Goal: Task Accomplishment & Management: Manage account settings

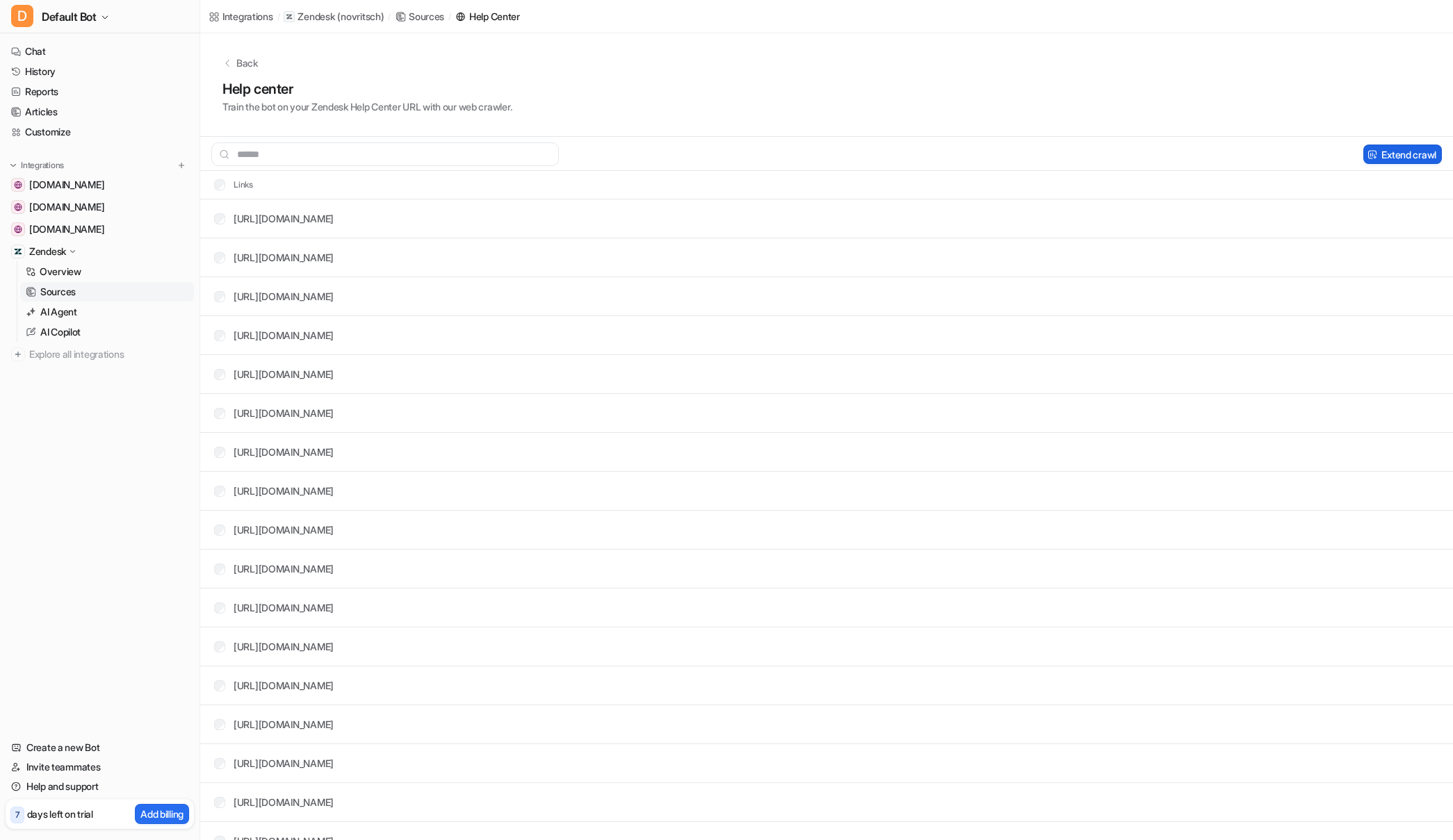
click at [1414, 157] on button "Extend crawl" at bounding box center [1403, 154] width 79 height 20
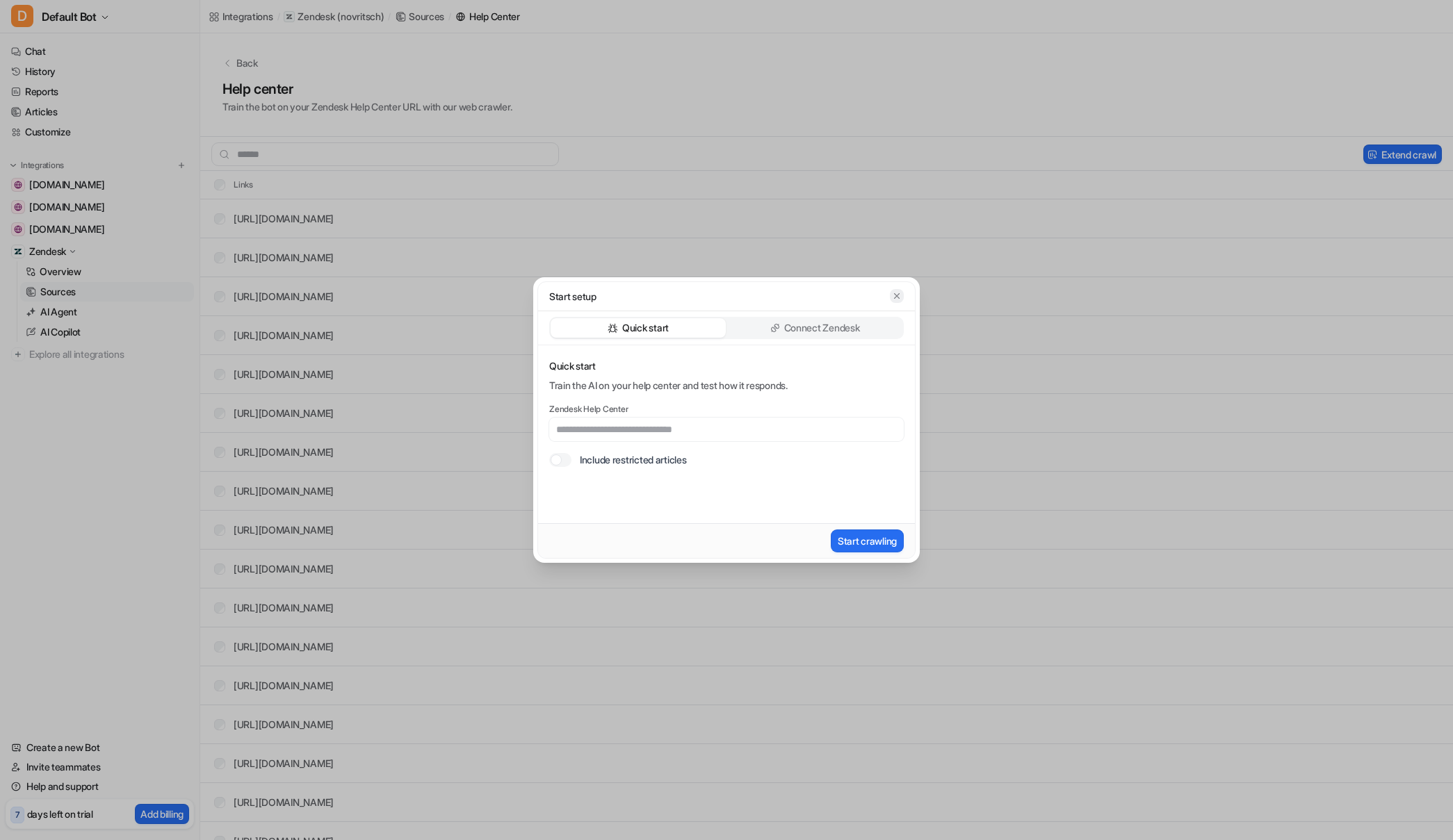
click at [899, 297] on icon "button" at bounding box center [897, 296] width 10 height 10
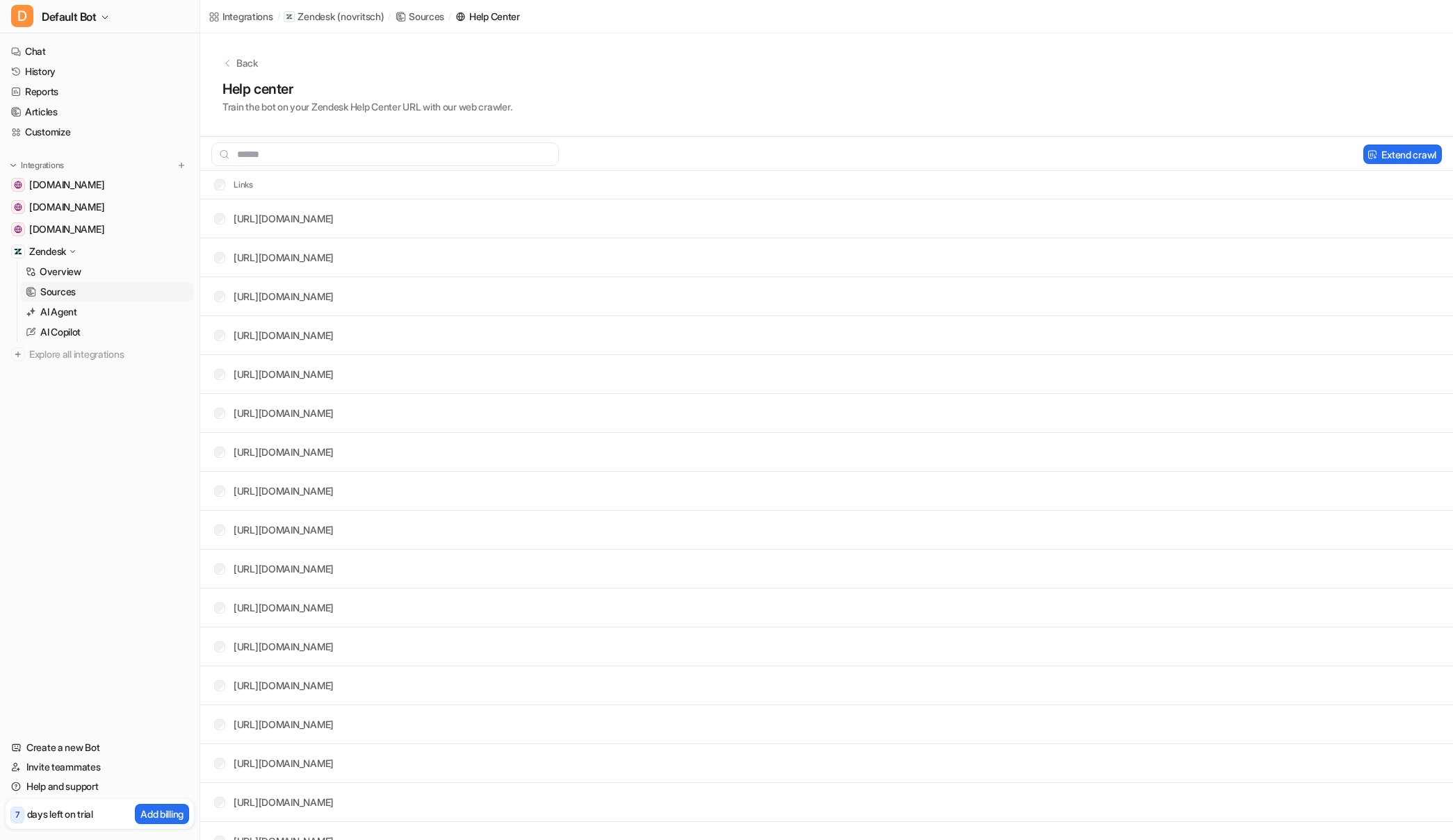
scroll to position [254, 0]
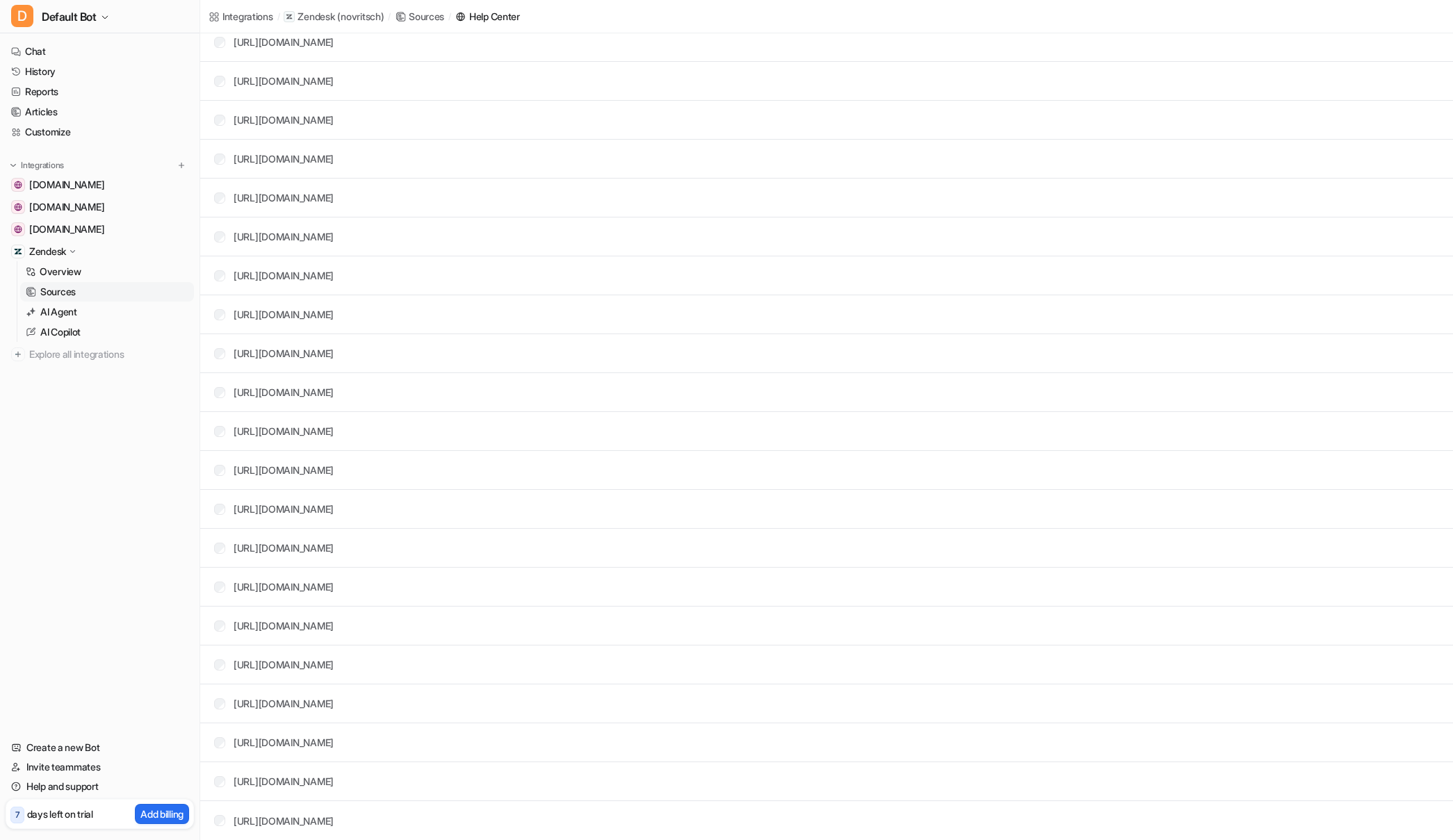
click at [436, 17] on div "Sources" at bounding box center [426, 16] width 36 height 14
click at [51, 312] on p "AI Agent" at bounding box center [58, 311] width 37 height 13
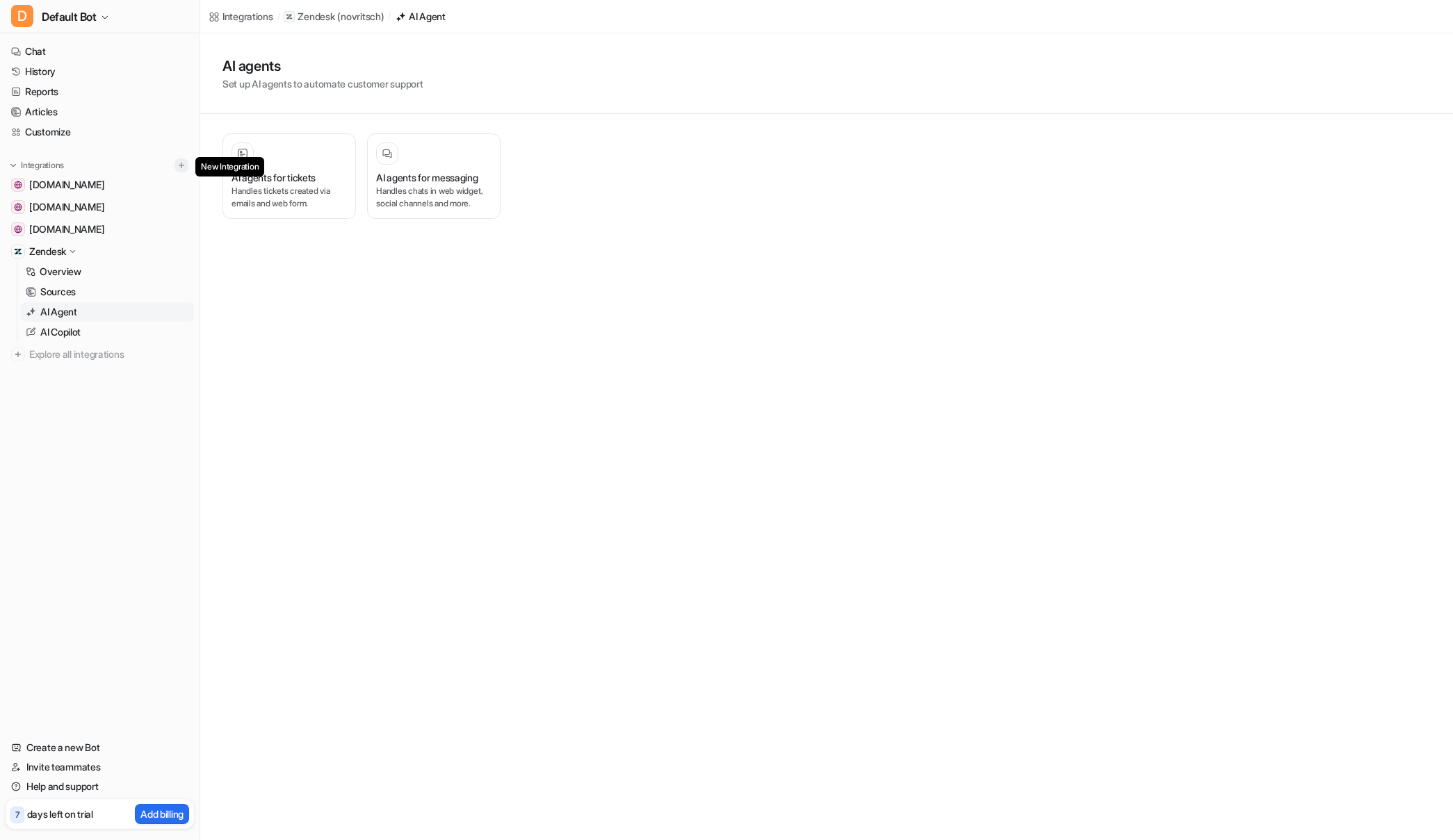
click at [184, 162] on img at bounding box center [181, 165] width 10 height 10
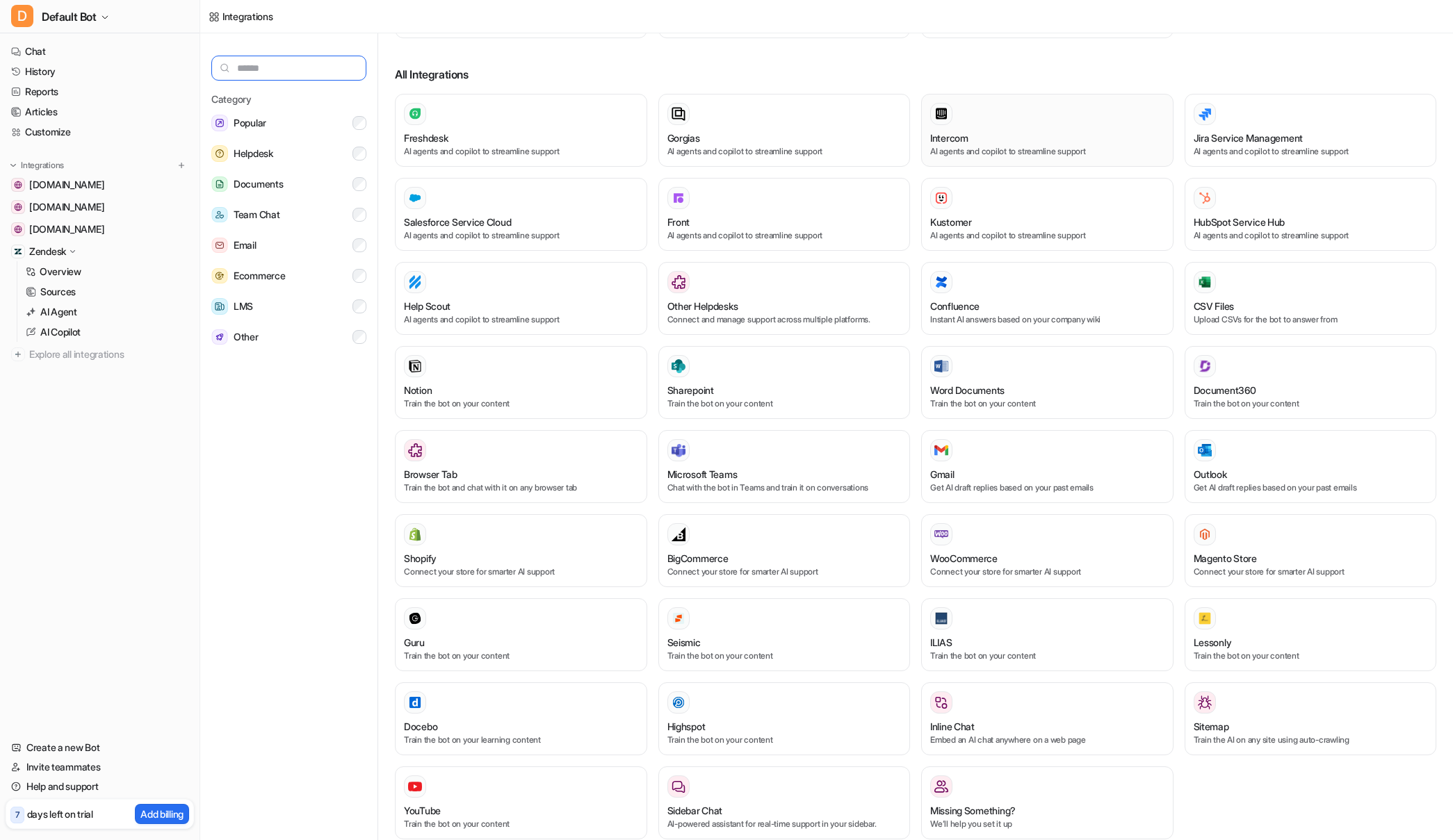
scroll to position [220, 0]
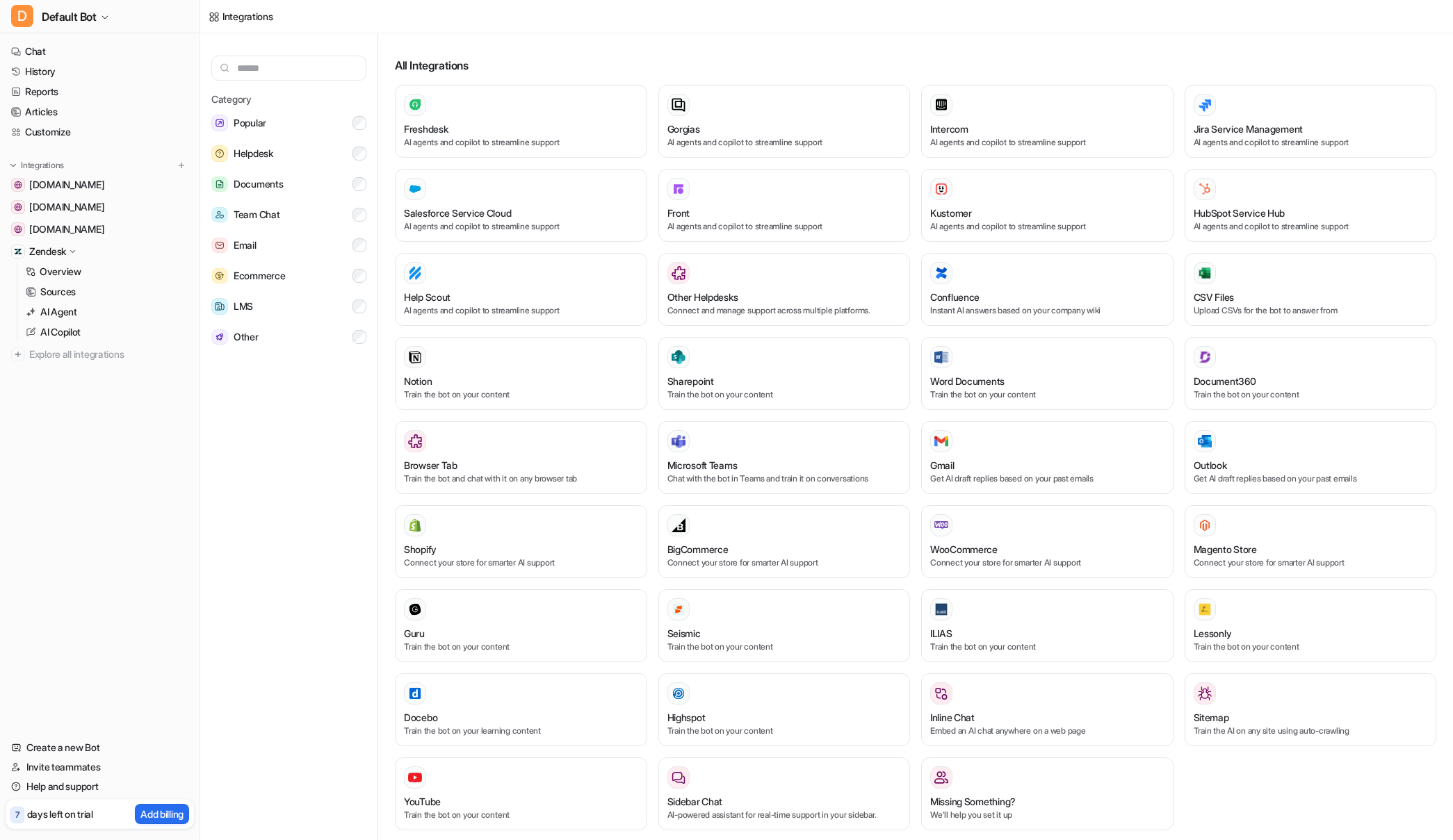
drag, startPoint x: 486, startPoint y: 346, endPoint x: 281, endPoint y: 495, distance: 253.4
click at [281, 495] on div "Category Popular Helpdesk Documents Team Chat Email Ecommerce LMS Other Popular…" at bounding box center [827, 439] width 1253 height 812
click at [998, 556] on p "Connect your store for smarter AI support" at bounding box center [1046, 563] width 234 height 13
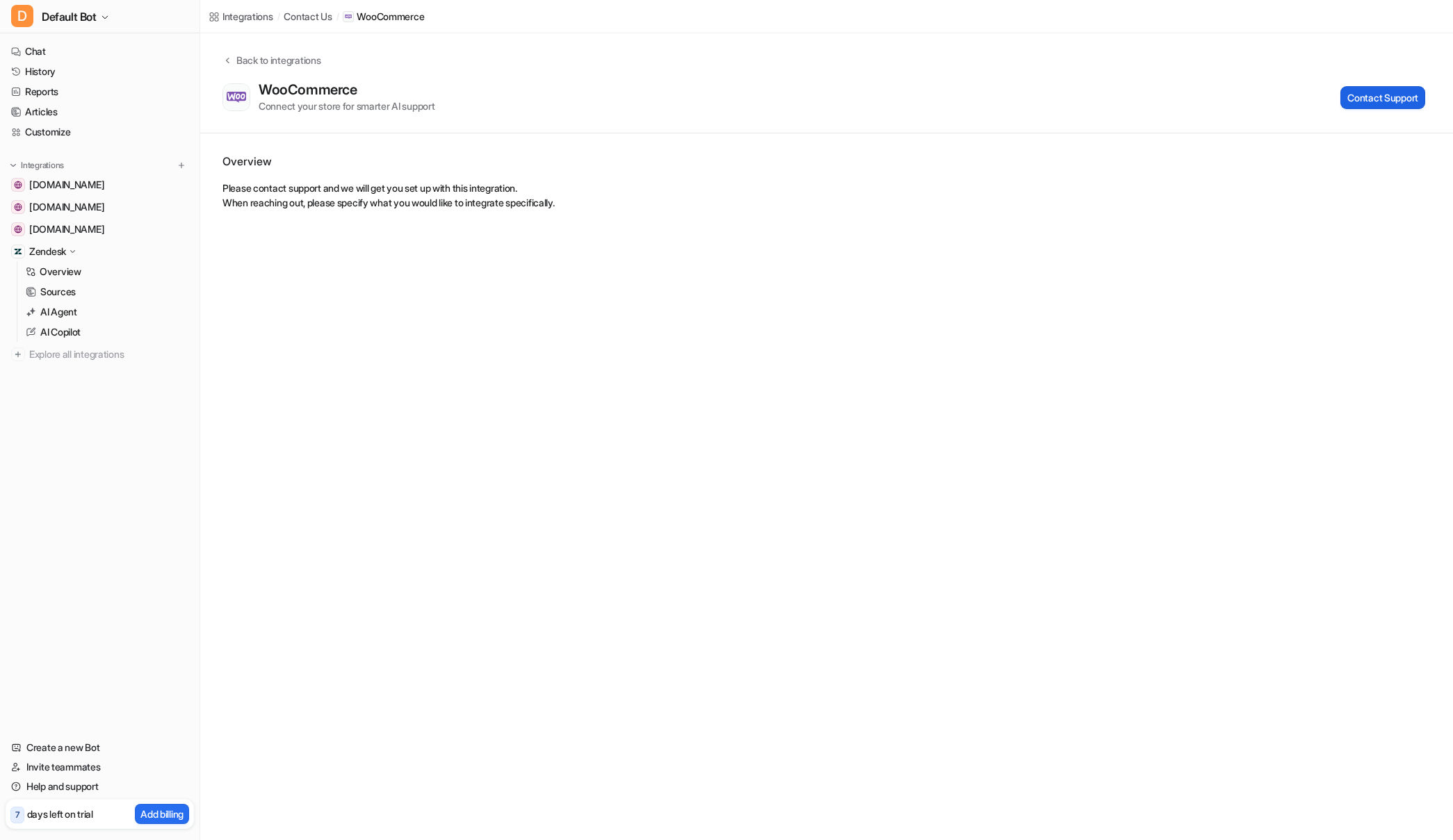
click at [1361, 101] on button "Contact Support" at bounding box center [1382, 98] width 84 height 23
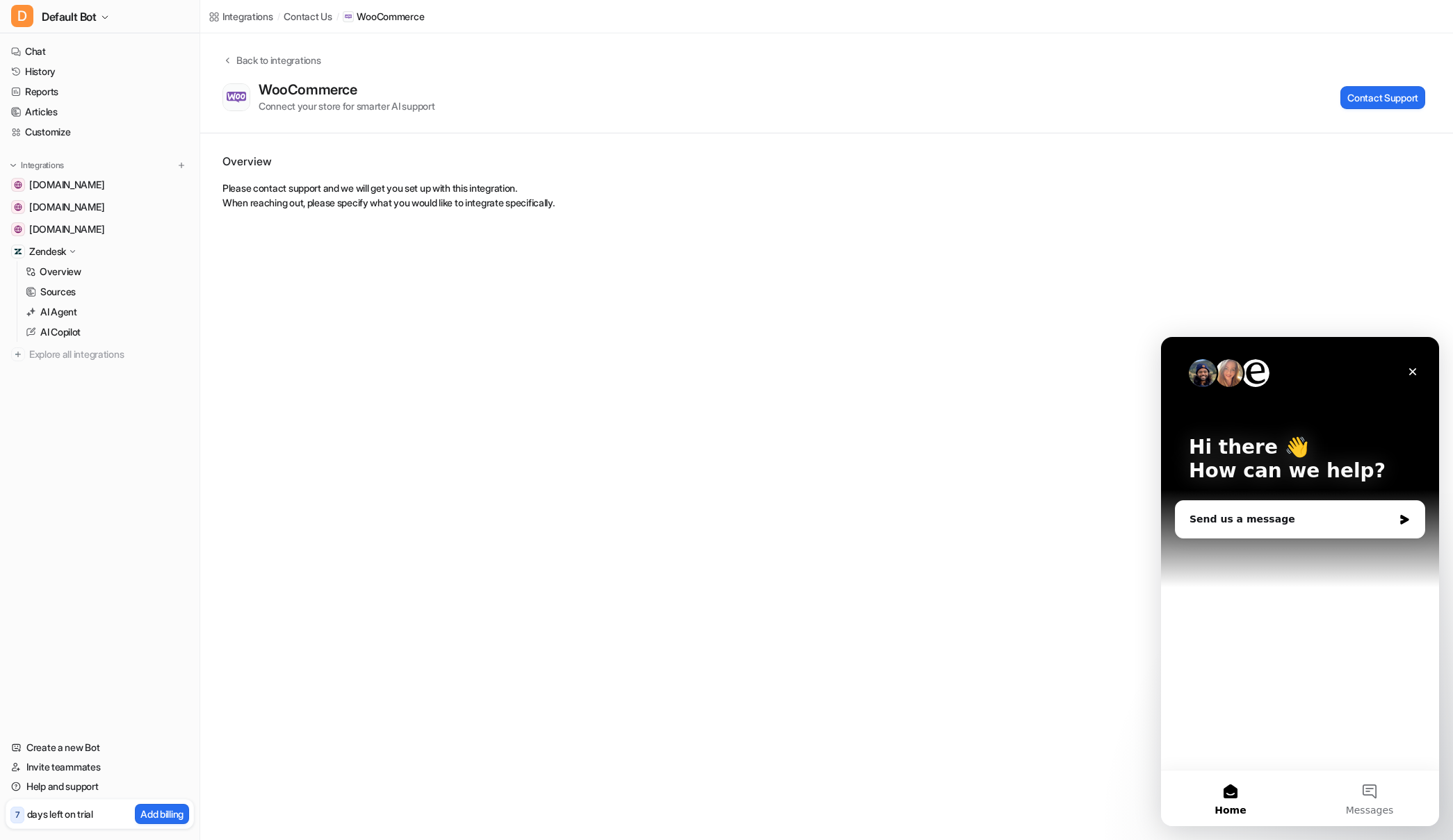
click at [878, 123] on div "Back to integrations WooCommerce Connect your store for smarter AI support Cont…" at bounding box center [827, 83] width 1253 height 101
click at [287, 224] on div "Overview Please contact support and we will get you set up with this integratio…" at bounding box center [827, 181] width 1253 height 96
click at [227, 60] on icon at bounding box center [227, 60] width 10 height 11
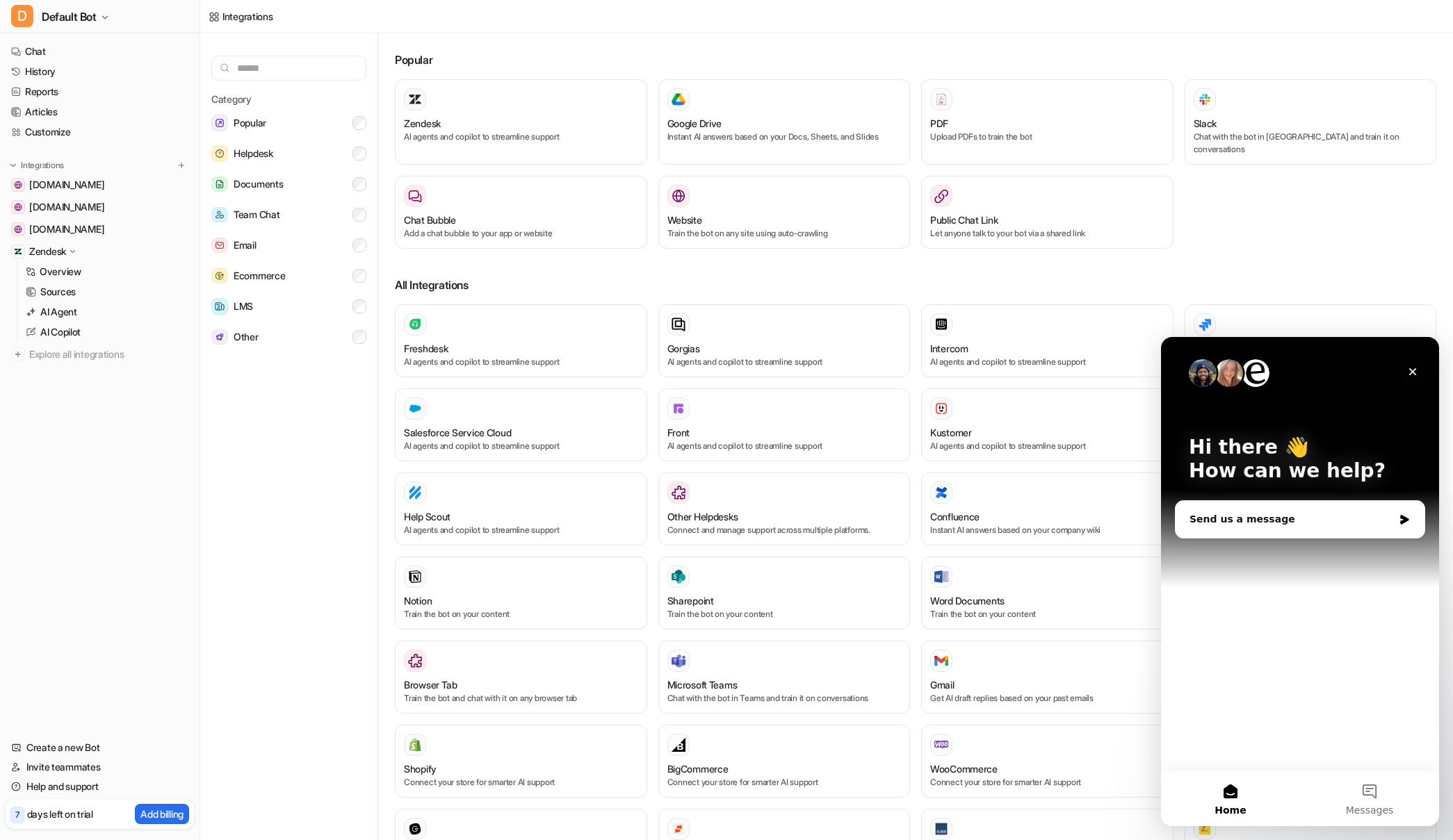
click at [1414, 372] on icon "Close" at bounding box center [1413, 372] width 8 height 8
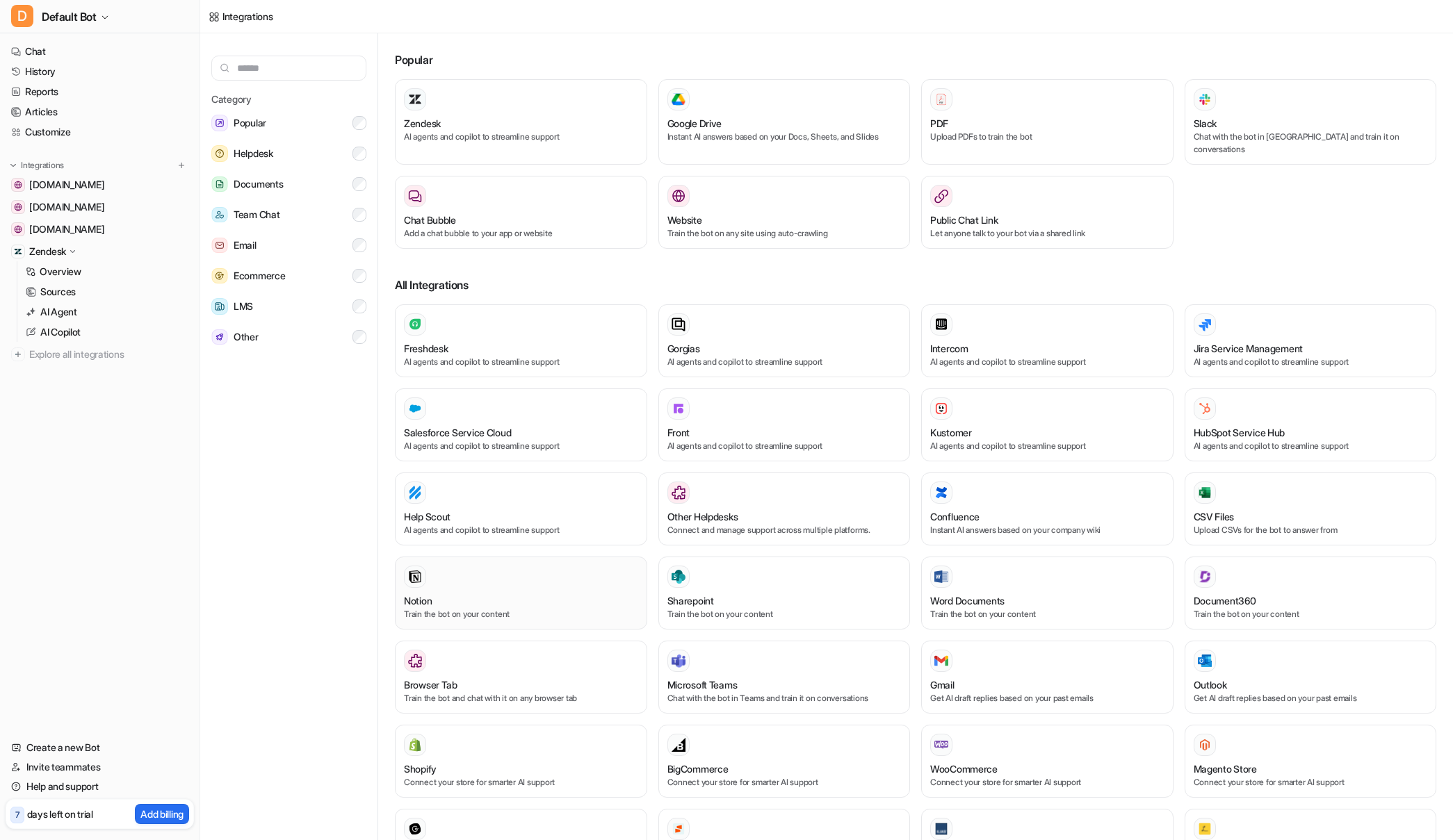
click at [464, 593] on div "Notion" at bounding box center [521, 600] width 234 height 14
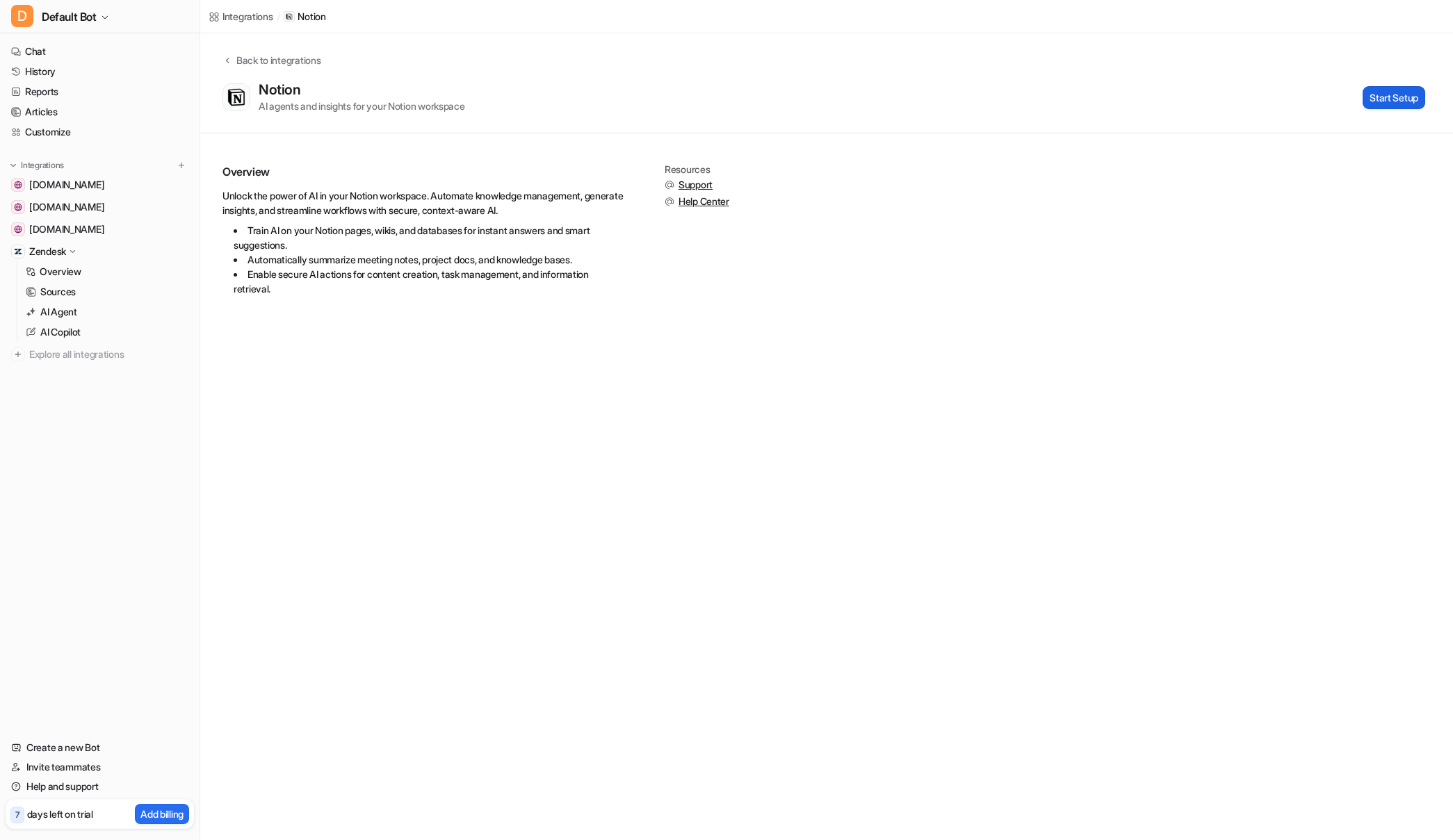
click at [1386, 92] on button "Start Setup" at bounding box center [1394, 98] width 63 height 23
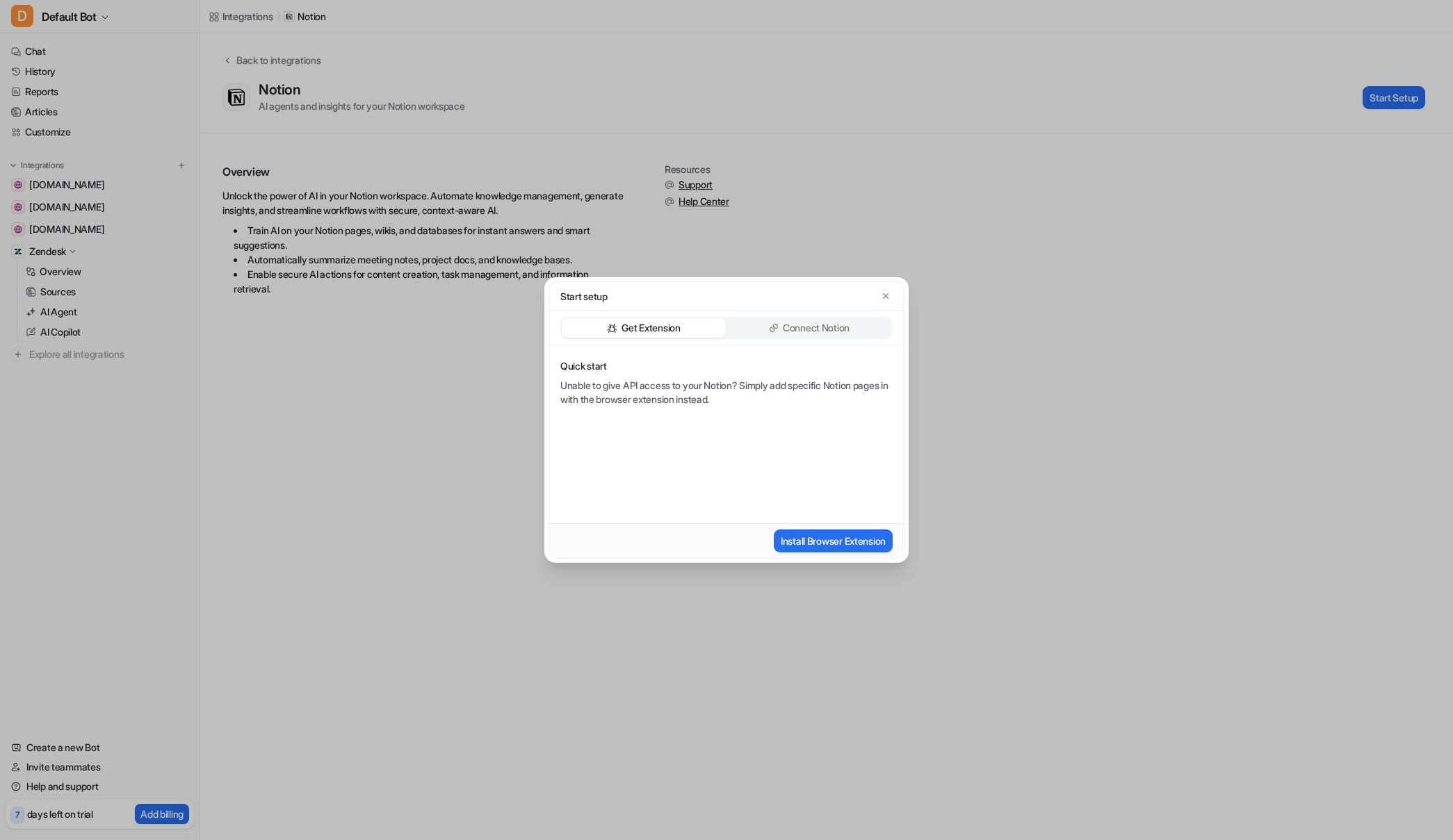
click at [780, 326] on div "Connect Notion" at bounding box center [809, 328] width 164 height 20
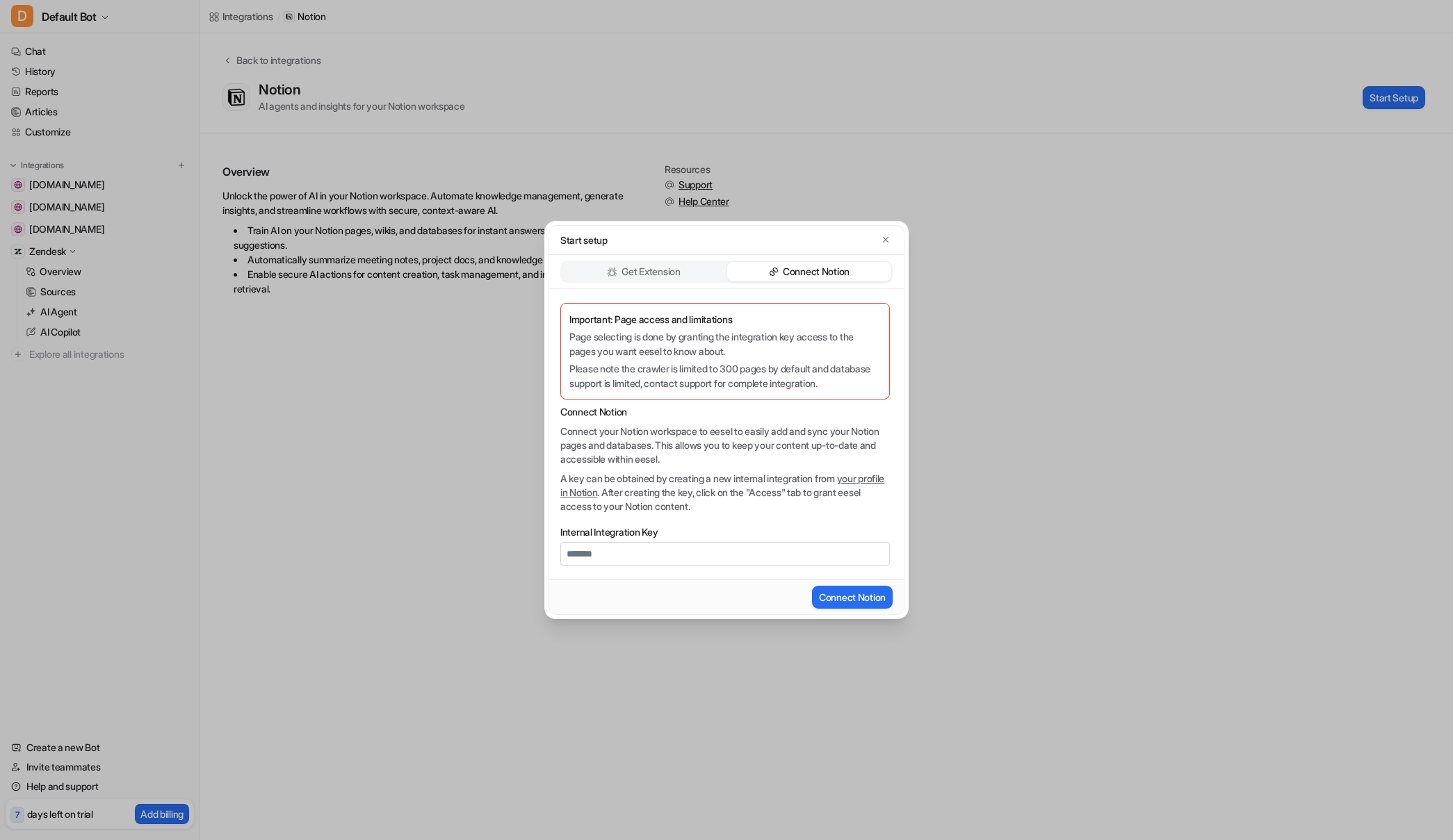
click at [631, 275] on p "Get Extension" at bounding box center [650, 271] width 58 height 13
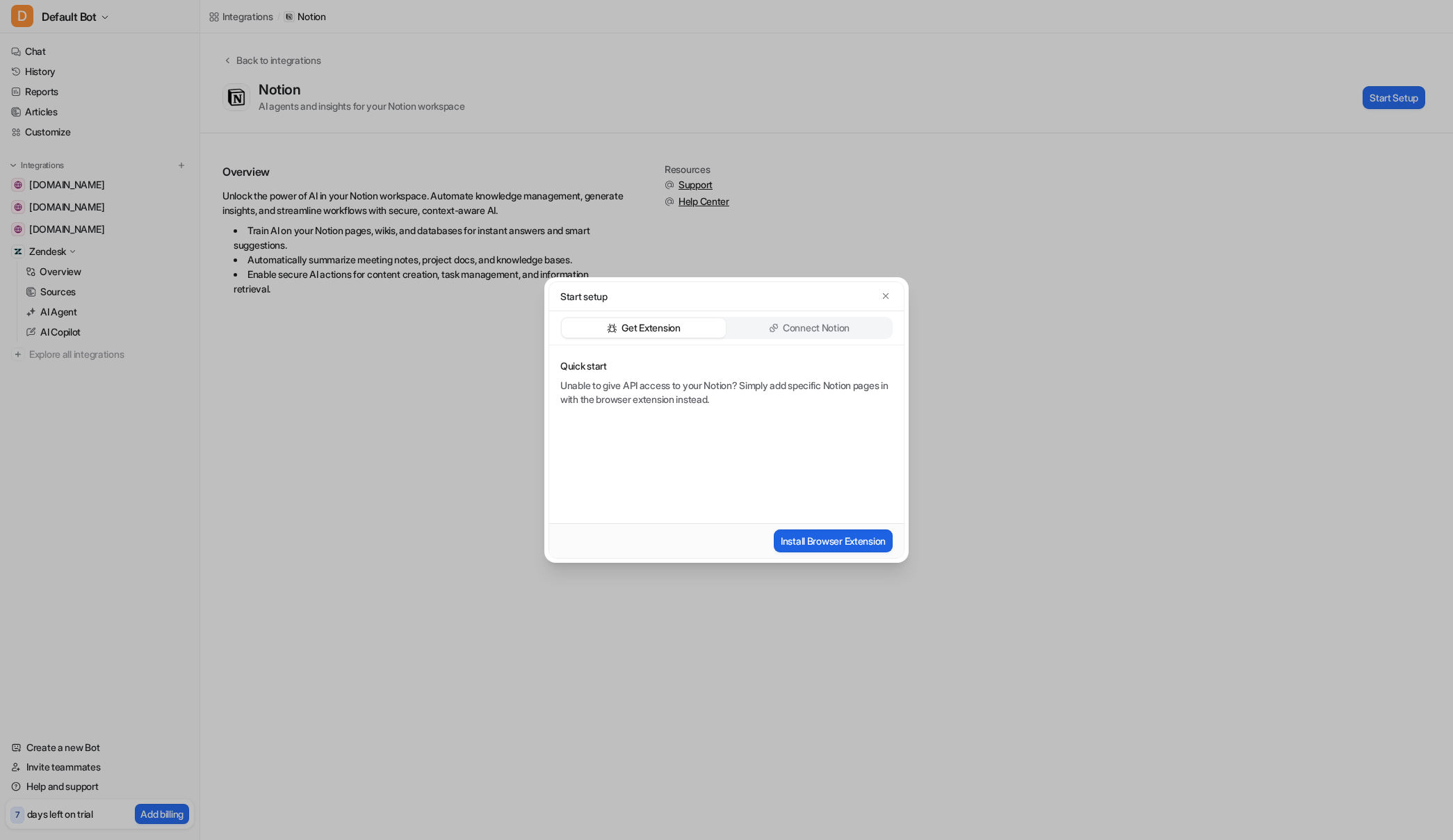
click at [822, 539] on button "Install Browser Extension" at bounding box center [833, 541] width 118 height 23
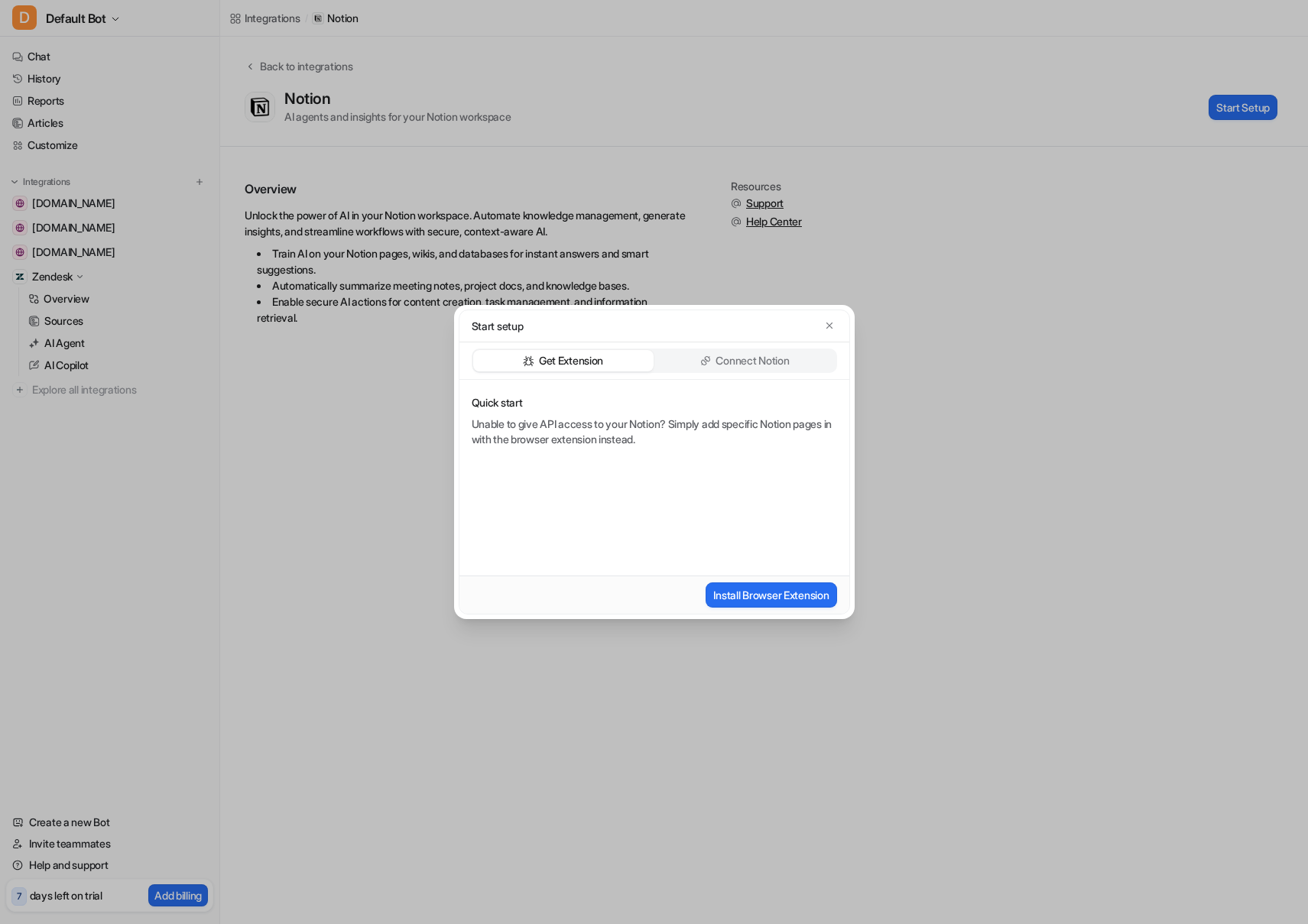
click at [737, 375] on div "Get Extension Connect Notion" at bounding box center [654, 361] width 390 height 38
click at [735, 368] on p "Connect Notion" at bounding box center [752, 360] width 73 height 15
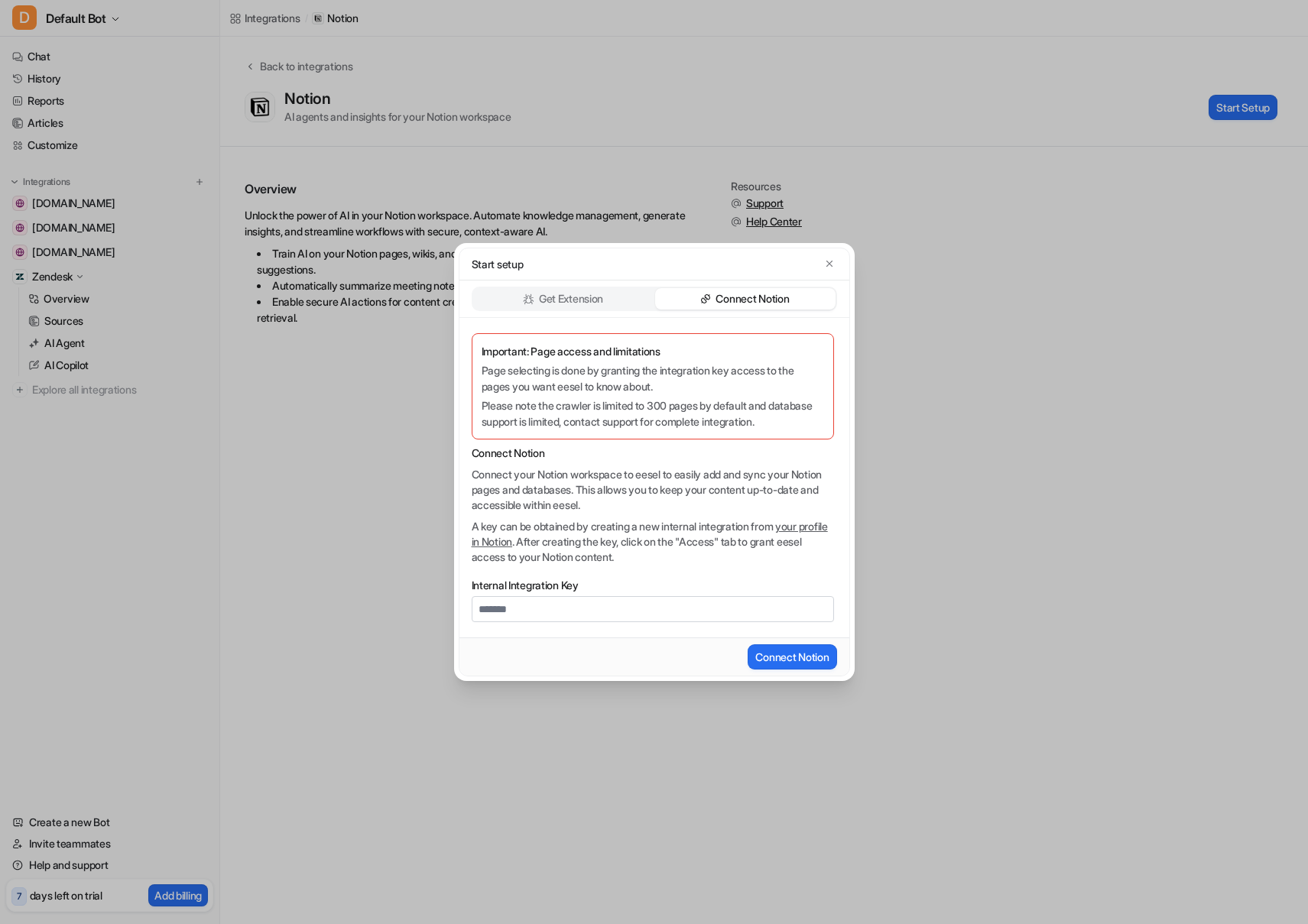
click at [151, 354] on div "Start setup Get Extension Connect Notion Important: Page access and limitations…" at bounding box center [654, 462] width 1308 height 924
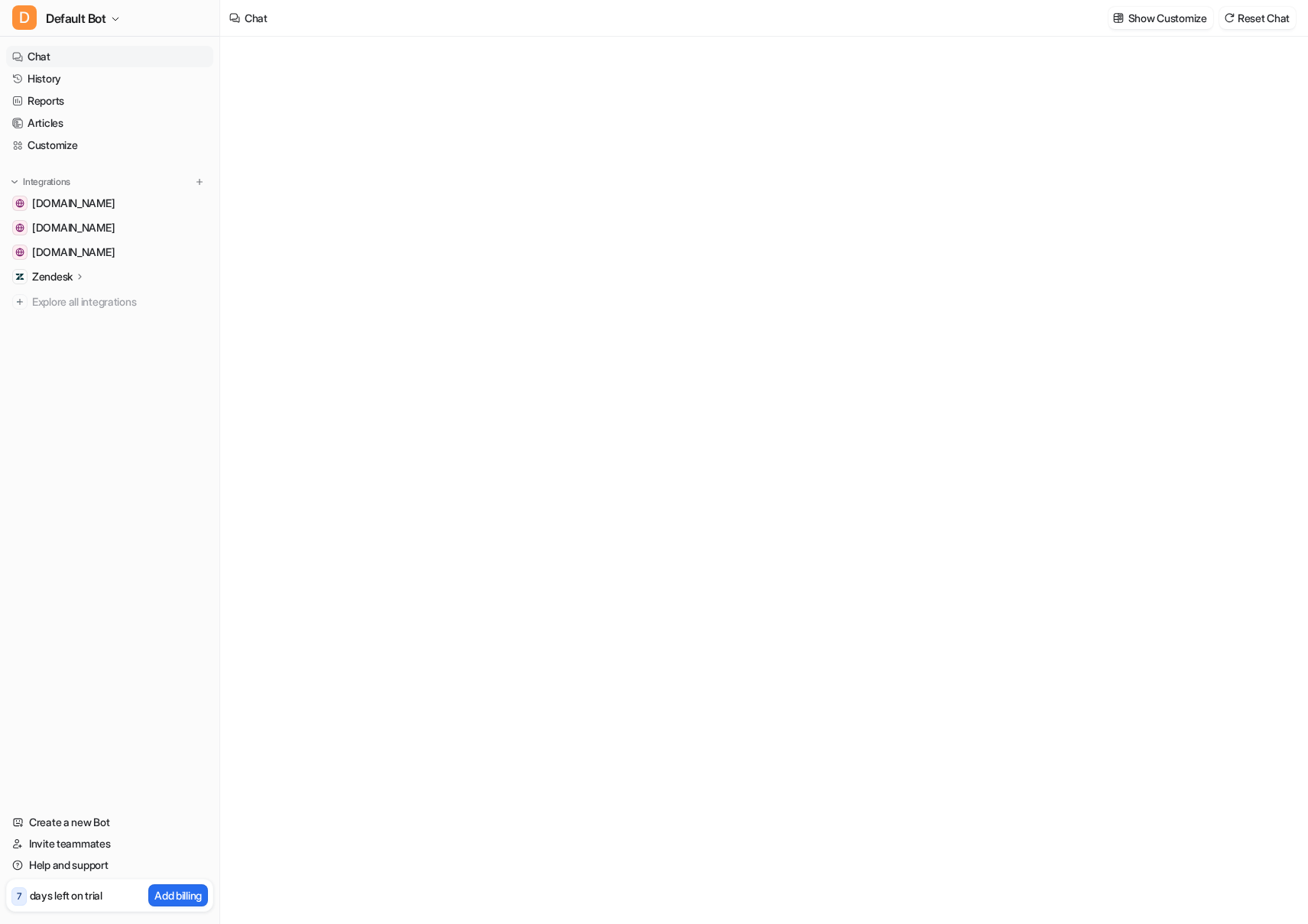
type textarea "**********"
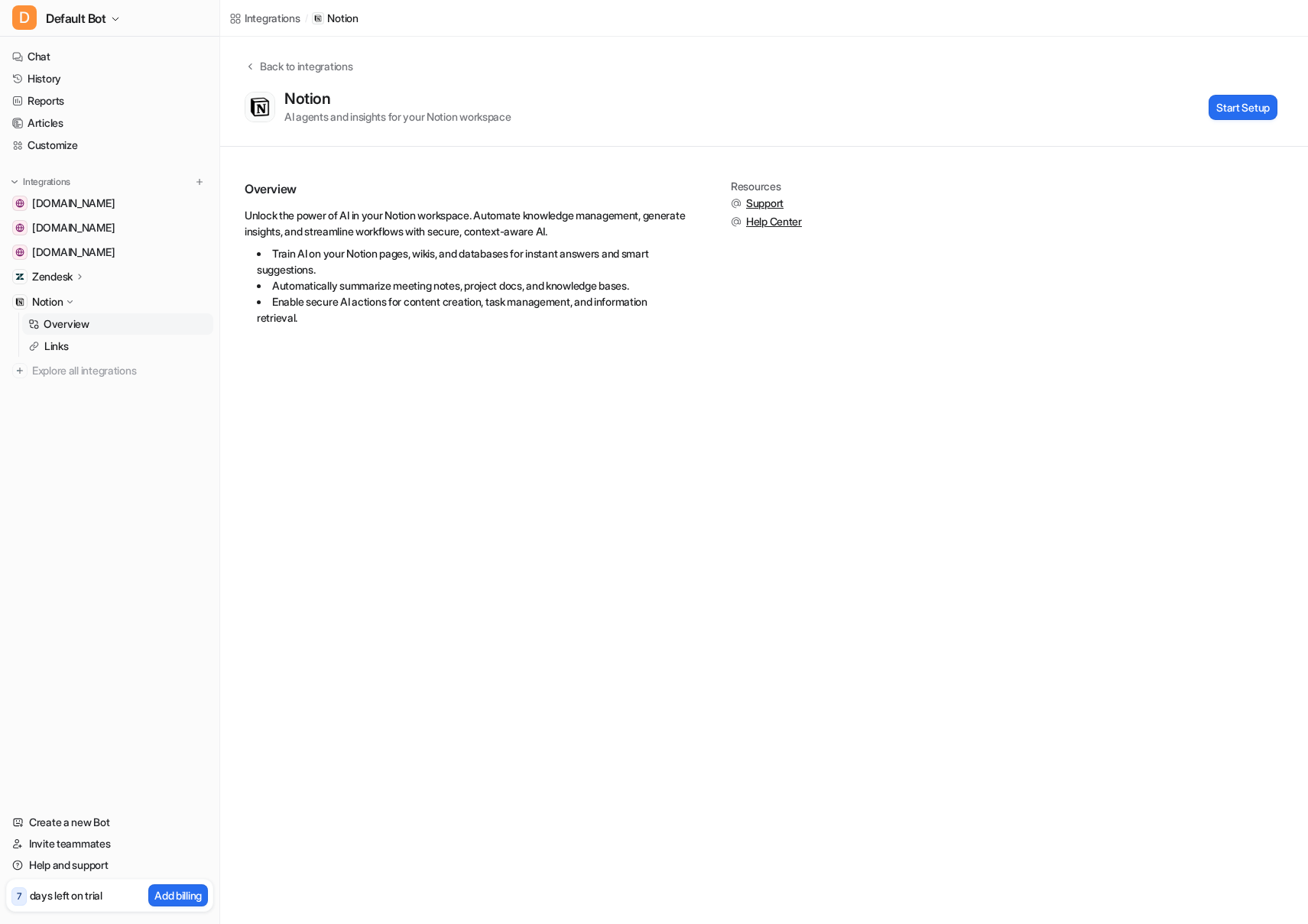
click at [72, 305] on icon at bounding box center [70, 302] width 12 height 11
click at [72, 305] on icon at bounding box center [70, 302] width 11 height 12
click at [55, 324] on p "Overview" at bounding box center [66, 324] width 45 height 15
click at [48, 347] on p "Links" at bounding box center [56, 346] width 25 height 15
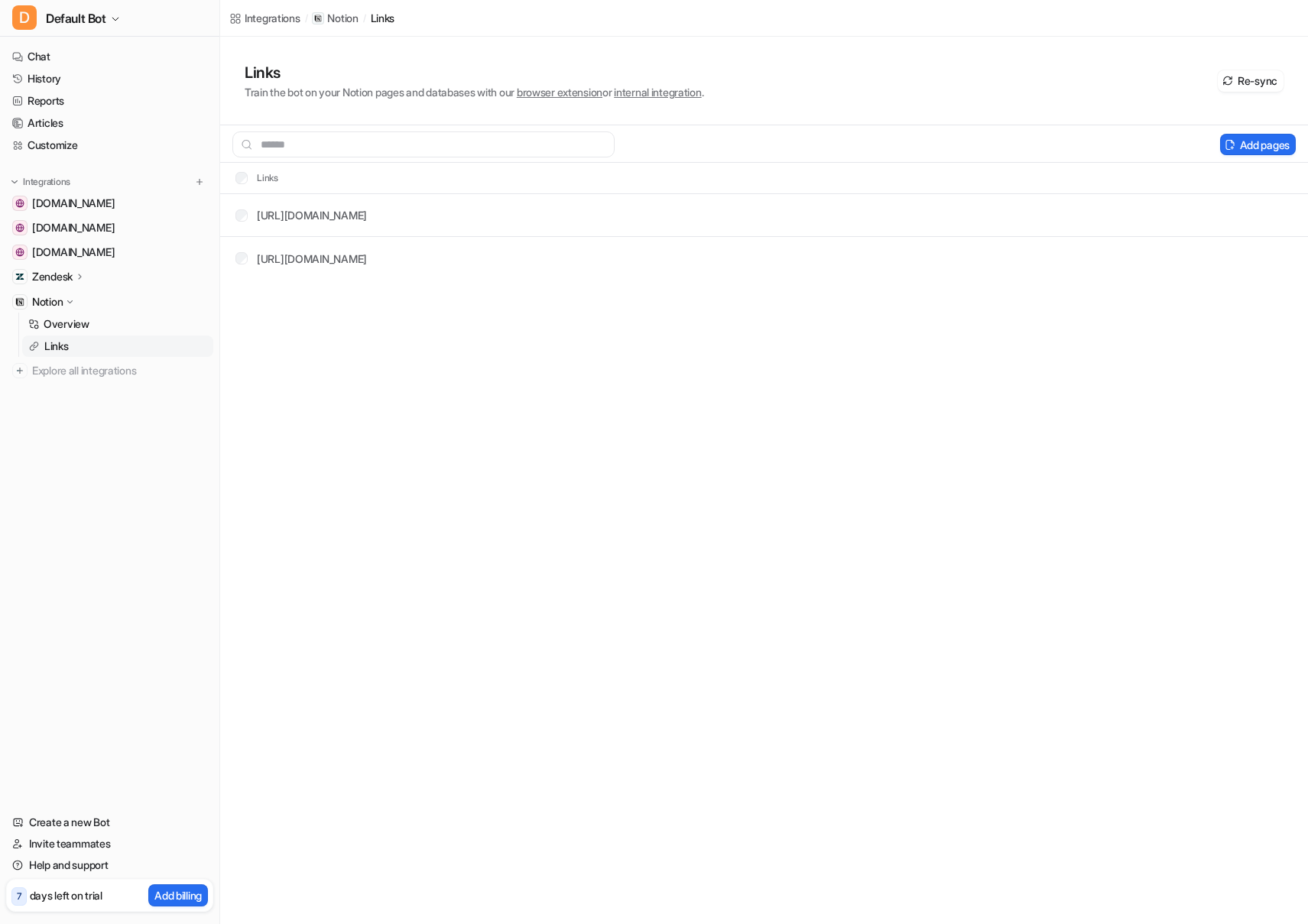
click at [59, 271] on p "Zendesk" at bounding box center [52, 276] width 40 height 15
click at [69, 319] on p "Sources" at bounding box center [64, 321] width 39 height 15
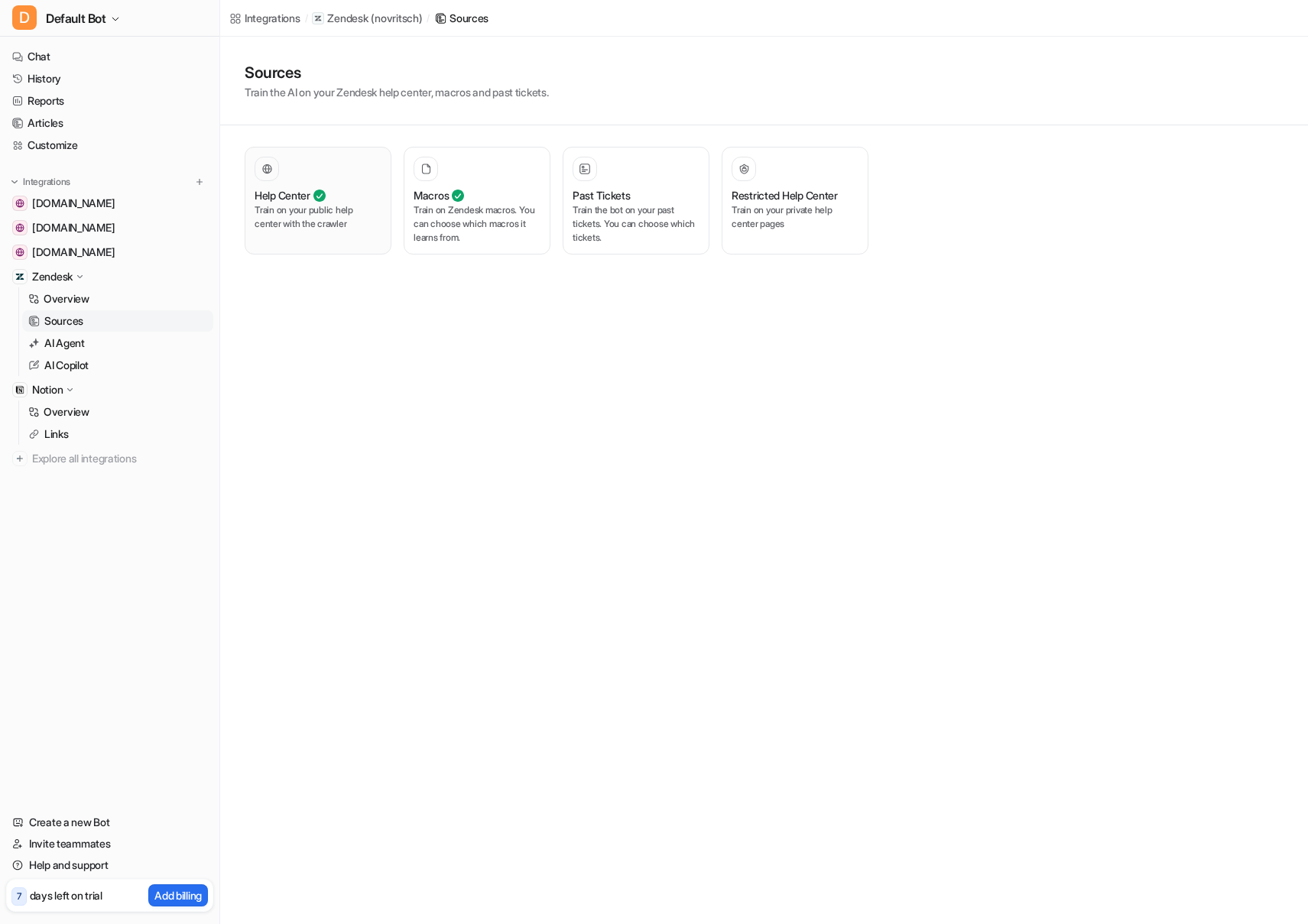
click at [286, 225] on p "Train on your public help center with the crawler" at bounding box center [318, 217] width 127 height 28
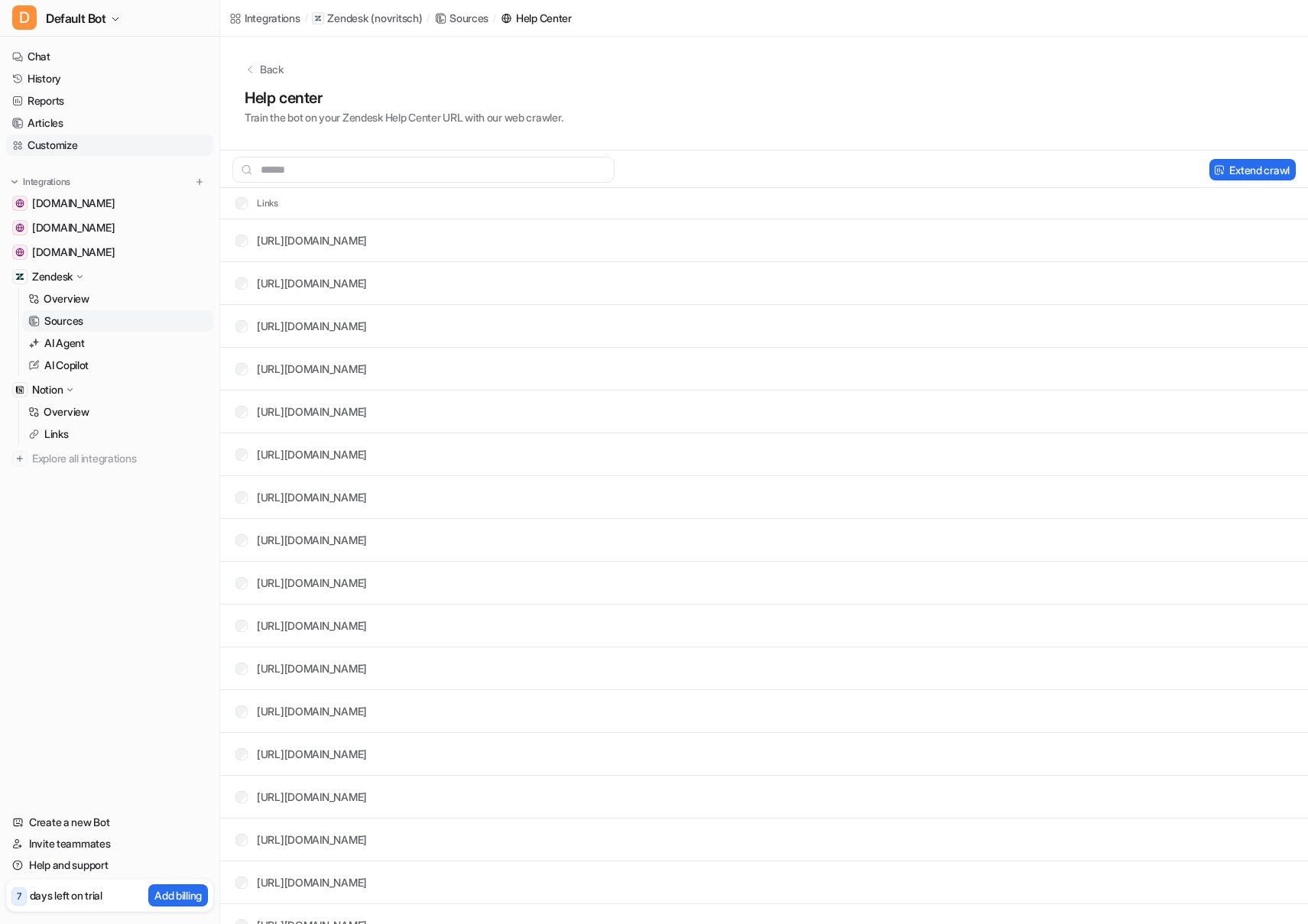
click at [49, 148] on link "Customize" at bounding box center [110, 145] width 207 height 22
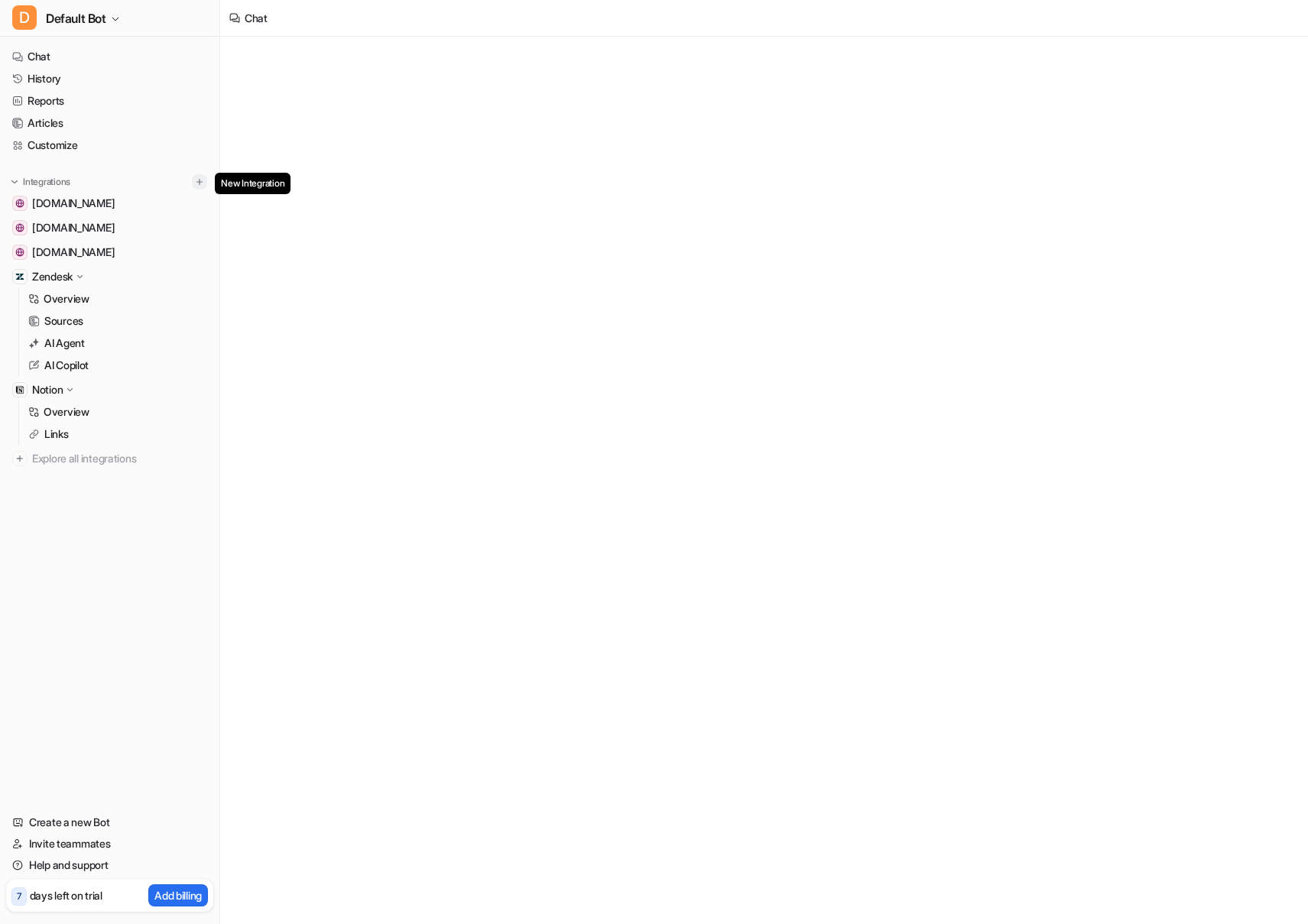
click at [200, 184] on img at bounding box center [199, 182] width 11 height 11
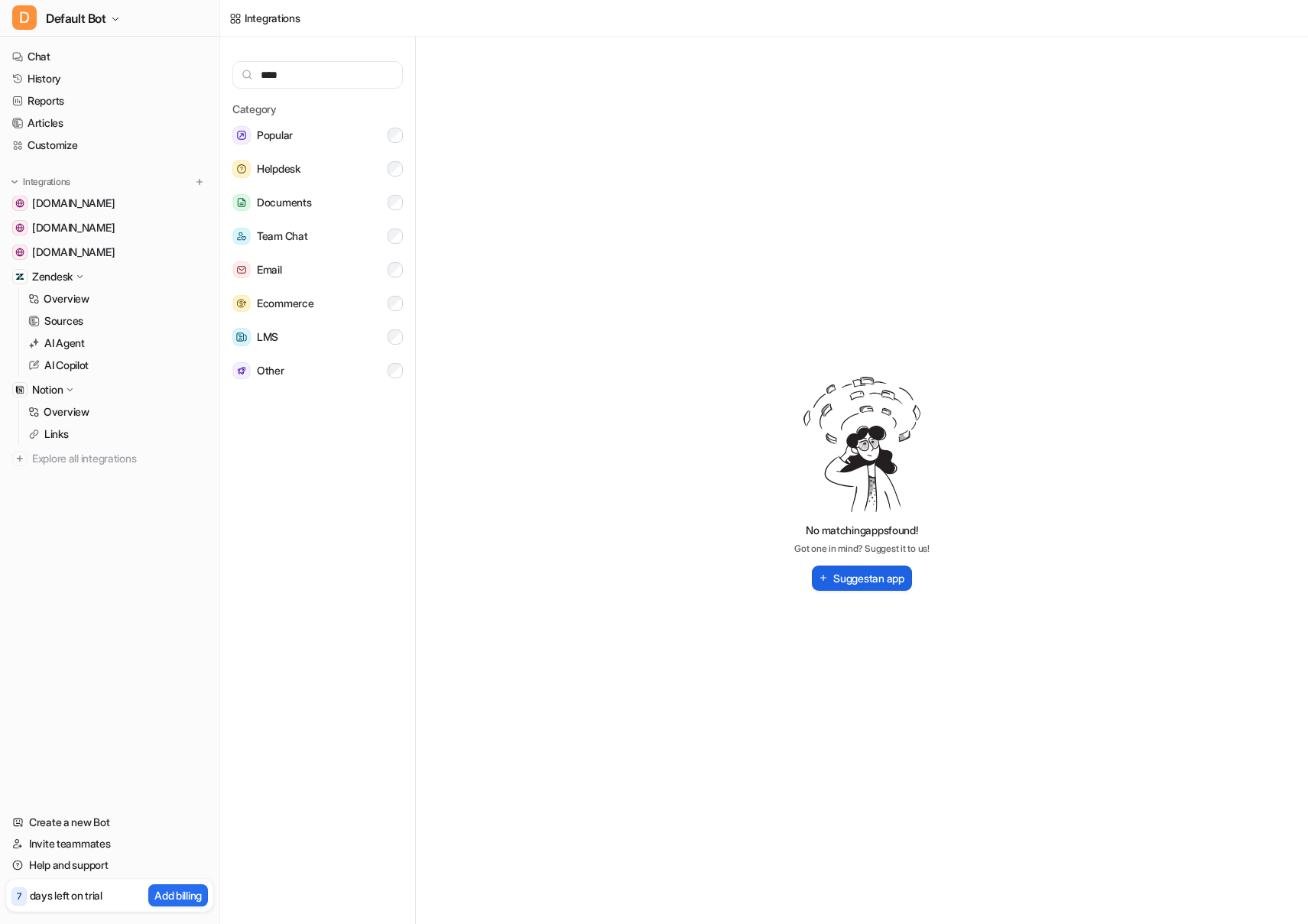
type input "****"
click at [842, 581] on button "Suggest an app" at bounding box center [862, 578] width 100 height 26
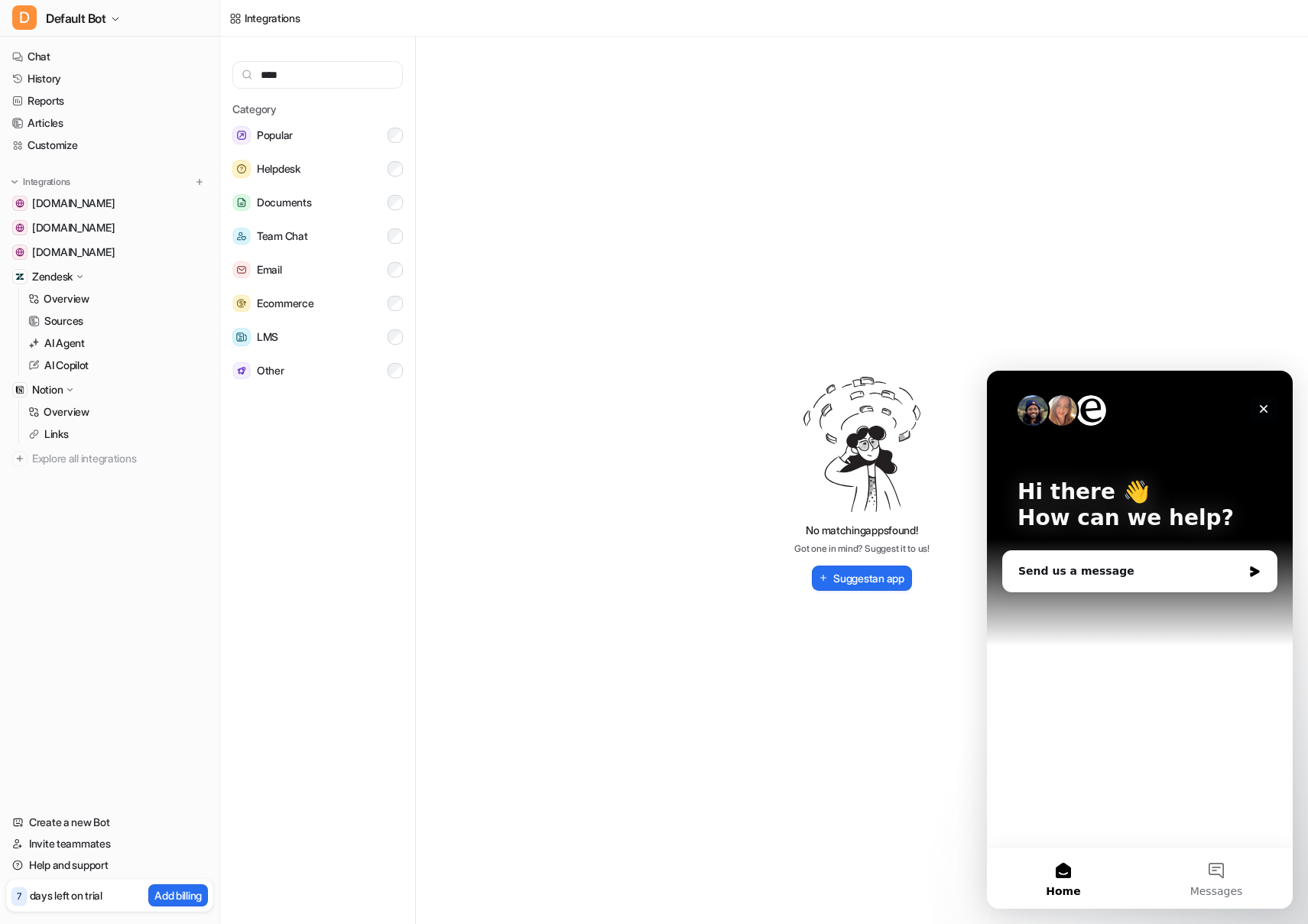
click at [1264, 410] on icon "Close" at bounding box center [1264, 410] width 9 height 9
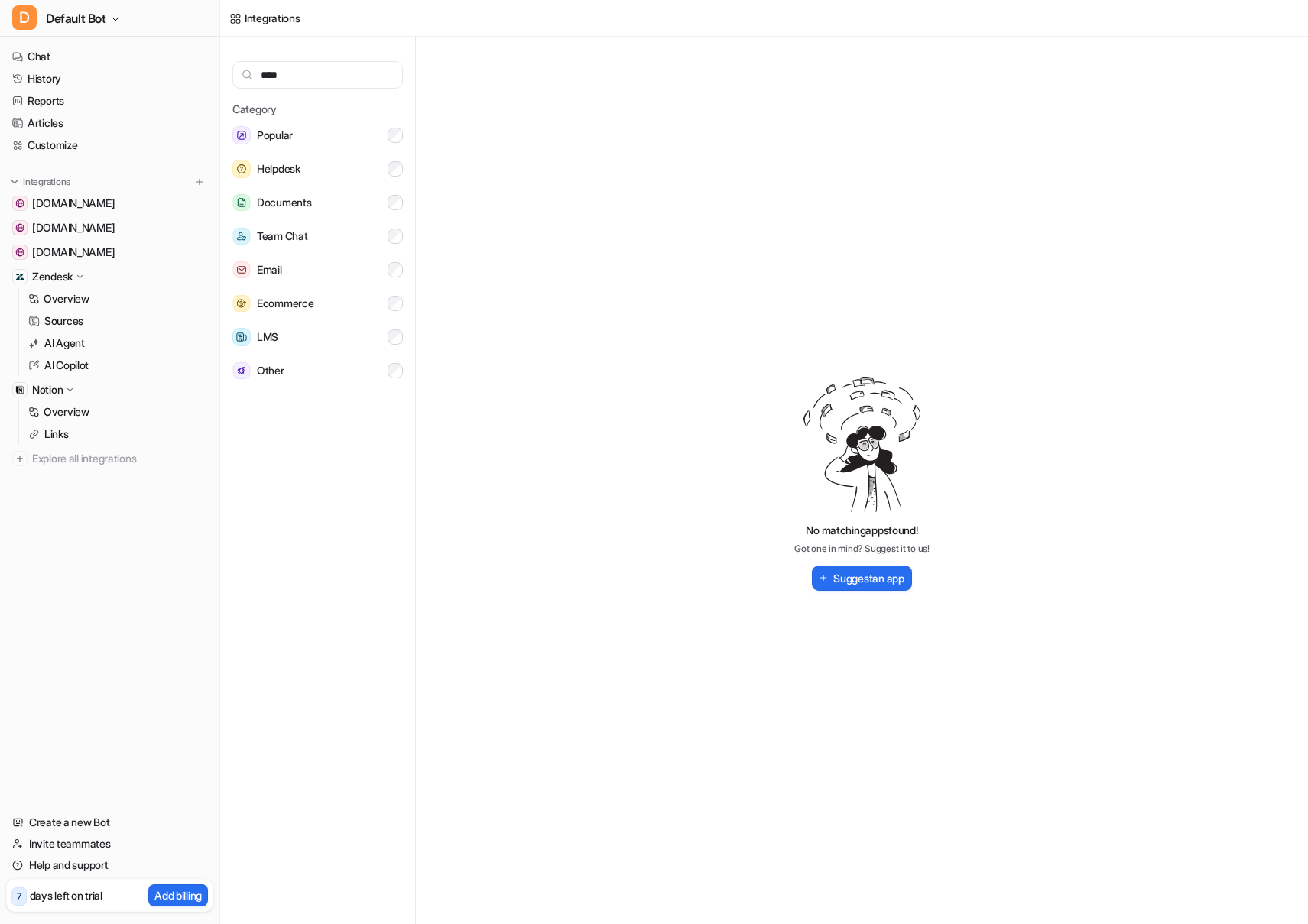
click at [63, 383] on p "Notion" at bounding box center [47, 389] width 31 height 15
click at [36, 389] on p "Notion" at bounding box center [47, 389] width 31 height 15
click at [19, 389] on img at bounding box center [19, 389] width 9 height 9
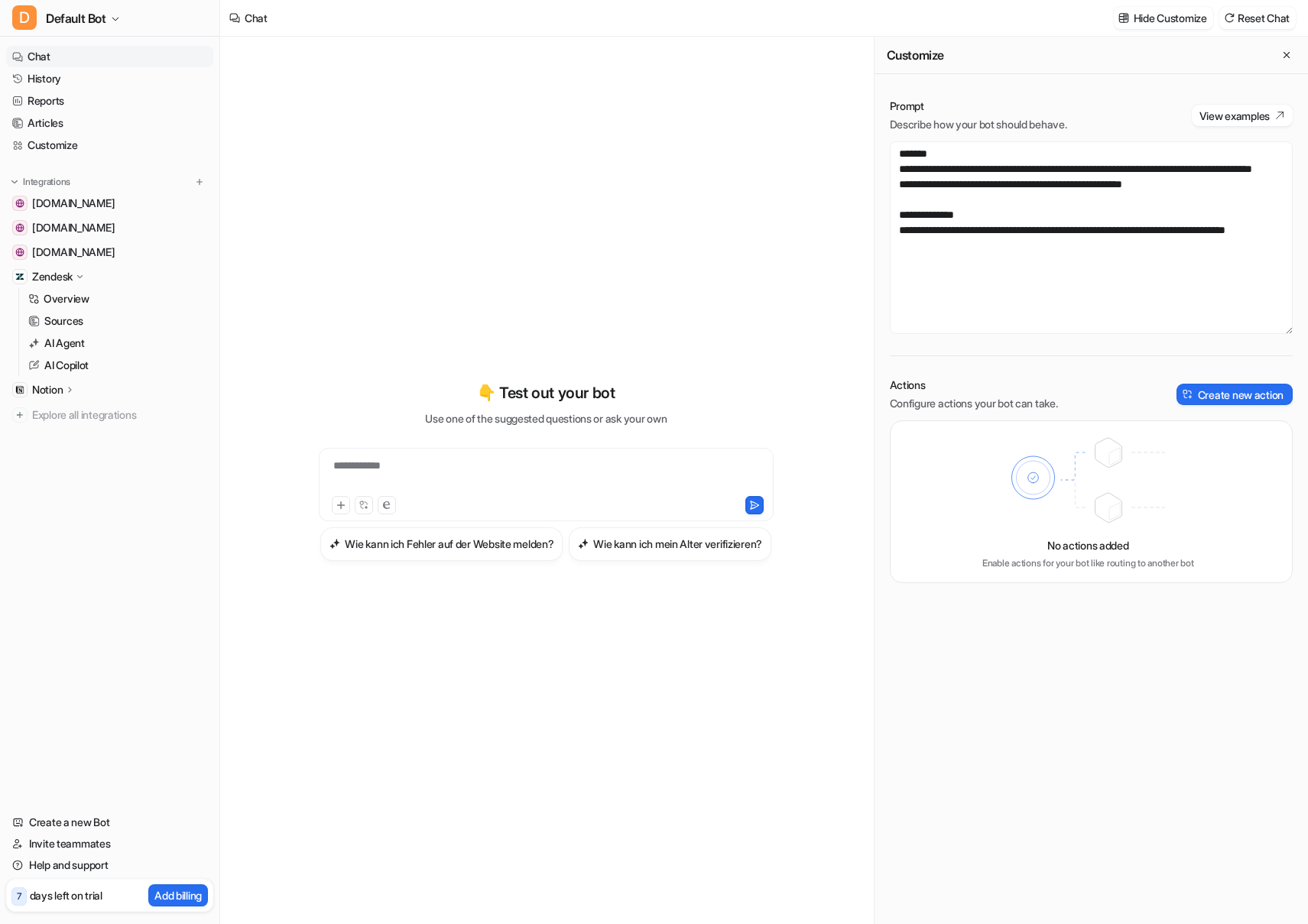
click at [47, 388] on p "Notion" at bounding box center [47, 389] width 31 height 15
click at [55, 411] on p "Overview" at bounding box center [66, 412] width 45 height 15
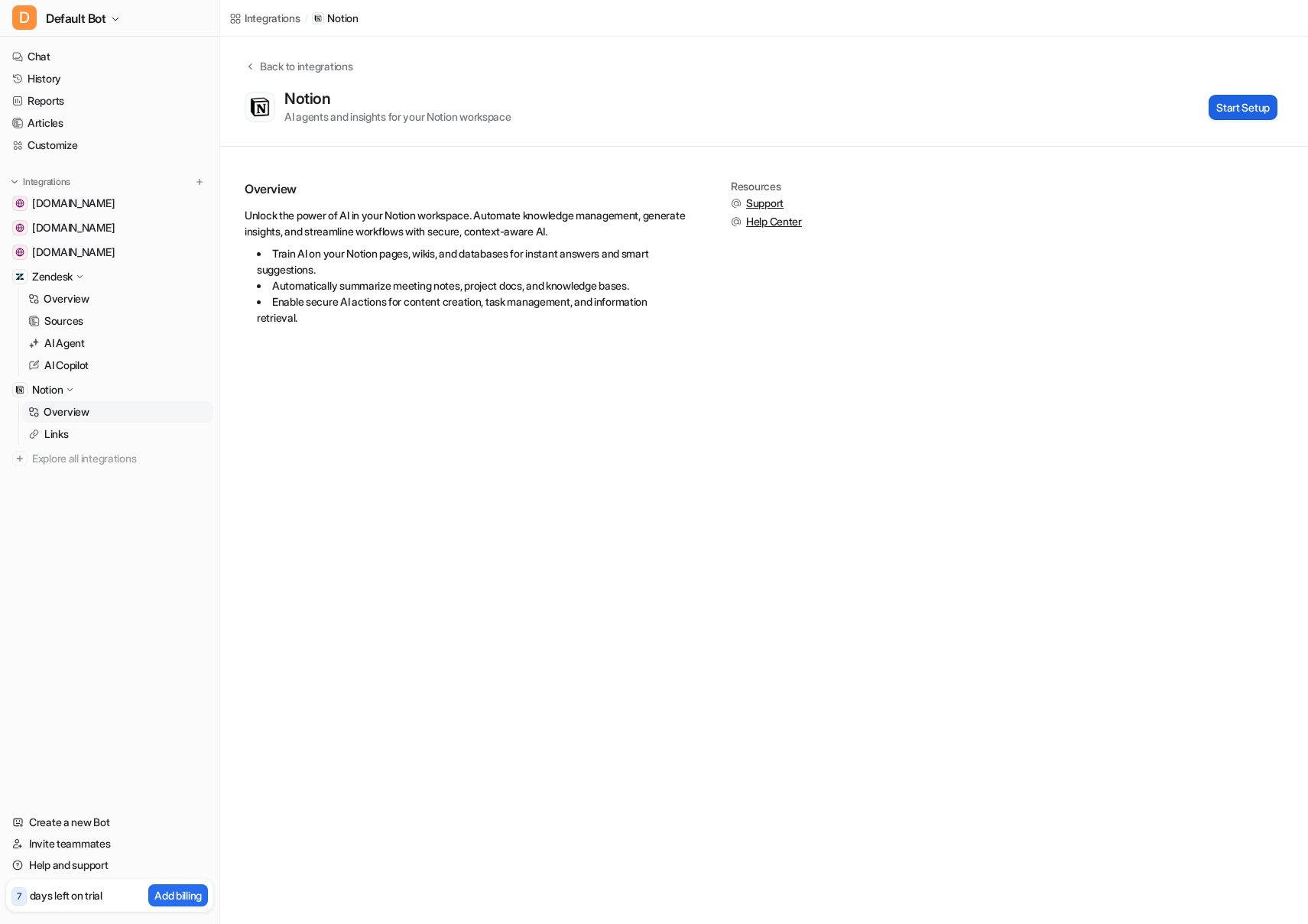
click at [1254, 104] on button "Start Setup" at bounding box center [1244, 108] width 69 height 26
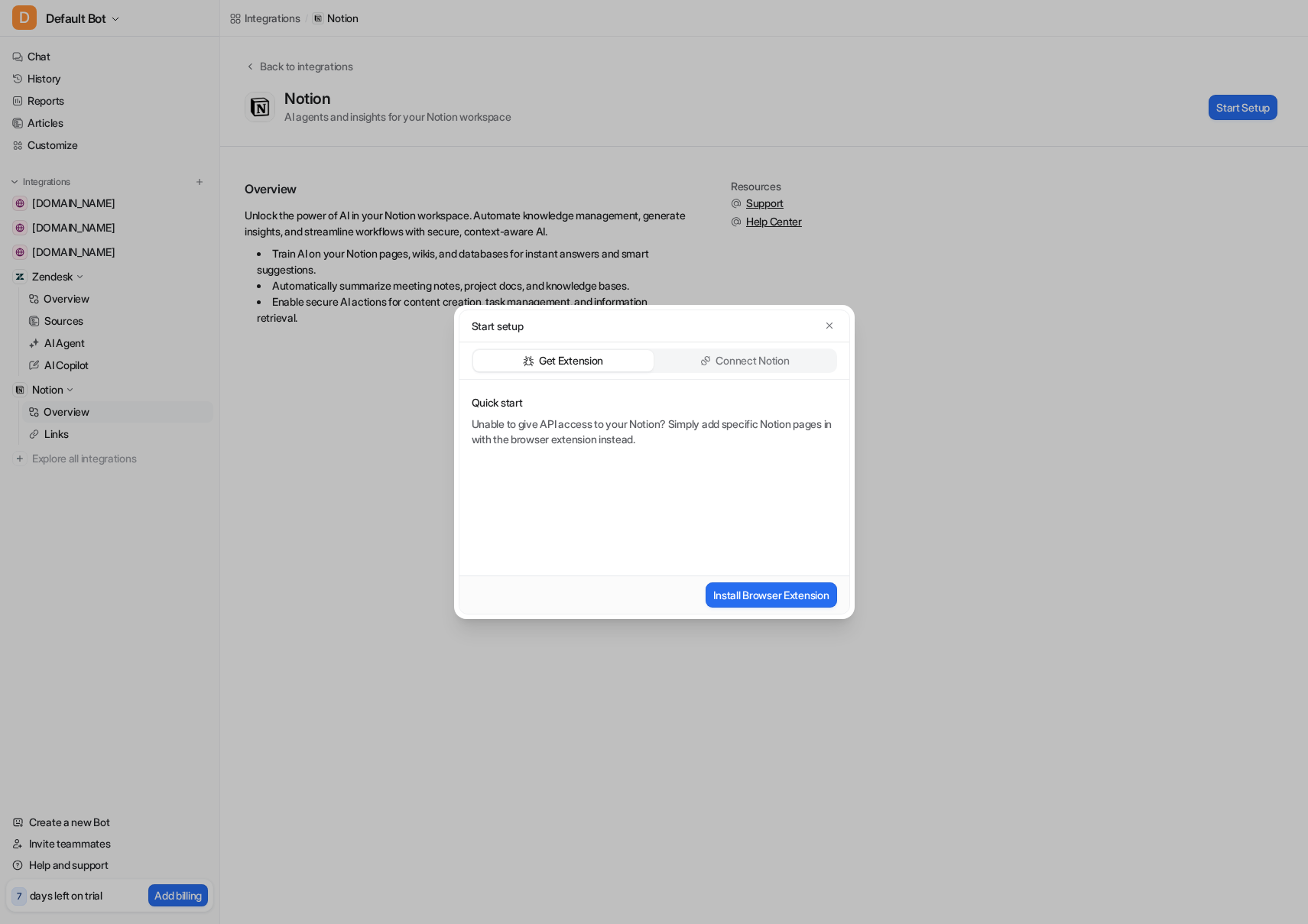
click at [737, 360] on p "Connect Notion" at bounding box center [752, 360] width 73 height 15
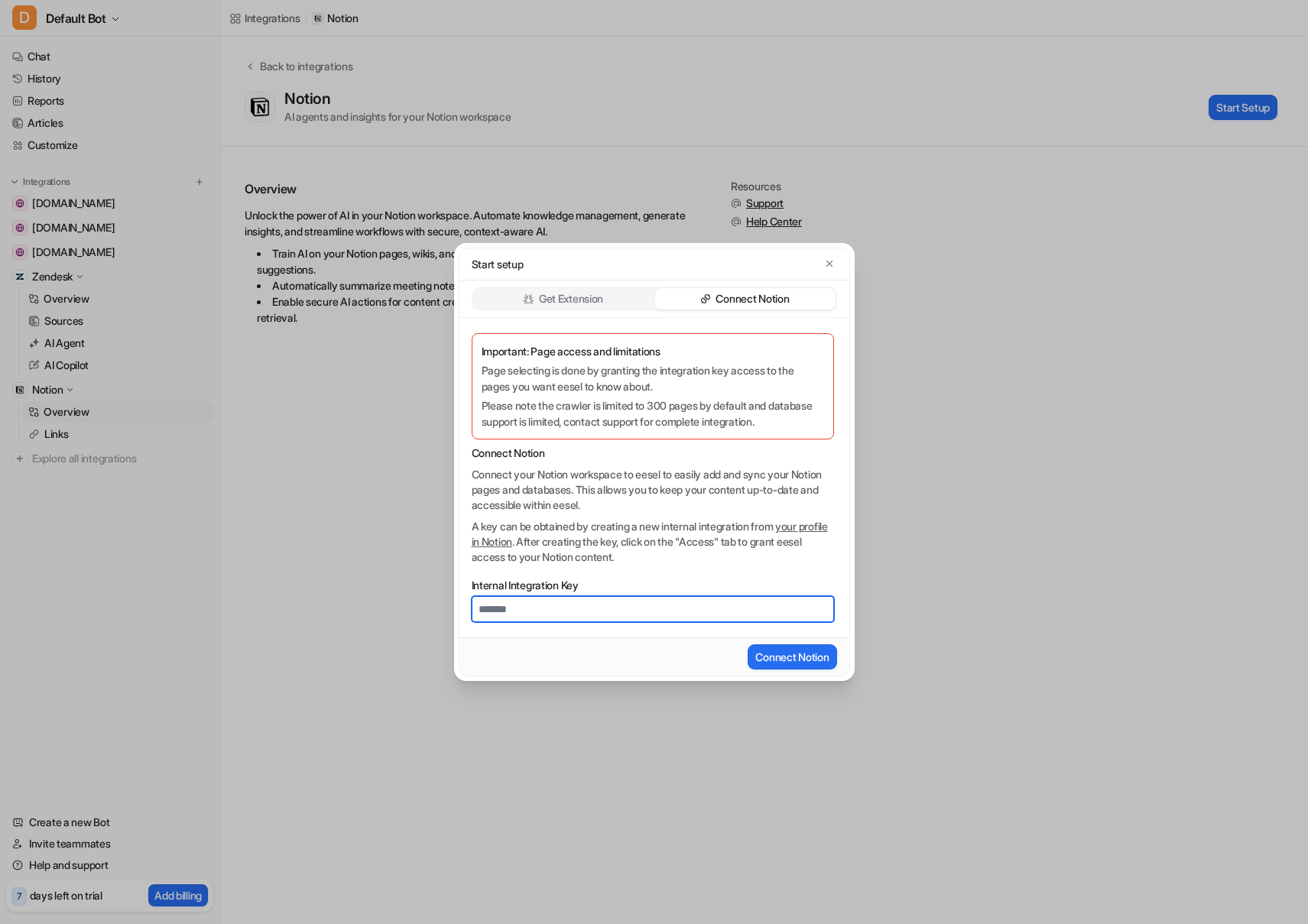
click at [532, 601] on input "Internal Integration Key" at bounding box center [653, 609] width 362 height 26
paste input "**********"
type input "**********"
click at [793, 660] on button "Connect Notion" at bounding box center [793, 657] width 89 height 26
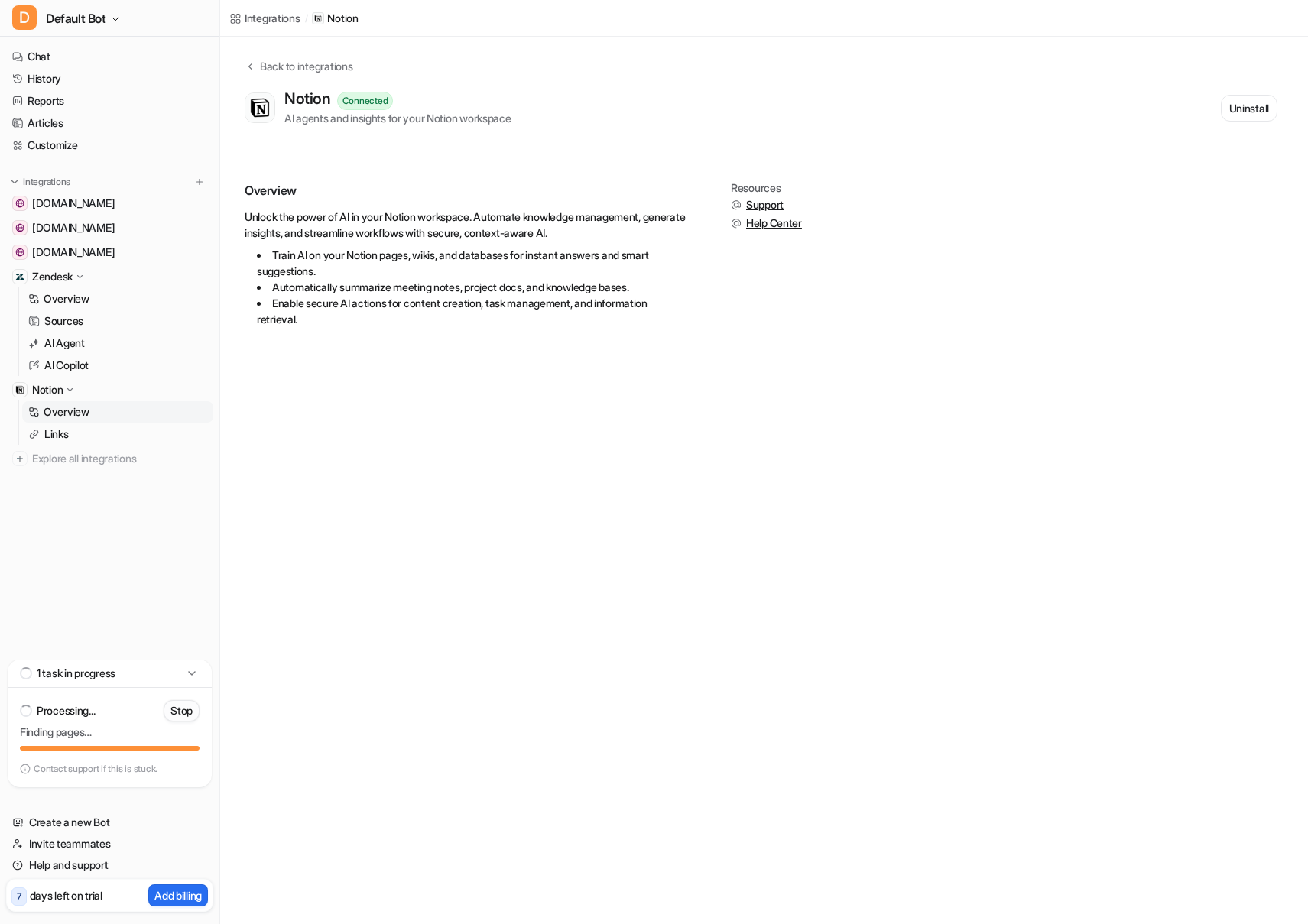
click at [183, 710] on p "Stop" at bounding box center [182, 711] width 22 height 15
click at [183, 688] on div "1 task in progress" at bounding box center [110, 673] width 204 height 29
click at [1246, 107] on button "Uninstall" at bounding box center [1249, 108] width 56 height 27
click at [1249, 108] on button "Start Setup" at bounding box center [1244, 108] width 69 height 26
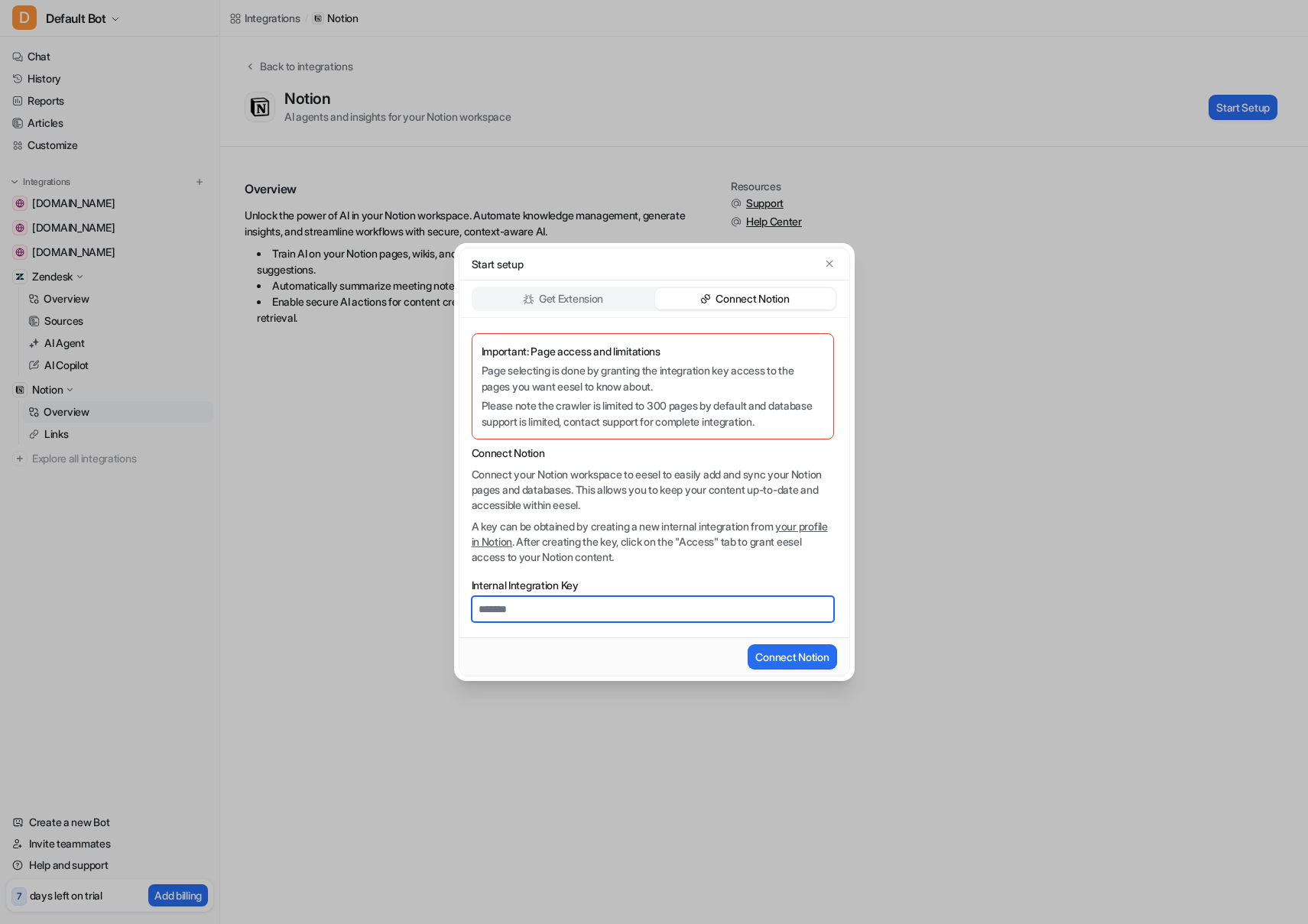
click at [524, 617] on input "Internal Integration Key" at bounding box center [653, 609] width 362 height 26
type input "**********"
click at [789, 654] on button "Connect Notion" at bounding box center [793, 657] width 89 height 26
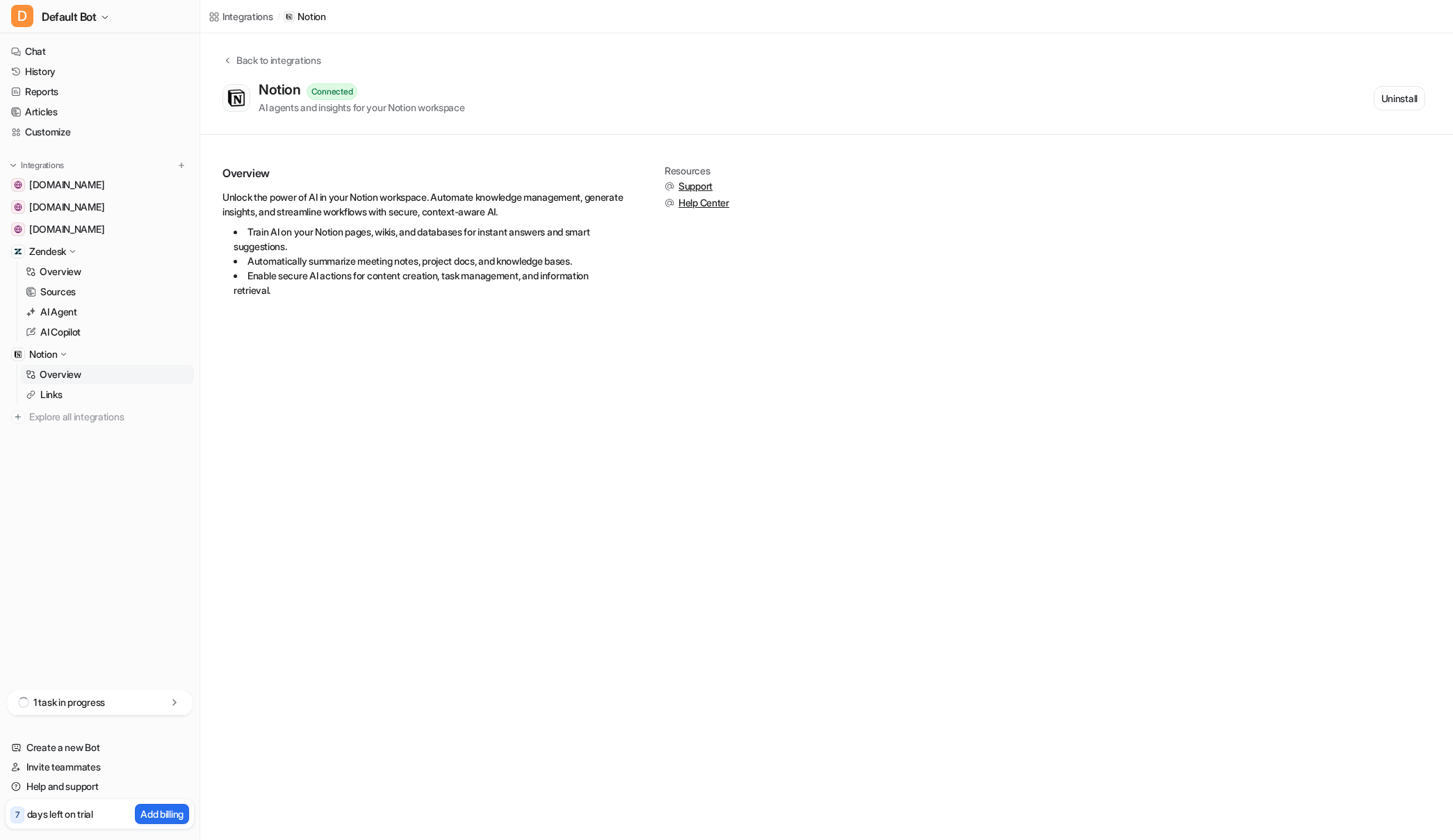
click at [101, 708] on p "1 task in progress" at bounding box center [69, 702] width 72 height 13
click at [39, 113] on link "Articles" at bounding box center [100, 112] width 188 height 20
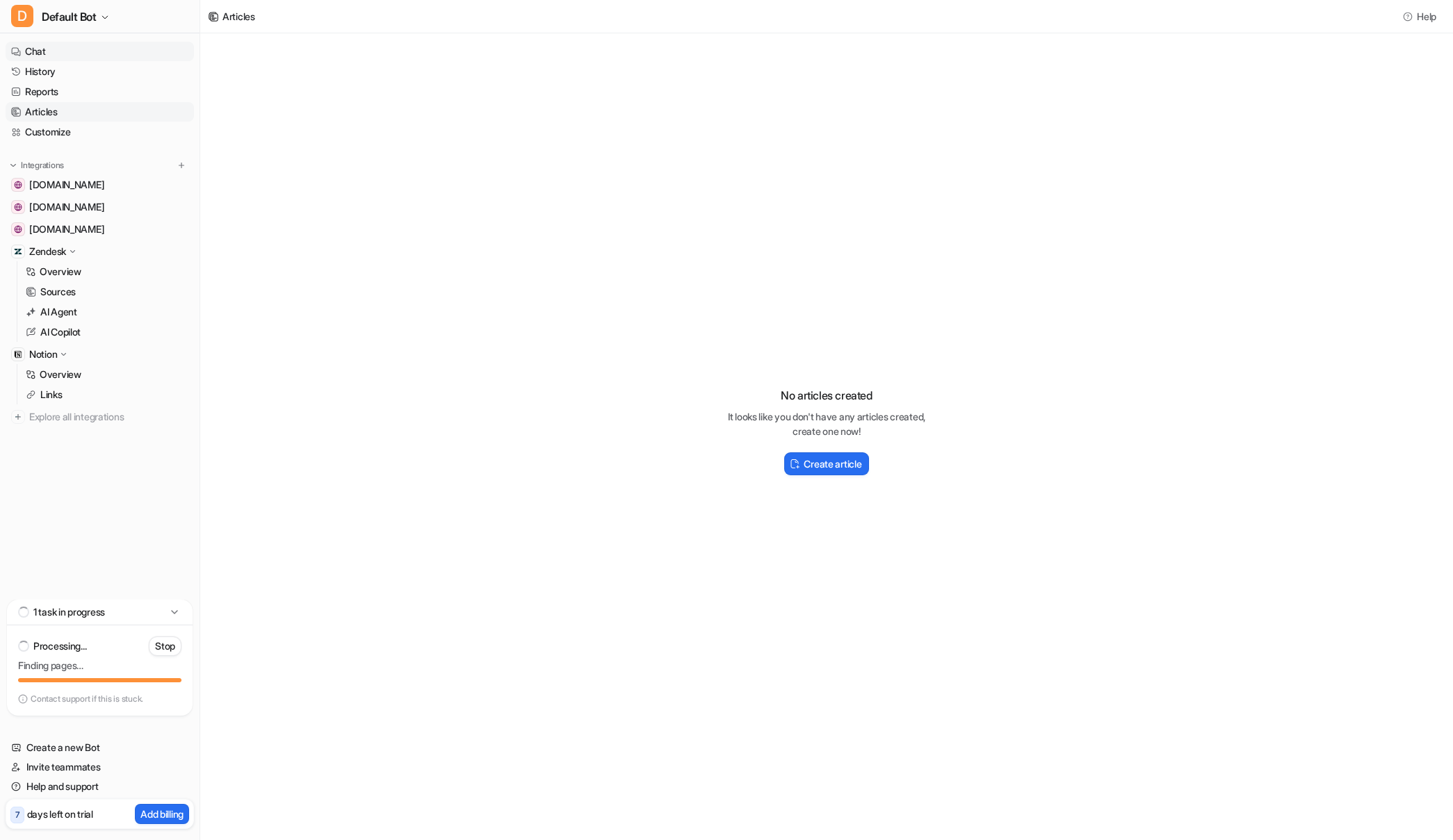
click at [35, 47] on link "Chat" at bounding box center [100, 51] width 188 height 20
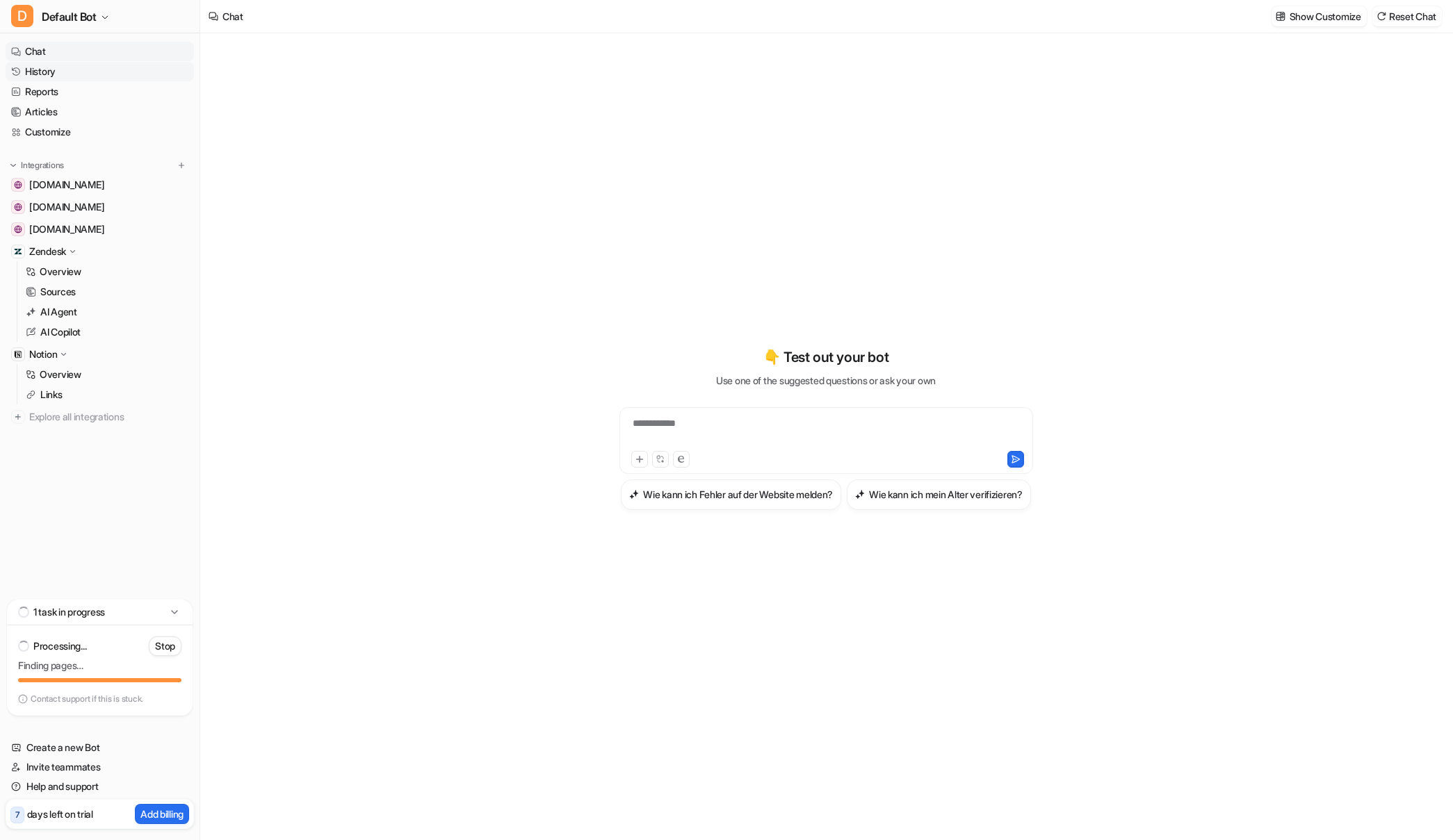
click at [35, 75] on link "History" at bounding box center [100, 72] width 188 height 20
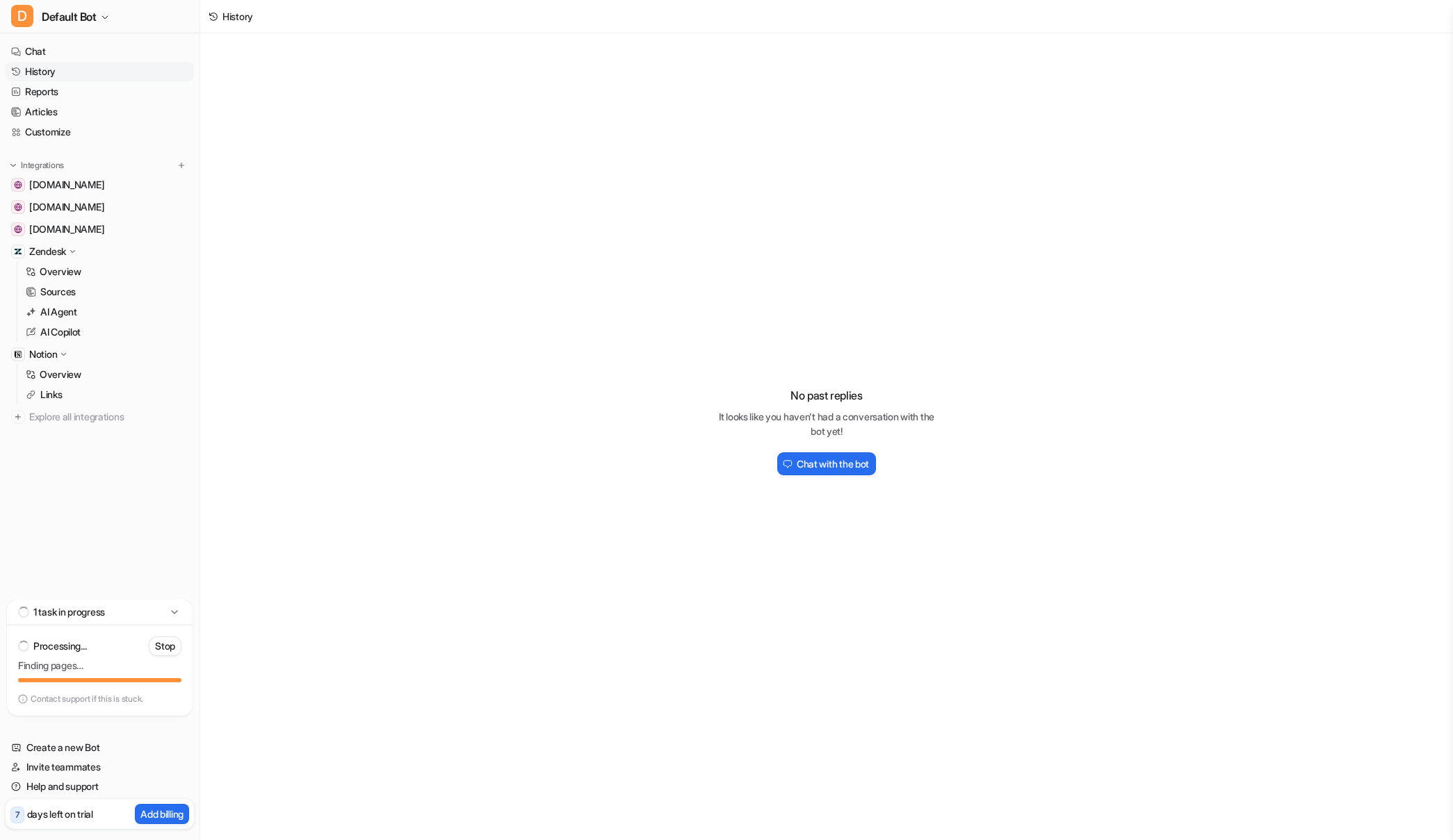
click at [57, 249] on p "Zendesk" at bounding box center [48, 251] width 37 height 13
click at [60, 271] on p "Overview" at bounding box center [60, 271] width 41 height 13
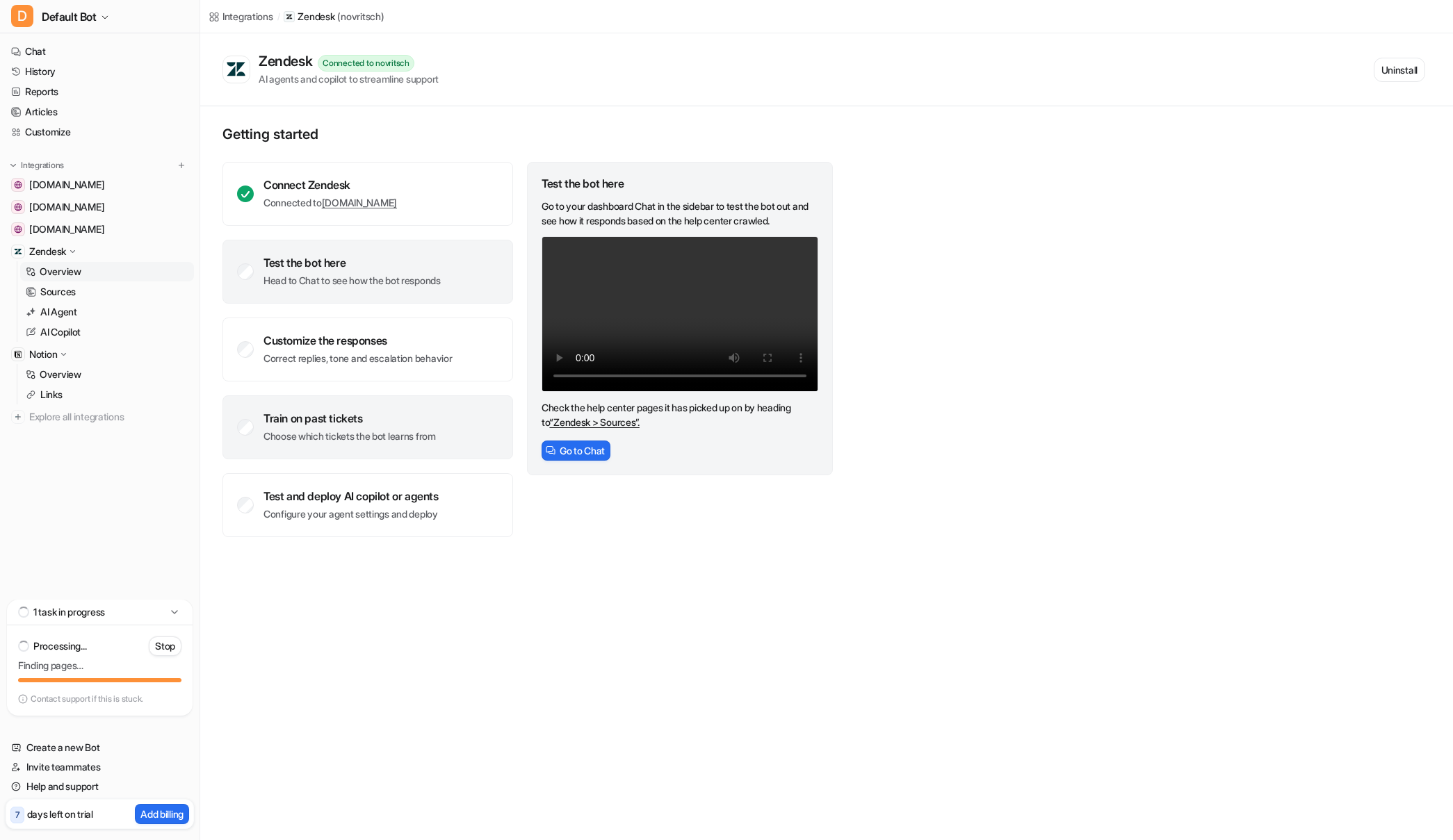
click at [273, 430] on p "Choose which tickets the bot learns from" at bounding box center [350, 436] width 172 height 13
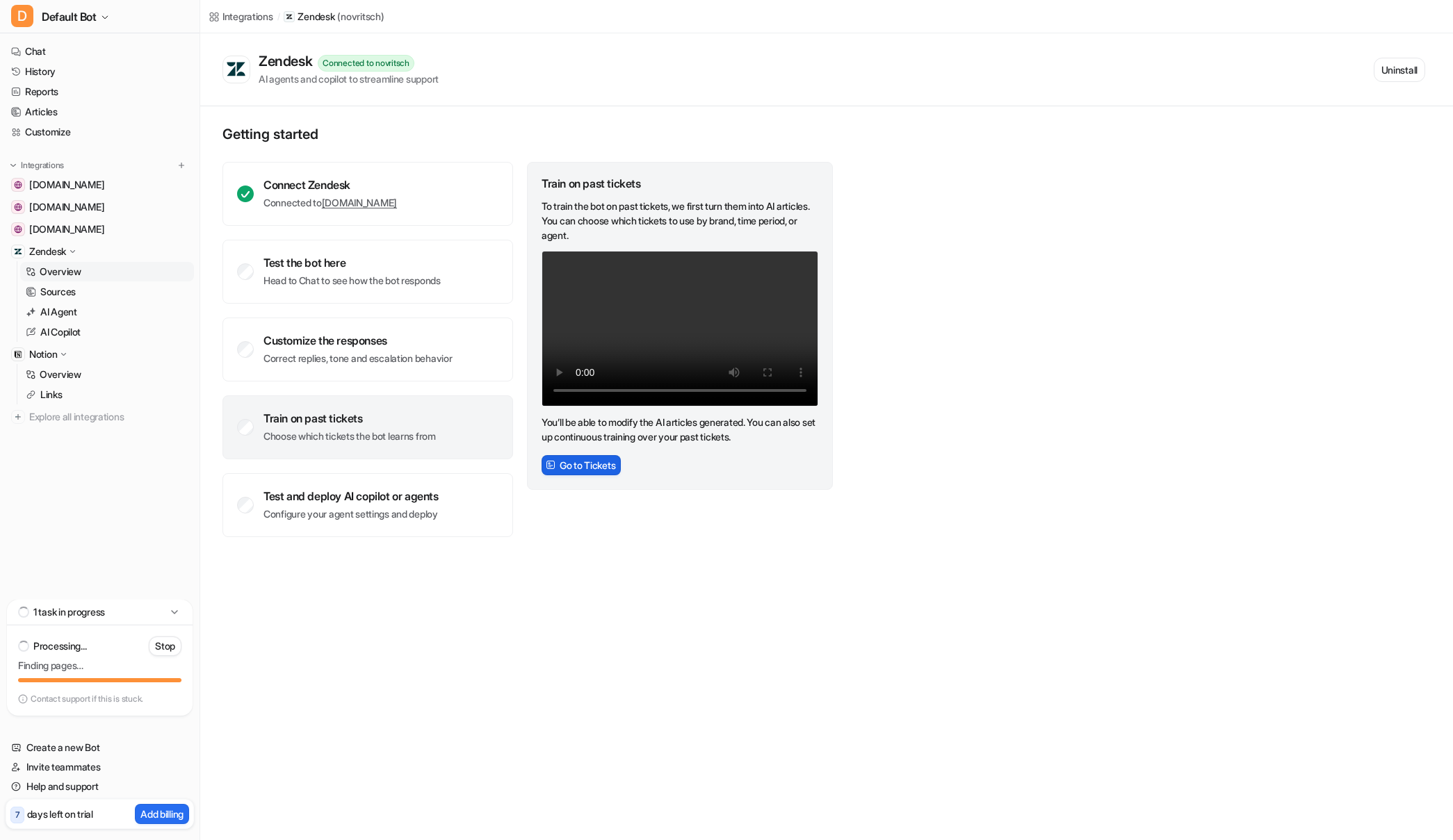
click at [595, 464] on button "Go to Tickets" at bounding box center [581, 465] width 79 height 20
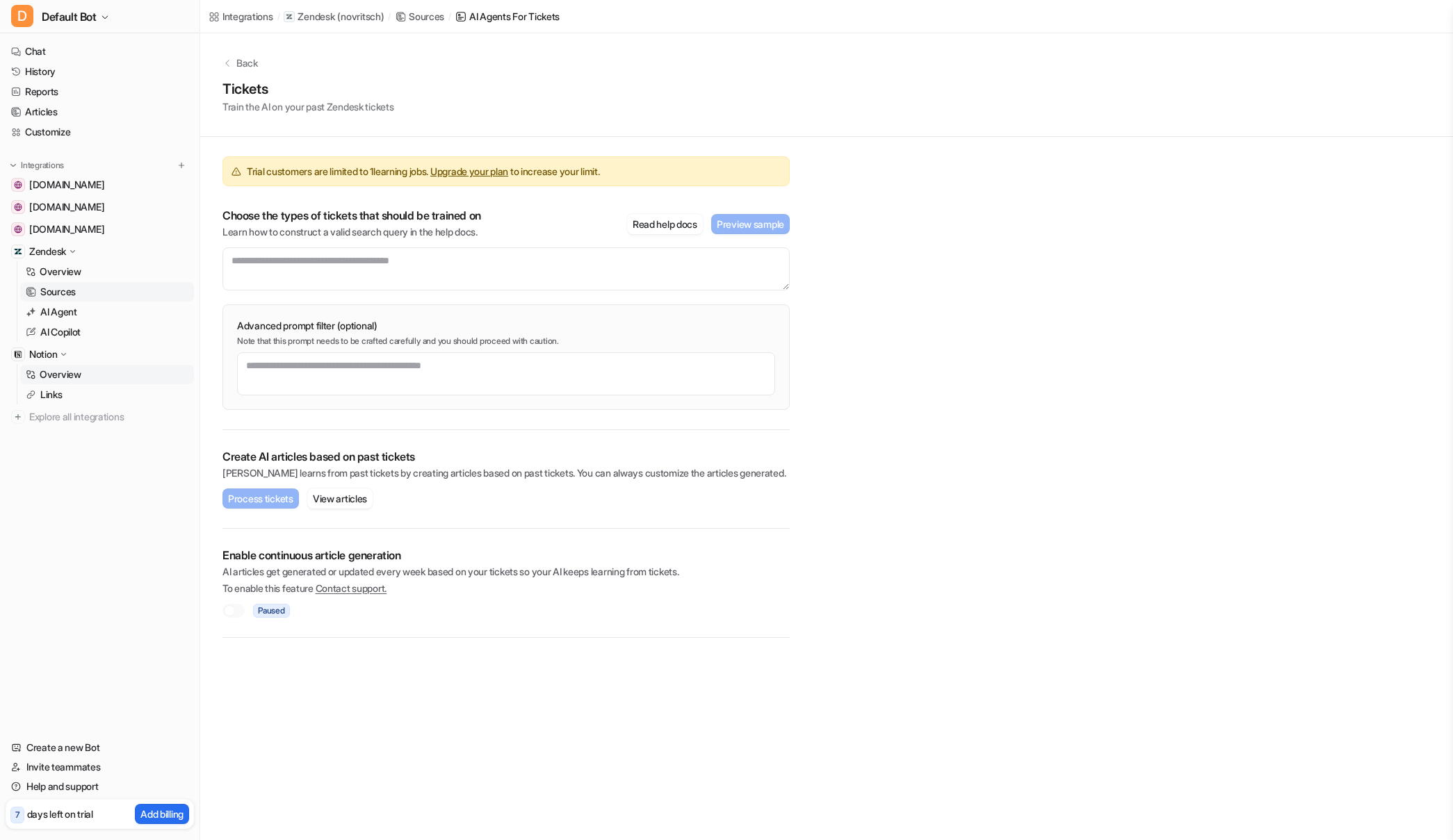
click at [63, 375] on p "Overview" at bounding box center [60, 374] width 41 height 13
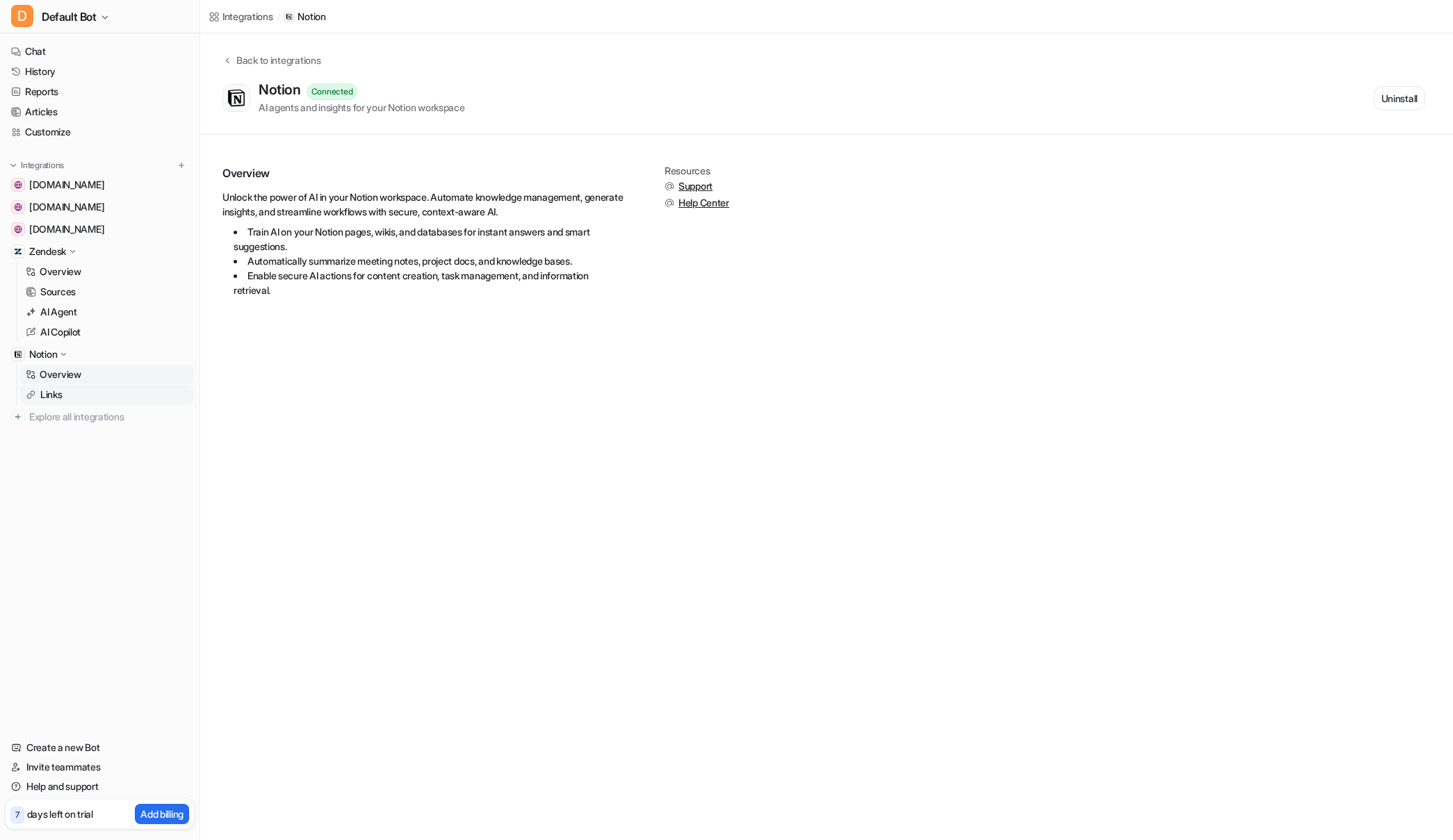
click at [51, 397] on p "Links" at bounding box center [51, 394] width 22 height 13
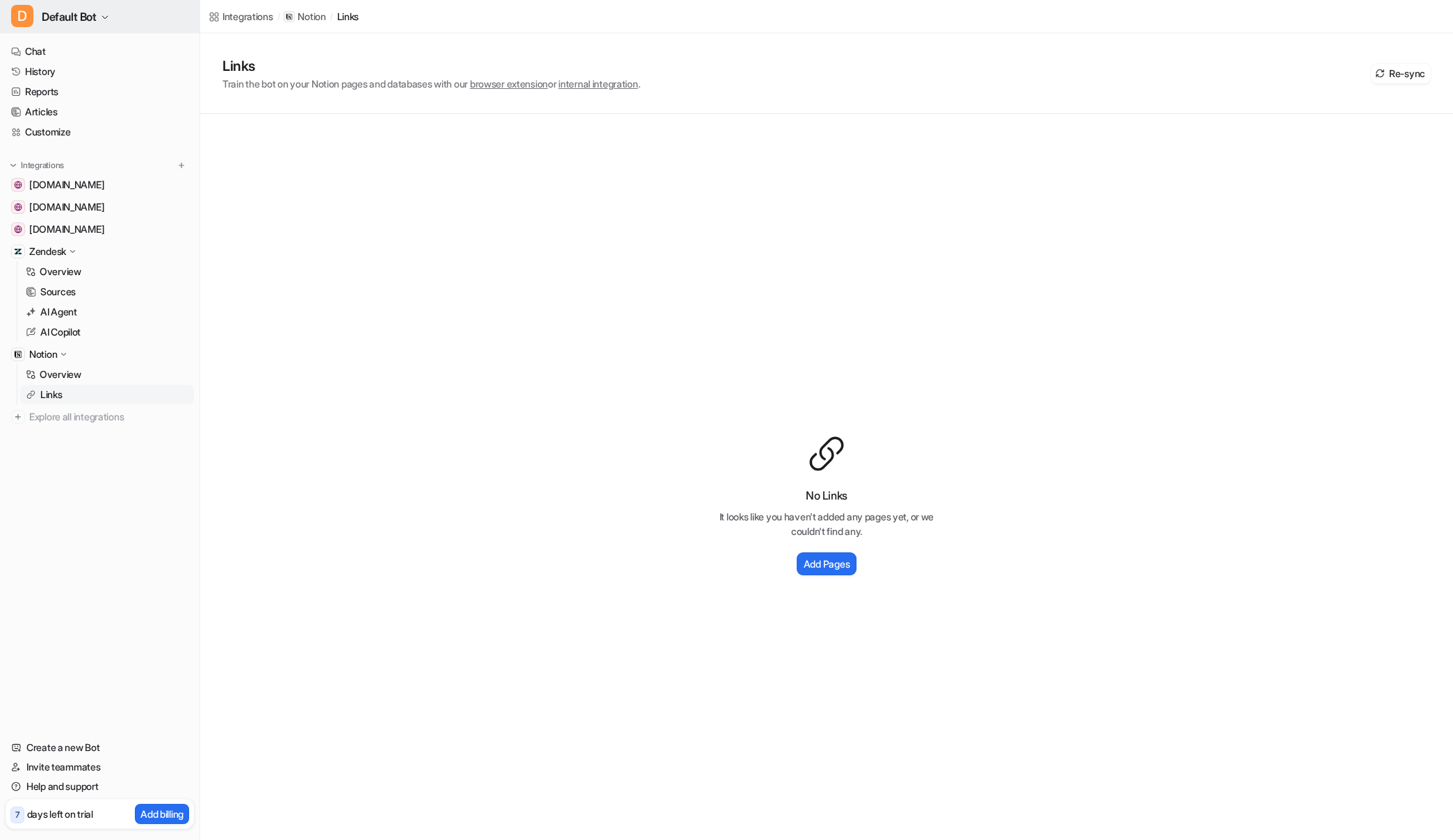
click at [63, 17] on span "Default Bot" at bounding box center [68, 17] width 55 height 20
click at [48, 107] on link "Settings" at bounding box center [111, 106] width 192 height 23
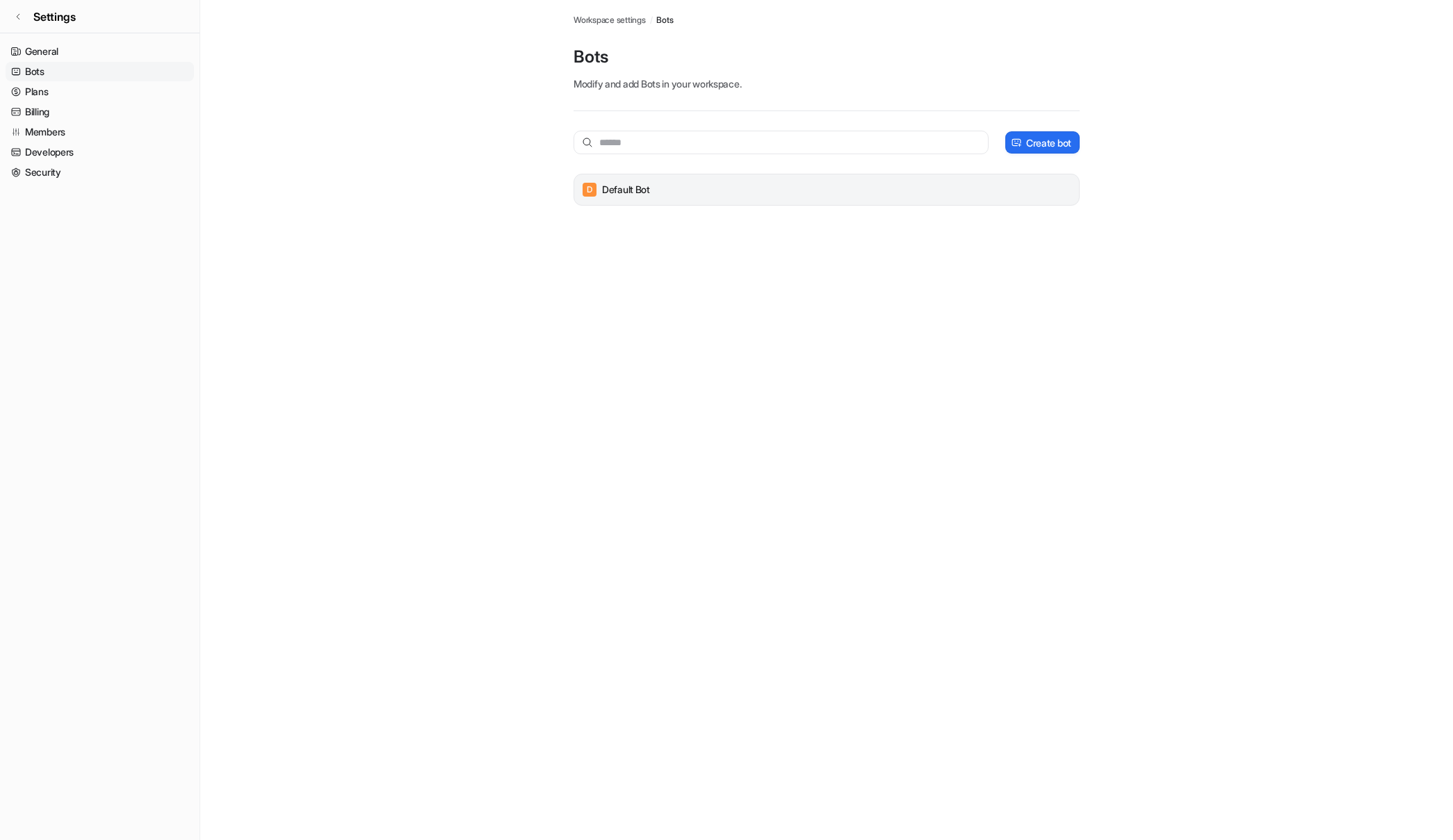
click at [925, 192] on div "D Default Bot" at bounding box center [827, 190] width 494 height 20
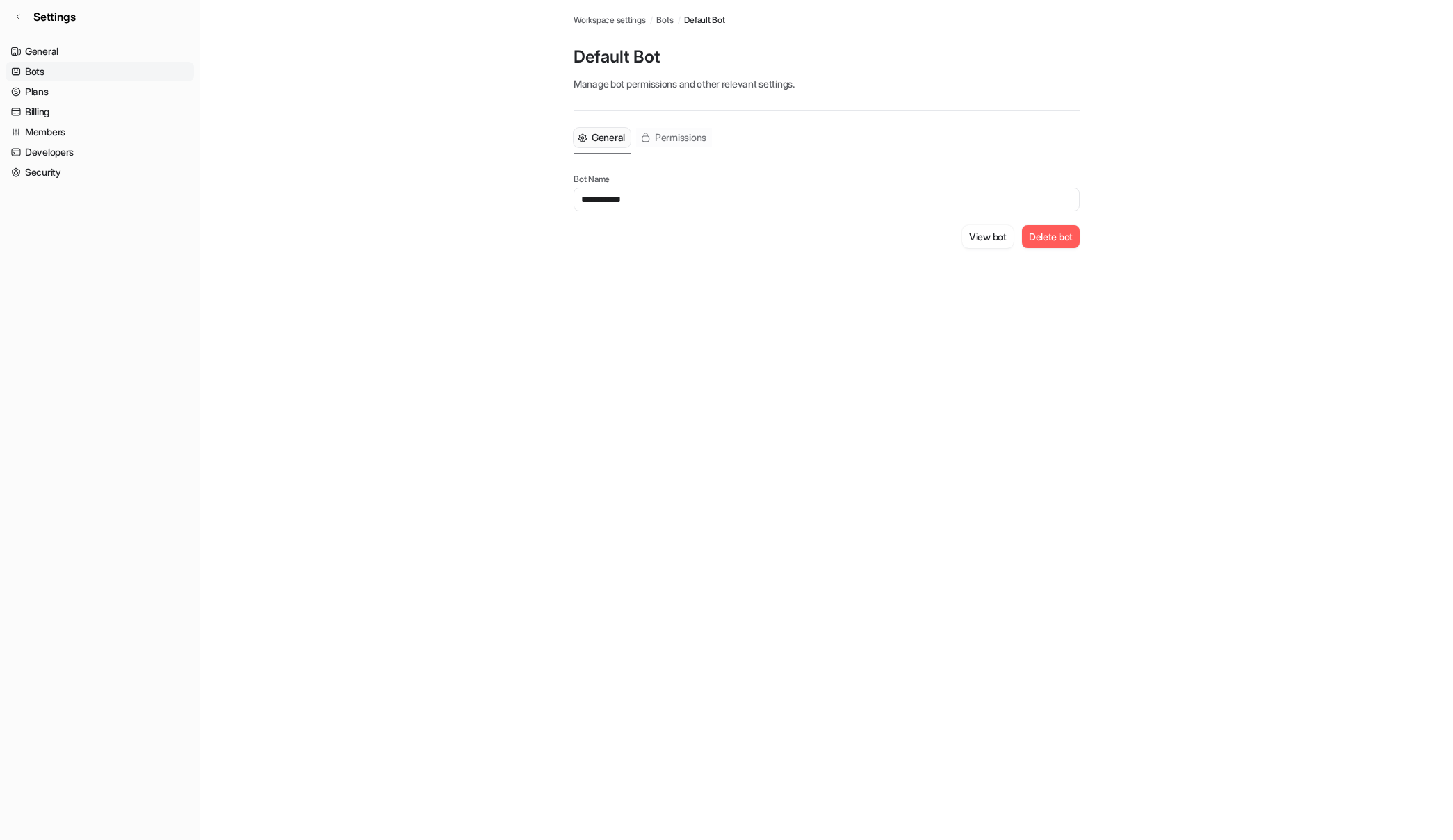
click at [677, 135] on span "Permissions" at bounding box center [680, 137] width 51 height 13
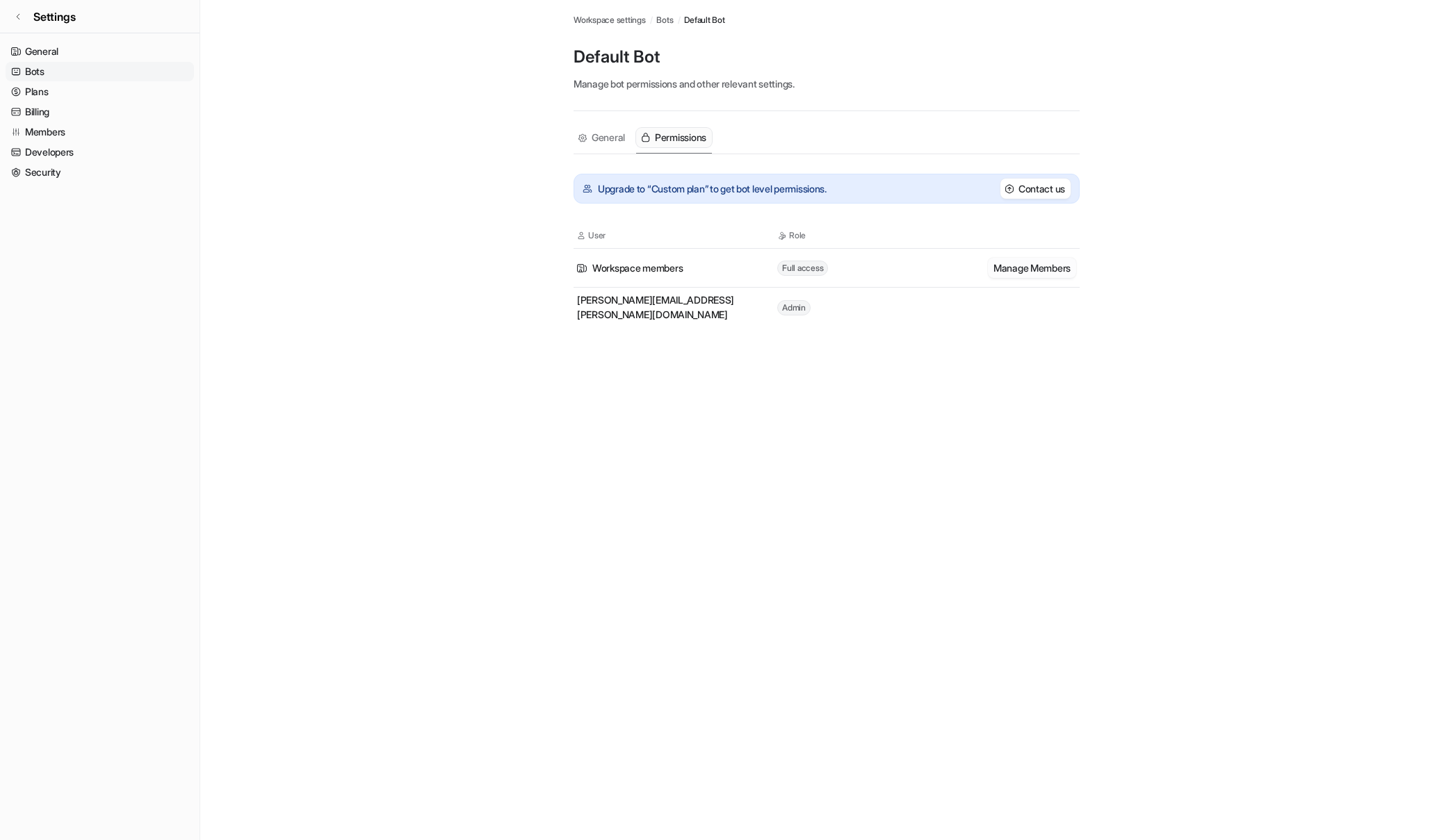
click at [1020, 269] on button "Manage Members" at bounding box center [1032, 267] width 88 height 20
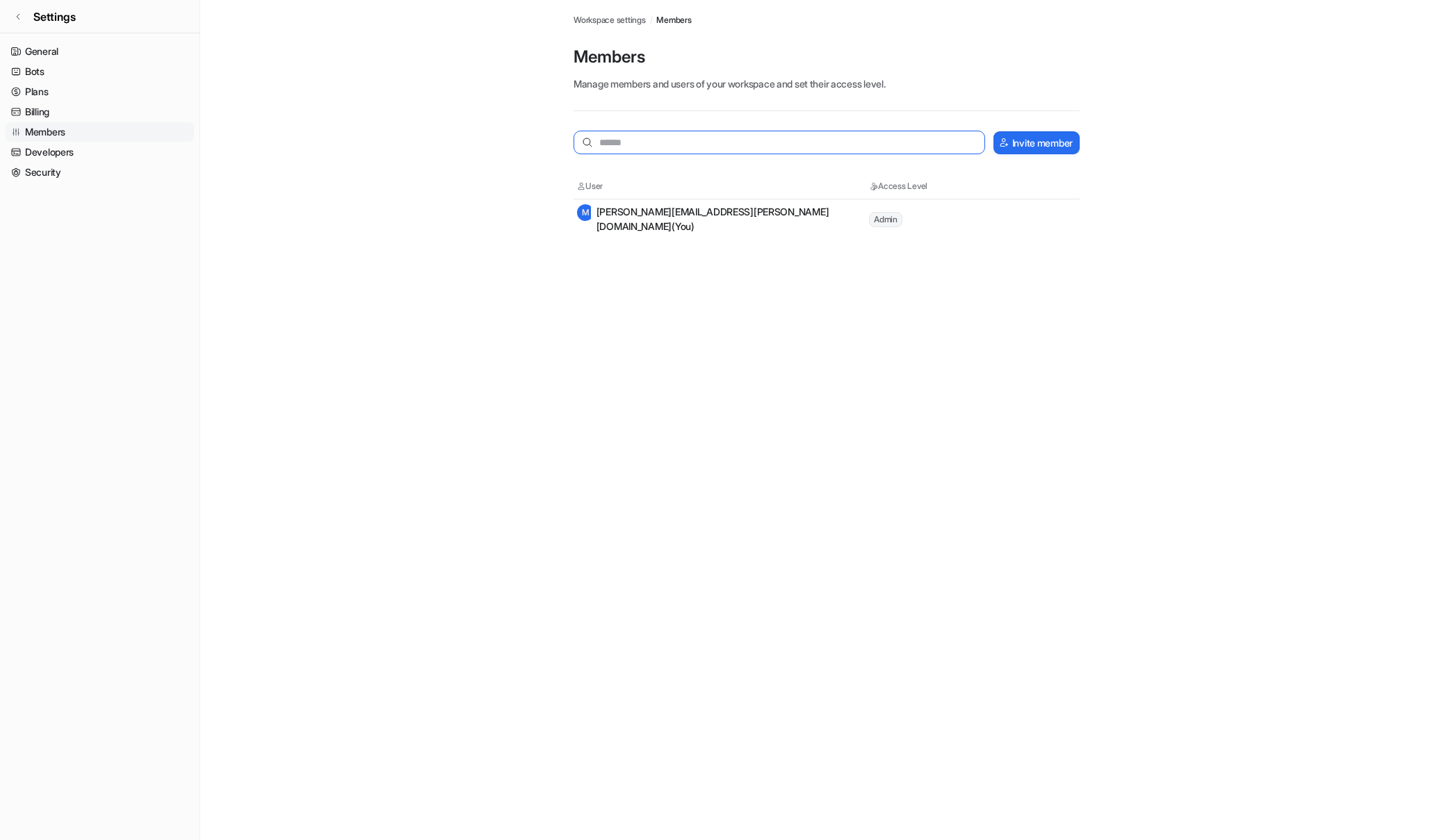
click at [633, 140] on input "text" at bounding box center [779, 143] width 412 height 23
type input "**********"
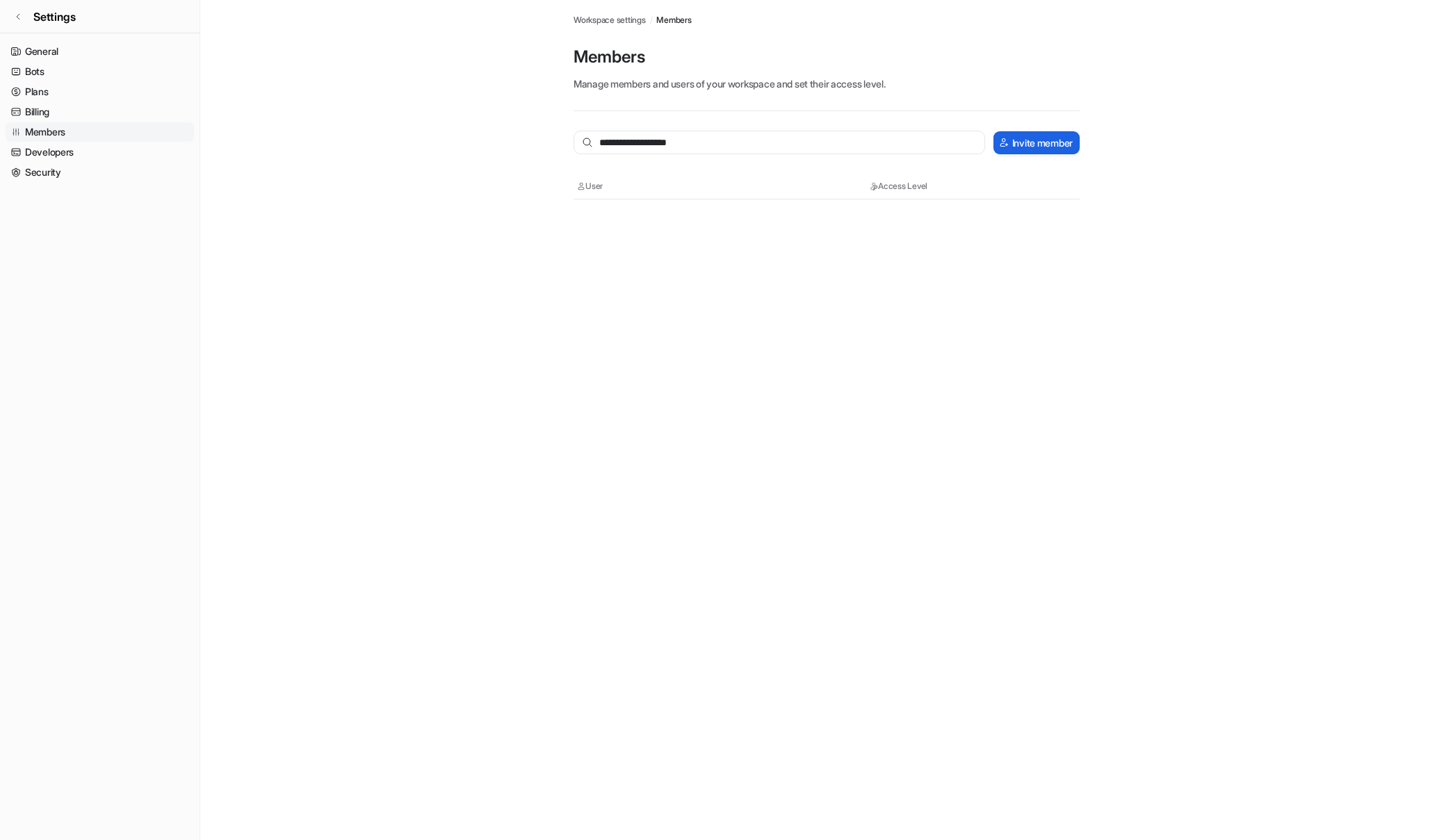
click at [1028, 144] on button "Invite member" at bounding box center [1037, 143] width 86 height 23
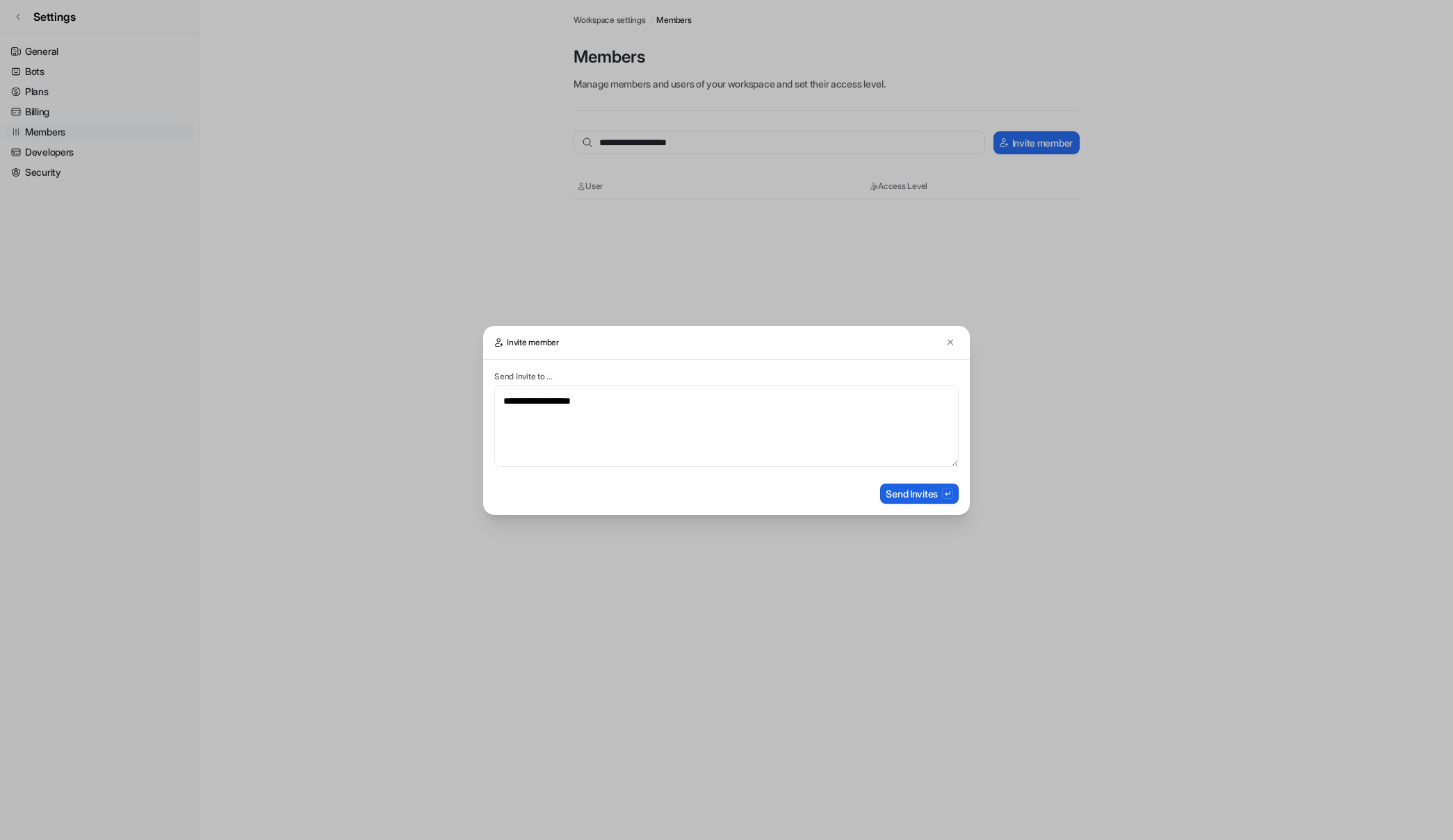
click at [904, 493] on button "Send Invites" at bounding box center [920, 494] width 79 height 20
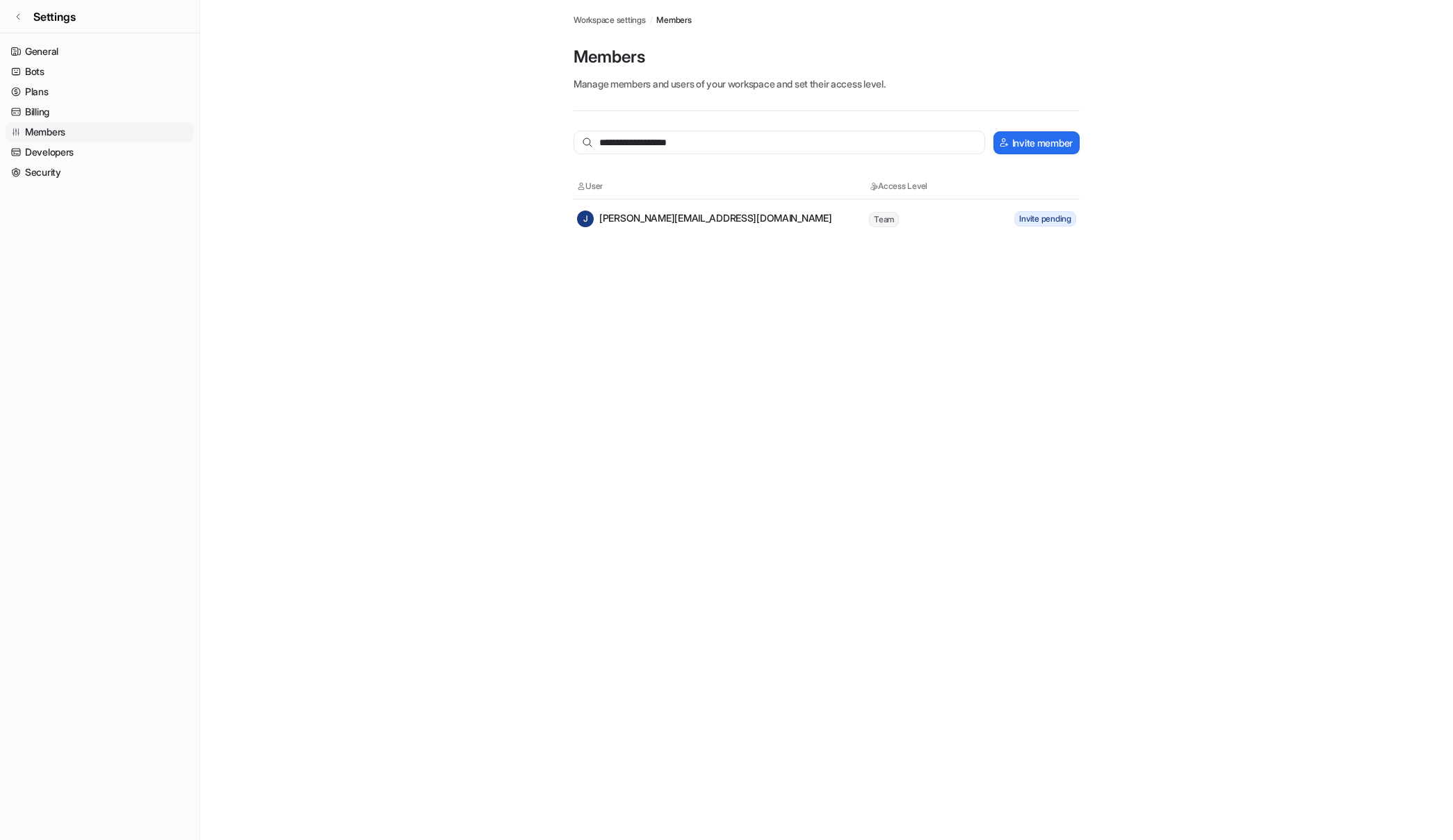
click at [886, 218] on span "Team" at bounding box center [883, 219] width 30 height 15
click at [50, 131] on link "Members" at bounding box center [100, 132] width 188 height 20
click at [34, 54] on link "General" at bounding box center [100, 51] width 188 height 20
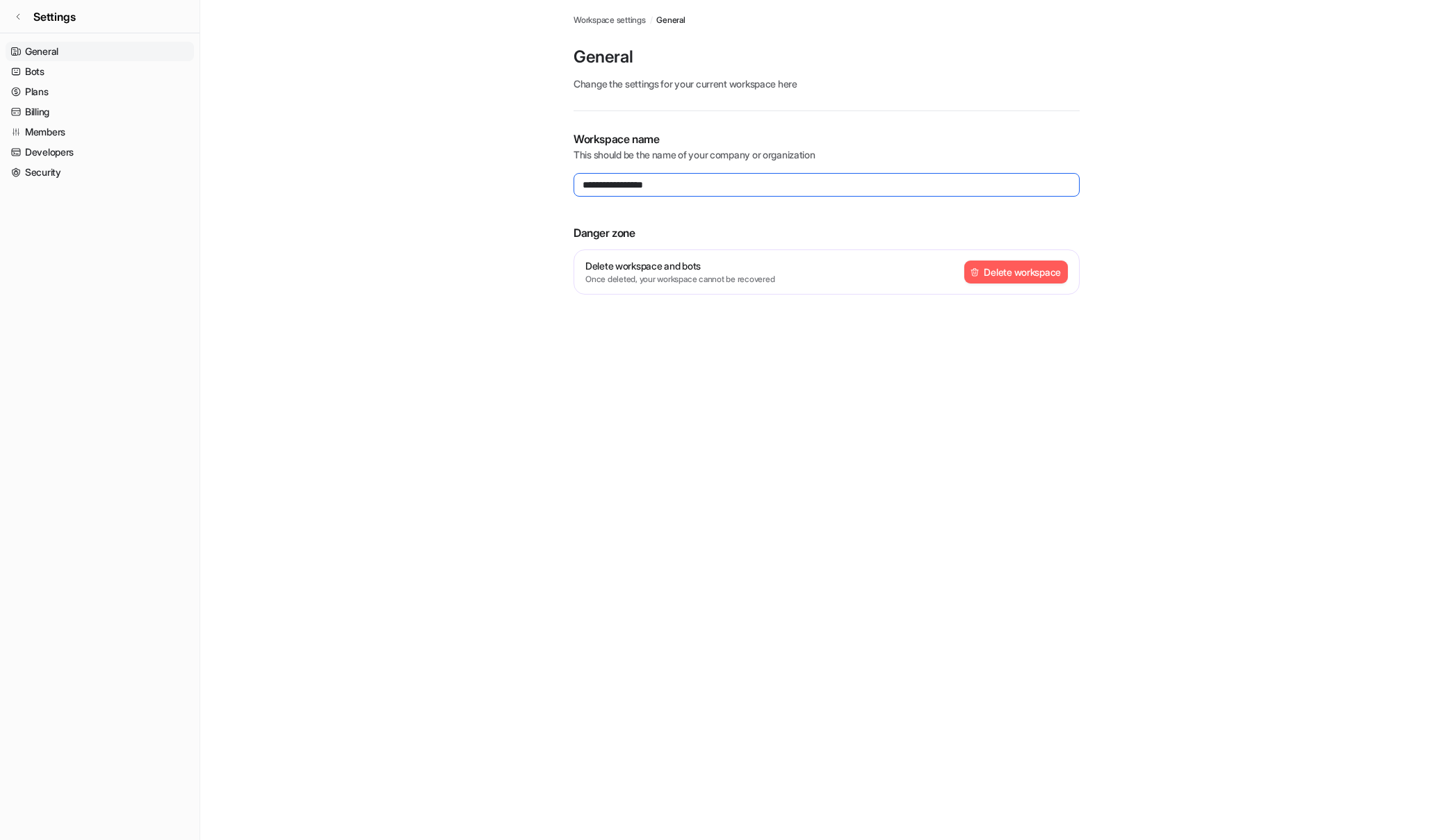
drag, startPoint x: 674, startPoint y: 184, endPoint x: 565, endPoint y: 187, distance: 109.0
click at [565, 187] on div "**********" at bounding box center [827, 164] width 529 height 328
type input "**********"
click at [691, 450] on div "**********" at bounding box center [726, 420] width 1453 height 840
click at [33, 63] on link "Bots" at bounding box center [100, 72] width 188 height 20
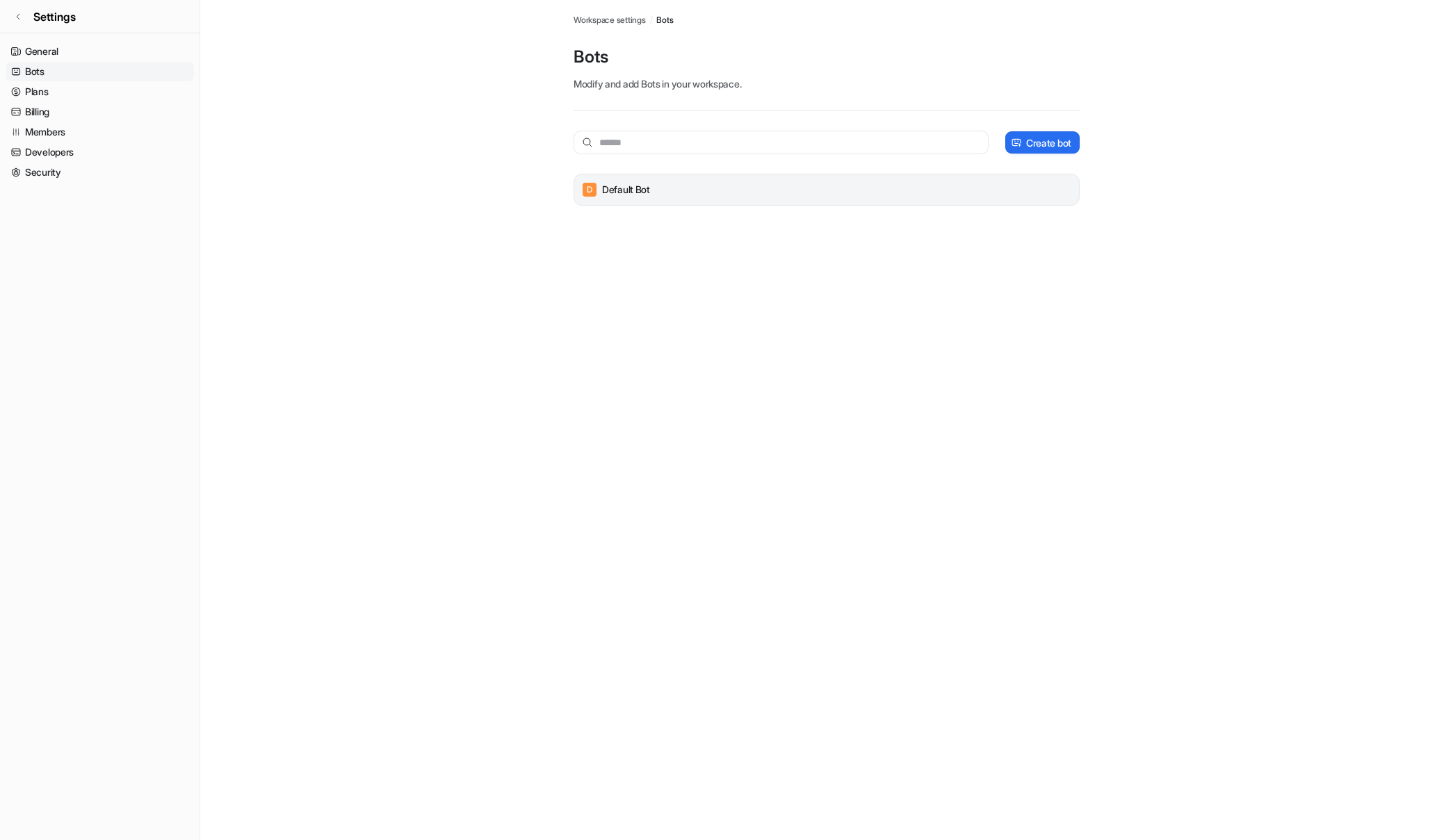
click at [723, 187] on div "D Default Bot" at bounding box center [827, 190] width 494 height 20
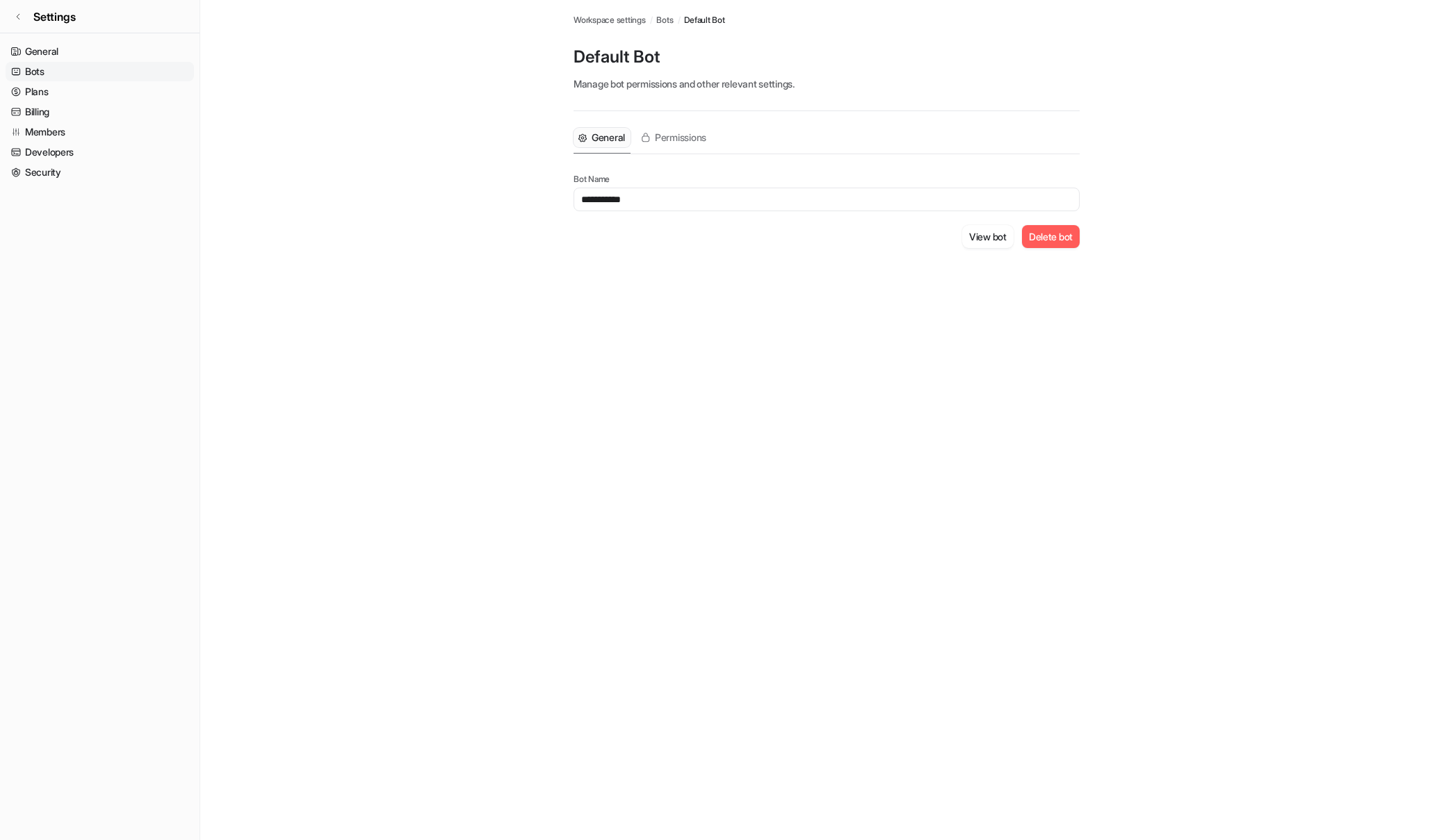
drag, startPoint x: 646, startPoint y: 199, endPoint x: 567, endPoint y: 198, distance: 79.0
click at [567, 198] on div "**********" at bounding box center [827, 141] width 529 height 282
type input "**********"
click at [634, 348] on div "**********" at bounding box center [726, 420] width 1453 height 840
click at [685, 140] on span "Permissions" at bounding box center [680, 137] width 51 height 13
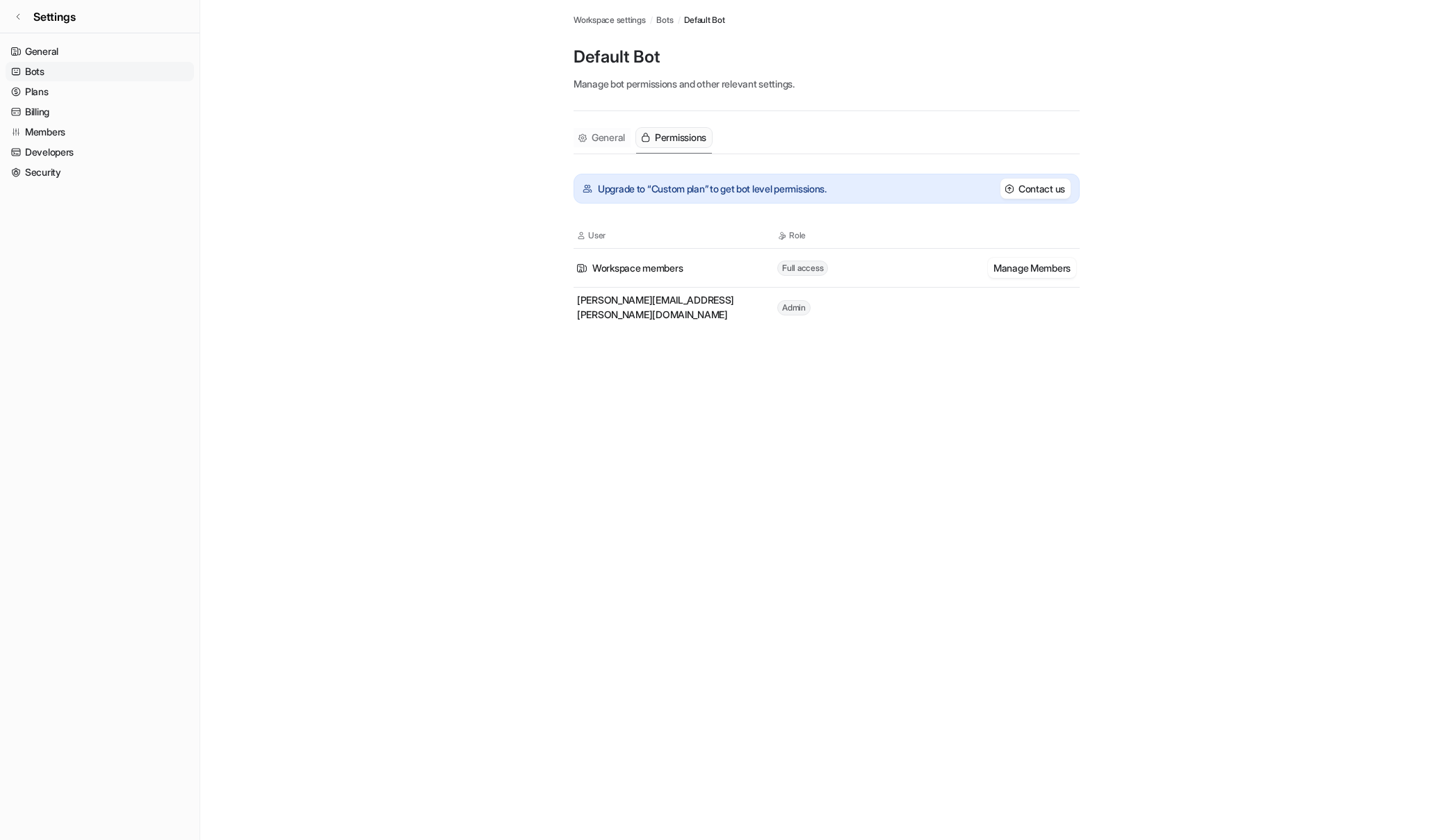
click at [618, 139] on span "General" at bounding box center [608, 137] width 33 height 13
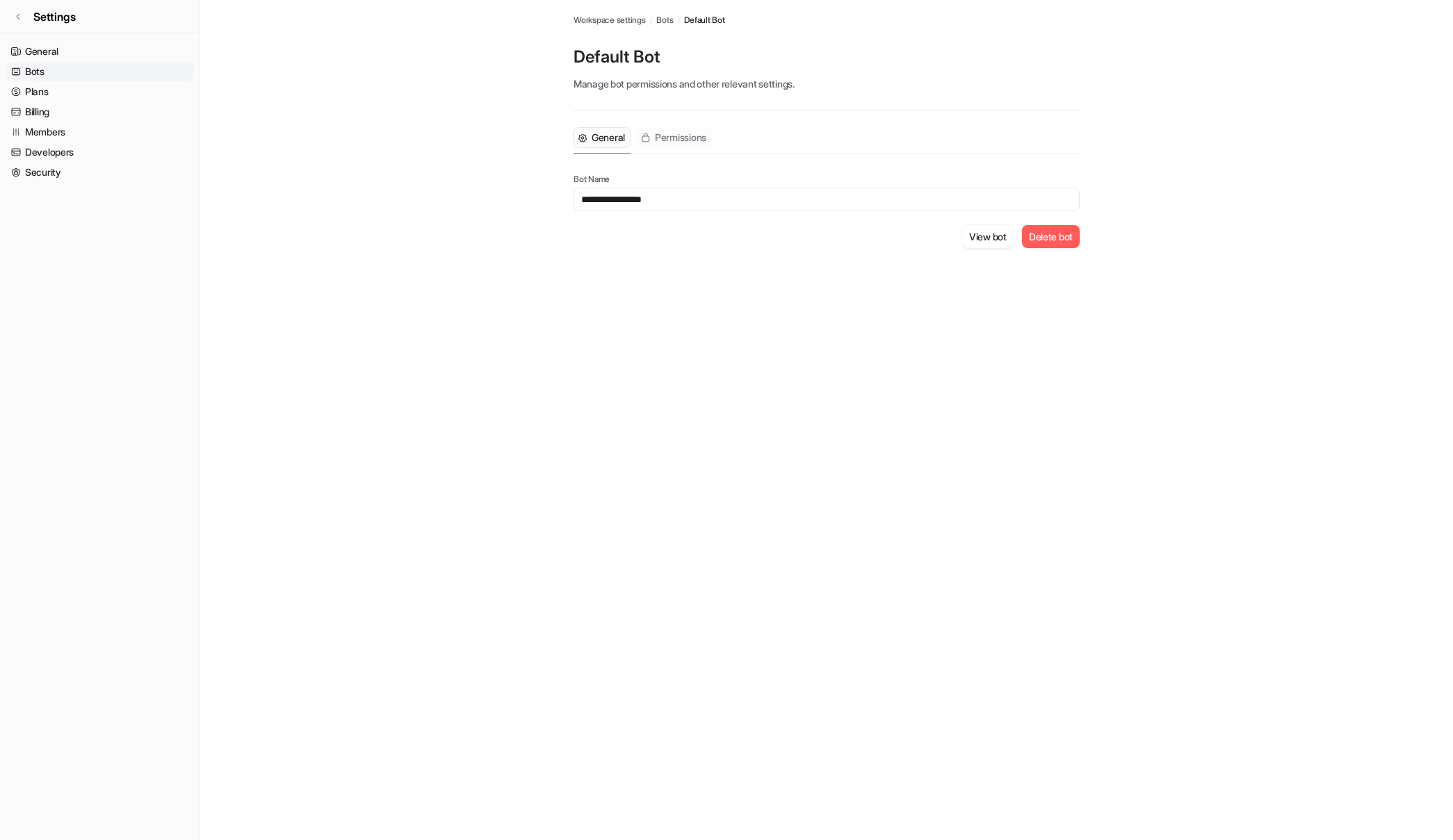
click at [678, 132] on span "Permissions" at bounding box center [680, 137] width 51 height 13
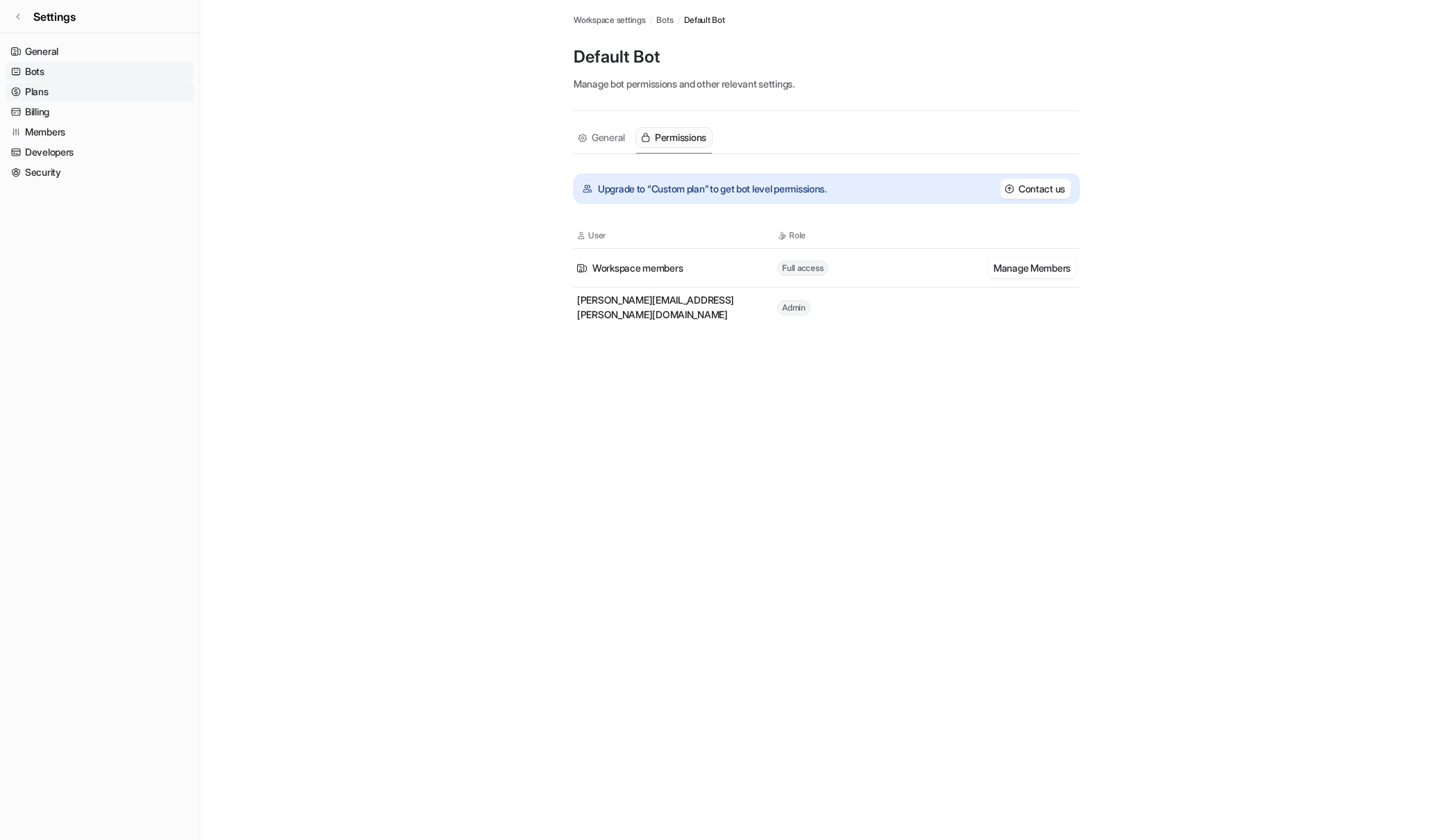
click at [39, 88] on link "Plans" at bounding box center [100, 92] width 188 height 20
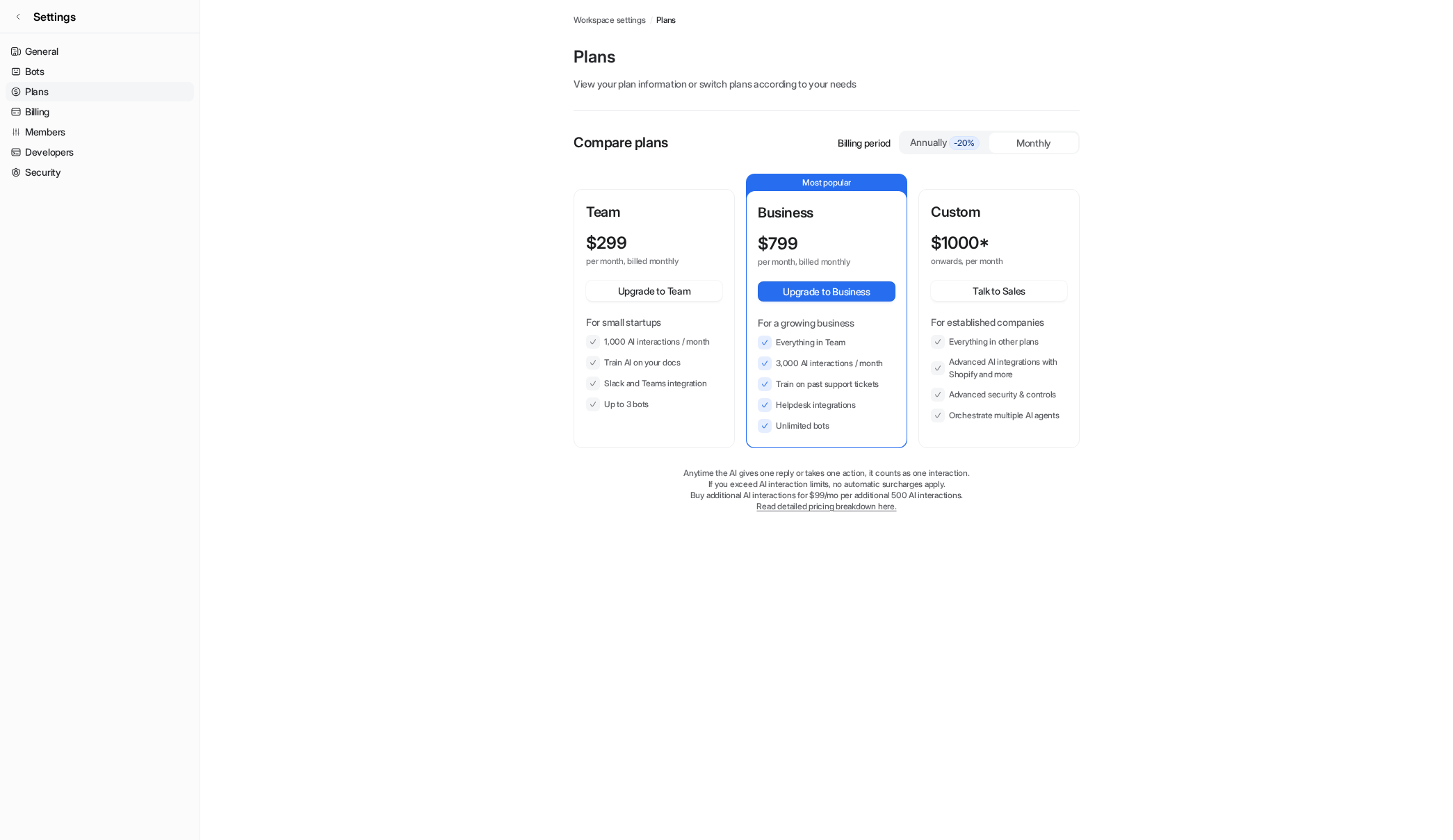
click at [937, 144] on div "Annually -20%" at bounding box center [944, 142] width 78 height 15
click at [21, 15] on icon at bounding box center [17, 16] width 8 height 8
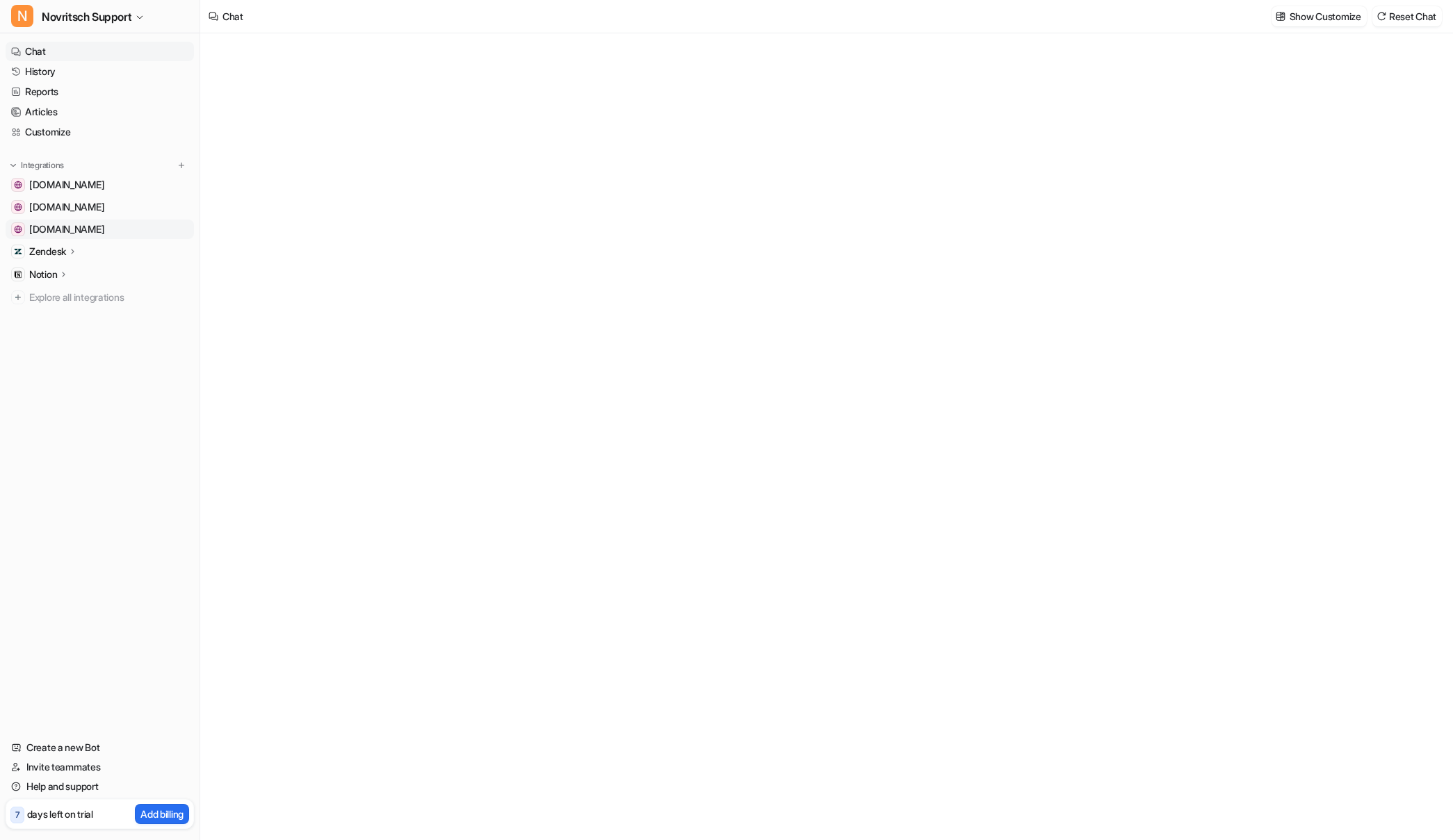
type textarea "**********"
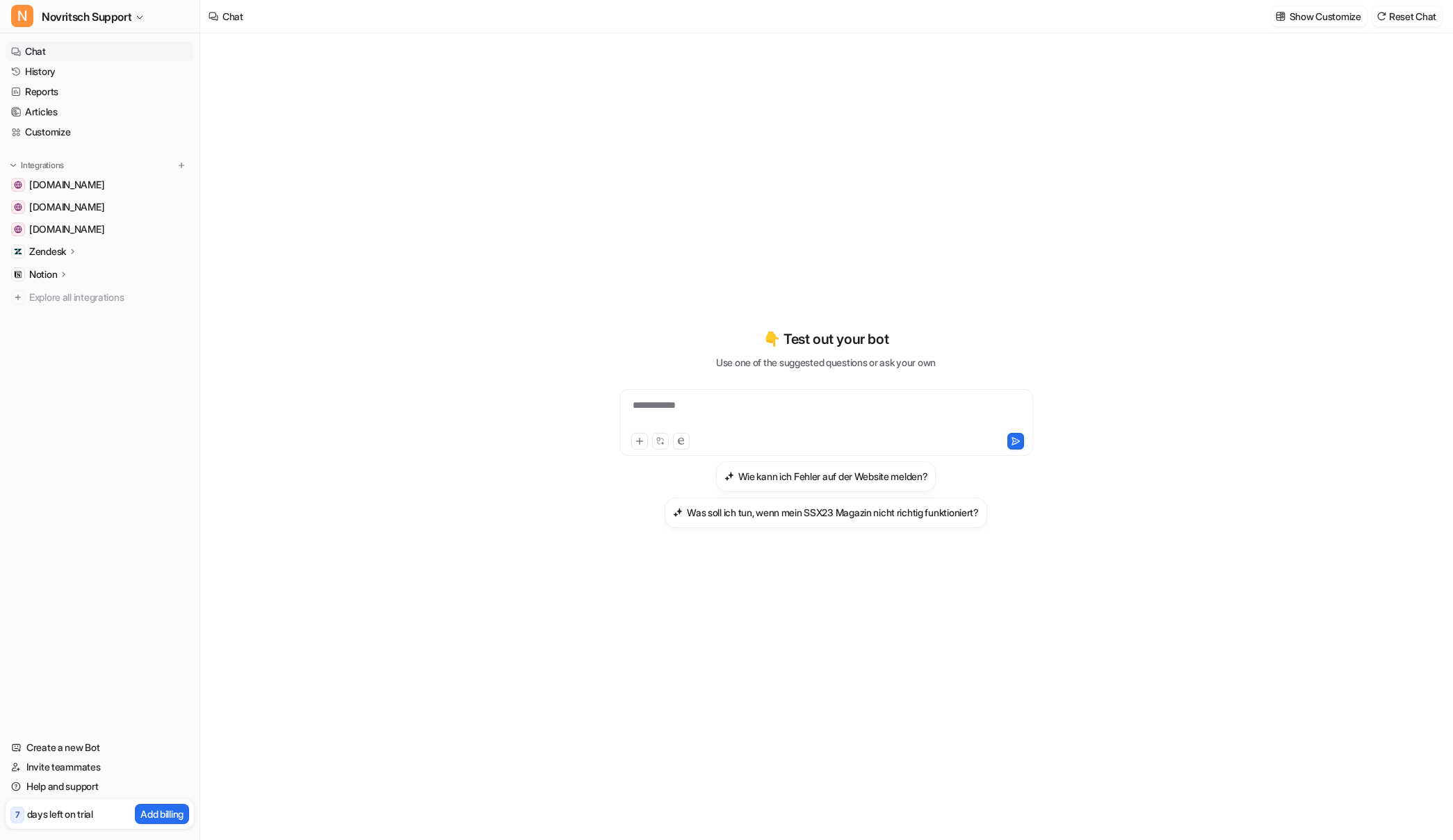
click at [51, 276] on p "Notion" at bounding box center [43, 274] width 28 height 13
click at [59, 295] on p "Overview" at bounding box center [60, 294] width 41 height 13
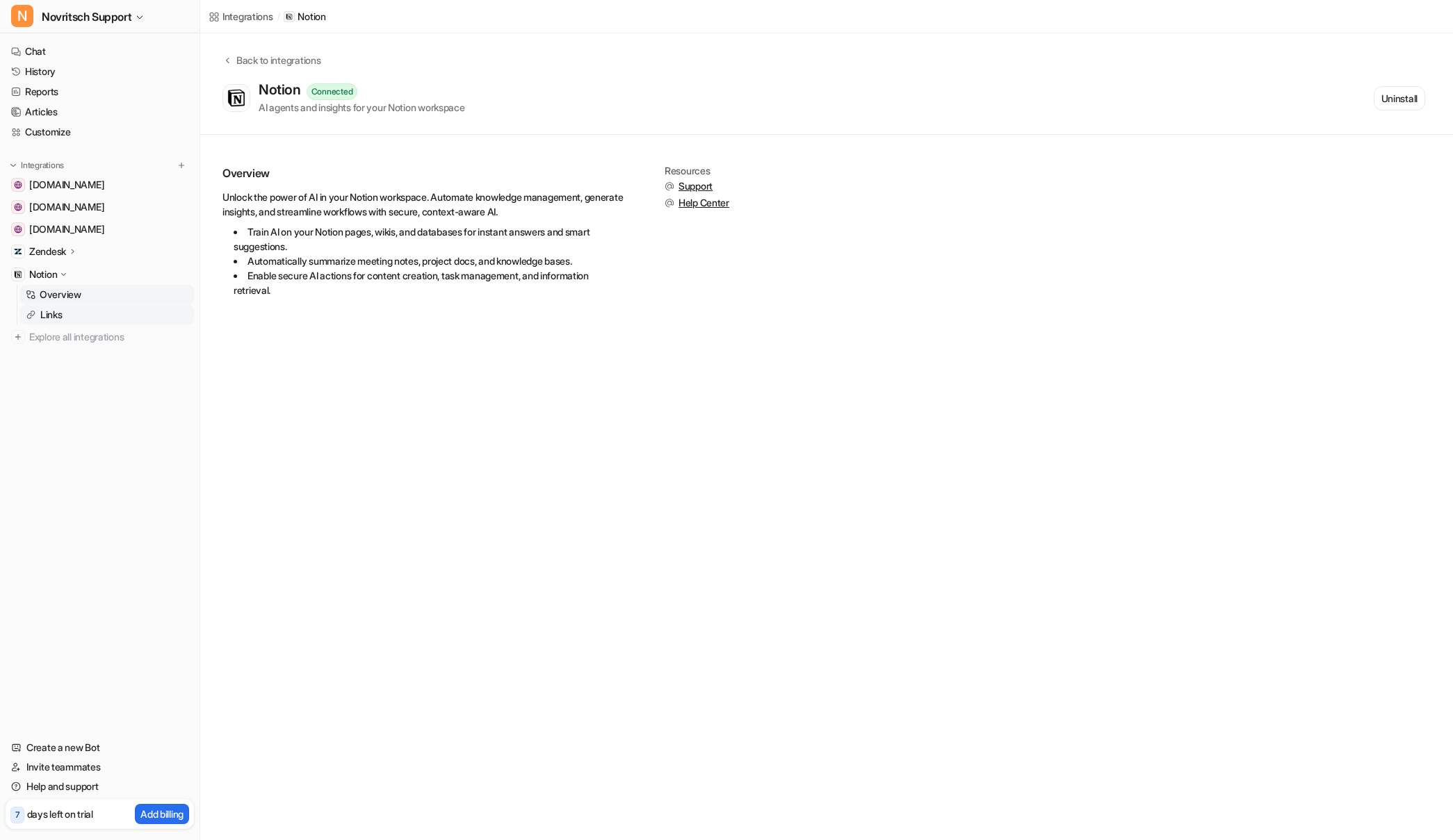
click at [56, 319] on p "Links" at bounding box center [51, 314] width 22 height 13
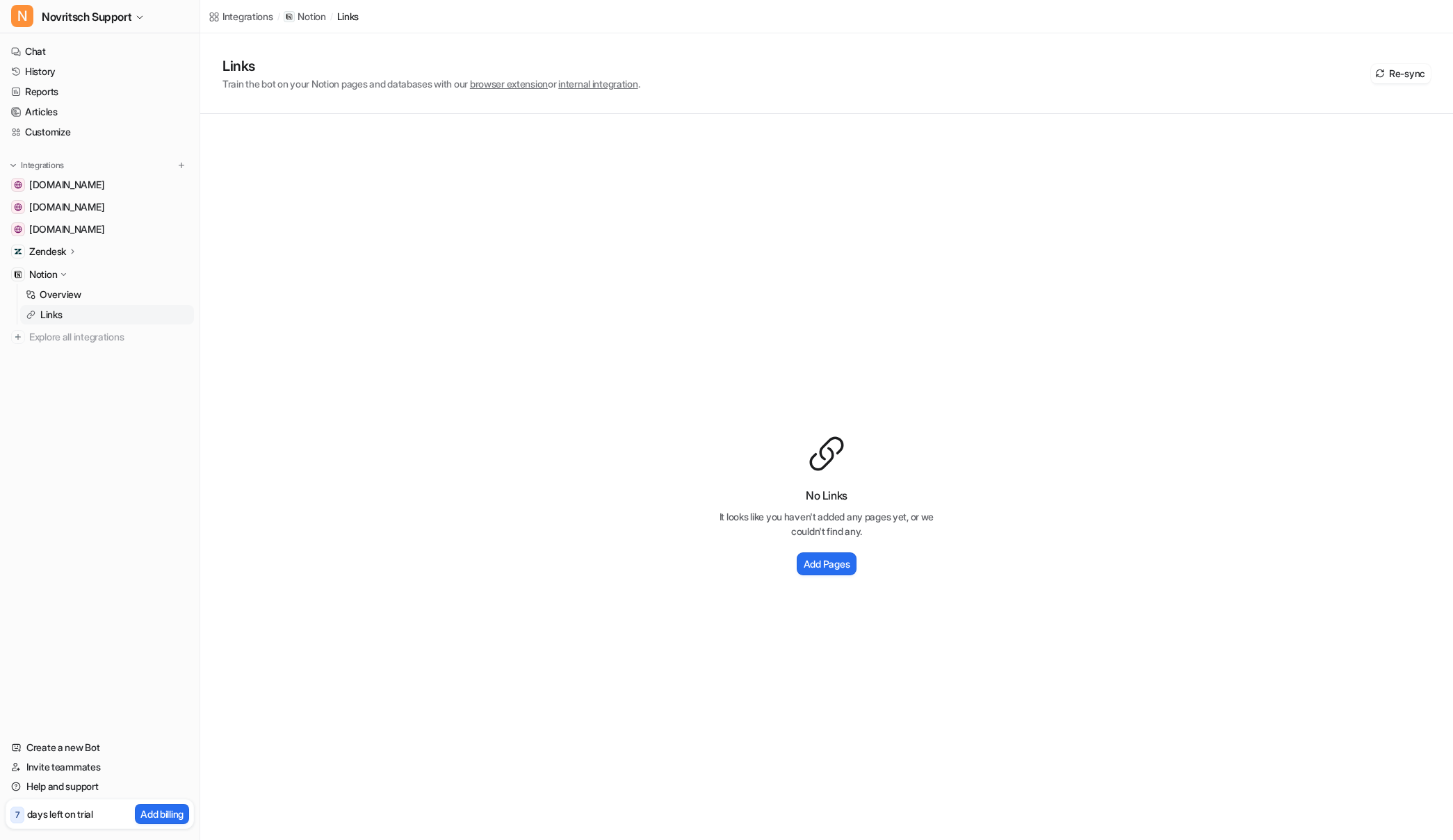
click at [41, 271] on p "Notion" at bounding box center [43, 274] width 28 height 13
click at [70, 290] on p "Overview" at bounding box center [60, 294] width 41 height 13
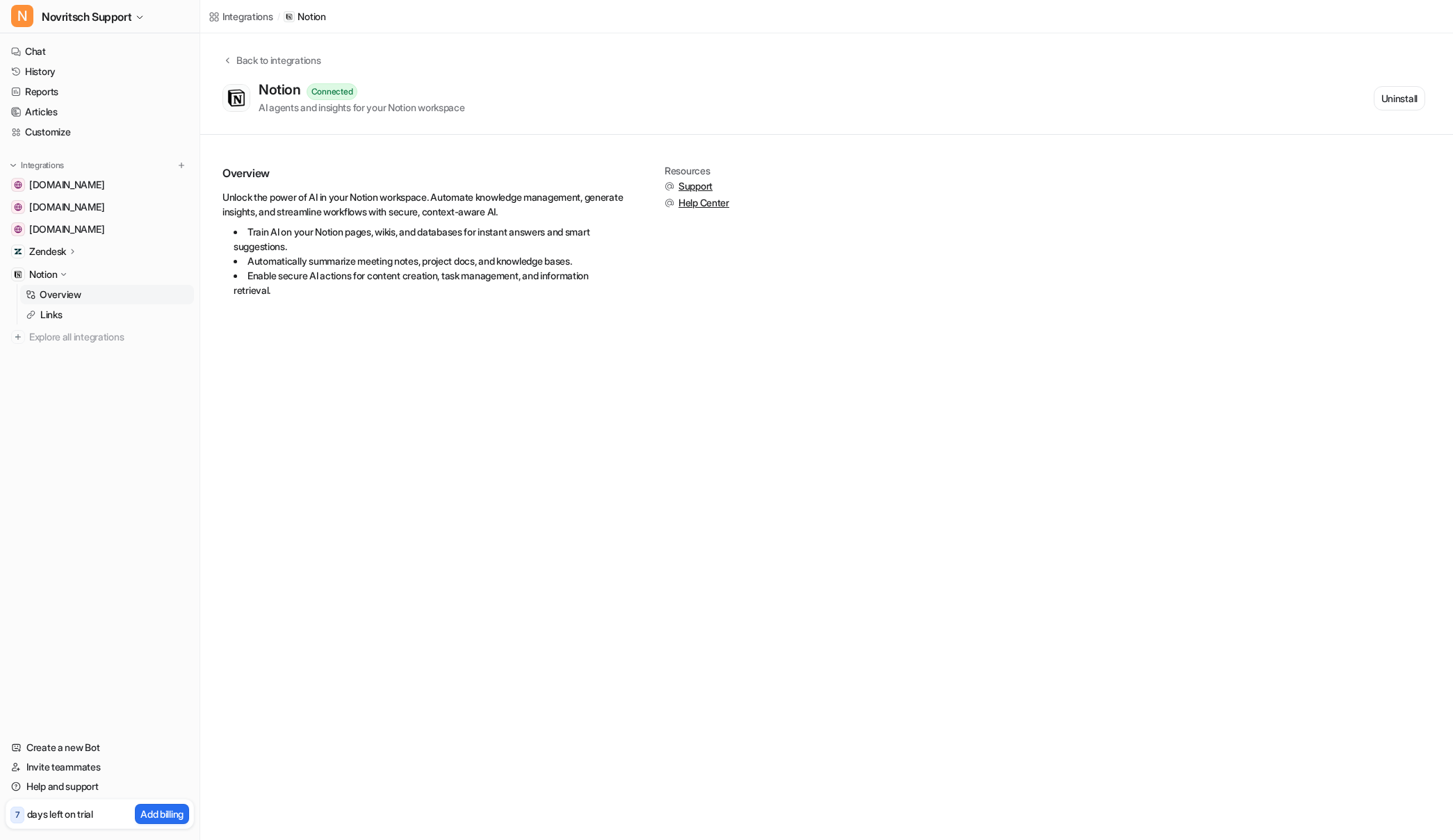
click at [326, 90] on div "Connected" at bounding box center [332, 92] width 51 height 17
click at [50, 316] on p "Links" at bounding box center [51, 314] width 22 height 13
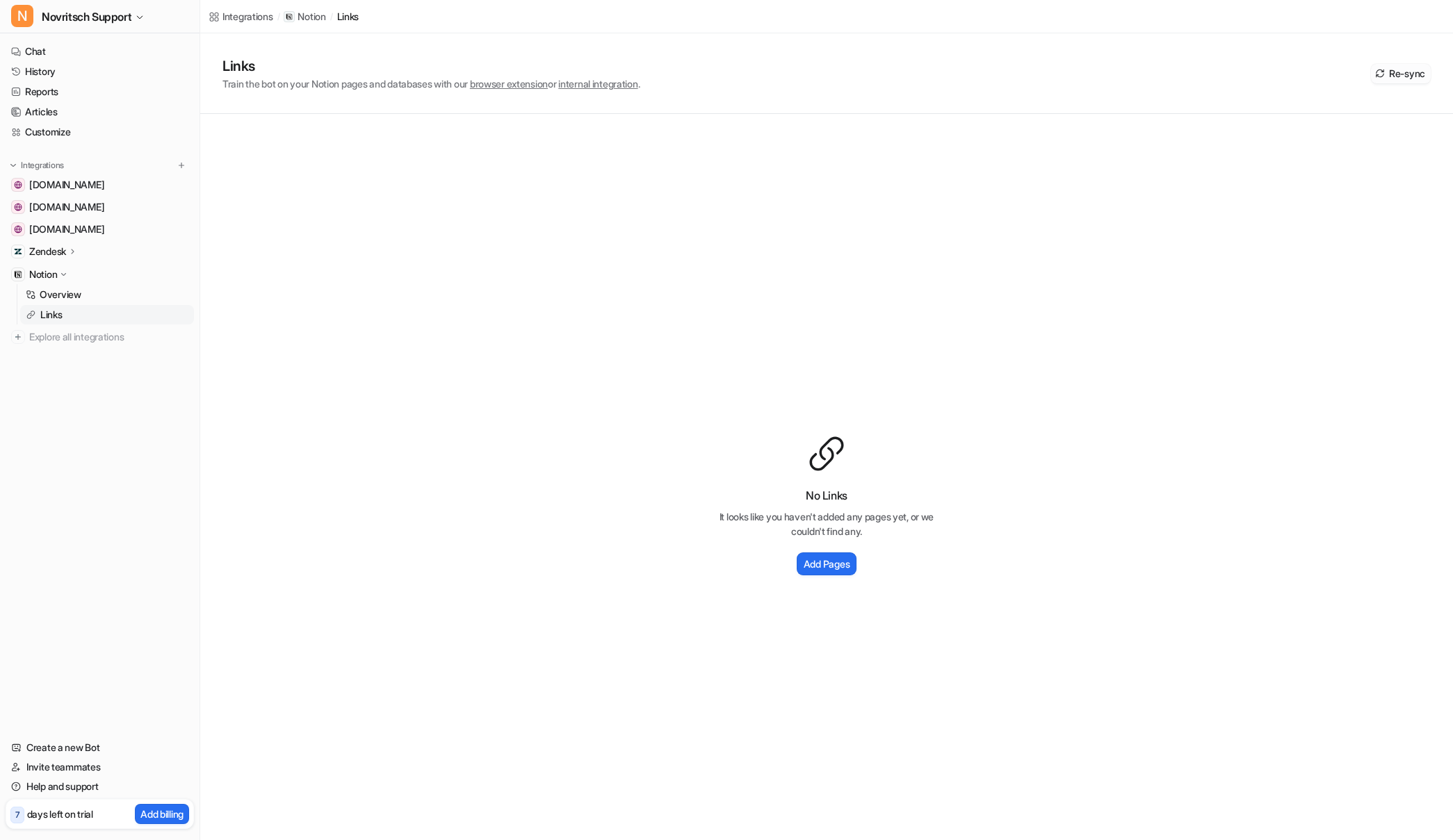
click at [1189, 74] on button "Re-sync" at bounding box center [1400, 74] width 60 height 20
click at [62, 134] on link "Customize" at bounding box center [100, 132] width 188 height 20
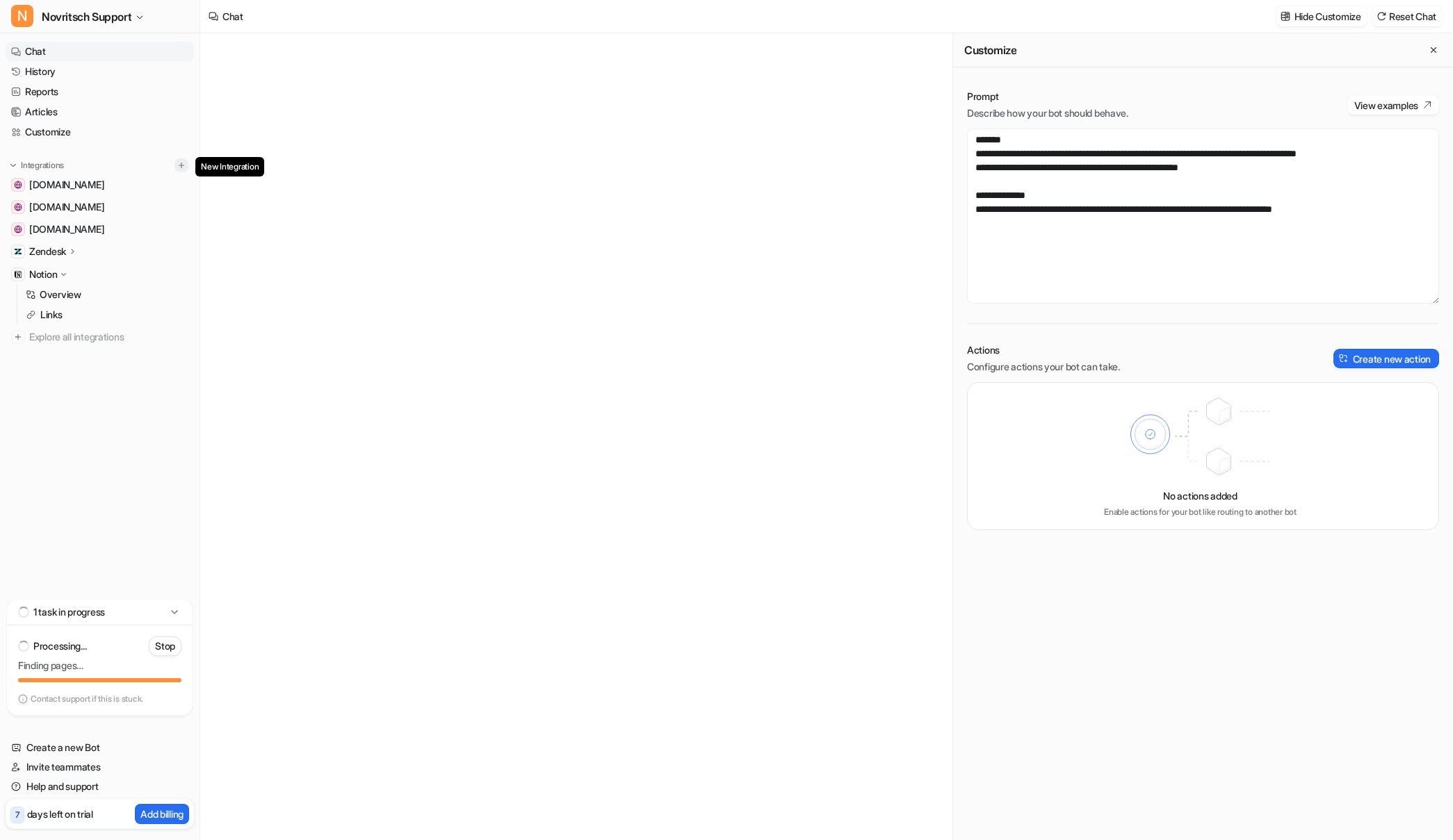
click at [183, 163] on img at bounding box center [181, 165] width 10 height 10
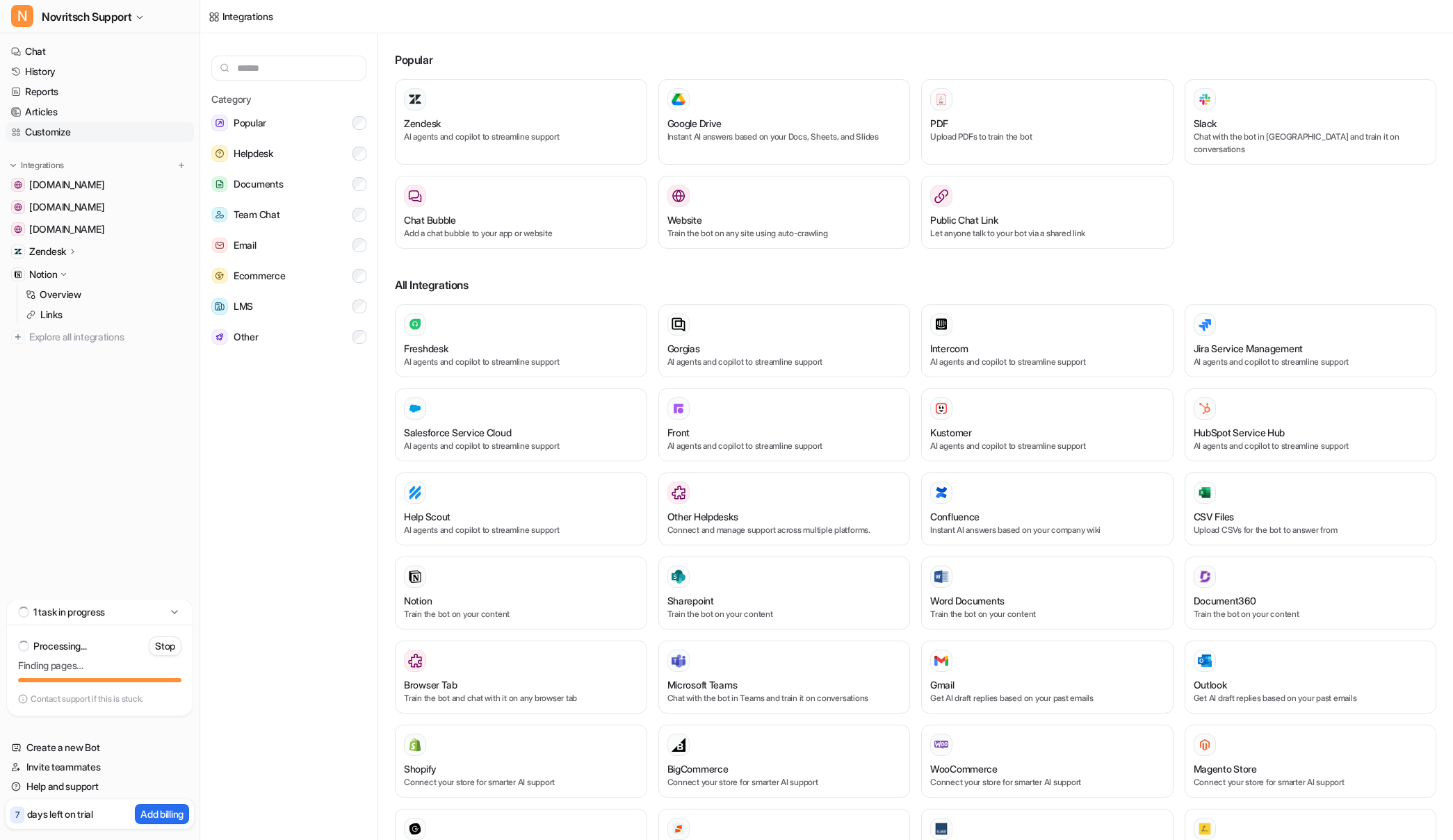
click at [82, 134] on link "Customize" at bounding box center [100, 132] width 188 height 20
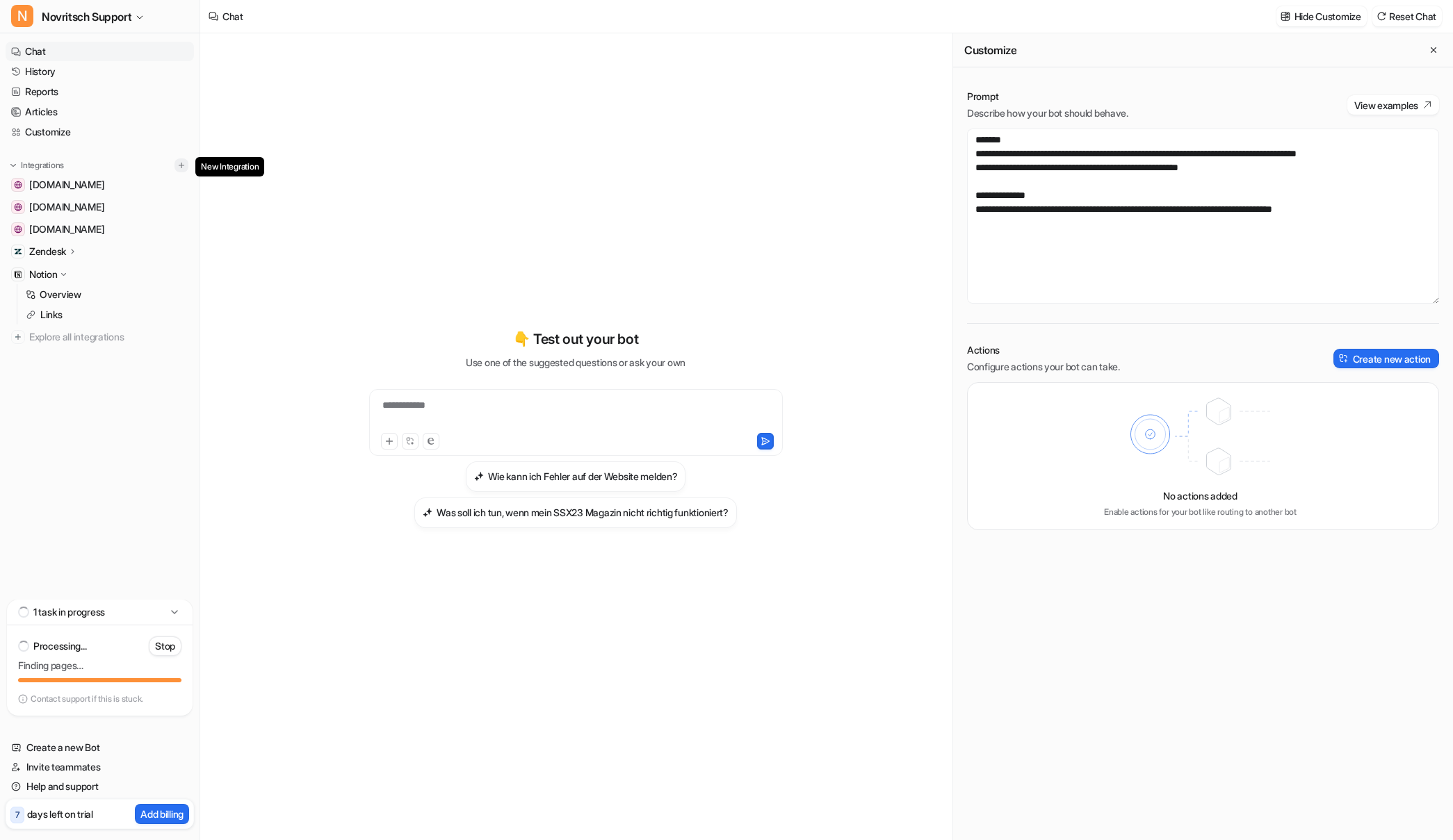
click at [180, 161] on img at bounding box center [181, 165] width 10 height 10
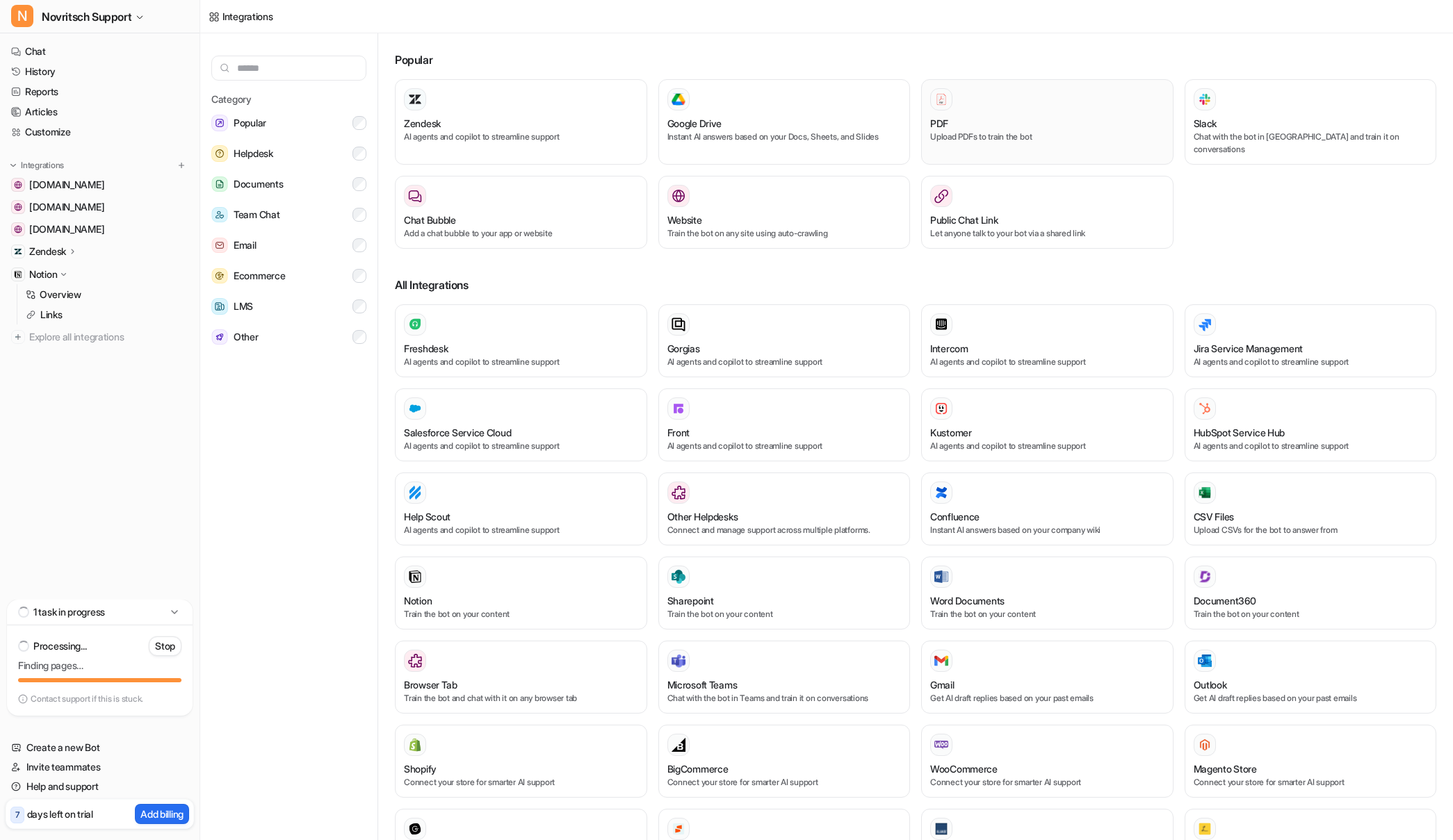
click at [1011, 118] on div "PDF" at bounding box center [1046, 123] width 234 height 14
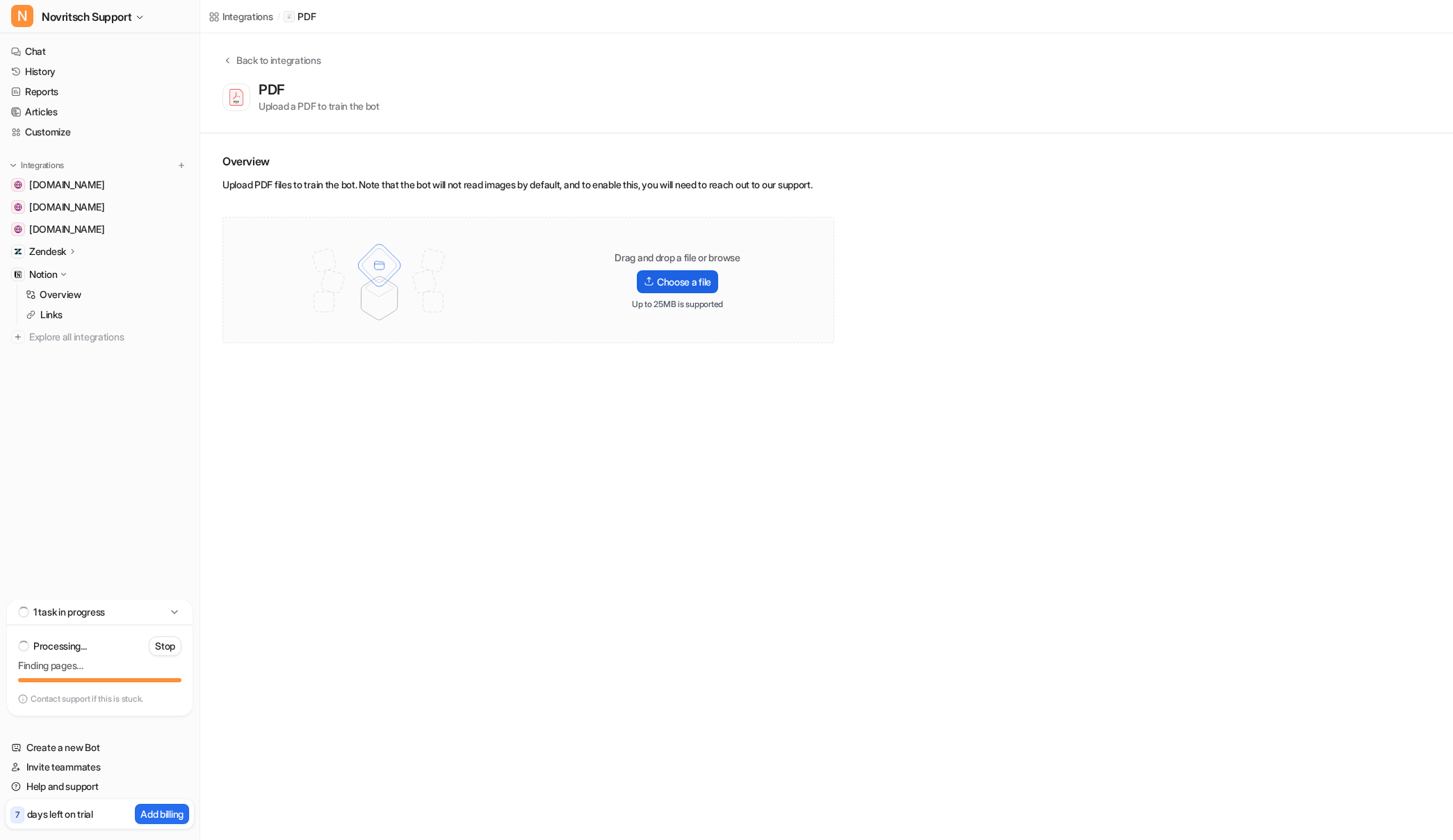
click at [668, 293] on label "Choose a file" at bounding box center [678, 282] width 82 height 23
click at [0, 0] on input "Choose a file" at bounding box center [0, 0] width 0 height 0
click at [683, 293] on label "Choose a file" at bounding box center [678, 282] width 82 height 23
click at [0, 0] on input "Choose a file" at bounding box center [0, 0] width 0 height 0
click at [51, 311] on p "Links" at bounding box center [51, 314] width 22 height 13
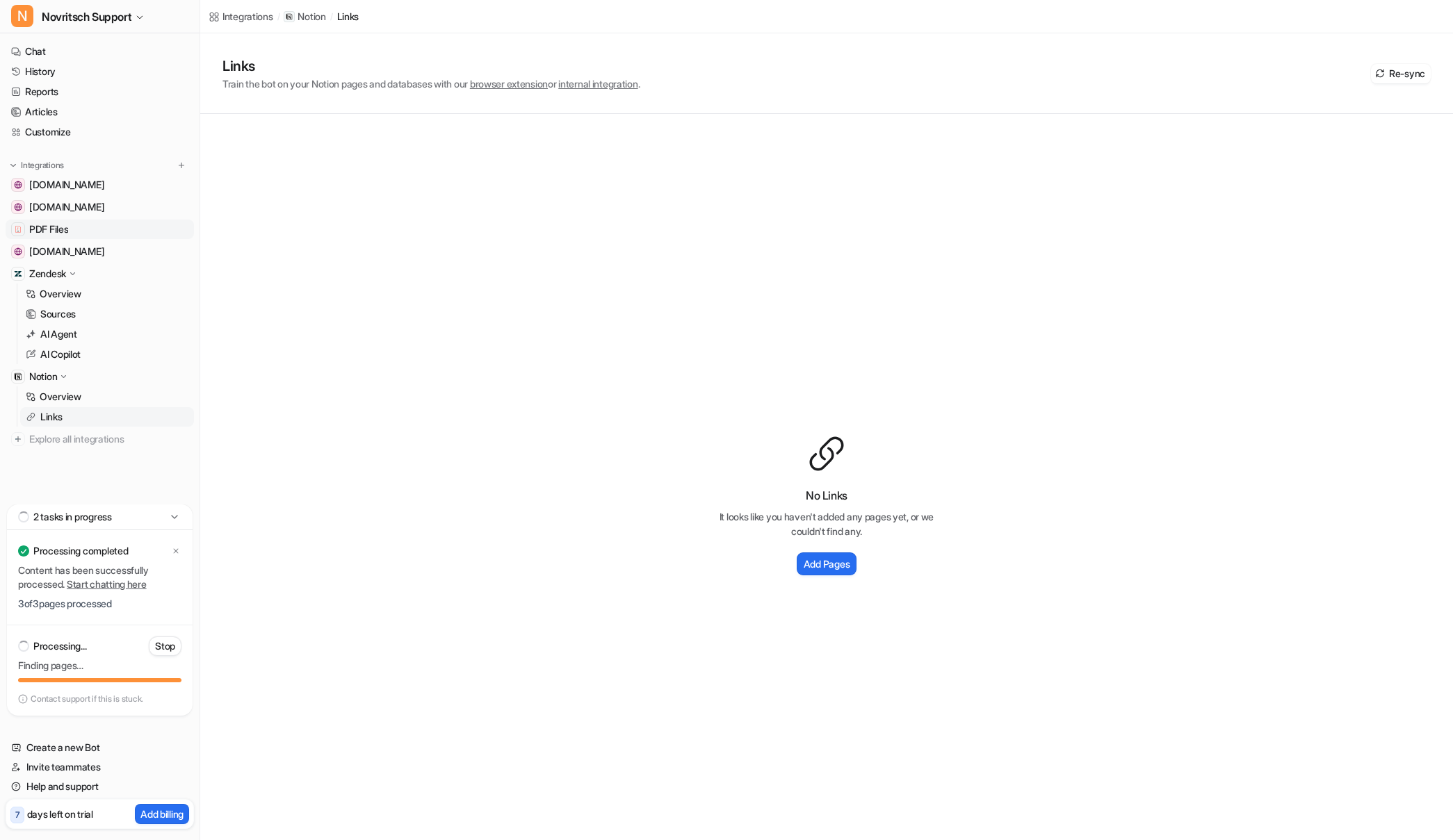
click at [54, 225] on span "PDF Files" at bounding box center [48, 229] width 39 height 13
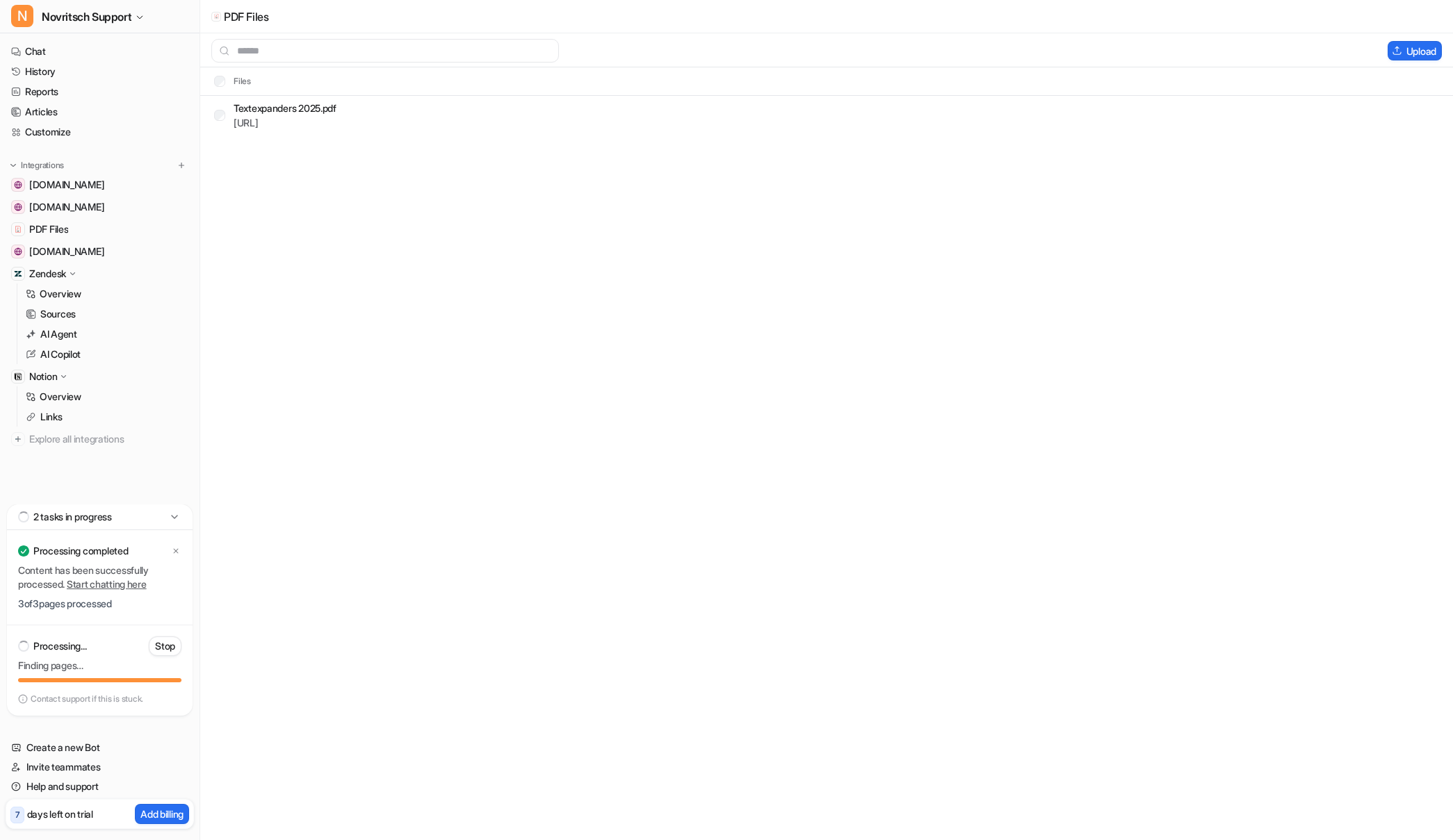
click at [394, 230] on div "PDF Files Upload Files Textexpanders 2025.pdf https://dashboard.eesel.ai/.../Te…" at bounding box center [726, 420] width 1453 height 840
click at [322, 359] on div "PDF Files Upload Files Textexpanders 2025.pdf https://dashboard.eesel.ai/.../Te…" at bounding box center [726, 420] width 1453 height 840
click at [179, 515] on icon at bounding box center [174, 517] width 13 height 13
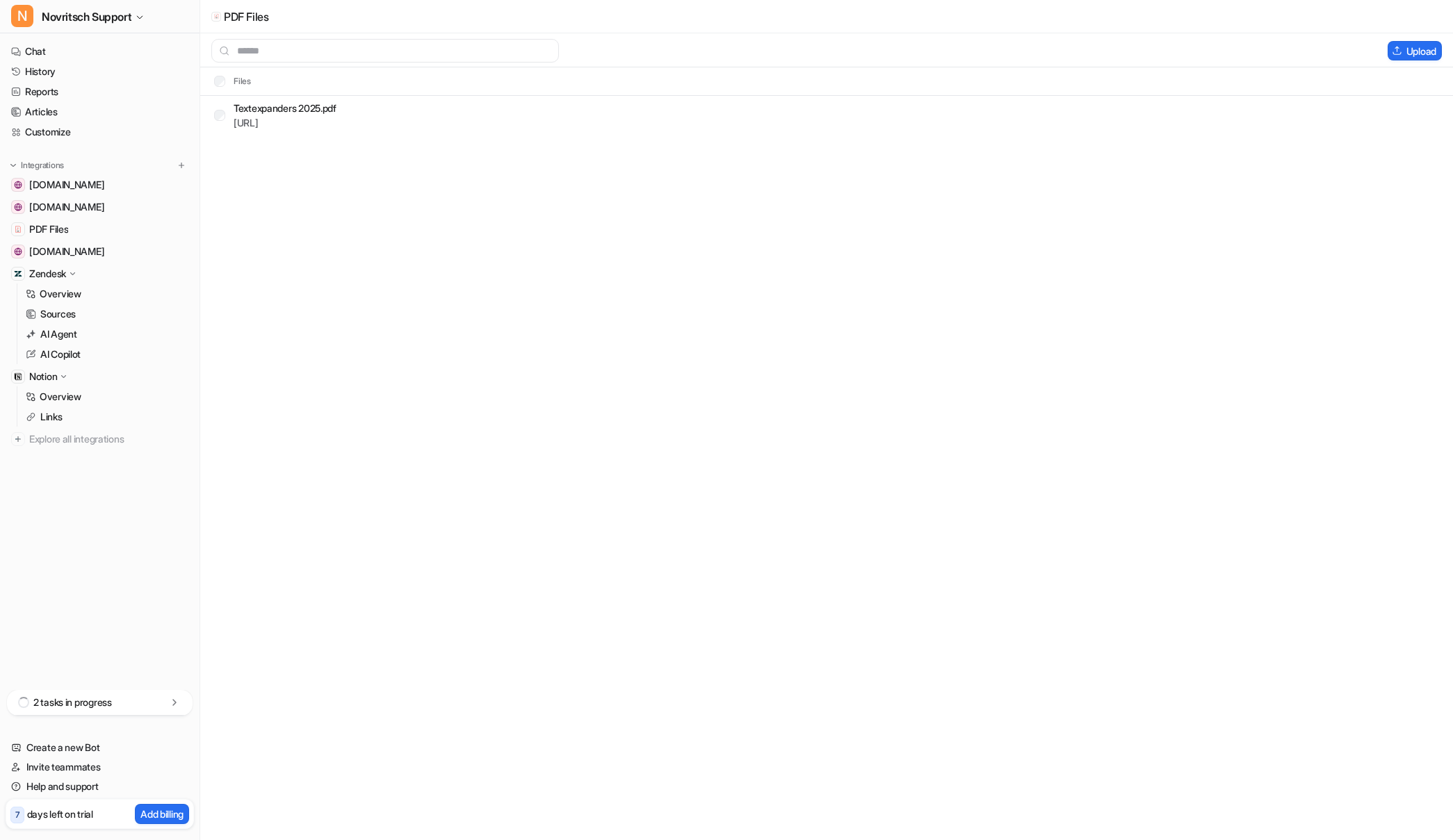
click at [99, 701] on p "2 tasks in progress" at bounding box center [73, 702] width 79 height 13
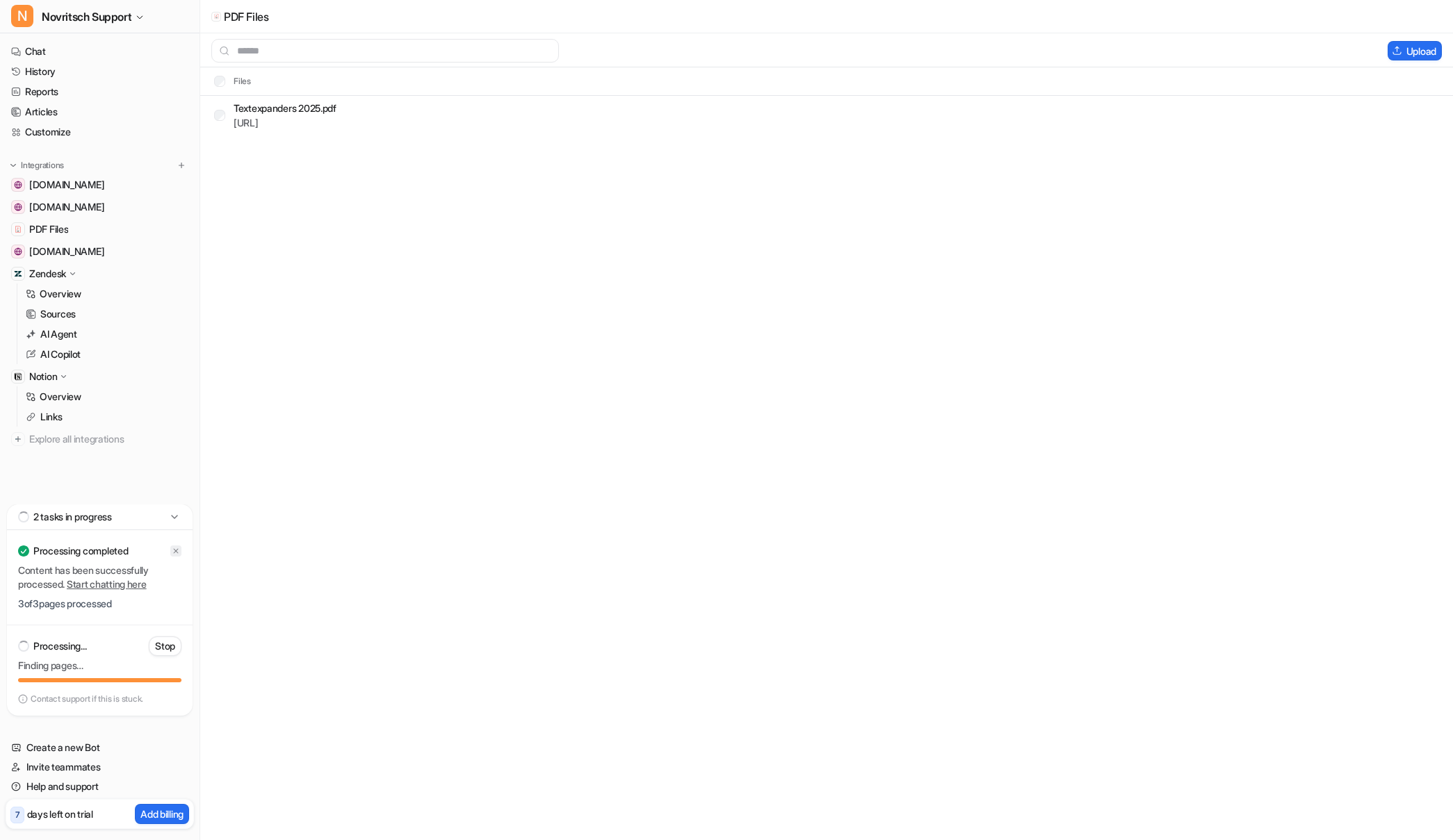
click at [176, 547] on icon at bounding box center [175, 551] width 8 height 8
click at [181, 163] on img at bounding box center [181, 165] width 10 height 10
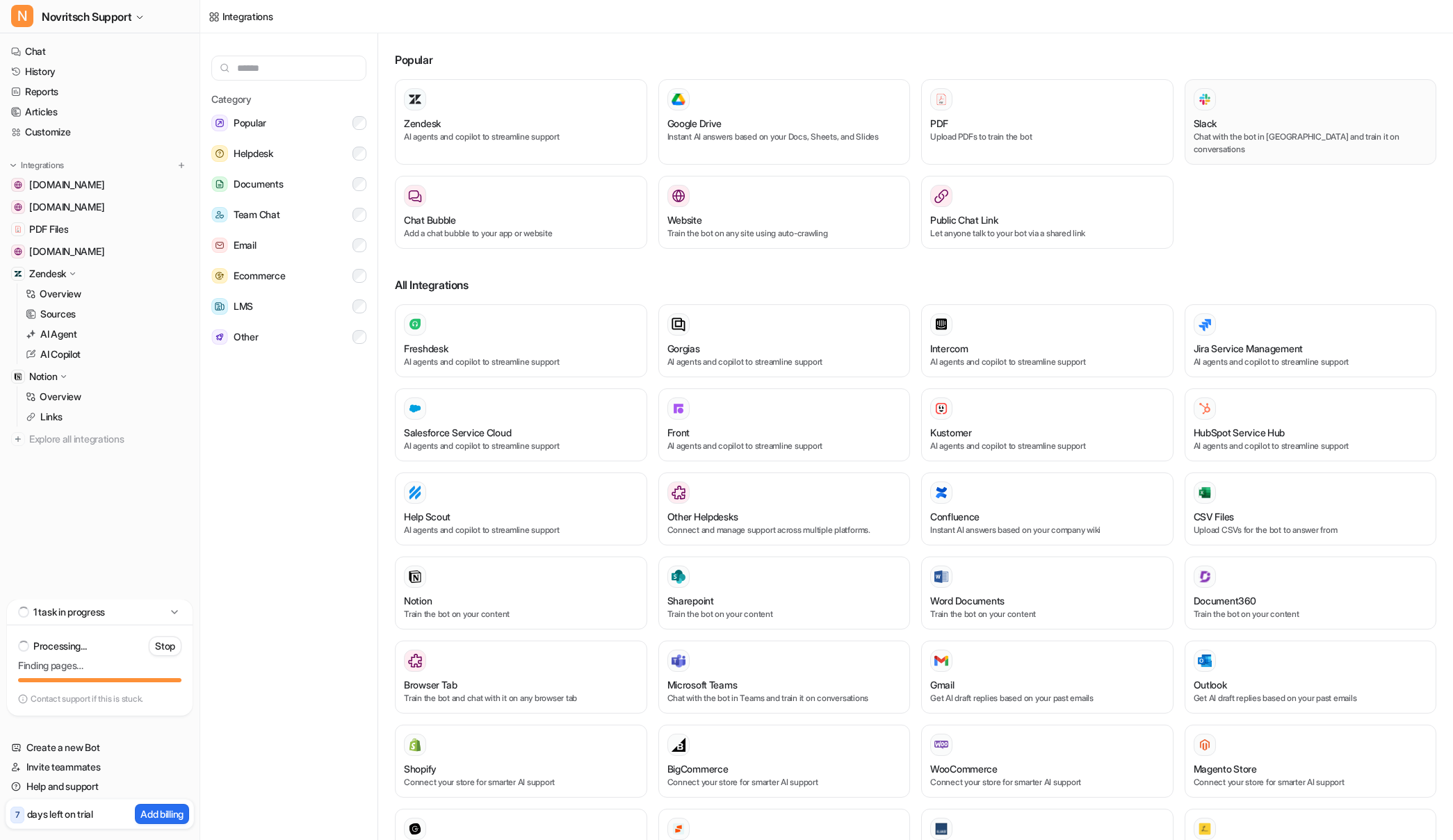
click at [1189, 137] on p "Chat with the bot in Slack and train it on conversations" at bounding box center [1310, 144] width 234 height 25
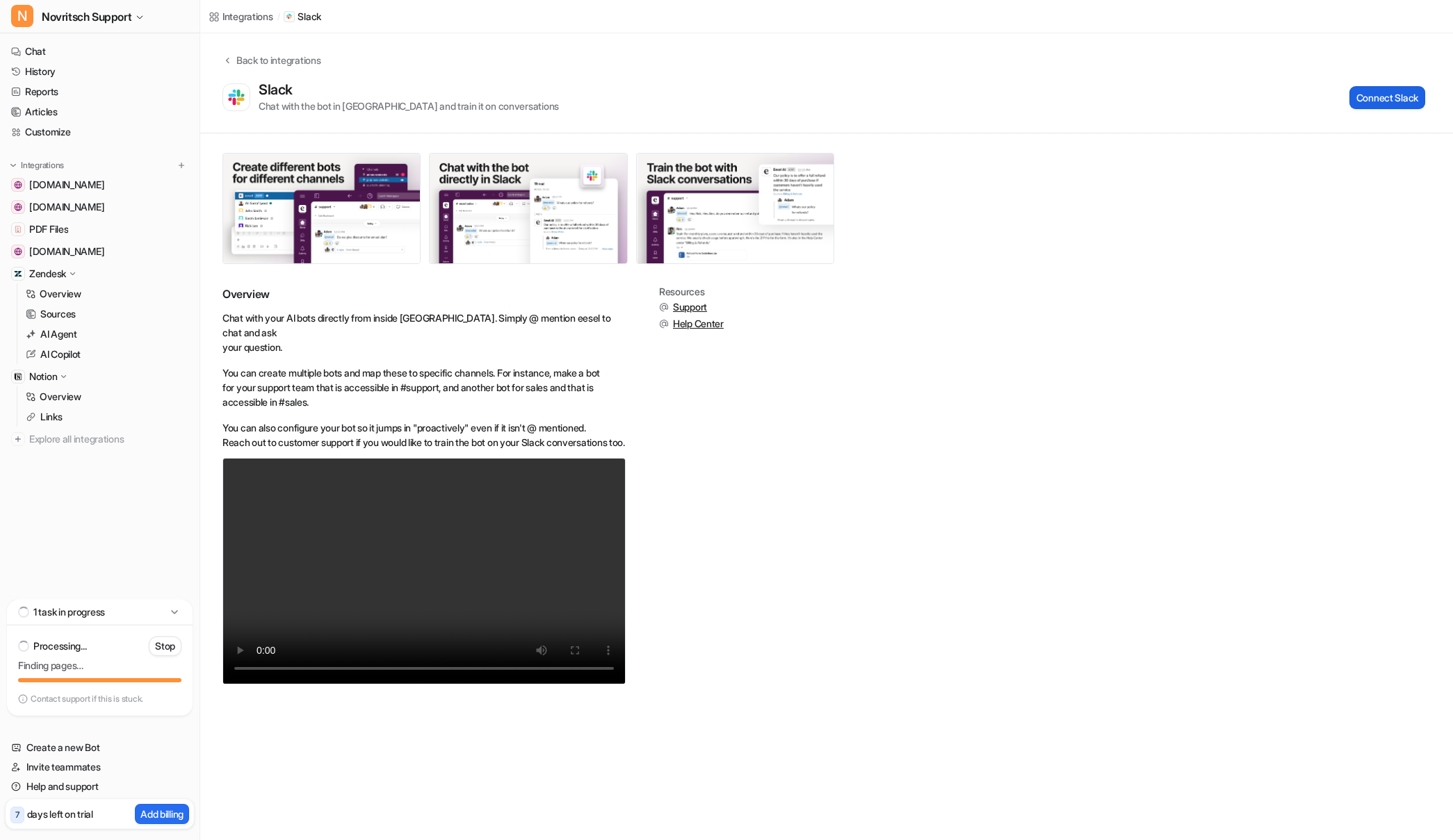
click at [1189, 104] on button "Connect Slack" at bounding box center [1387, 98] width 75 height 23
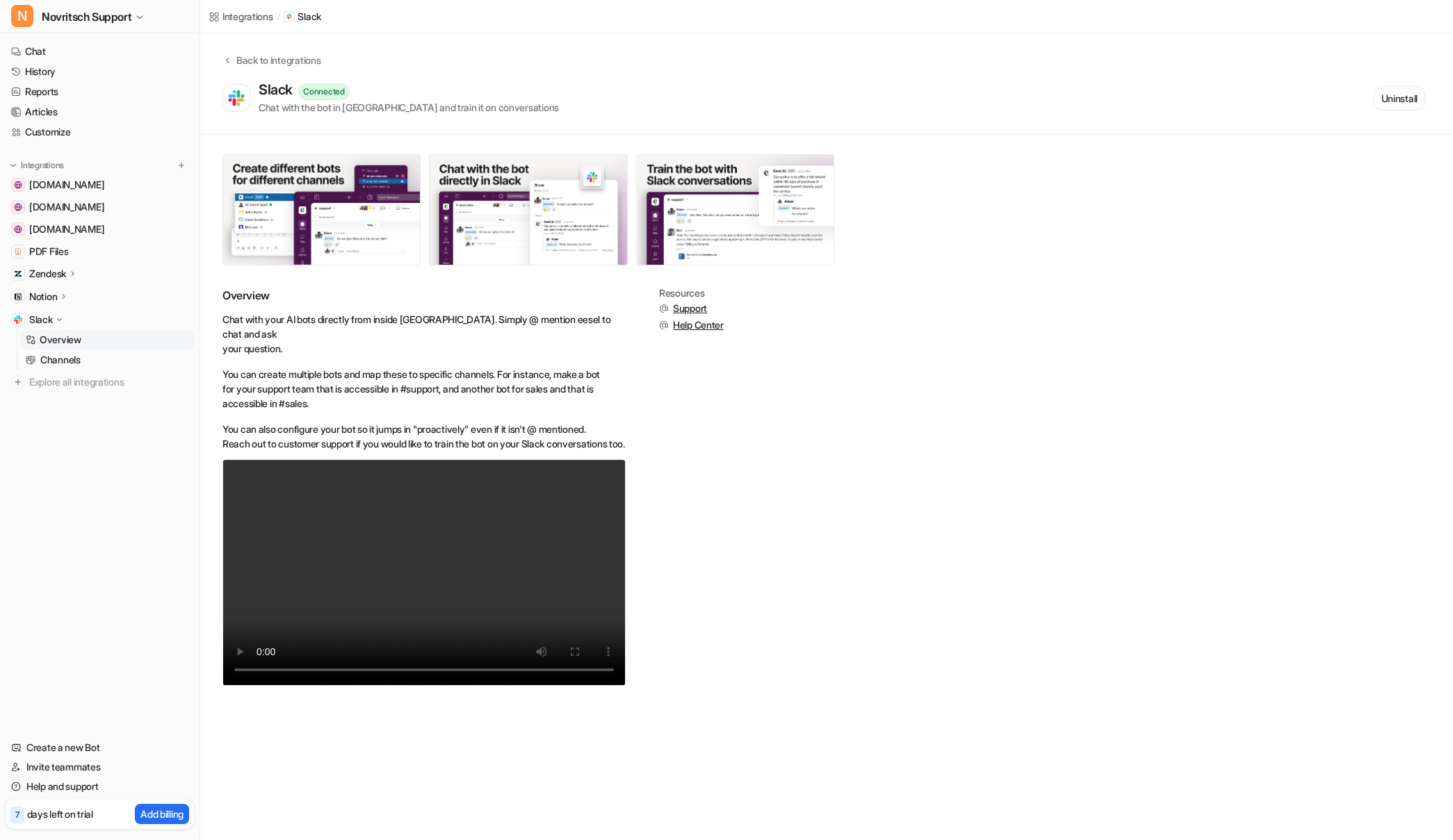
click at [60, 341] on p "Overview" at bounding box center [60, 339] width 41 height 13
click at [60, 342] on p "Overview" at bounding box center [60, 339] width 41 height 13
click at [57, 362] on p "Channels" at bounding box center [60, 359] width 40 height 13
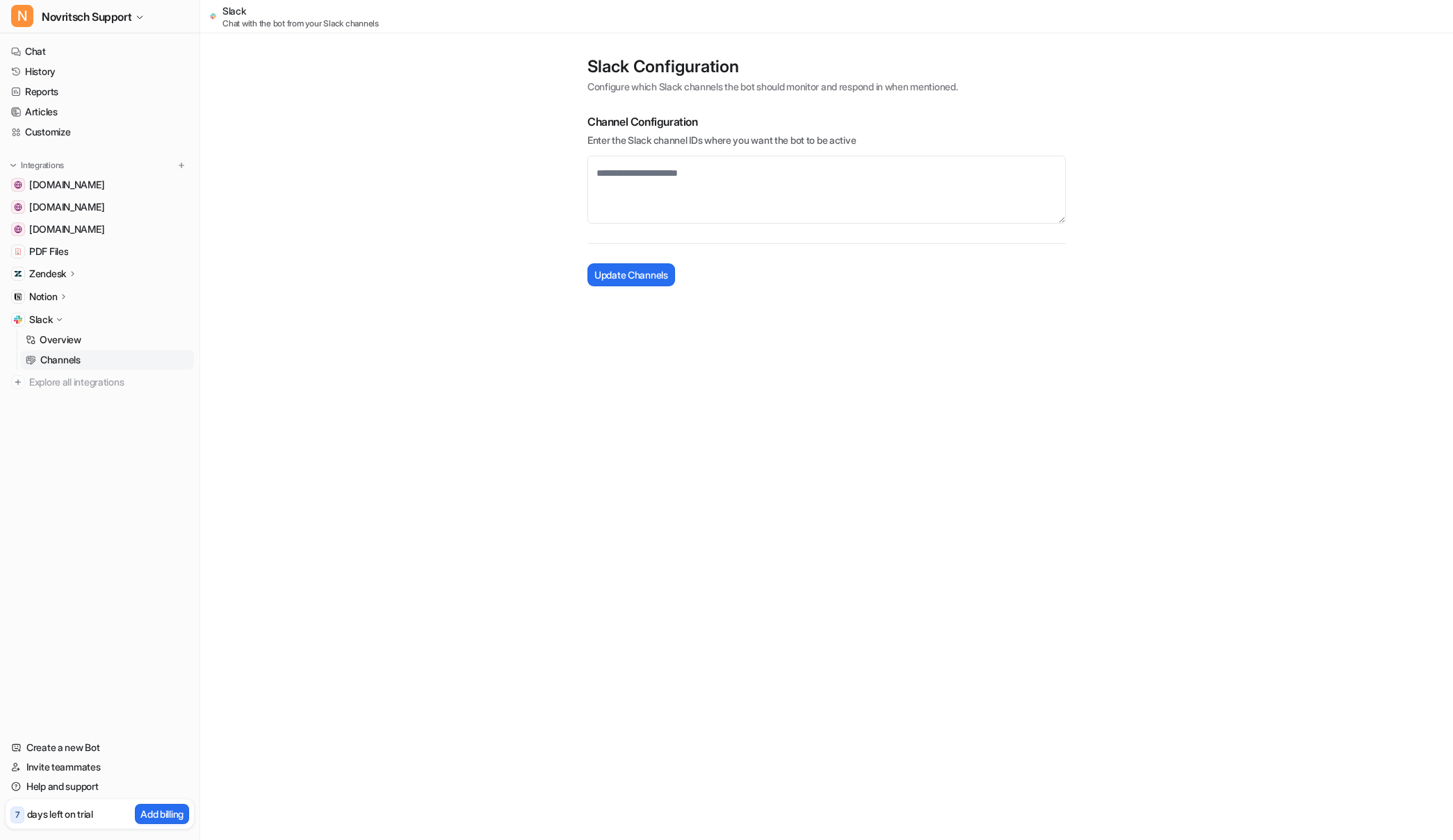
click at [57, 362] on p "Channels" at bounding box center [60, 359] width 40 height 13
click at [62, 363] on p "Channels" at bounding box center [60, 359] width 40 height 13
click at [60, 318] on icon at bounding box center [59, 319] width 11 height 10
click at [35, 292] on p "Notion" at bounding box center [43, 296] width 28 height 13
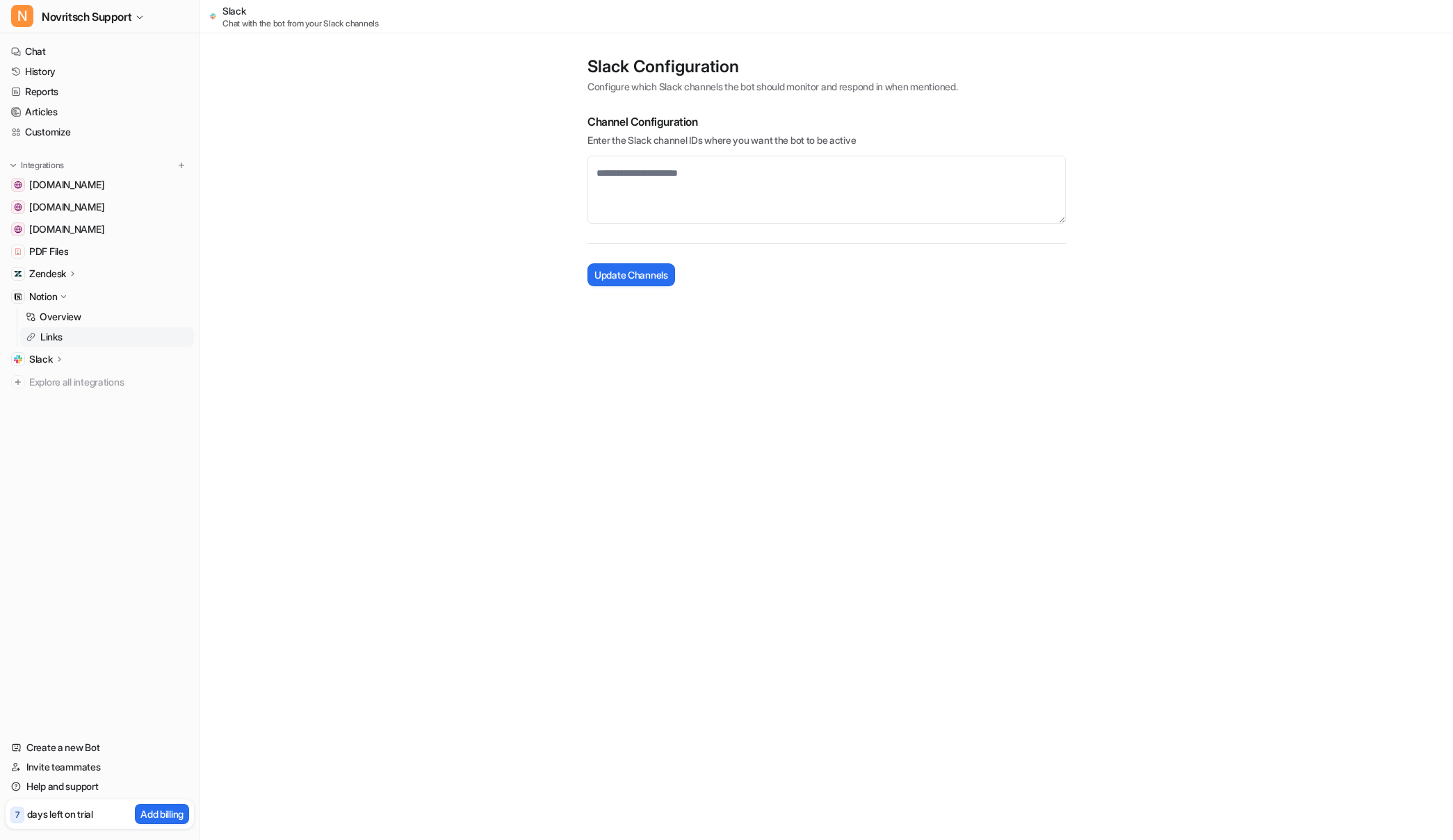
click at [49, 340] on p "Links" at bounding box center [51, 337] width 22 height 13
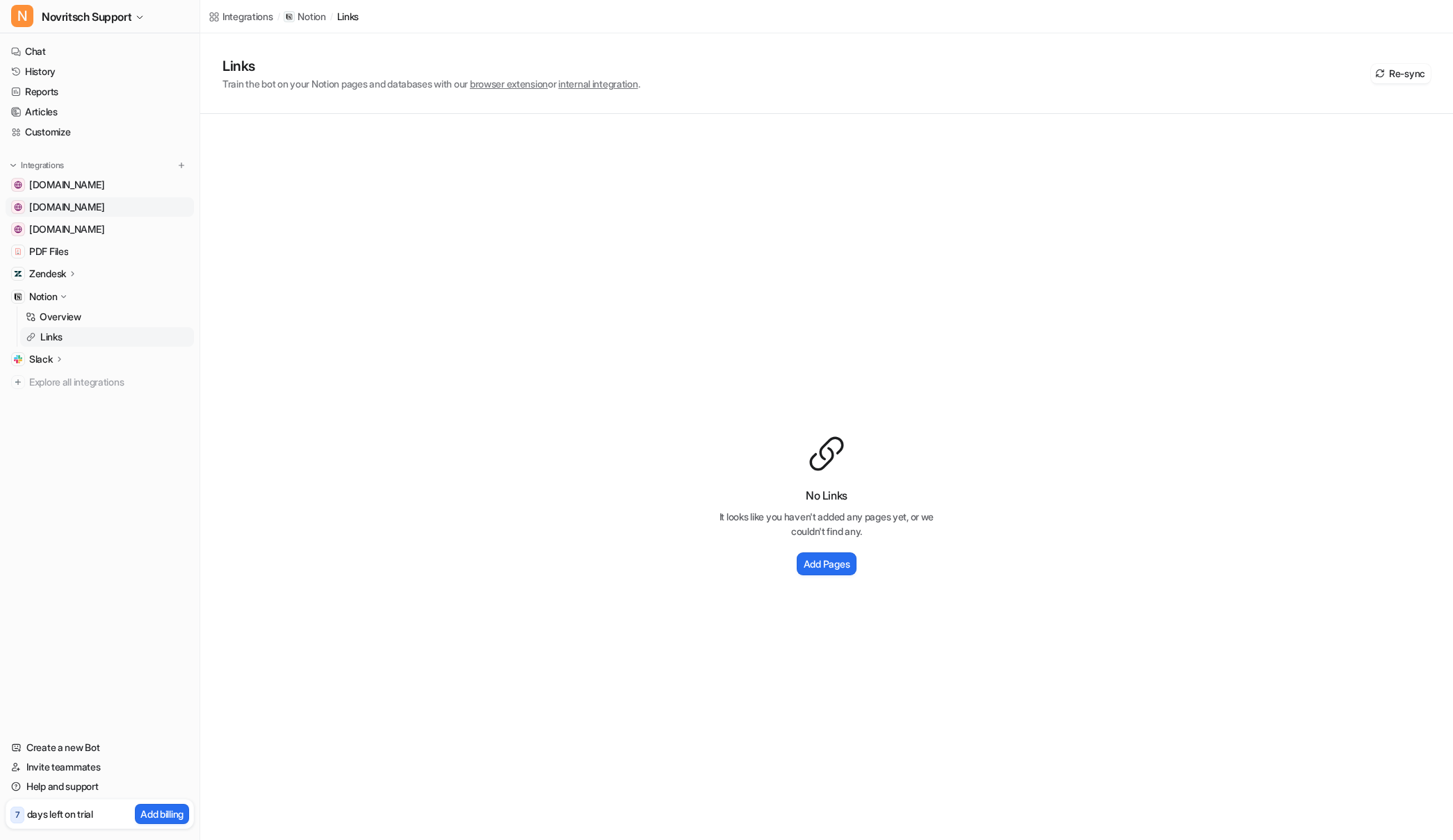
click at [83, 208] on span "[DOMAIN_NAME]" at bounding box center [67, 206] width 75 height 13
click at [180, 207] on link "[DOMAIN_NAME]" at bounding box center [100, 207] width 188 height 20
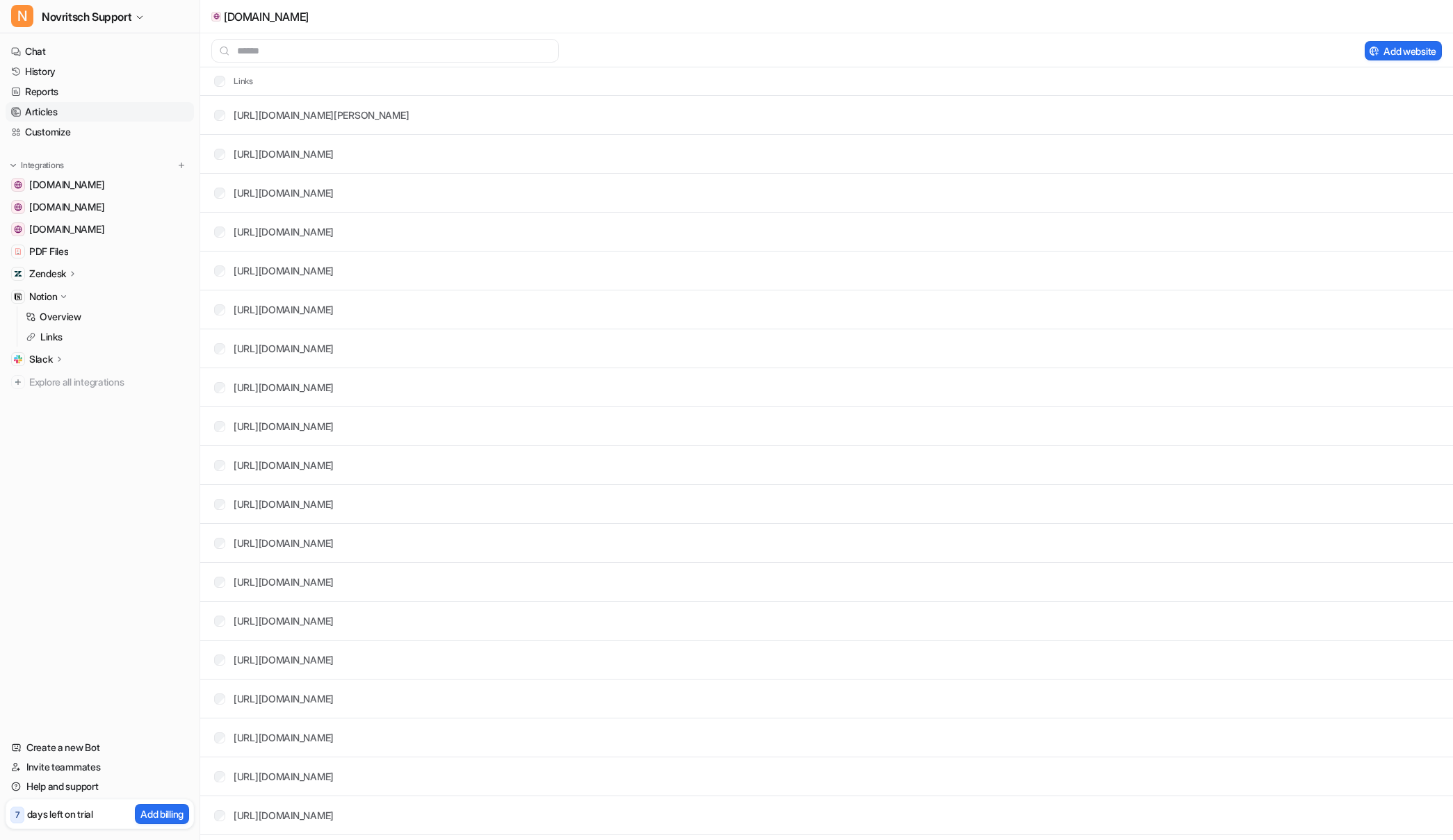
click at [41, 116] on link "Articles" at bounding box center [100, 112] width 188 height 20
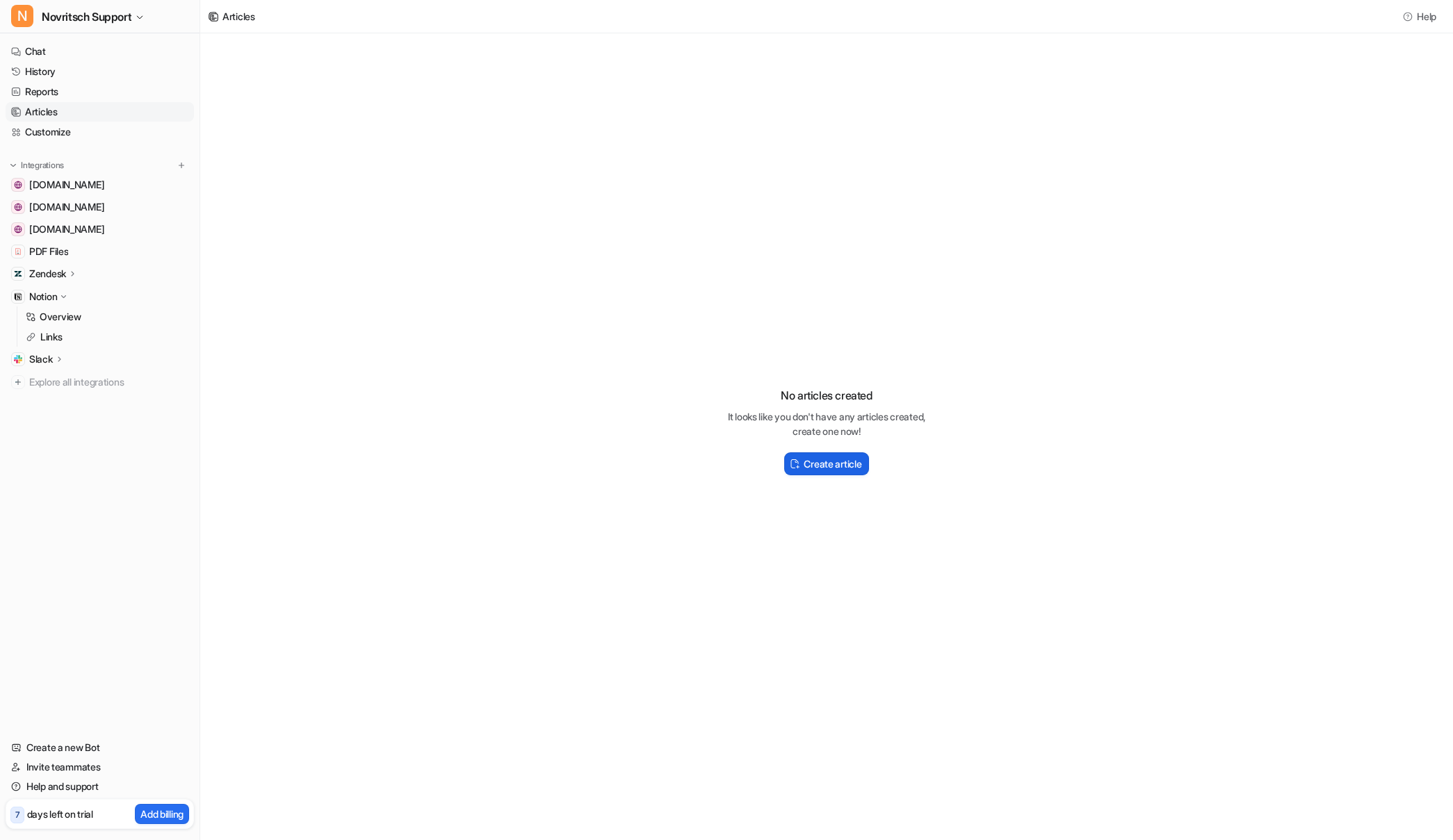
click at [831, 465] on h2 "Create article" at bounding box center [832, 464] width 57 height 14
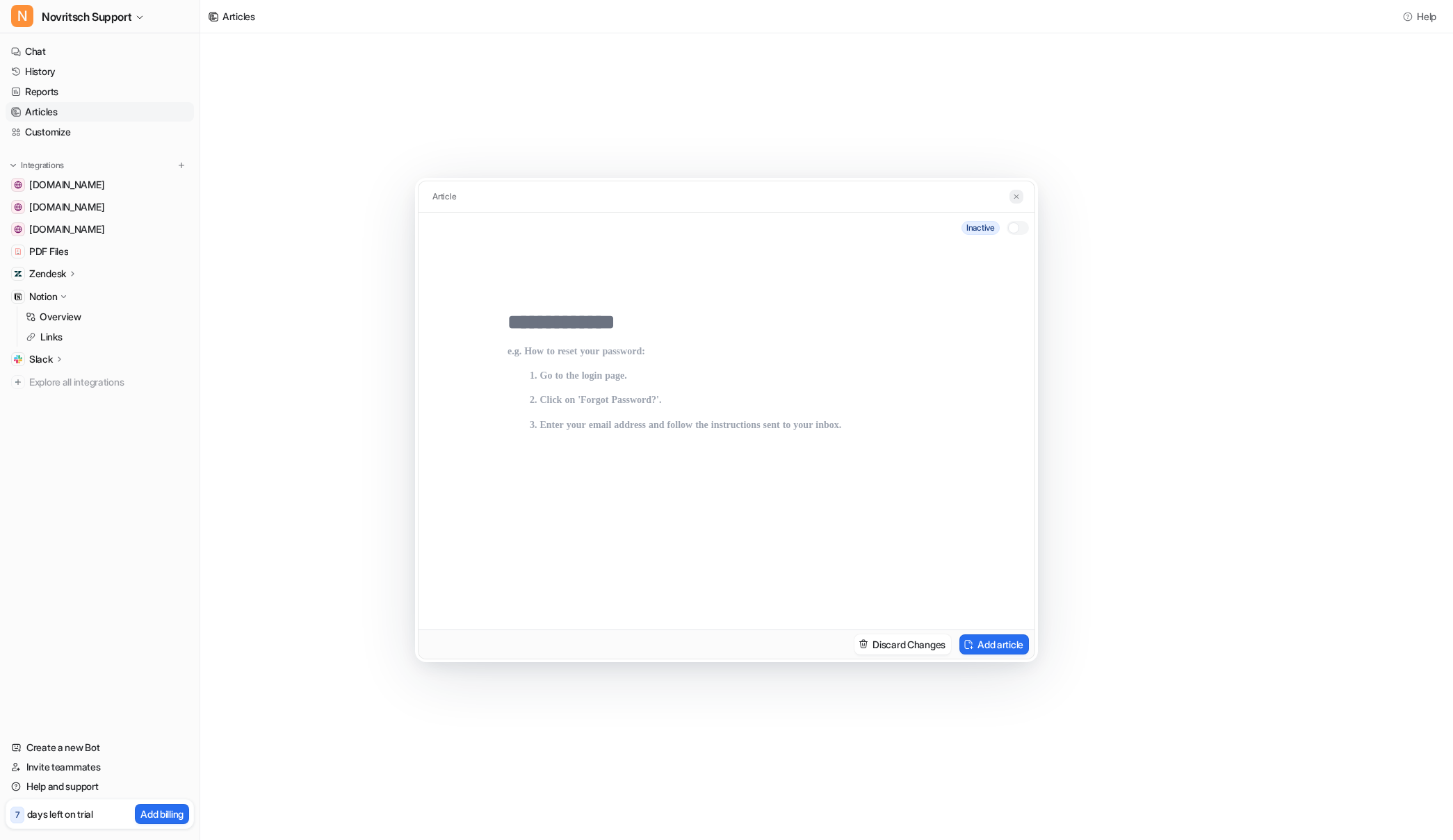
click at [1016, 194] on img at bounding box center [1016, 197] width 8 height 9
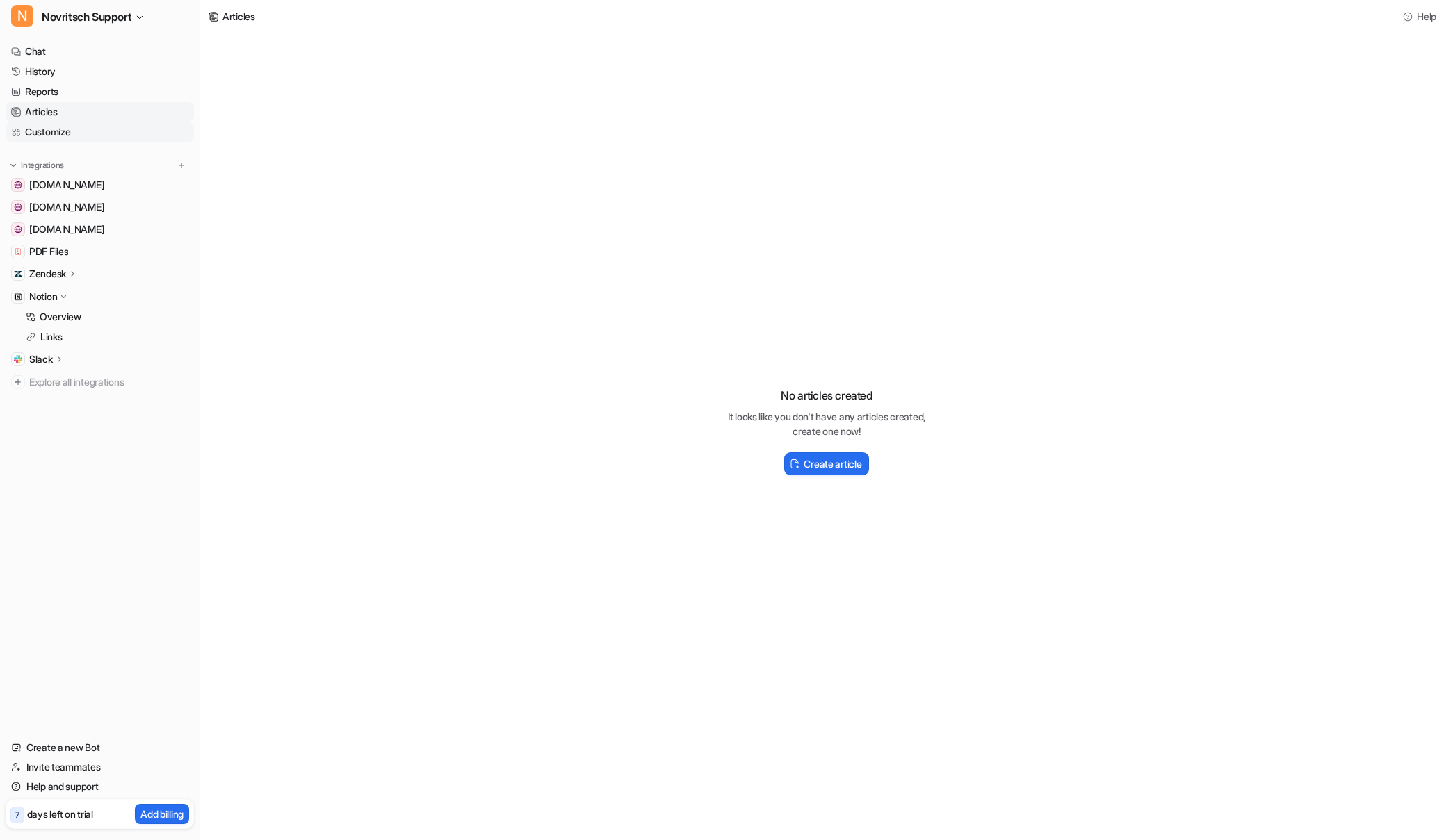
click at [41, 127] on link "Customize" at bounding box center [100, 132] width 188 height 20
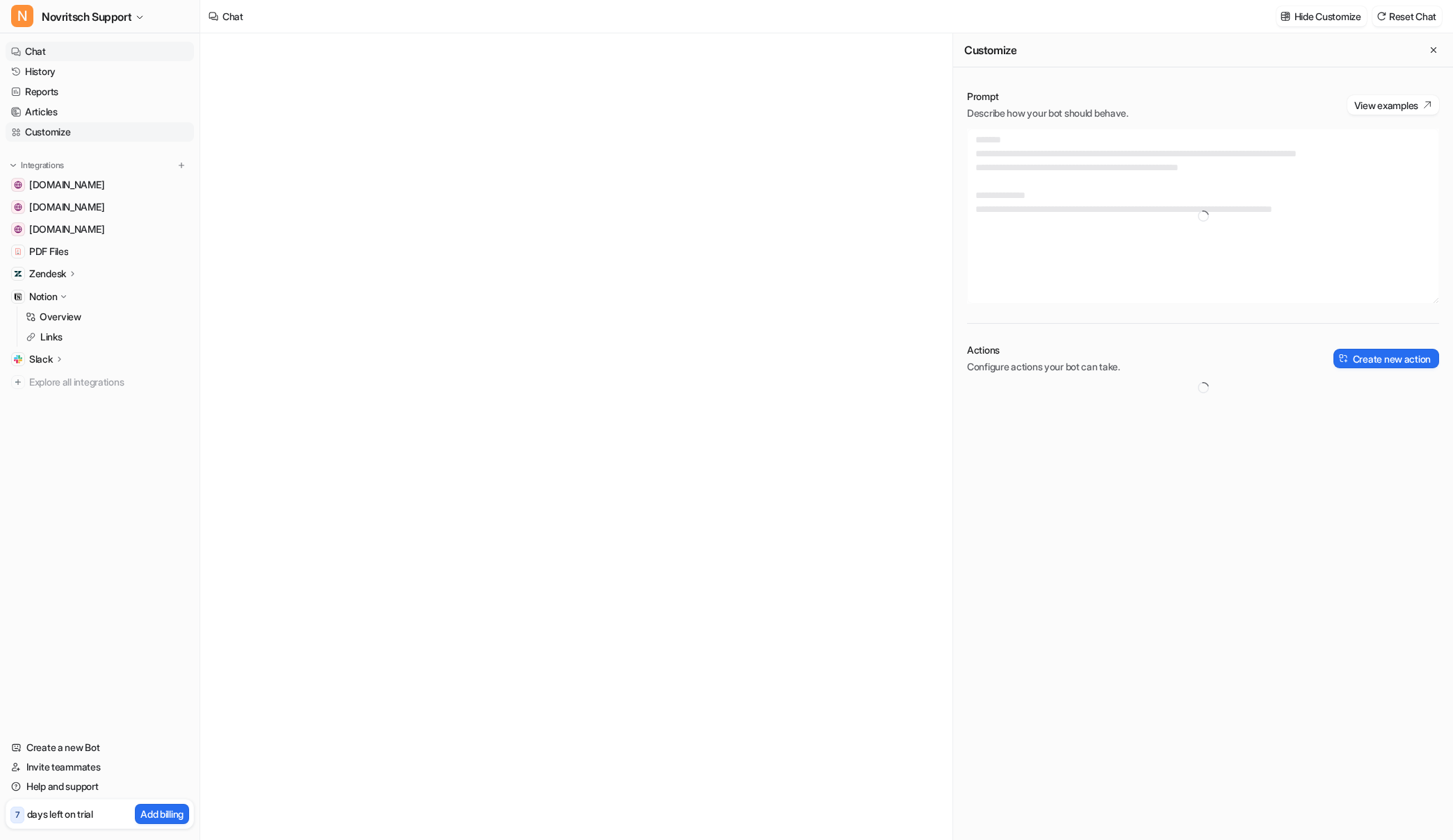
type textarea "**********"
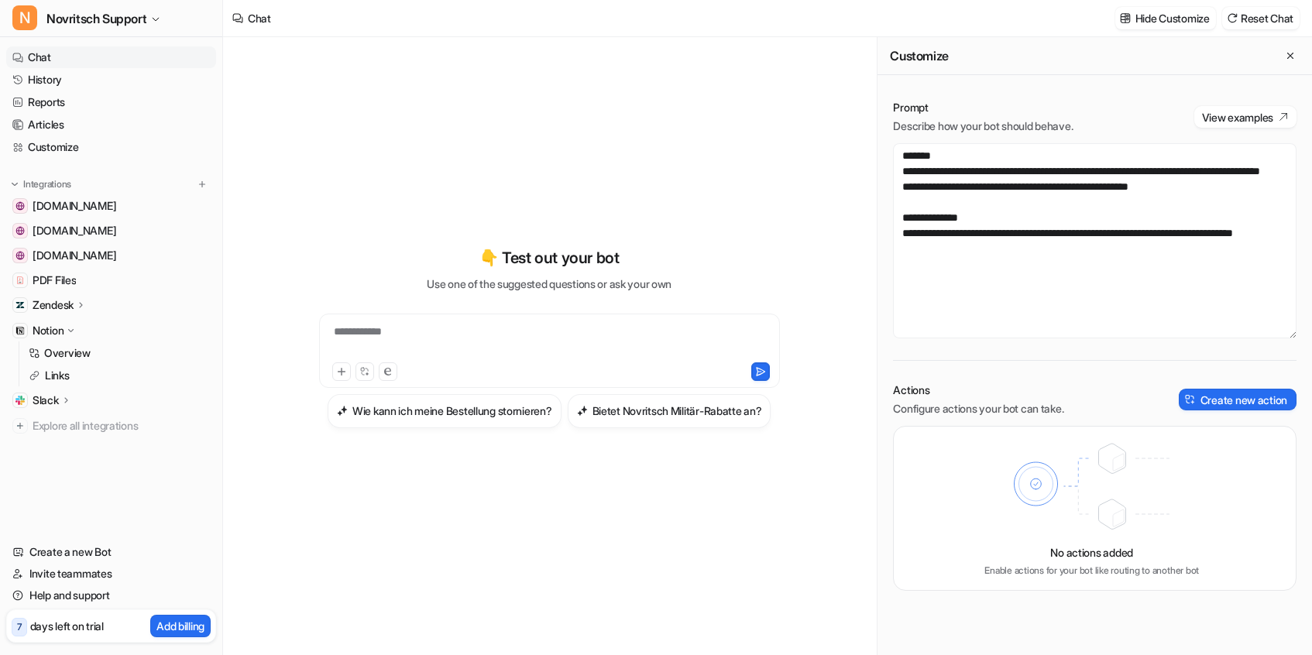
click at [54, 332] on p "Notion" at bounding box center [48, 330] width 31 height 15
click at [73, 351] on p "Overview" at bounding box center [67, 352] width 46 height 15
click at [57, 373] on p "Links" at bounding box center [57, 375] width 25 height 15
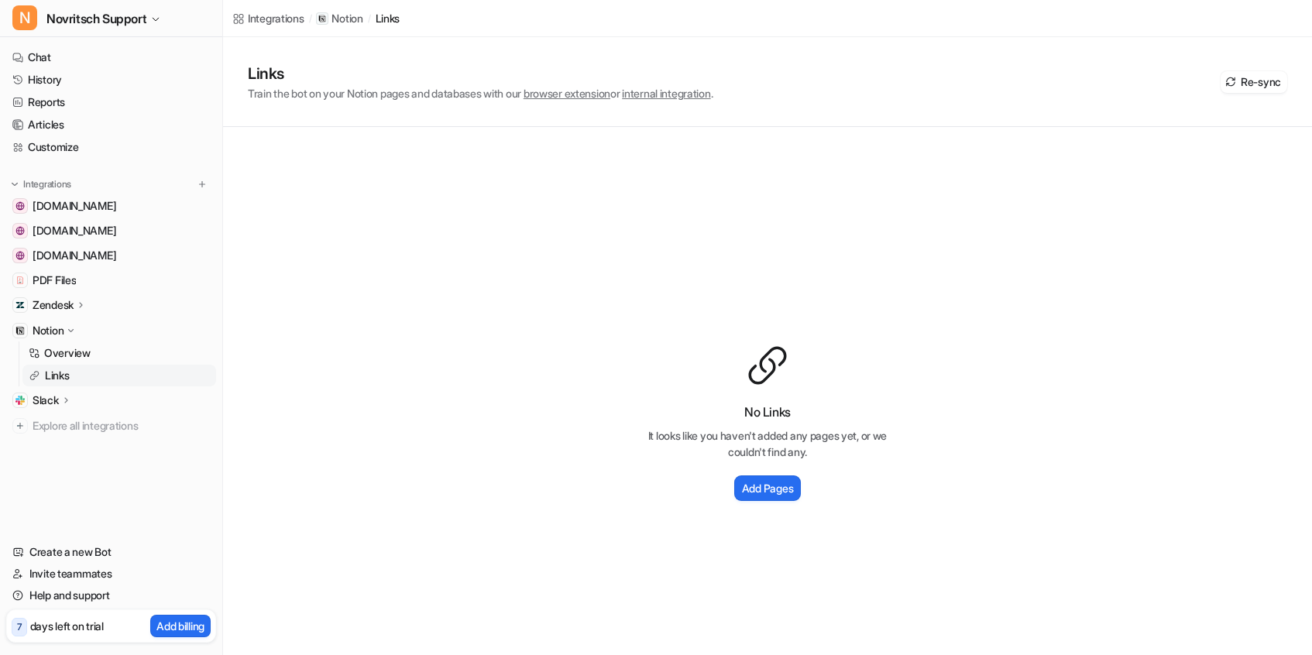
click at [67, 309] on p "Zendesk" at bounding box center [53, 304] width 41 height 15
click at [78, 335] on link "Overview" at bounding box center [119, 328] width 194 height 22
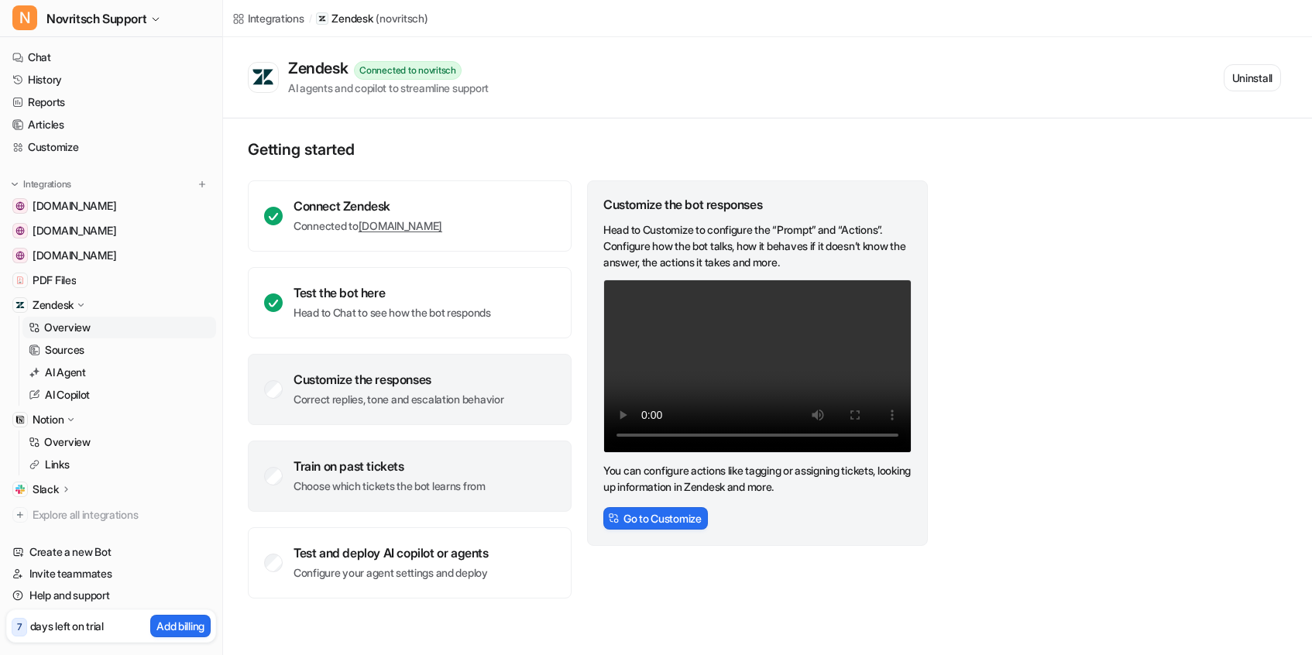
click at [339, 475] on div "Train on past tickets Choose which tickets the bot learns from" at bounding box center [390, 477] width 192 height 36
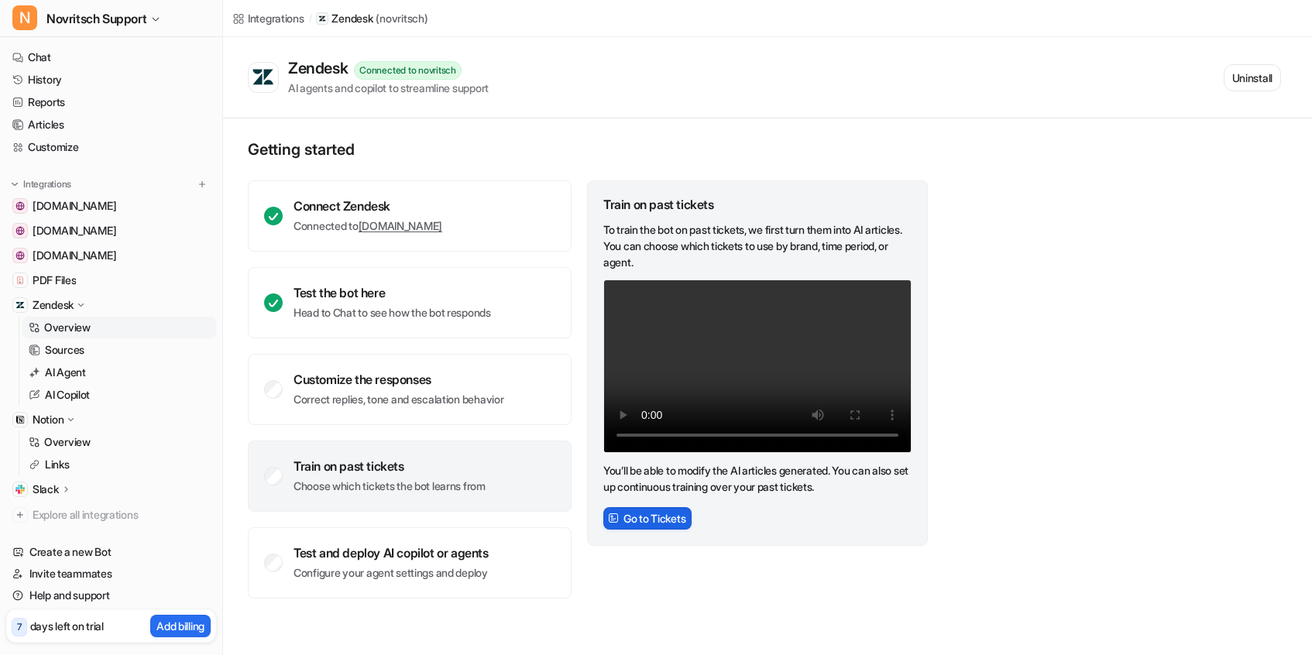
click at [631, 516] on button "Go to Tickets" at bounding box center [647, 518] width 88 height 22
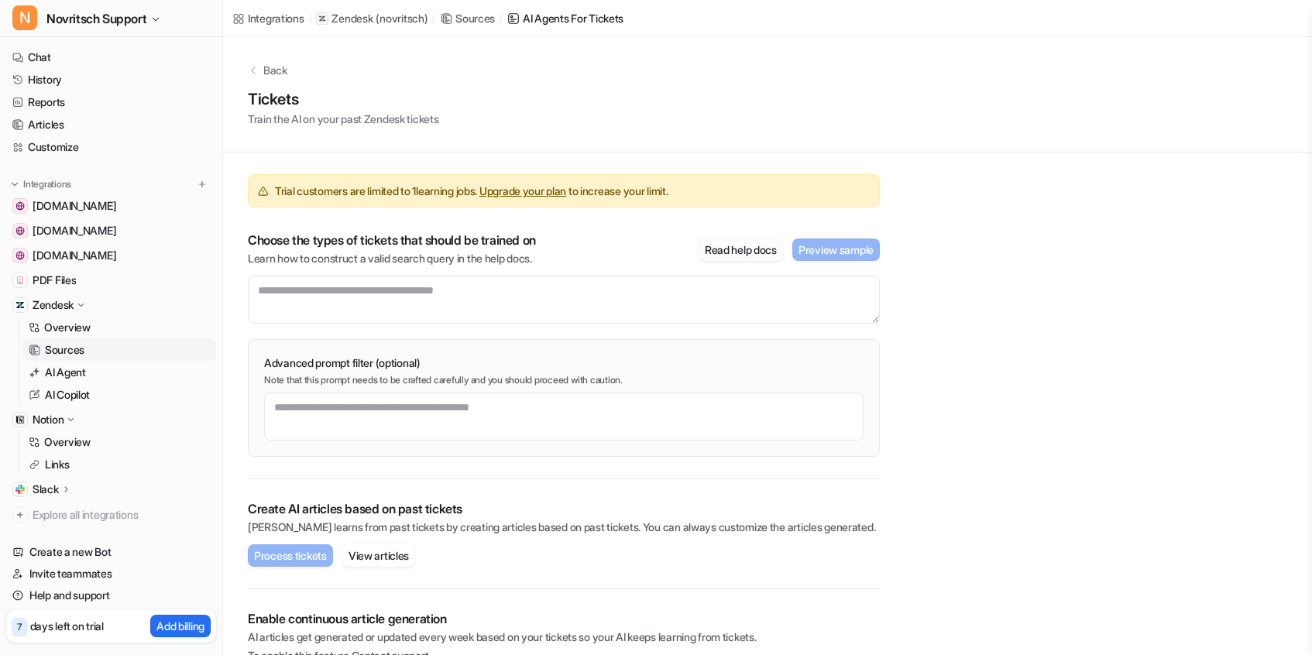
click at [740, 246] on button "Read help docs" at bounding box center [741, 250] width 84 height 22
click at [321, 417] on textarea at bounding box center [564, 417] width 600 height 48
click at [295, 288] on textarea at bounding box center [564, 300] width 632 height 48
paste textarea "**********"
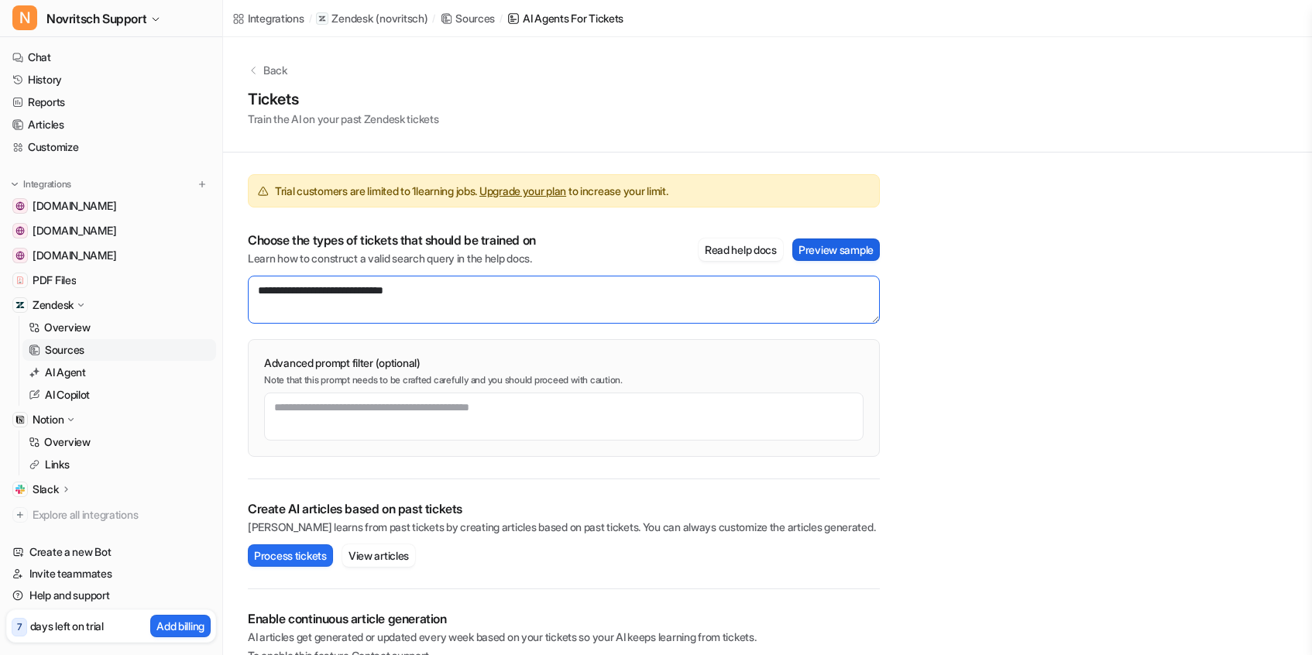
type textarea "**********"
click at [830, 245] on button "Preview sample" at bounding box center [836, 250] width 88 height 22
click at [908, 277] on div "**********" at bounding box center [767, 374] width 1089 height 674
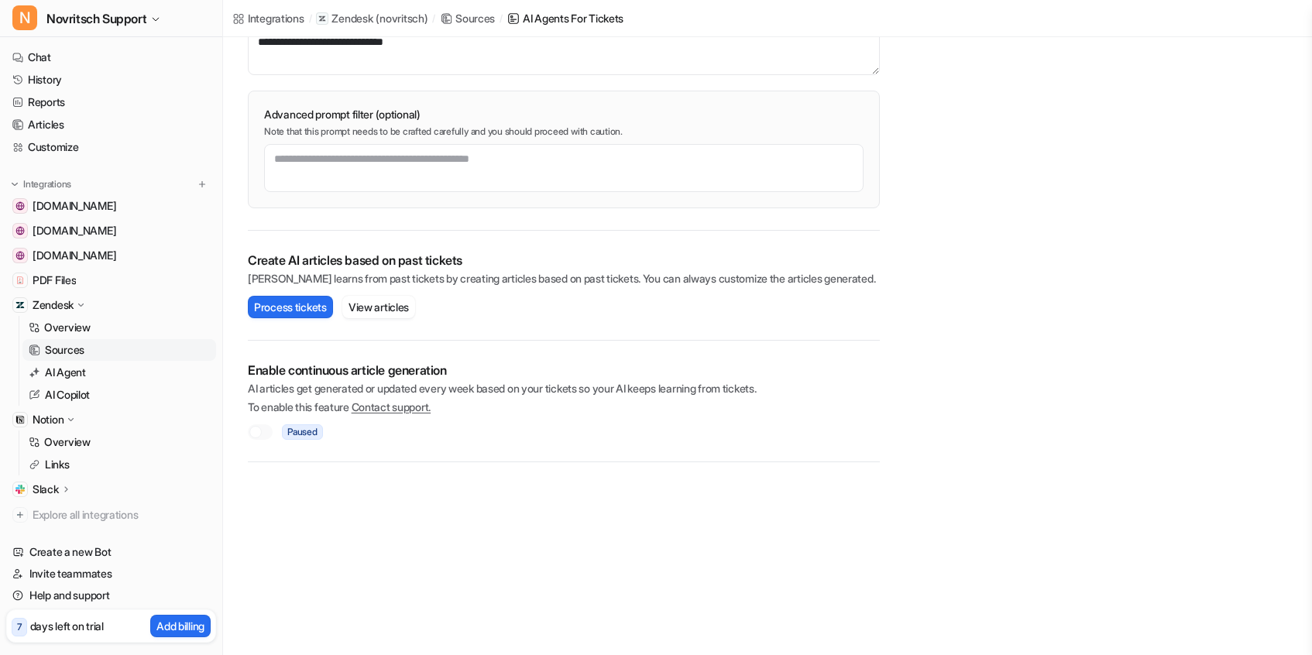
scroll to position [259, 0]
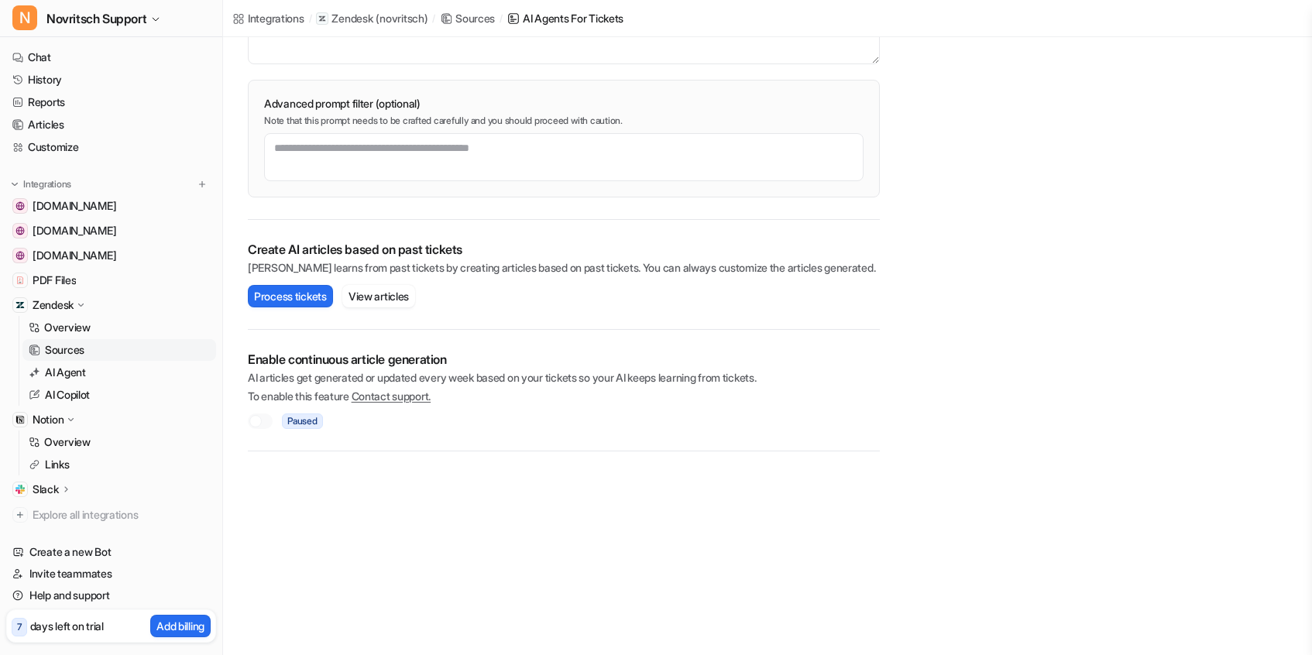
click at [258, 421] on div at bounding box center [255, 421] width 12 height 12
click at [265, 424] on div at bounding box center [260, 421] width 25 height 15
click at [289, 294] on button "Process tickets" at bounding box center [290, 296] width 85 height 22
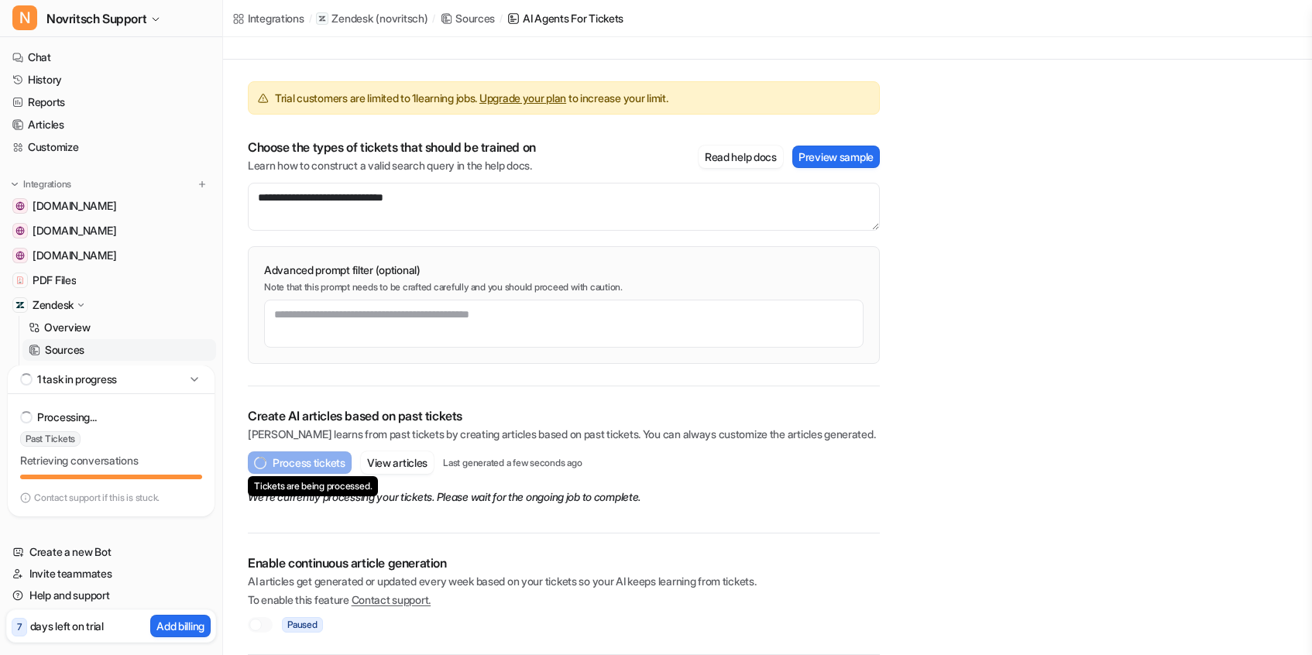
scroll to position [93, 0]
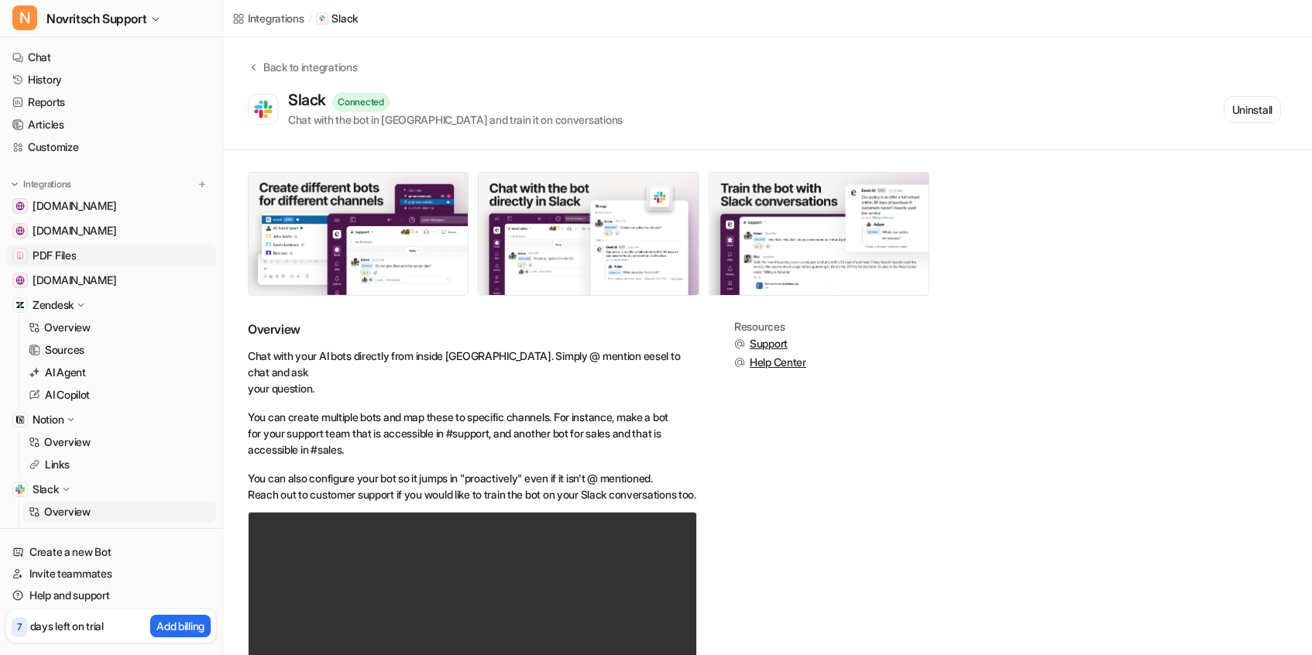
click at [50, 253] on span "PDF Files" at bounding box center [54, 255] width 43 height 15
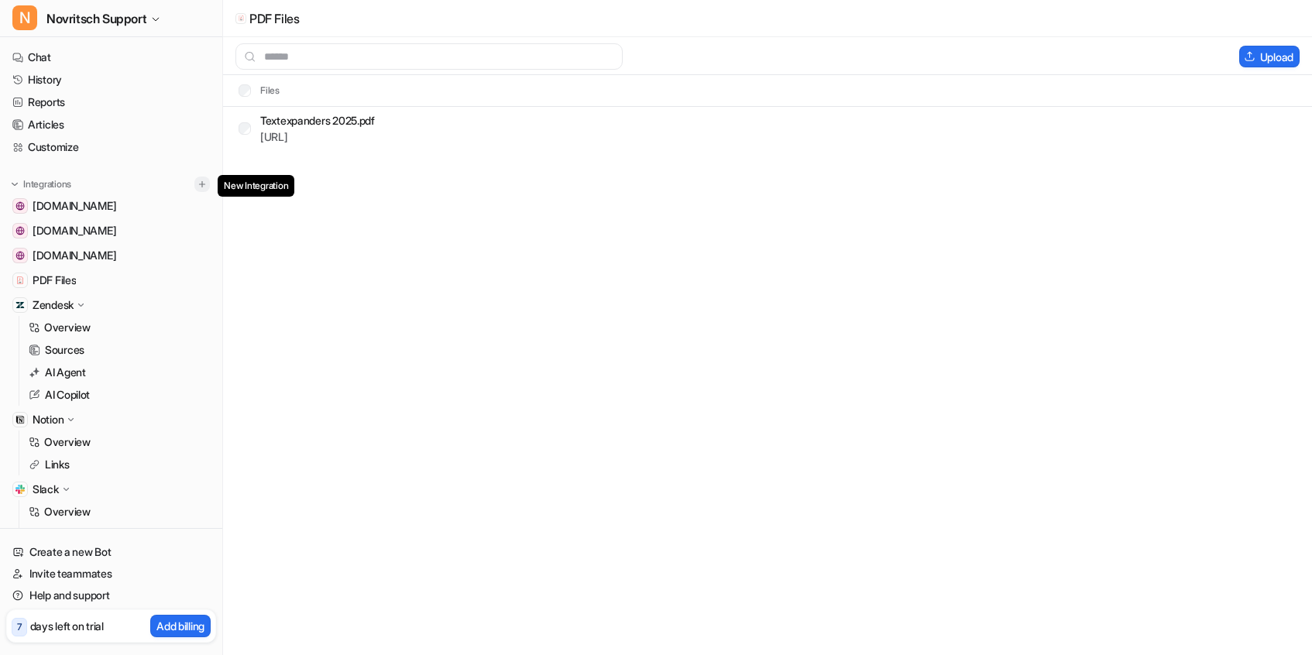
click at [201, 188] on img at bounding box center [202, 184] width 11 height 11
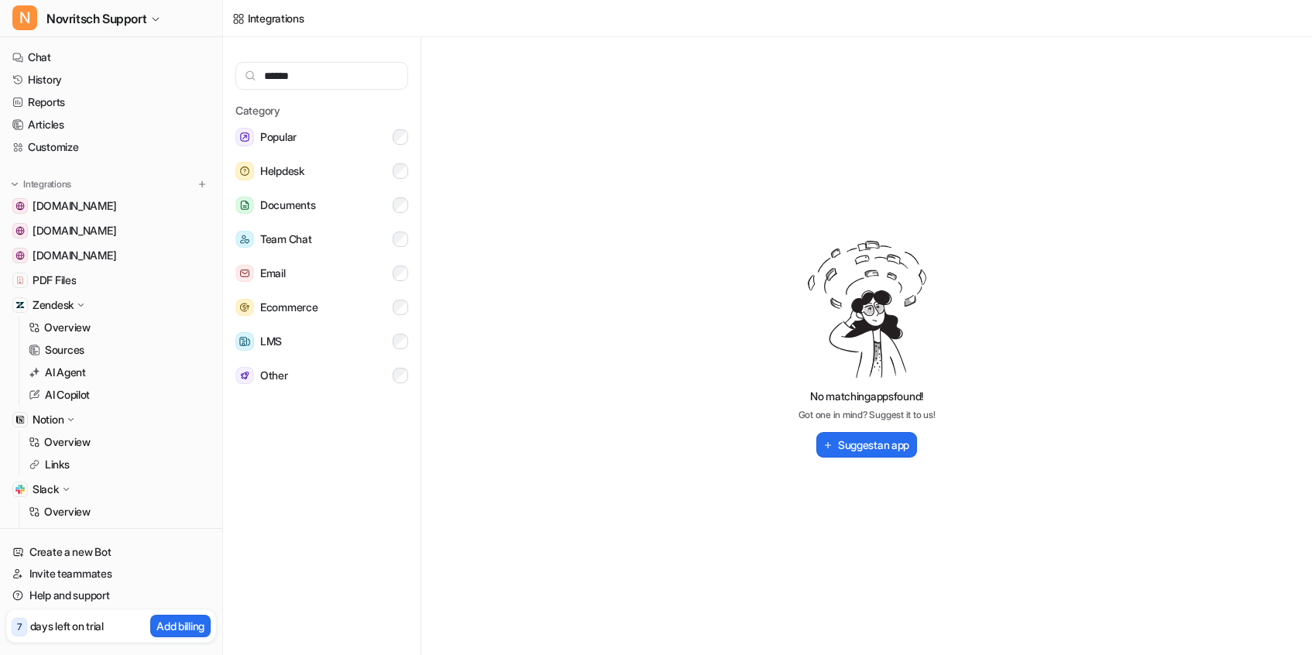
type input "*******"
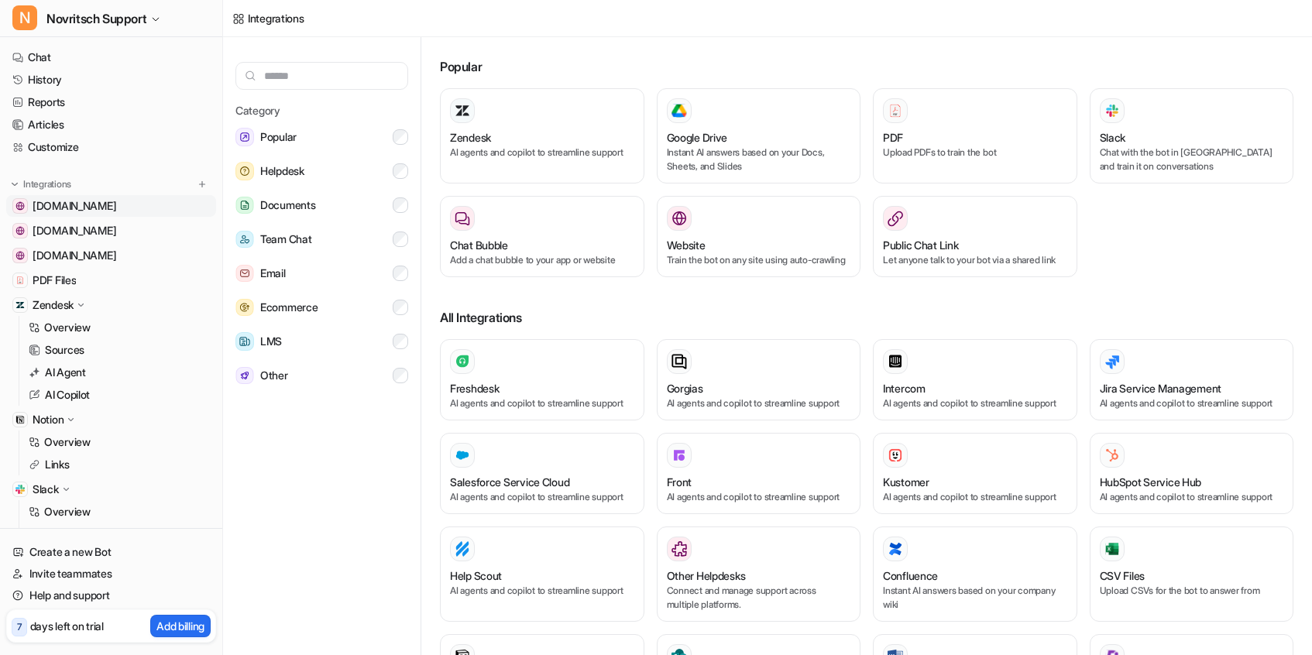
click at [99, 207] on span "[DOMAIN_NAME]" at bounding box center [75, 205] width 84 height 15
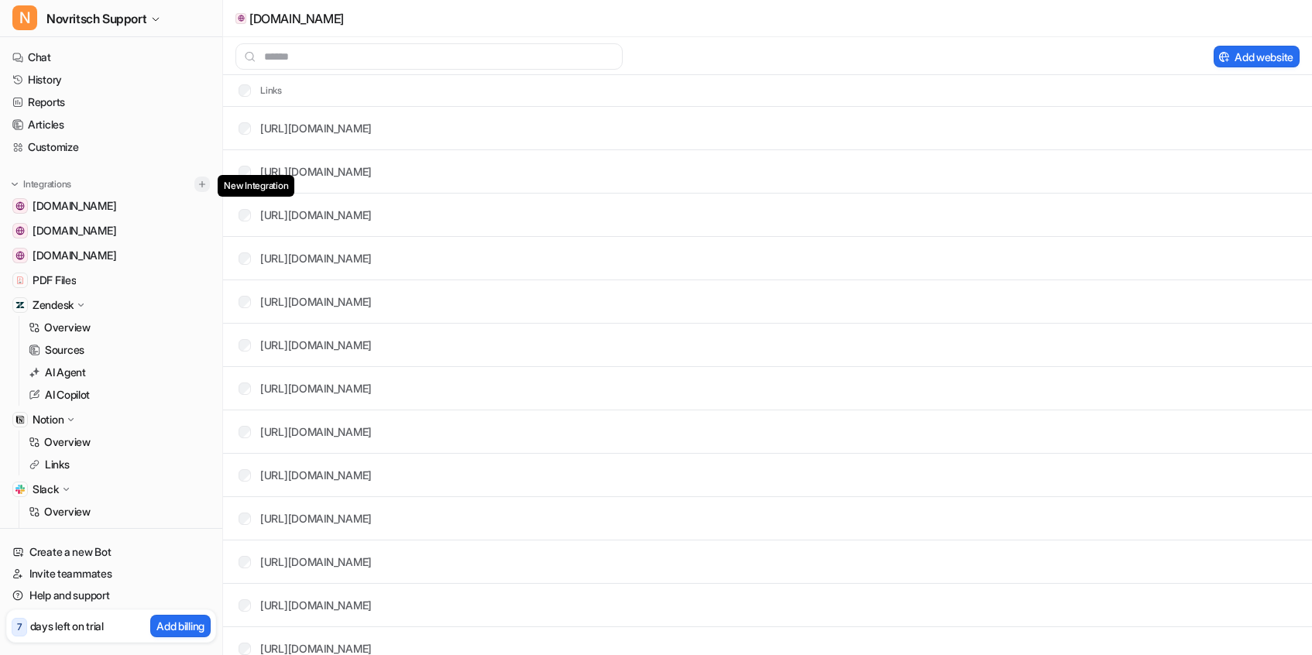
click at [204, 184] on img at bounding box center [202, 184] width 11 height 11
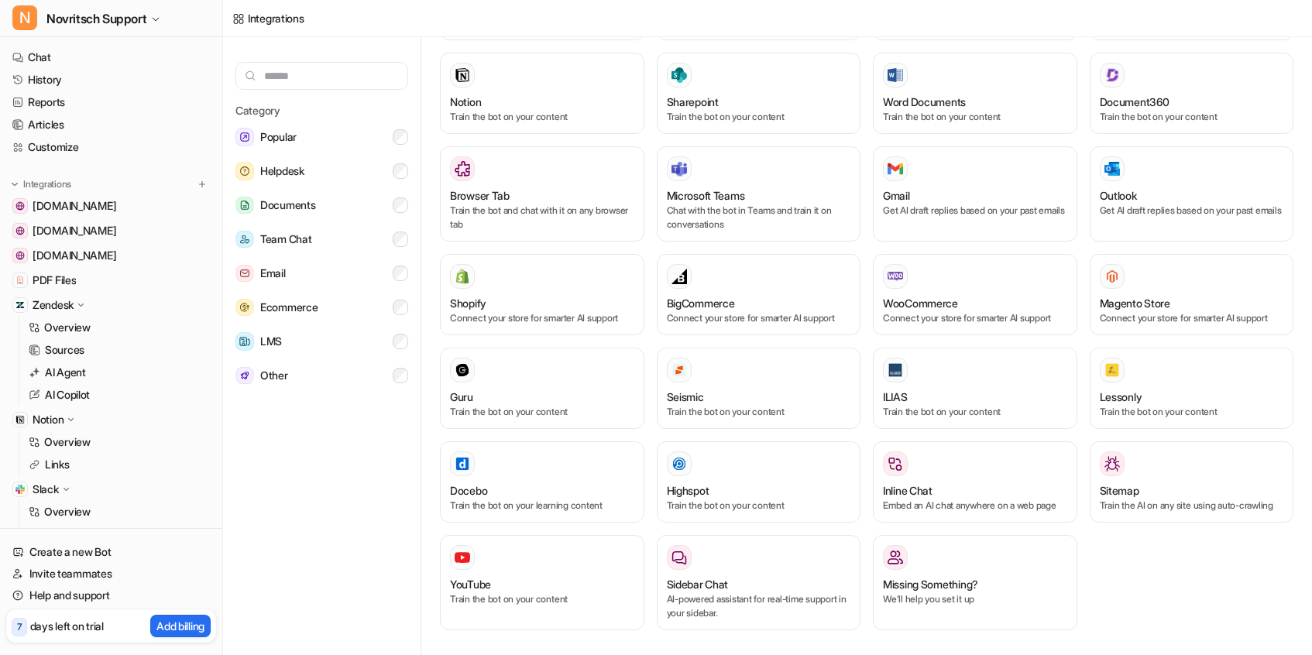
scroll to position [6, 0]
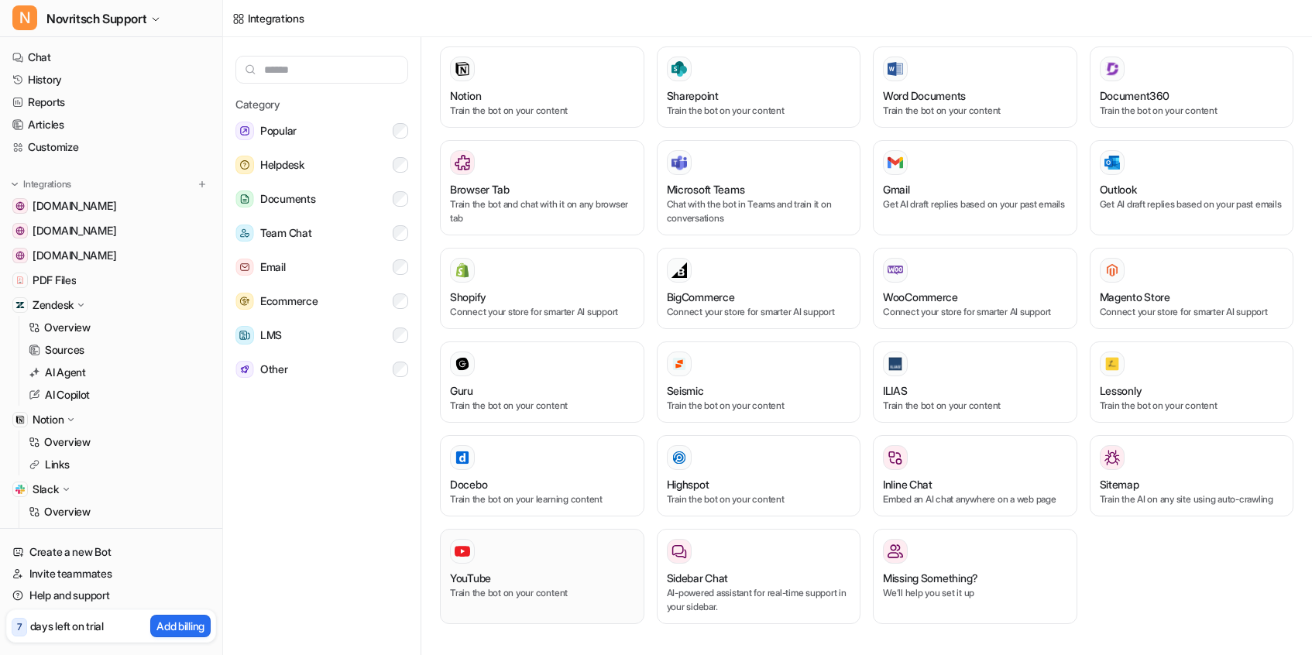
click at [533, 576] on div "YouTube" at bounding box center [542, 578] width 184 height 16
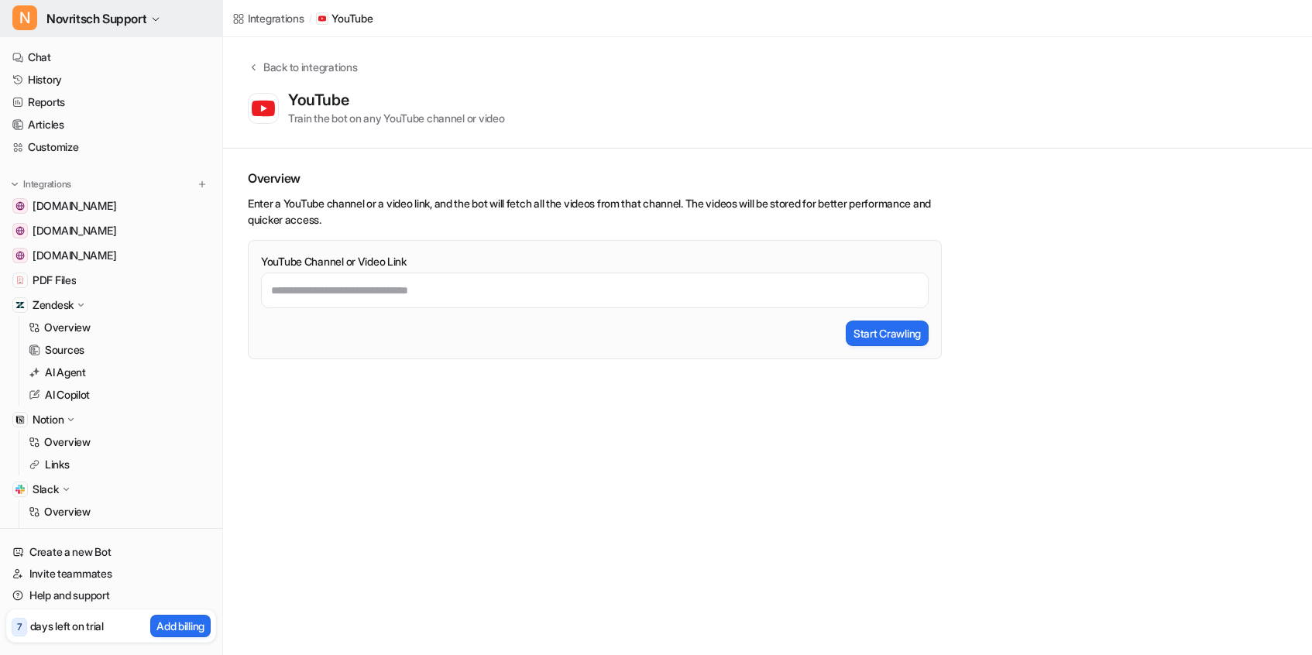
click at [74, 14] on span "Novritsch Support" at bounding box center [96, 19] width 100 height 22
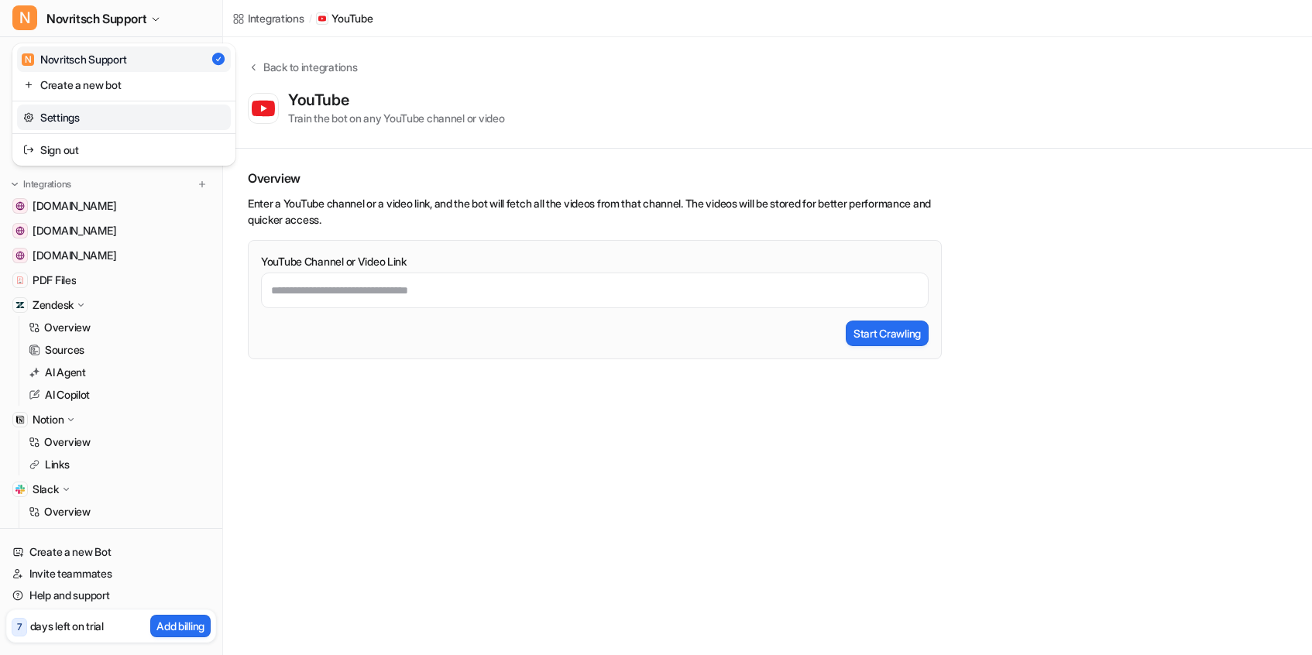
click at [64, 118] on link "Settings" at bounding box center [124, 118] width 214 height 26
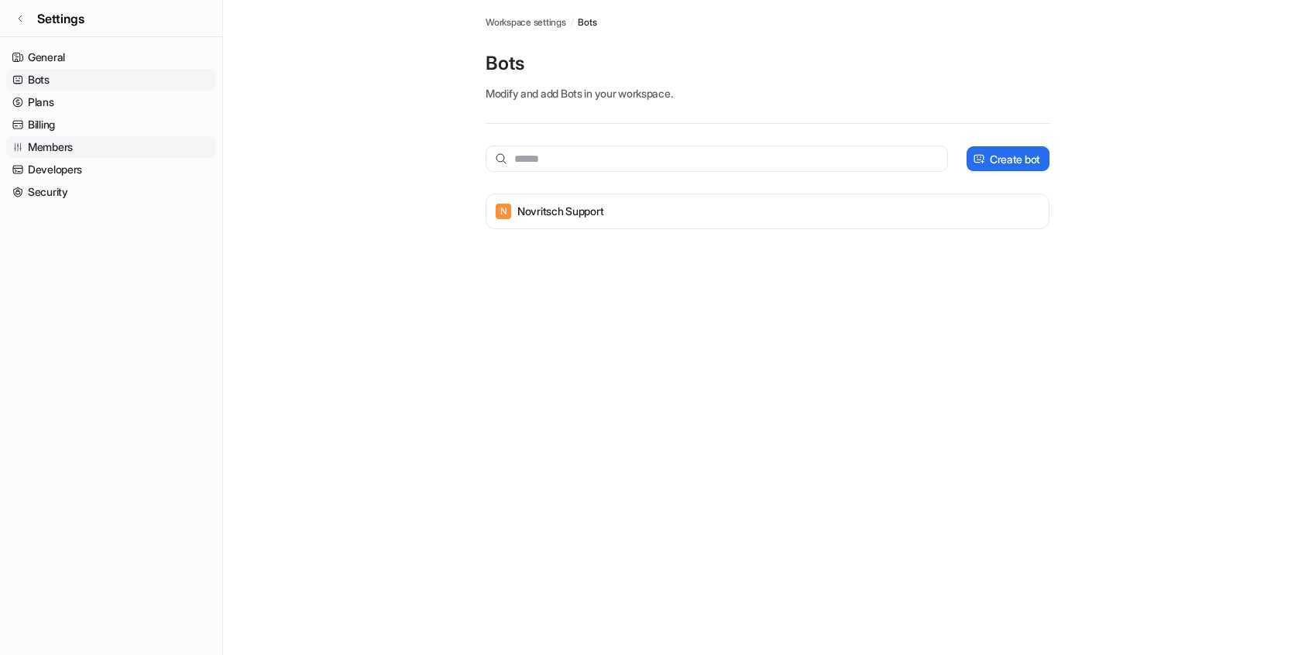
click at [52, 143] on link "Members" at bounding box center [111, 147] width 210 height 22
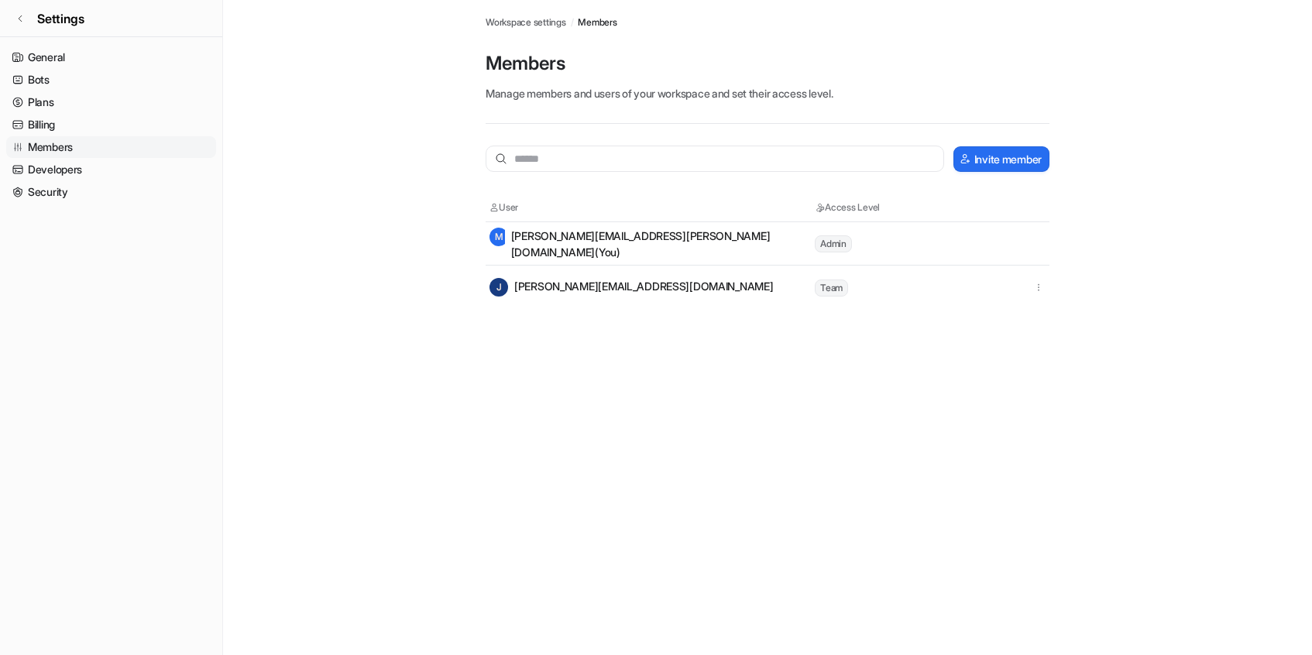
click at [830, 290] on span "Team" at bounding box center [831, 288] width 33 height 17
click at [1036, 285] on icon "button" at bounding box center [1038, 287] width 11 height 11
click at [591, 369] on div "Members Workspace settings / Members Members Manage members and users of your w…" at bounding box center [656, 327] width 1312 height 655
click at [24, 17] on icon at bounding box center [19, 18] width 9 height 9
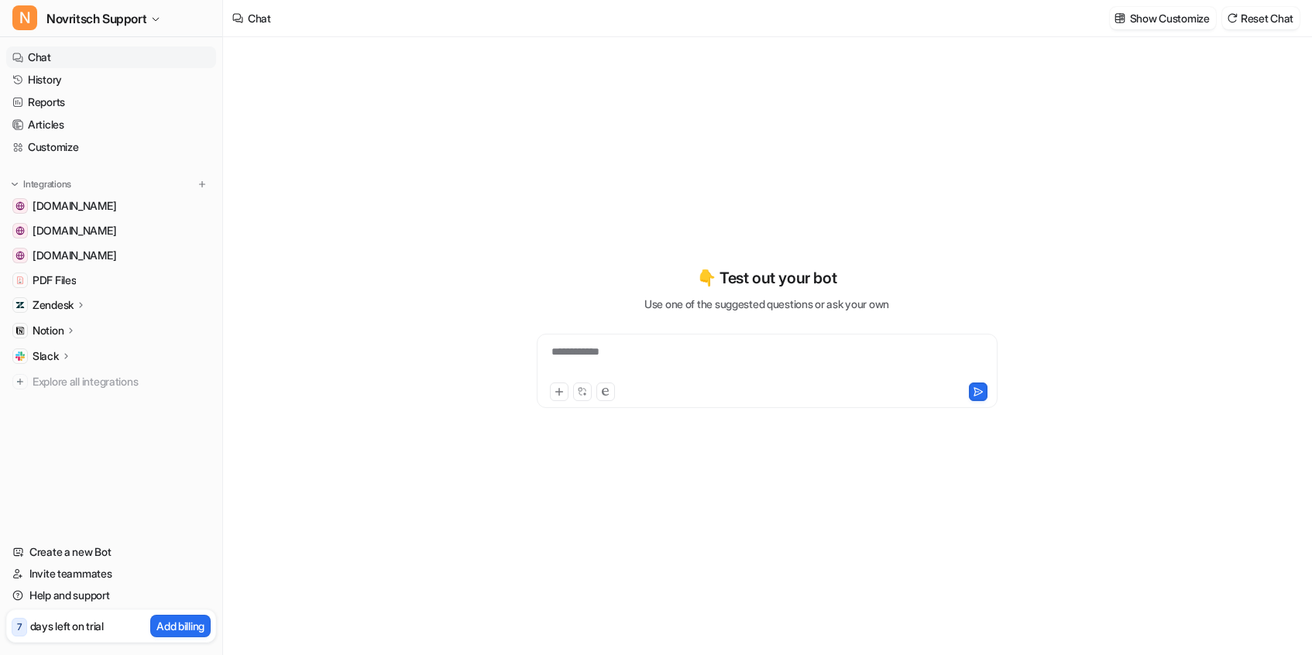
type textarea "**********"
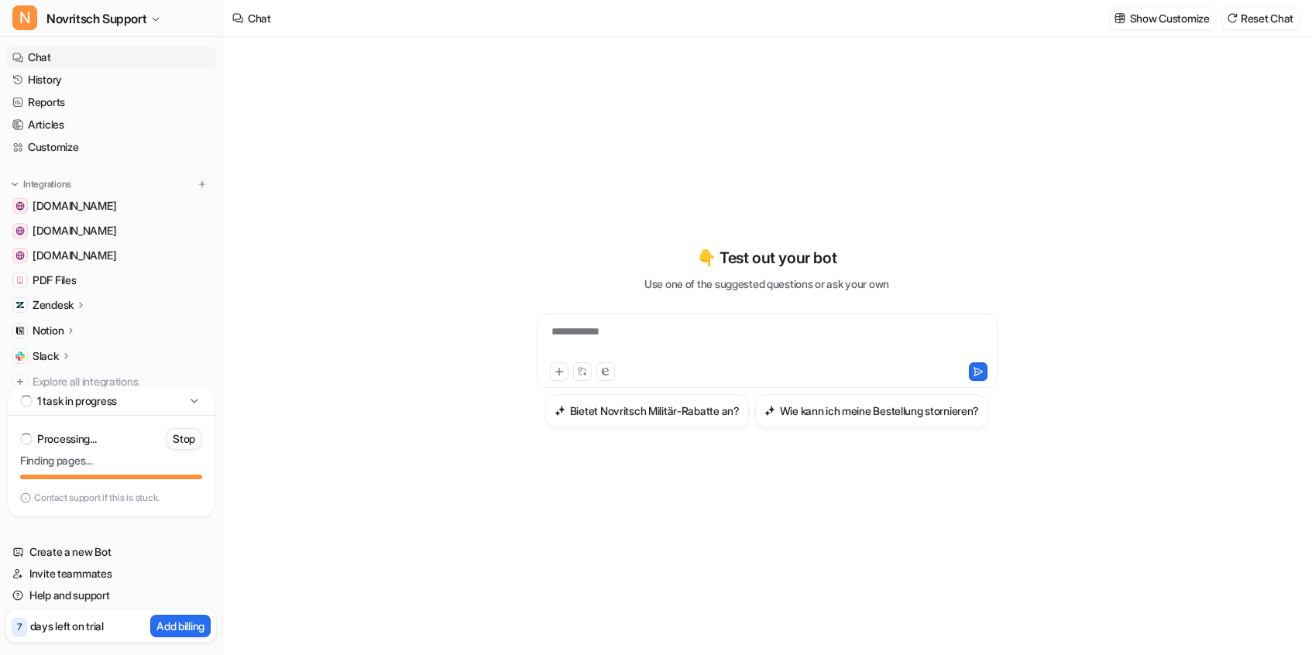
click at [48, 333] on p "Notion" at bounding box center [48, 330] width 31 height 15
click at [50, 362] on link "Overview" at bounding box center [119, 353] width 194 height 22
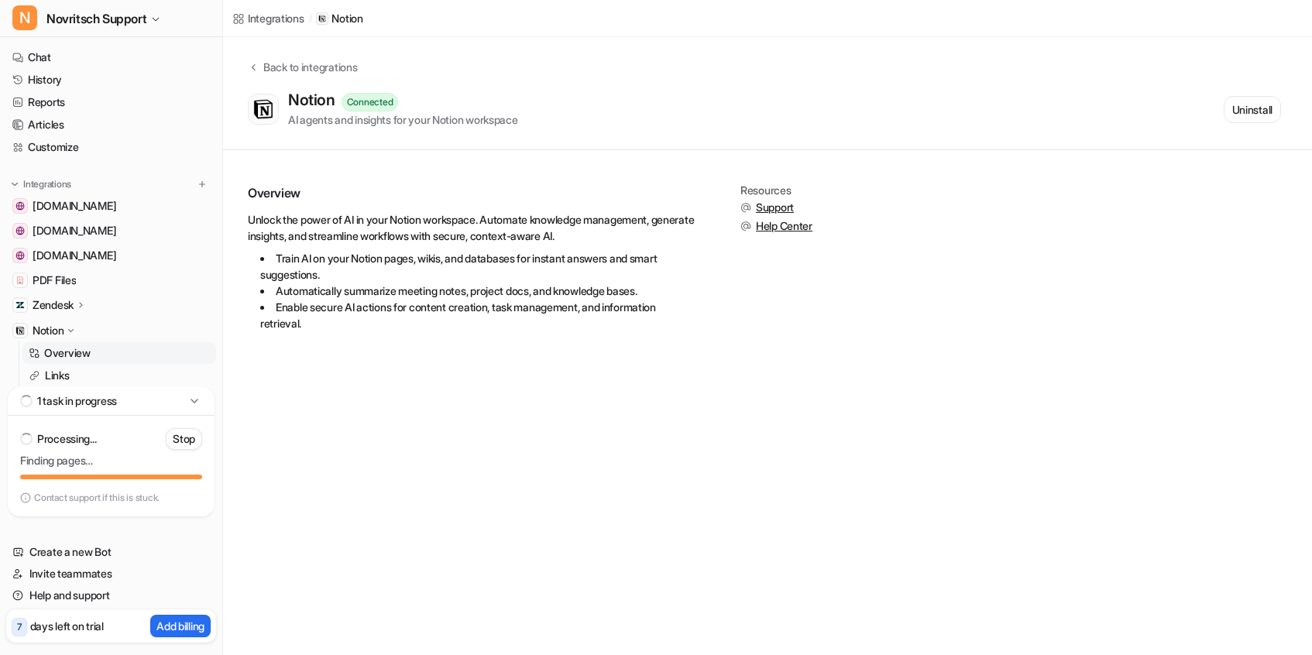
click at [195, 399] on icon at bounding box center [194, 400] width 15 height 15
click at [50, 303] on p "Zendesk" at bounding box center [53, 304] width 41 height 15
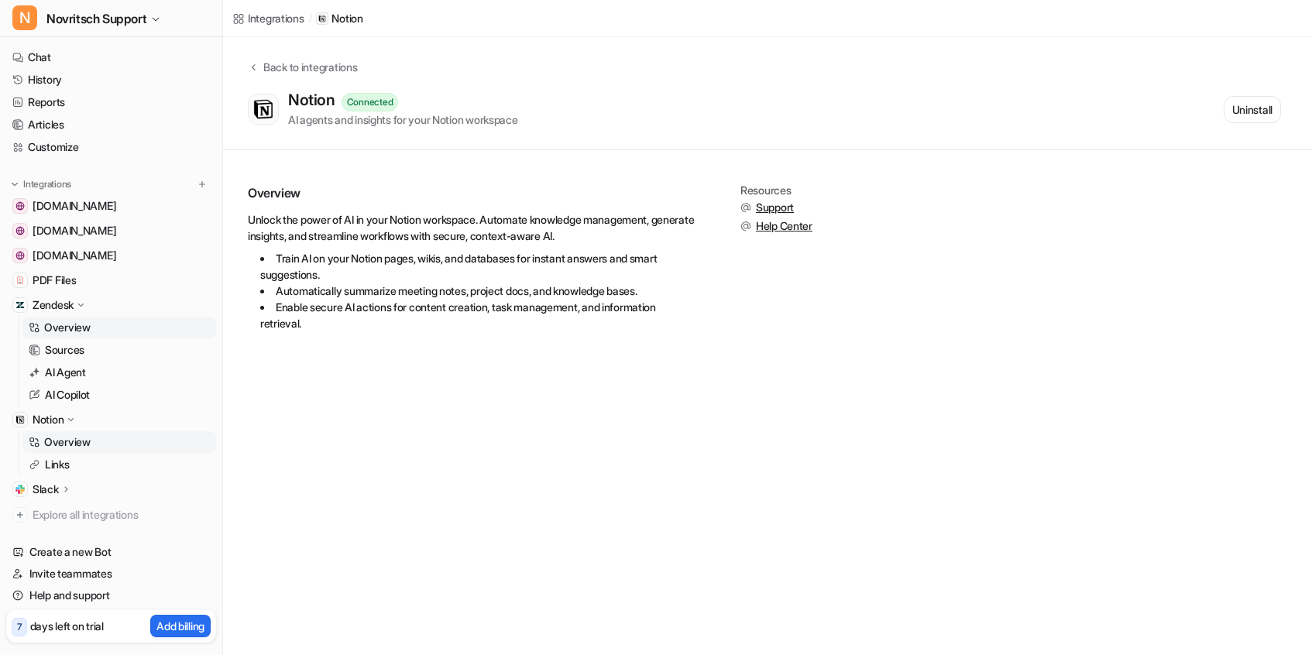
click at [69, 325] on p "Overview" at bounding box center [67, 327] width 46 height 15
click at [75, 321] on p "Overview" at bounding box center [67, 327] width 46 height 15
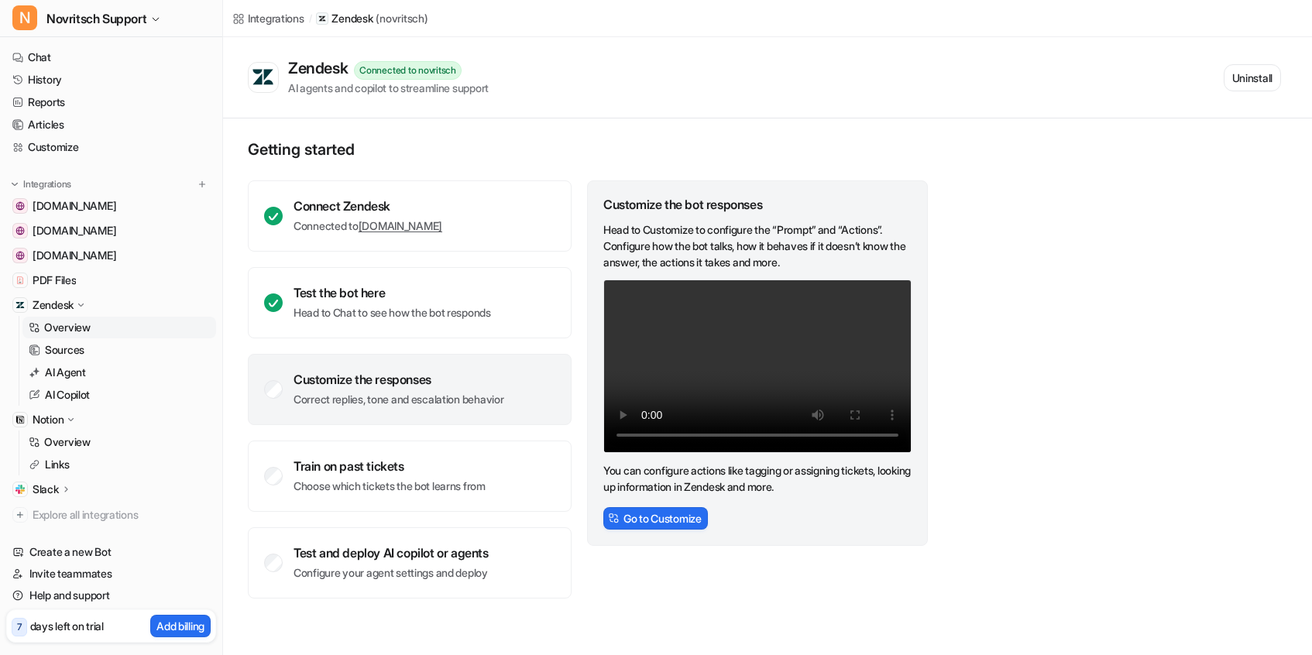
click at [376, 379] on div "Customize the responses" at bounding box center [399, 379] width 210 height 15
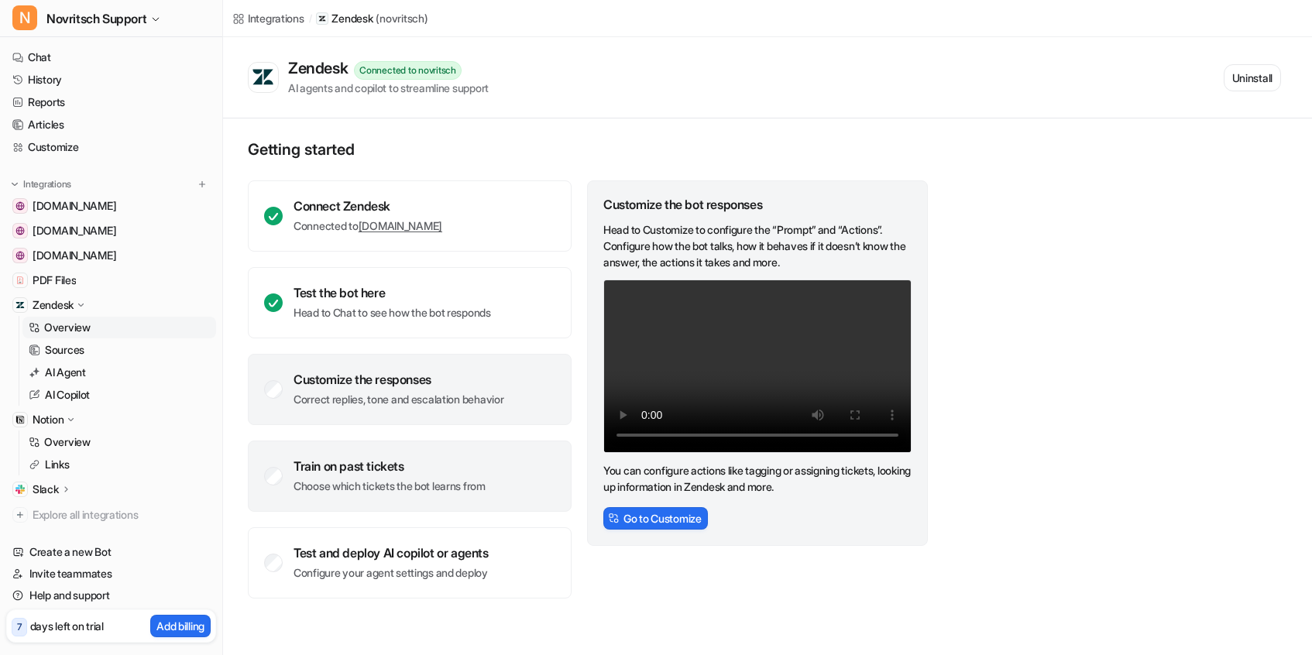
click at [417, 469] on div "Train on past tickets" at bounding box center [390, 466] width 192 height 15
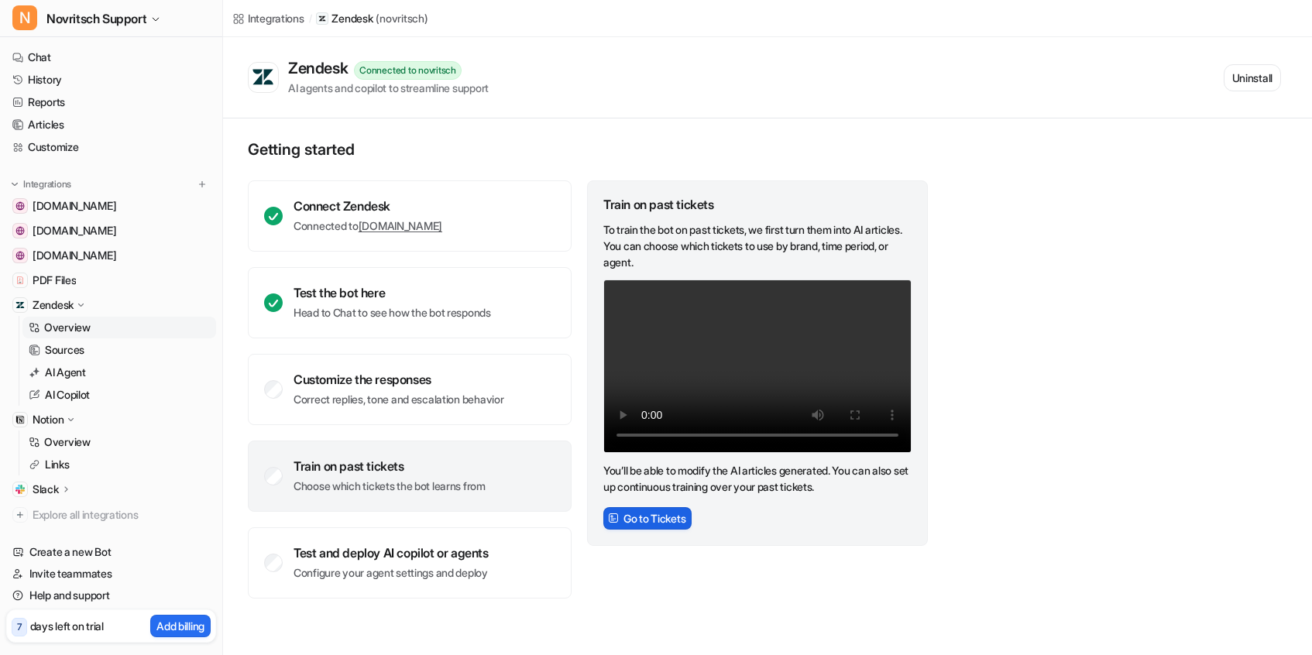
click at [644, 522] on button "Go to Tickets" at bounding box center [647, 518] width 88 height 22
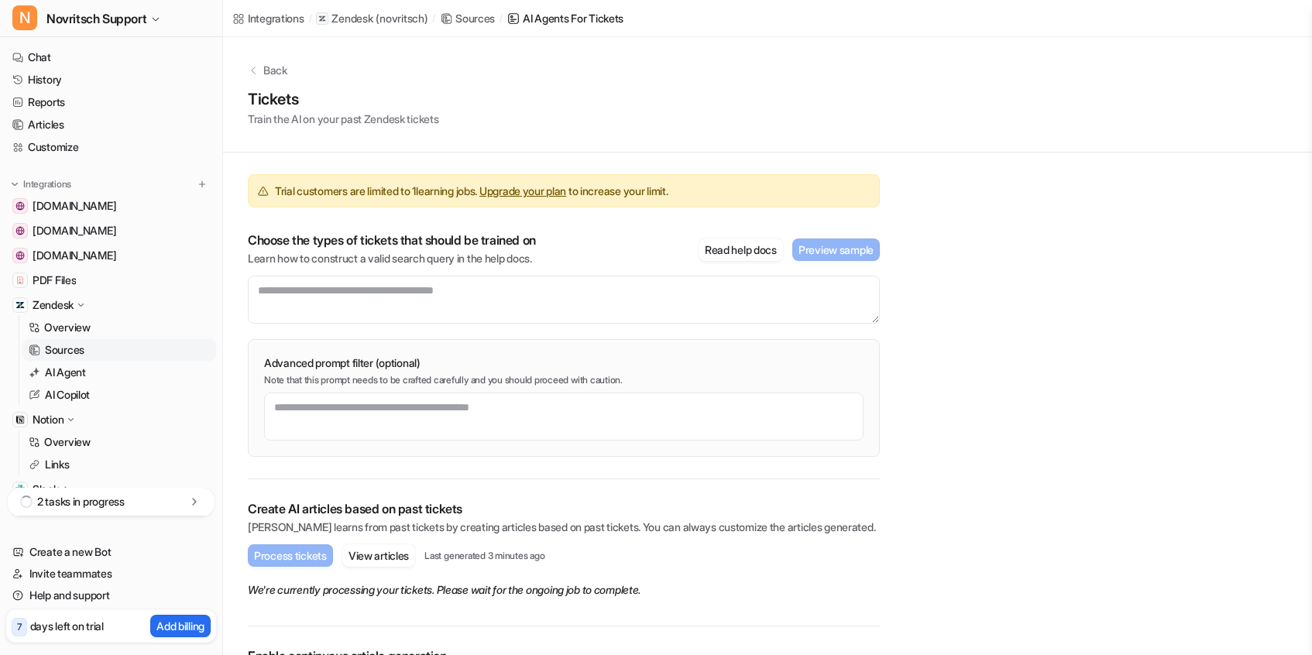
click at [162, 502] on div "2 tasks in progress" at bounding box center [111, 502] width 207 height 29
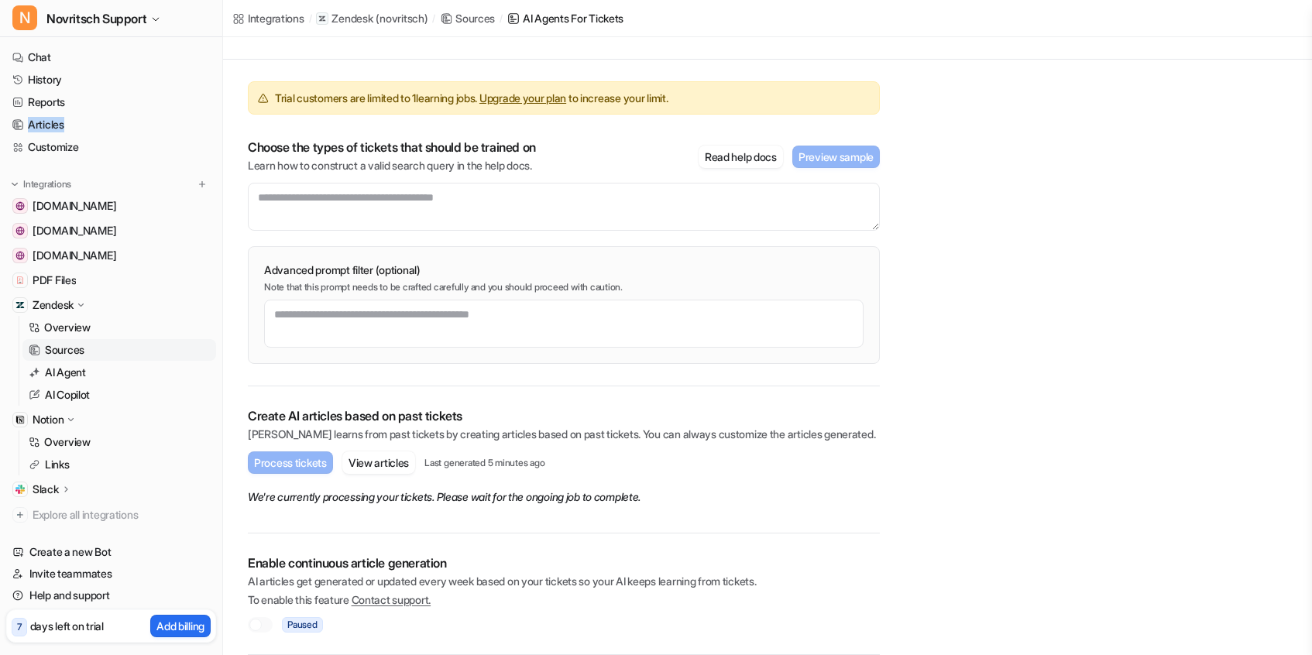
scroll to position [56, 0]
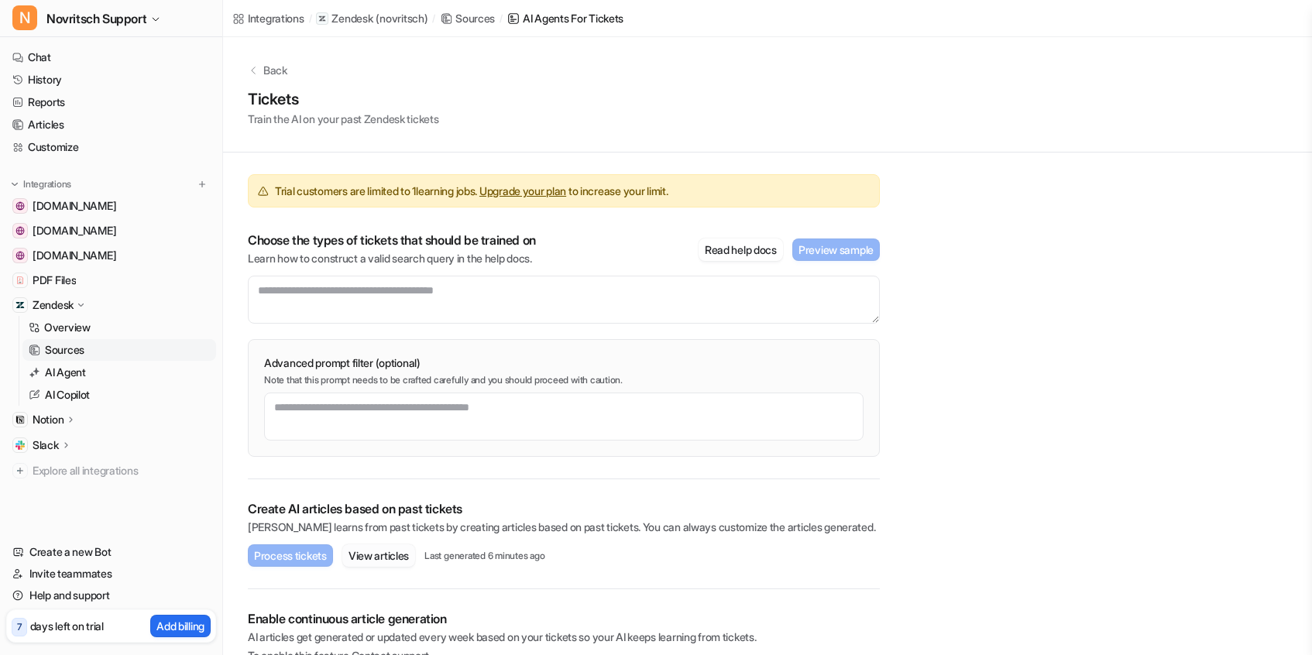
click at [377, 552] on button "View articles" at bounding box center [378, 556] width 73 height 22
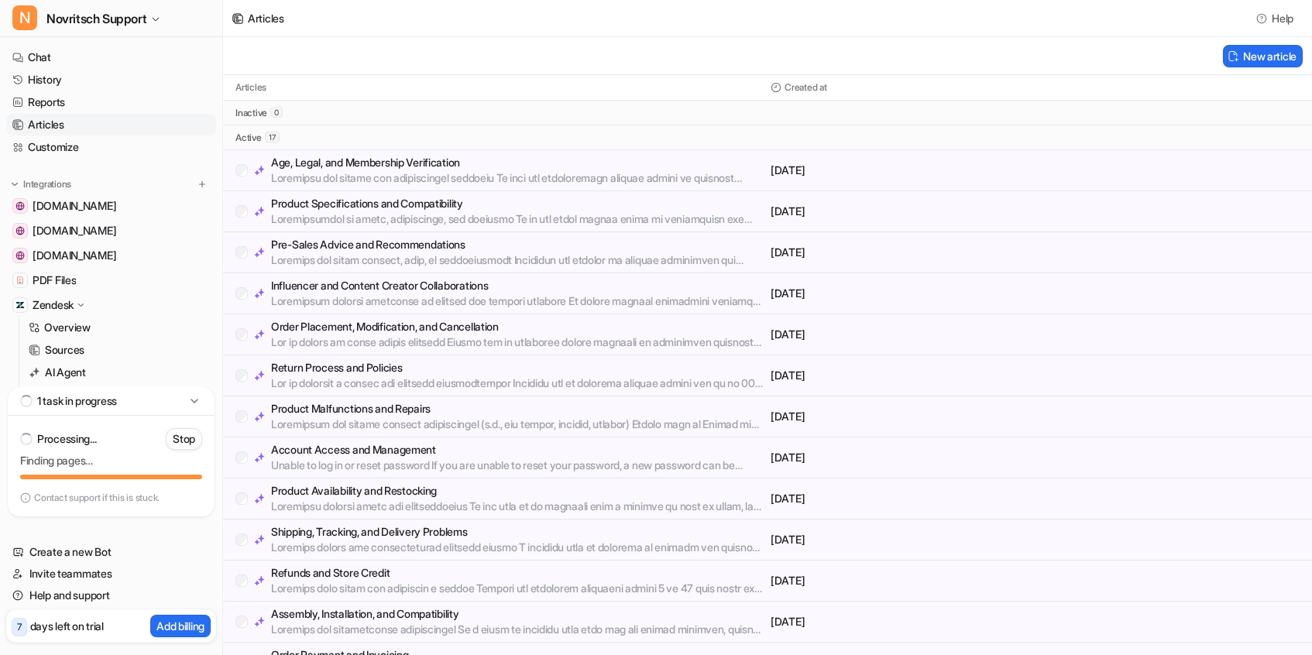
click at [411, 169] on p "Age, Legal, and Membership Verification" at bounding box center [517, 162] width 493 height 15
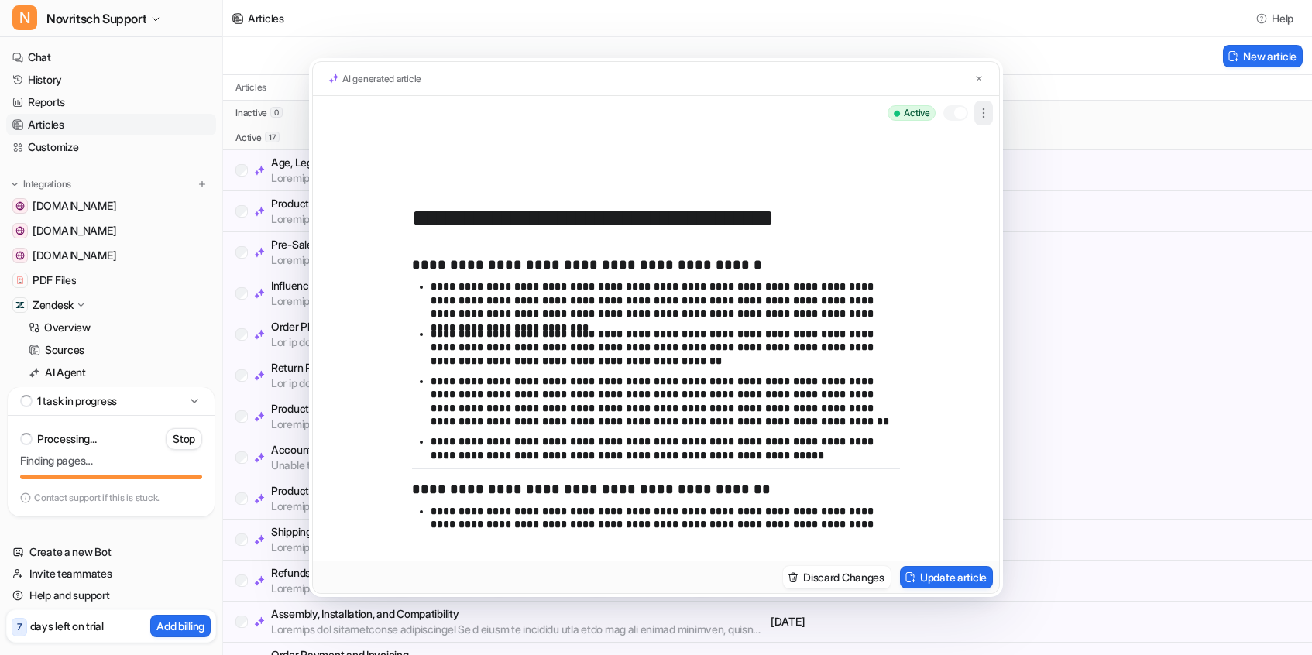
click at [982, 115] on icon "button" at bounding box center [983, 112] width 15 height 15
click at [983, 264] on div "**********" at bounding box center [656, 345] width 686 height 431
click at [980, 77] on img at bounding box center [978, 79] width 9 height 10
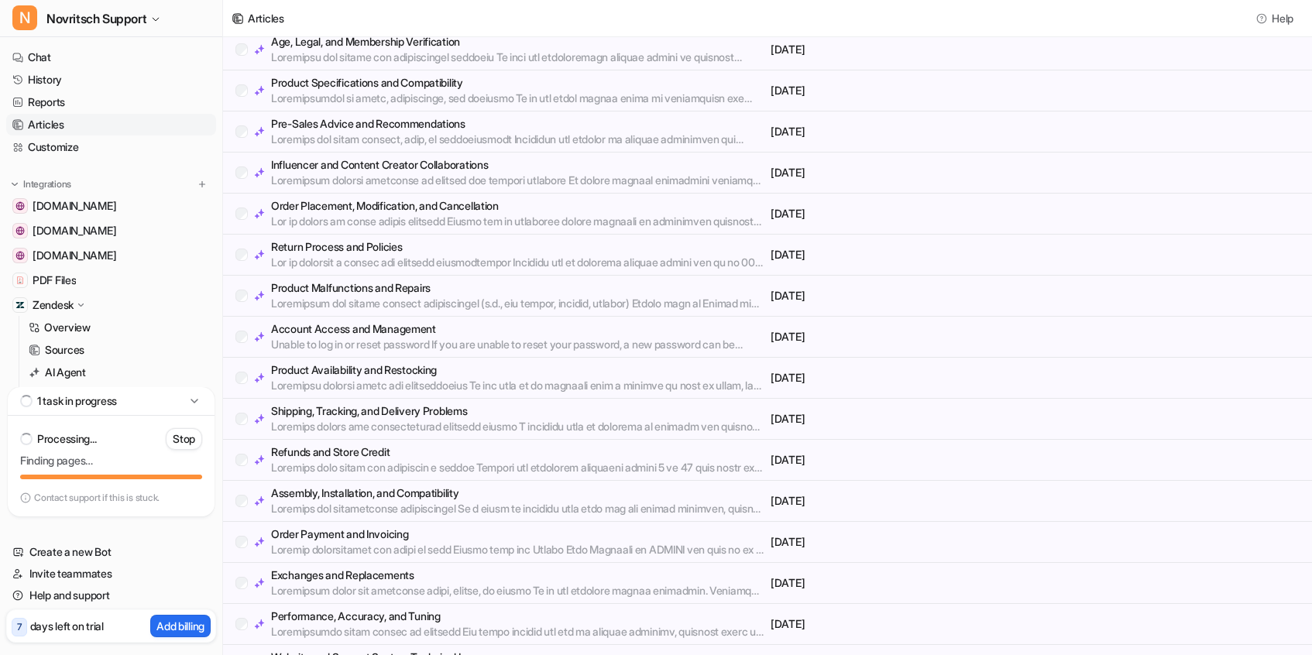
scroll to position [192, 0]
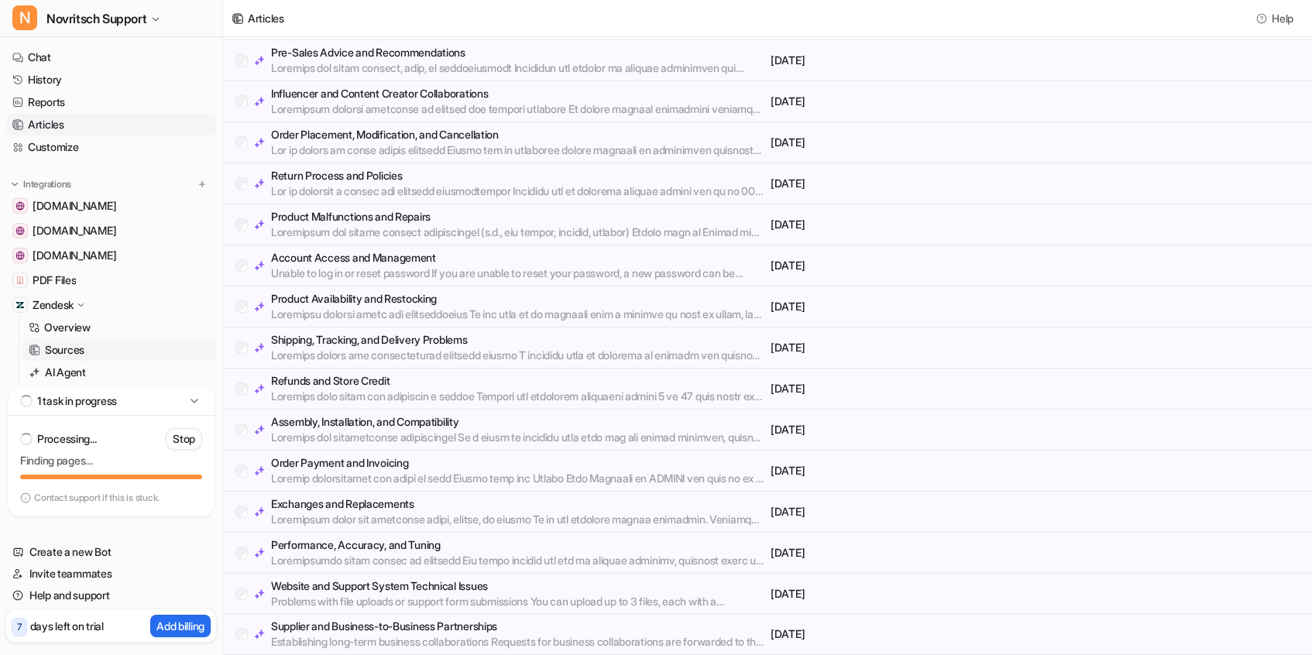
click at [57, 350] on p "Sources" at bounding box center [65, 349] width 40 height 15
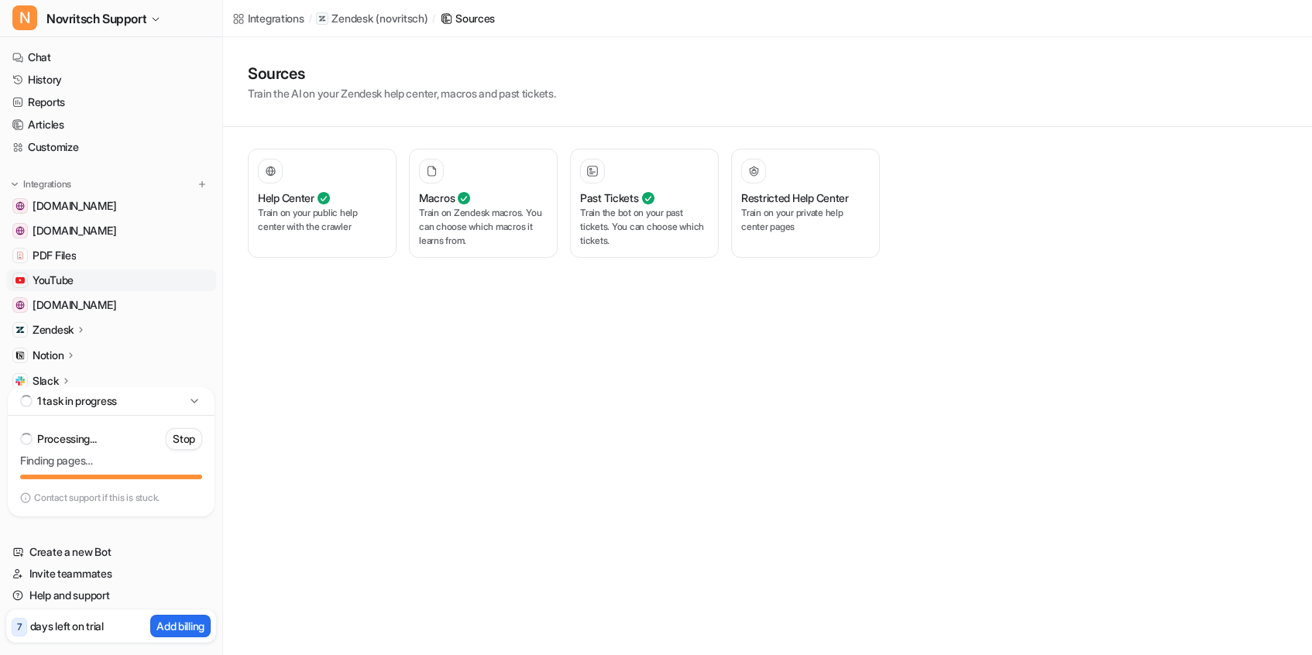
click at [72, 277] on span "YouTube" at bounding box center [53, 280] width 41 height 15
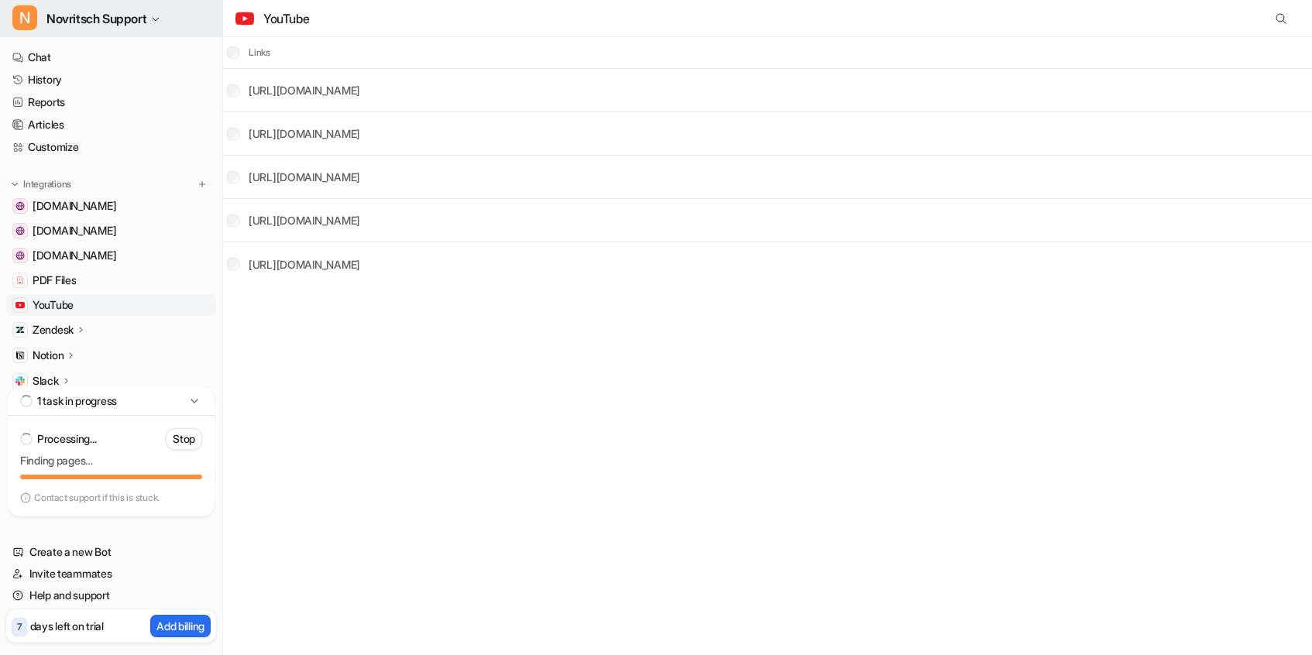
click at [122, 19] on span "Novritsch Support" at bounding box center [96, 19] width 100 height 22
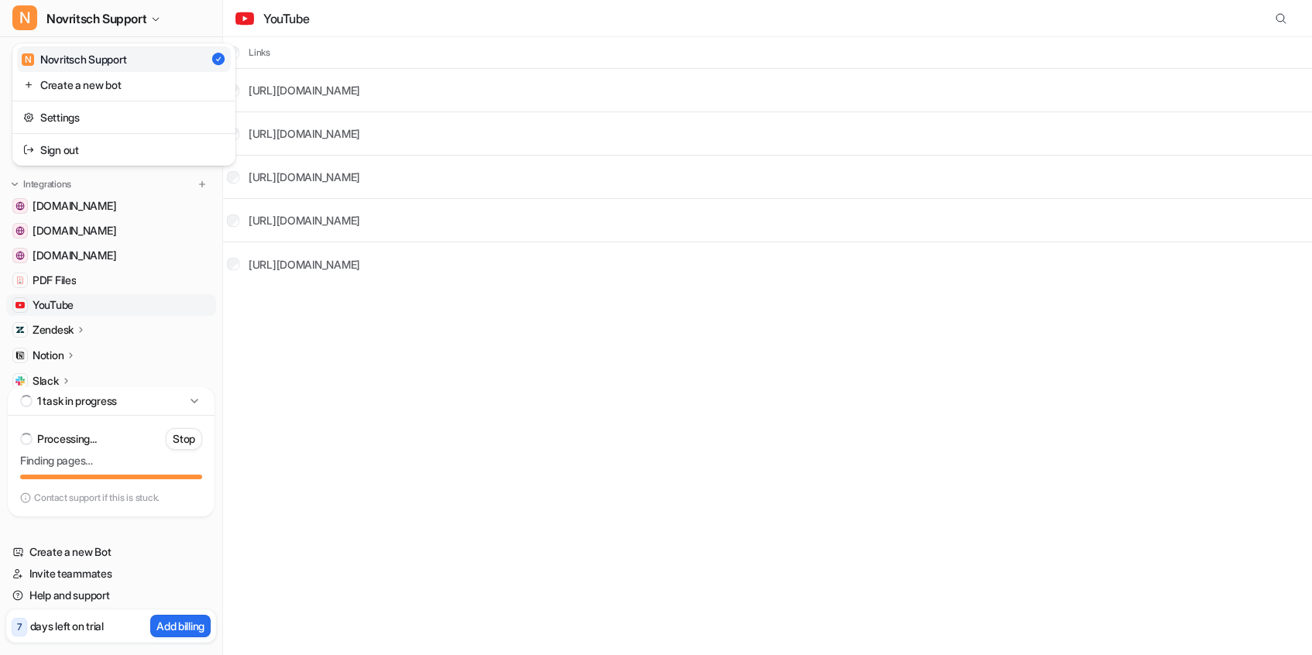
click at [101, 62] on div "N Novritsch Support" at bounding box center [74, 59] width 105 height 16
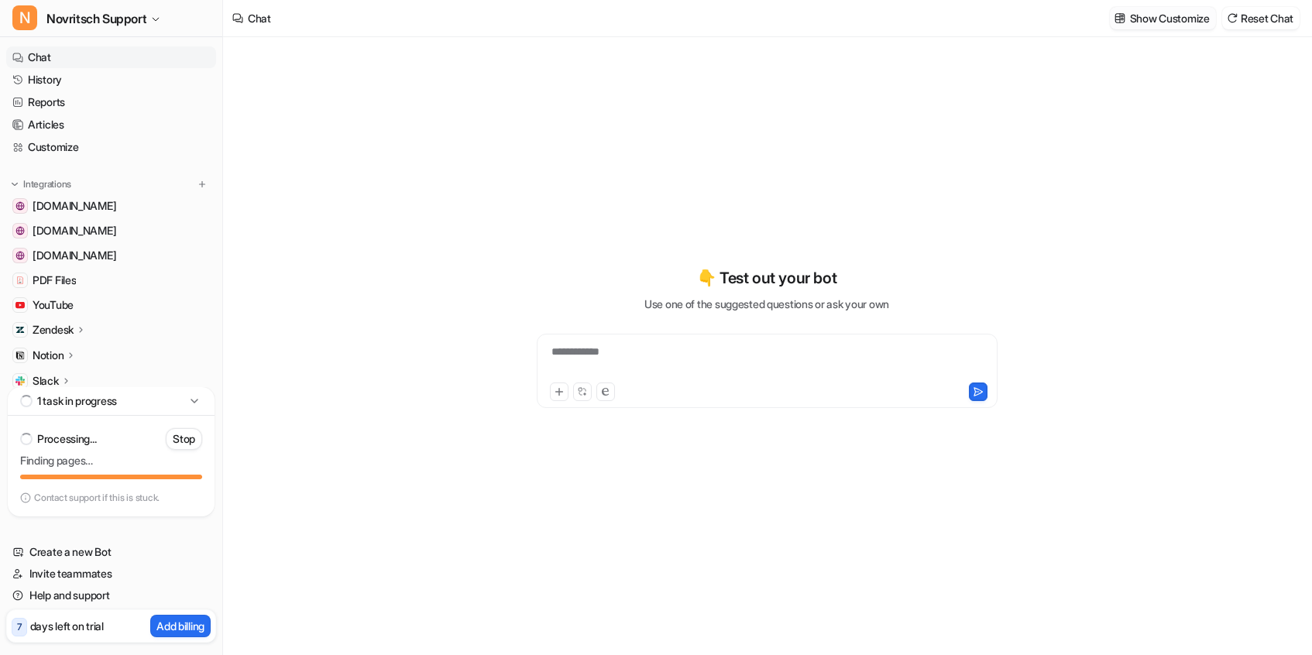
click at [1142, 9] on button "Show Customize" at bounding box center [1163, 18] width 106 height 22
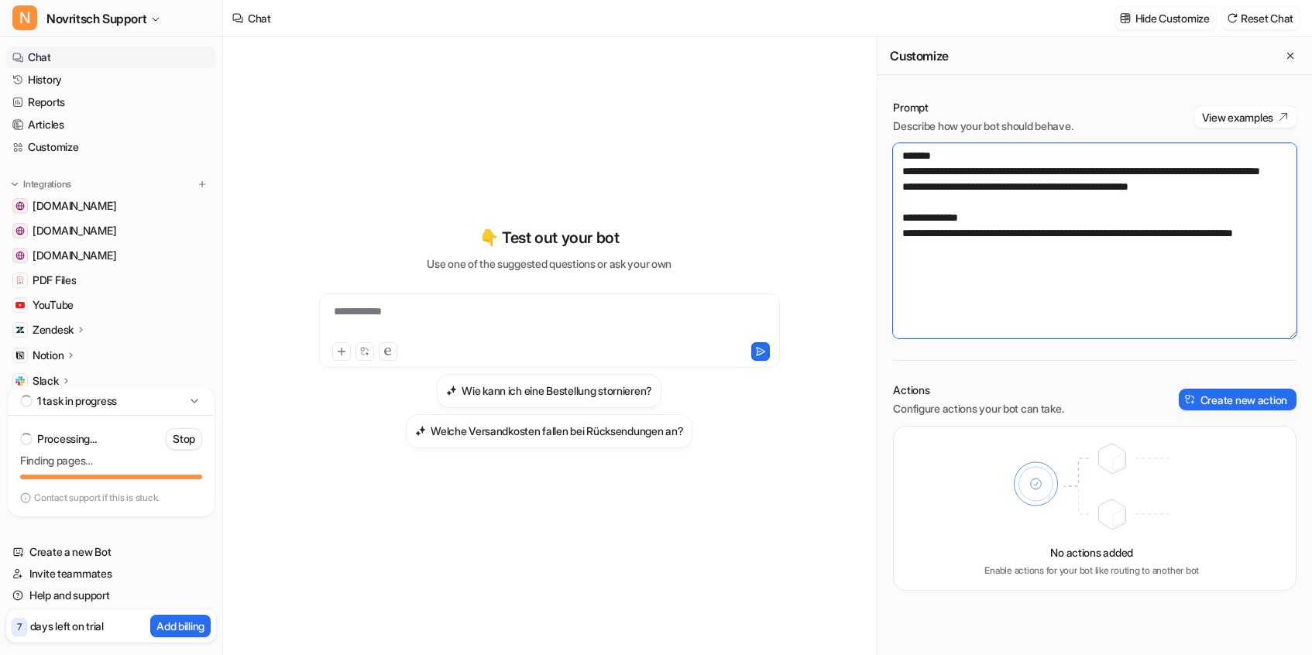
click at [1211, 199] on textarea "**********" at bounding box center [1095, 240] width 404 height 195
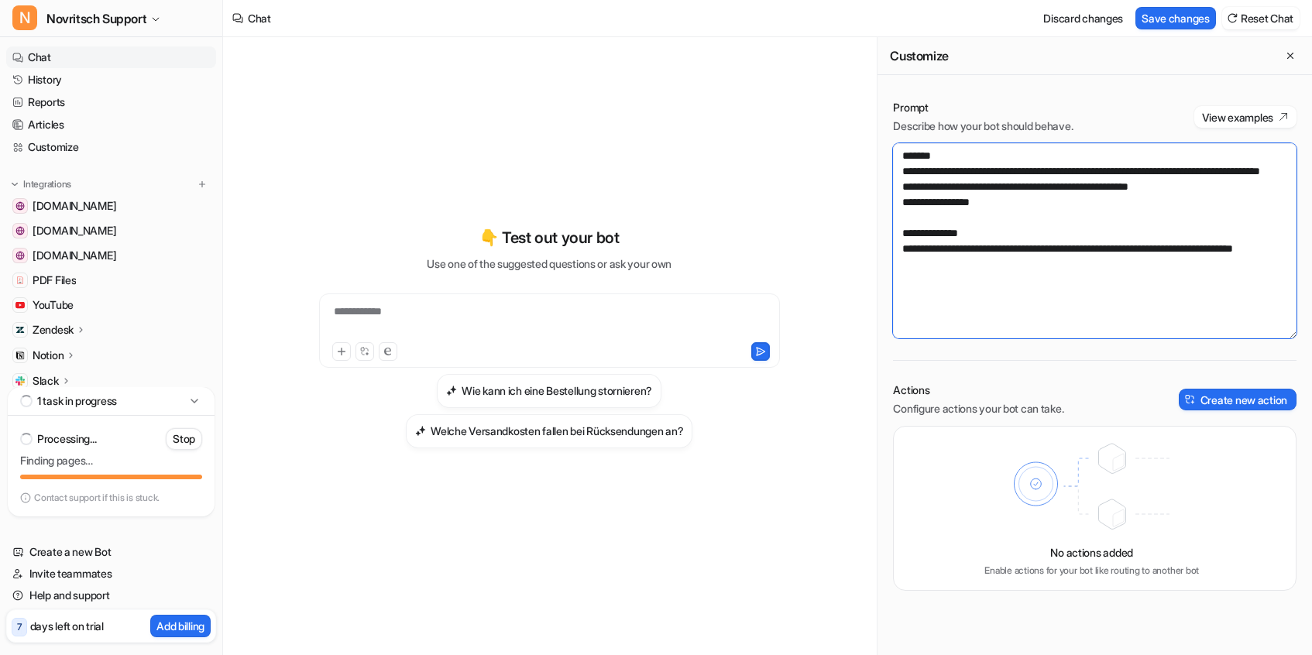
drag, startPoint x: 911, startPoint y: 221, endPoint x: 1001, endPoint y: 221, distance: 89.9
click at [1001, 221] on textarea "**********" at bounding box center [1095, 240] width 404 height 195
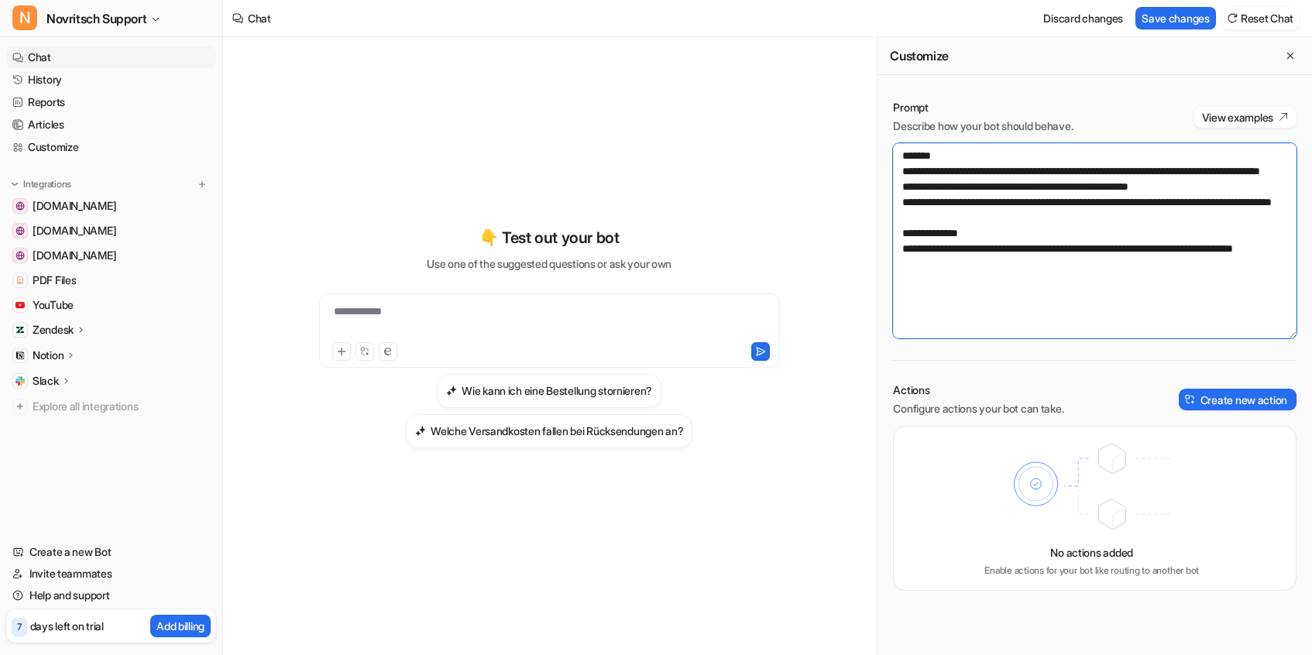
click at [1049, 265] on textarea "**********" at bounding box center [1095, 240] width 404 height 195
type textarea "**********"
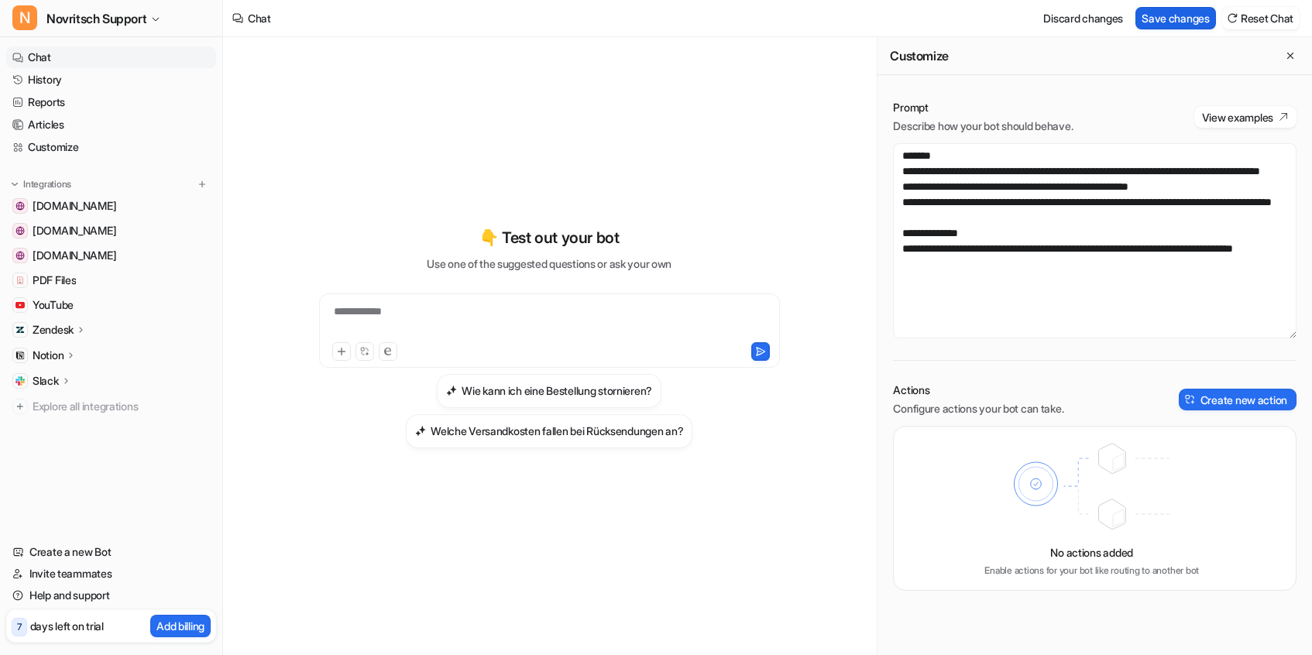
click at [1171, 22] on button "Save changes" at bounding box center [1176, 18] width 81 height 22
click at [425, 317] on div at bounding box center [549, 322] width 453 height 36
click at [370, 321] on div at bounding box center [549, 322] width 453 height 36
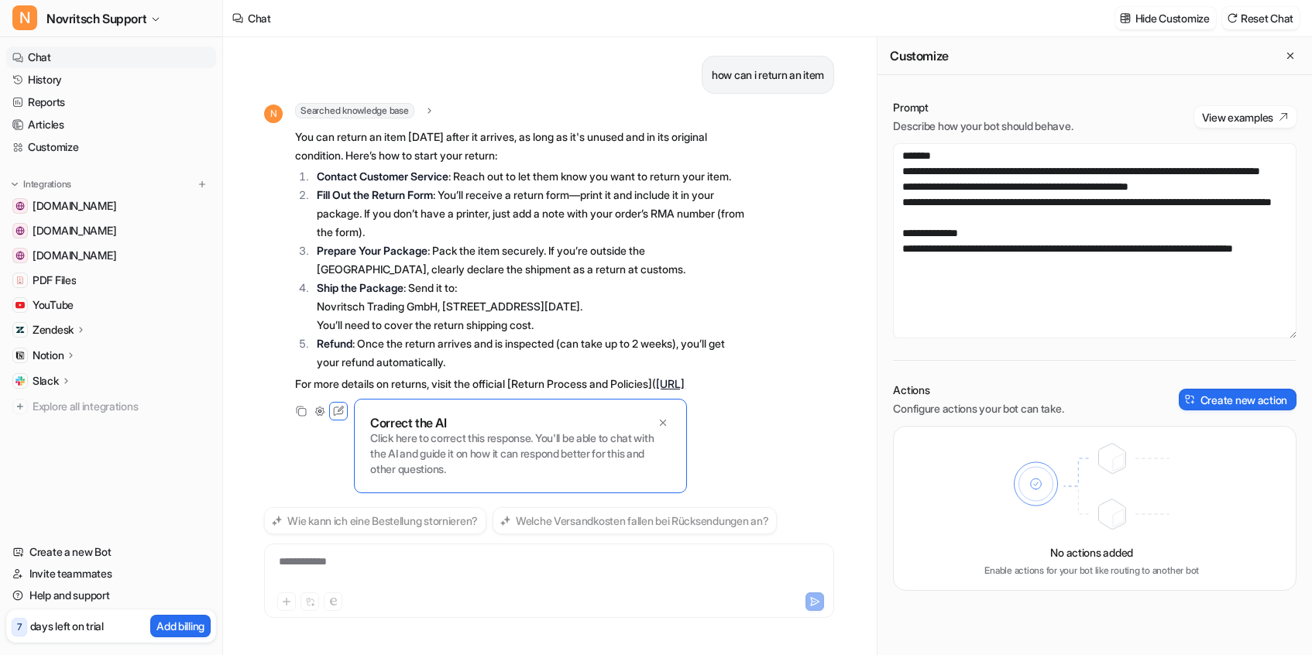
scroll to position [28, 0]
click at [411, 431] on p "Correct the AI" at bounding box center [408, 422] width 76 height 15
click at [340, 421] on icon at bounding box center [338, 411] width 20 height 20
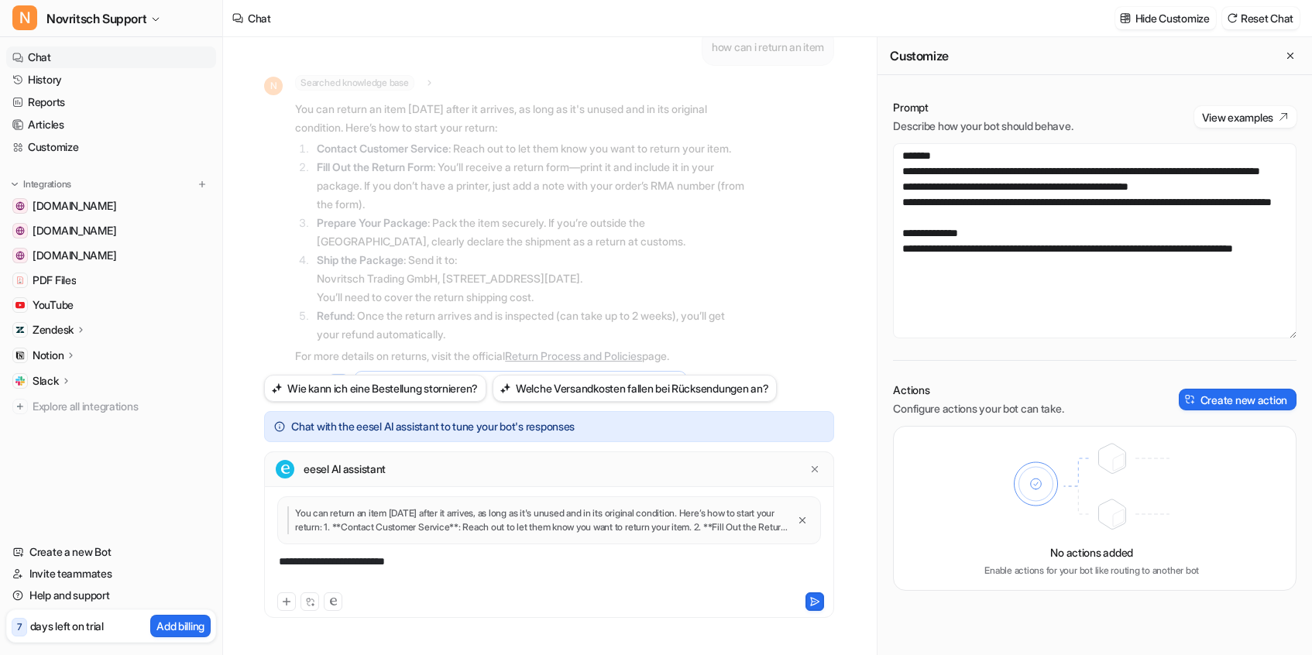
scroll to position [46, 0]
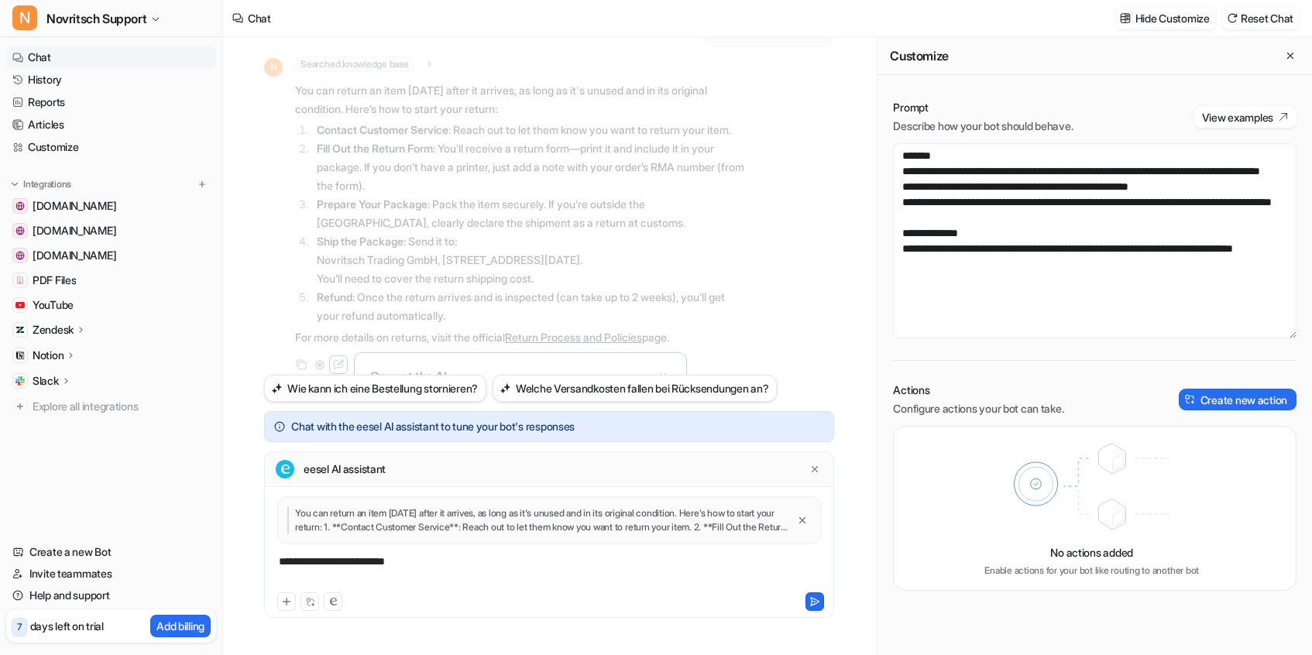
click at [356, 565] on div "**********" at bounding box center [549, 572] width 562 height 36
click at [428, 537] on div "You can return an item within 14 days after it arrives, as long as it's unused …" at bounding box center [549, 521] width 544 height 48
click at [435, 521] on p "You can return an item within 14 days after it arrives, as long as it's unused …" at bounding box center [537, 521] width 500 height 28
click at [813, 468] on icon at bounding box center [815, 469] width 6 height 6
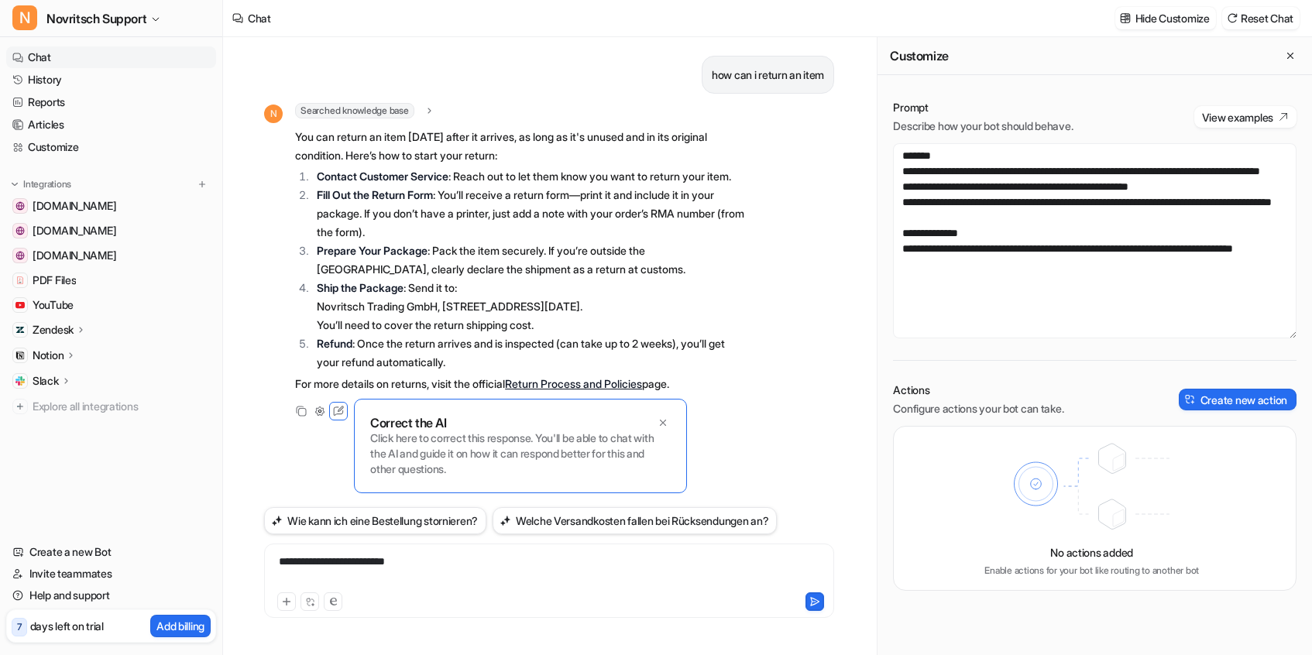
scroll to position [28, 0]
click at [530, 450] on p "Click here to correct this response. You'll be able to chat with the AI and gui…" at bounding box center [520, 454] width 301 height 46
click at [421, 217] on li "Fill Out the Return Form : You’ll receive a return form—print it and include it…" at bounding box center [530, 214] width 436 height 56
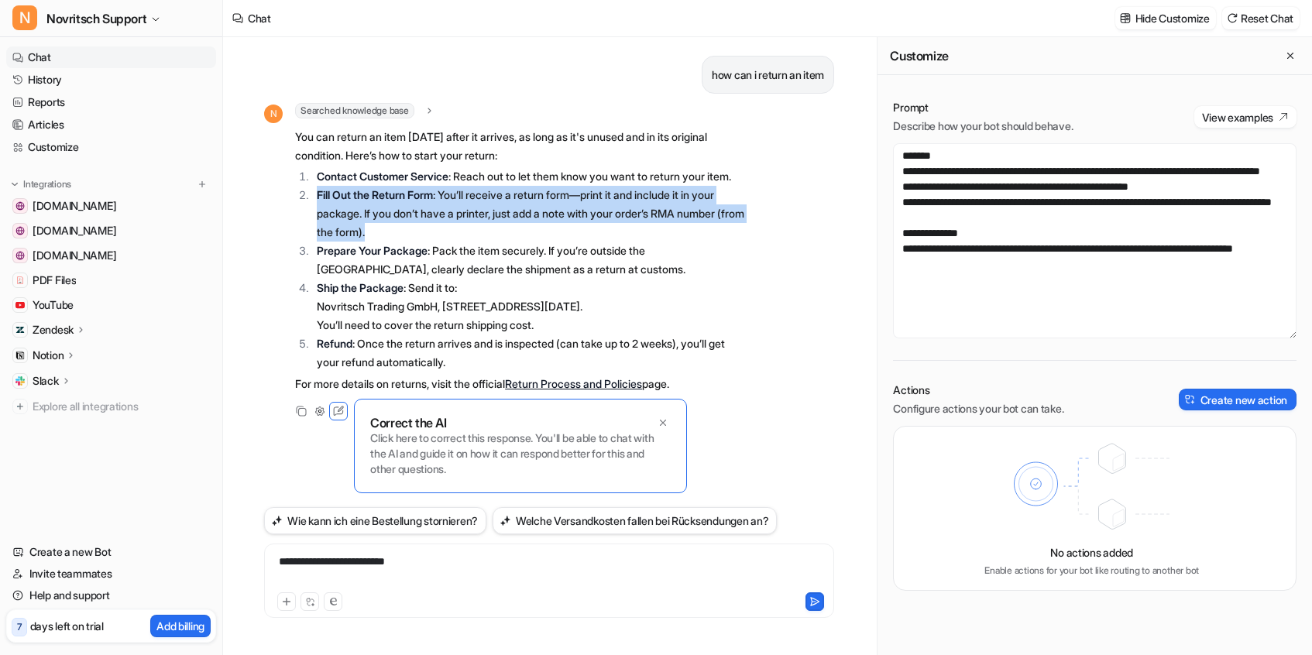
drag, startPoint x: 421, startPoint y: 217, endPoint x: 349, endPoint y: 215, distance: 71.3
click at [349, 215] on li "Fill Out the Return Form : You’ll receive a return form—print it and include it…" at bounding box center [530, 214] width 436 height 56
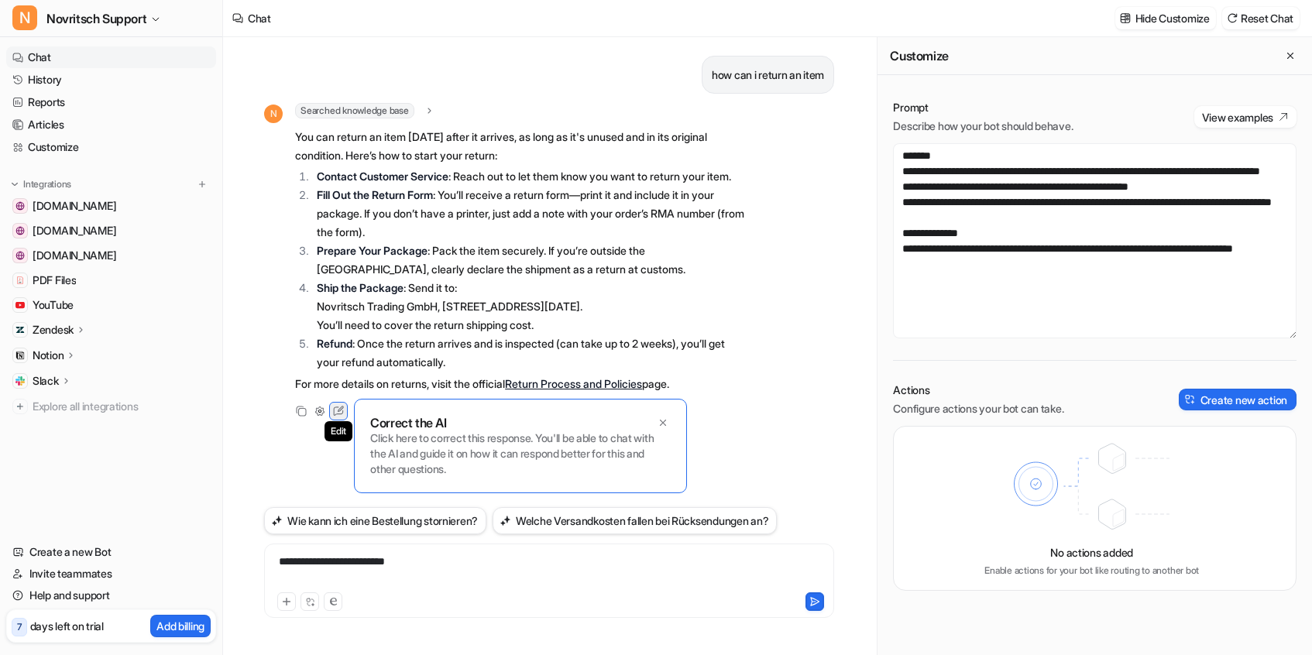
click at [338, 418] on icon at bounding box center [338, 411] width 20 height 20
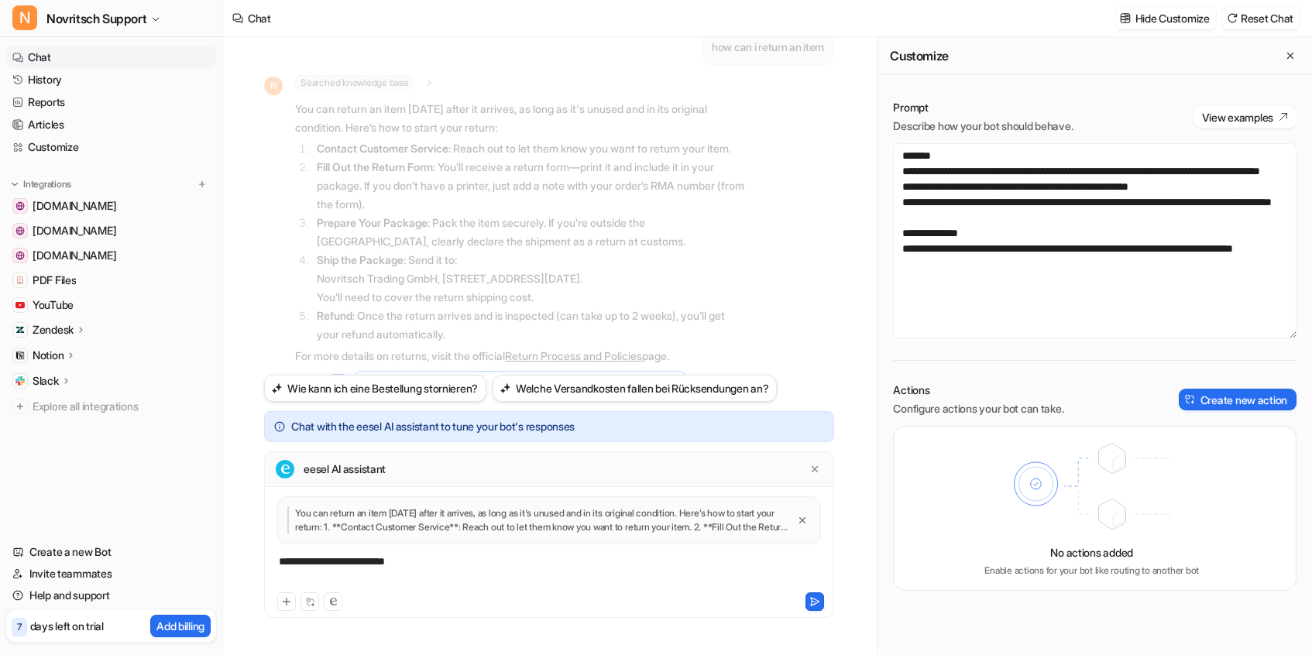
click at [363, 428] on p "Chat with the eesel AI assistant to tune your bot's responses" at bounding box center [432, 426] width 283 height 11
click at [402, 428] on p "Chat with the eesel AI assistant to tune your bot's responses" at bounding box center [432, 426] width 283 height 11
click at [394, 467] on div "eesel AI assistant" at bounding box center [549, 470] width 570 height 36
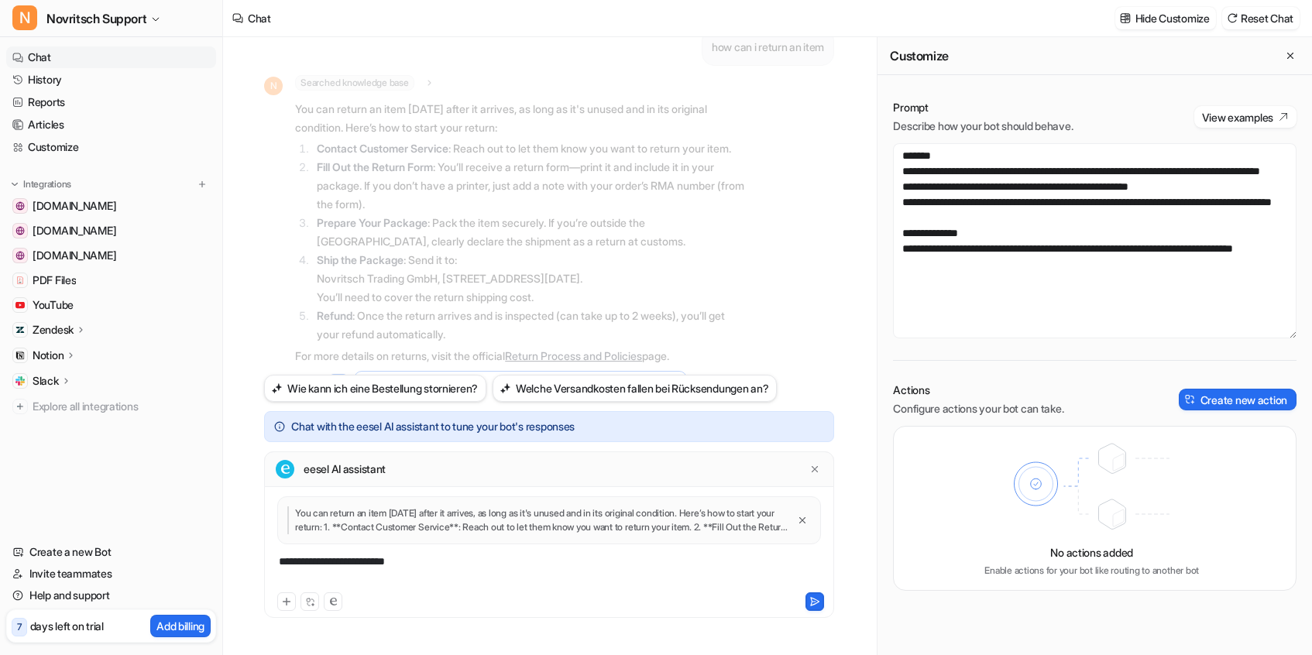
click at [394, 467] on div "eesel AI assistant" at bounding box center [549, 470] width 570 height 36
click at [431, 522] on p "You can return an item within 14 days after it arrives, as long as it's unused …" at bounding box center [537, 521] width 500 height 28
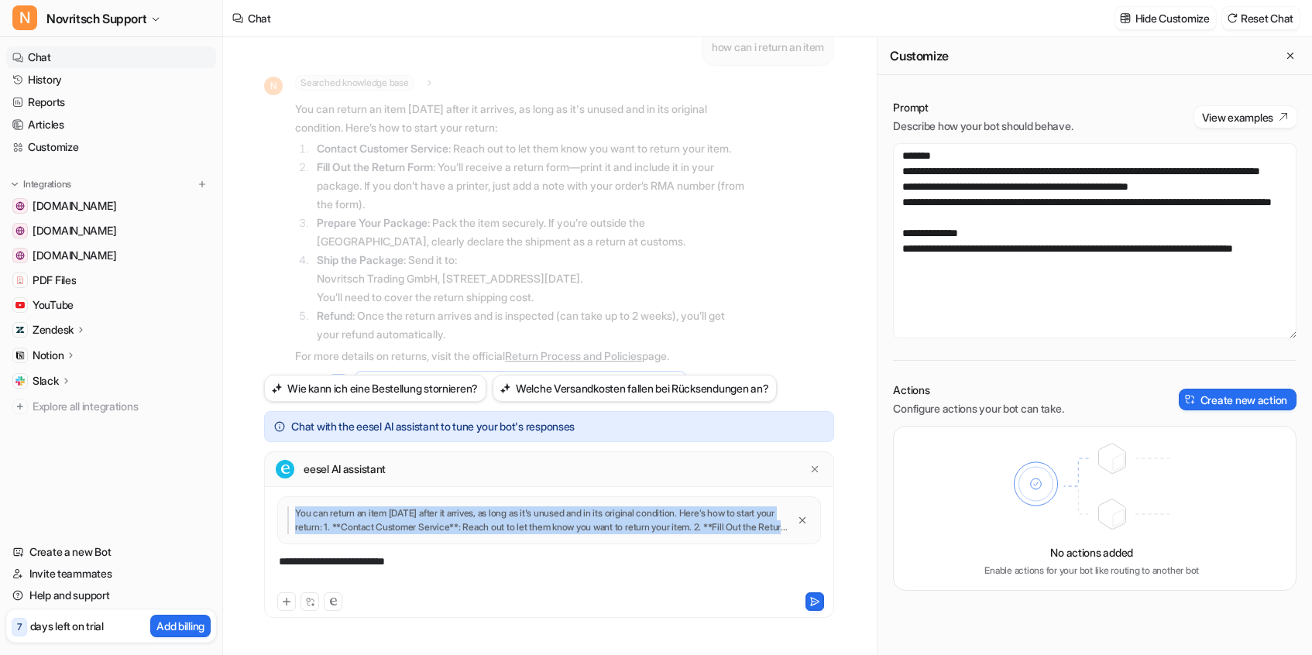
click at [431, 522] on p "You can return an item within 14 days after it arrives, as long as it's unused …" at bounding box center [537, 521] width 500 height 28
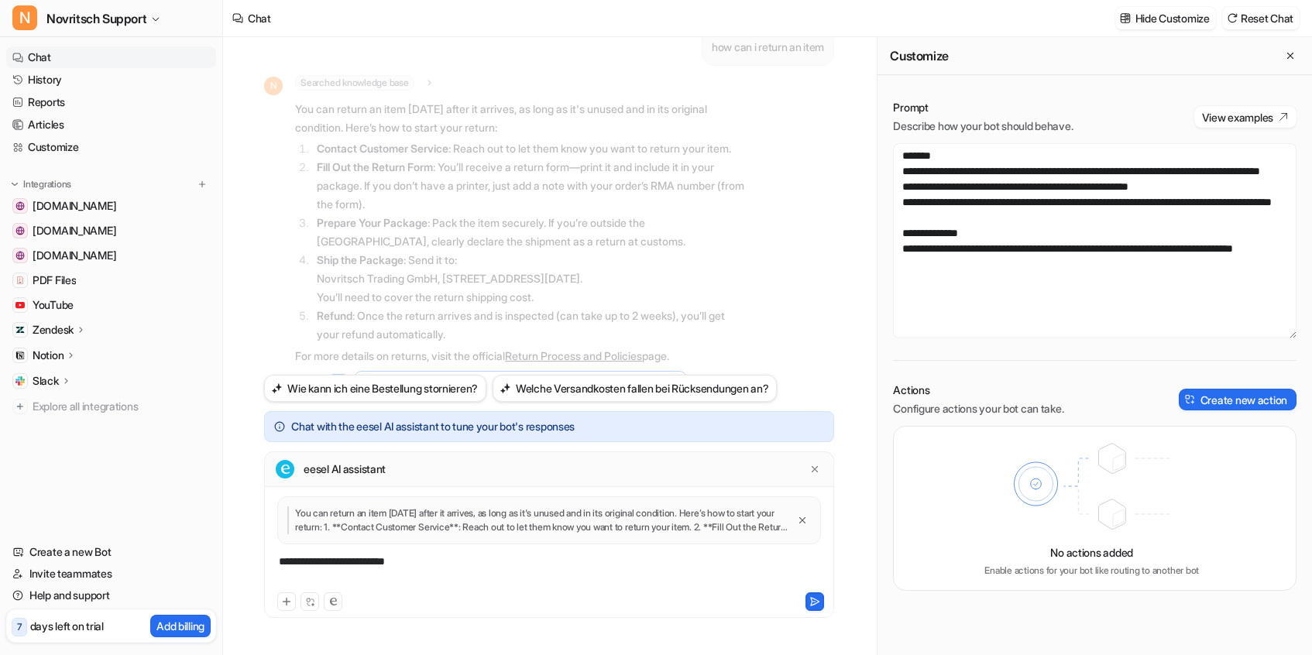
click at [431, 565] on div "**********" at bounding box center [549, 572] width 562 height 36
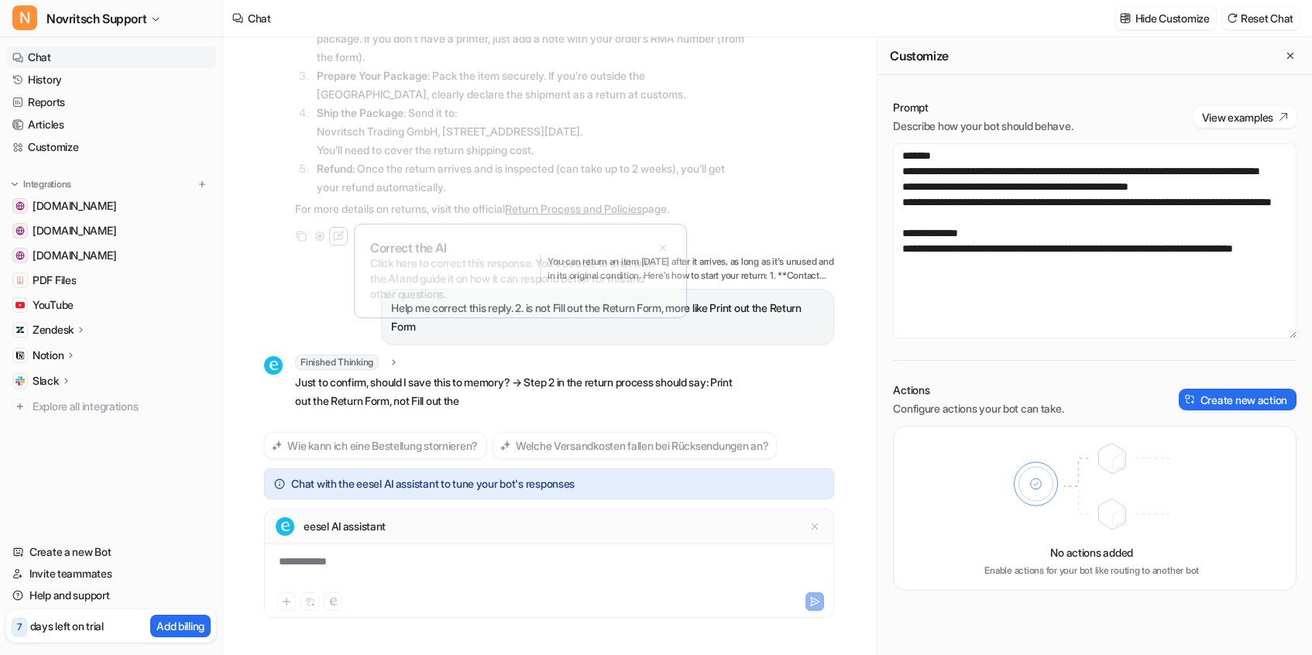
scroll to position [212, 0]
click at [324, 565] on div at bounding box center [549, 572] width 562 height 36
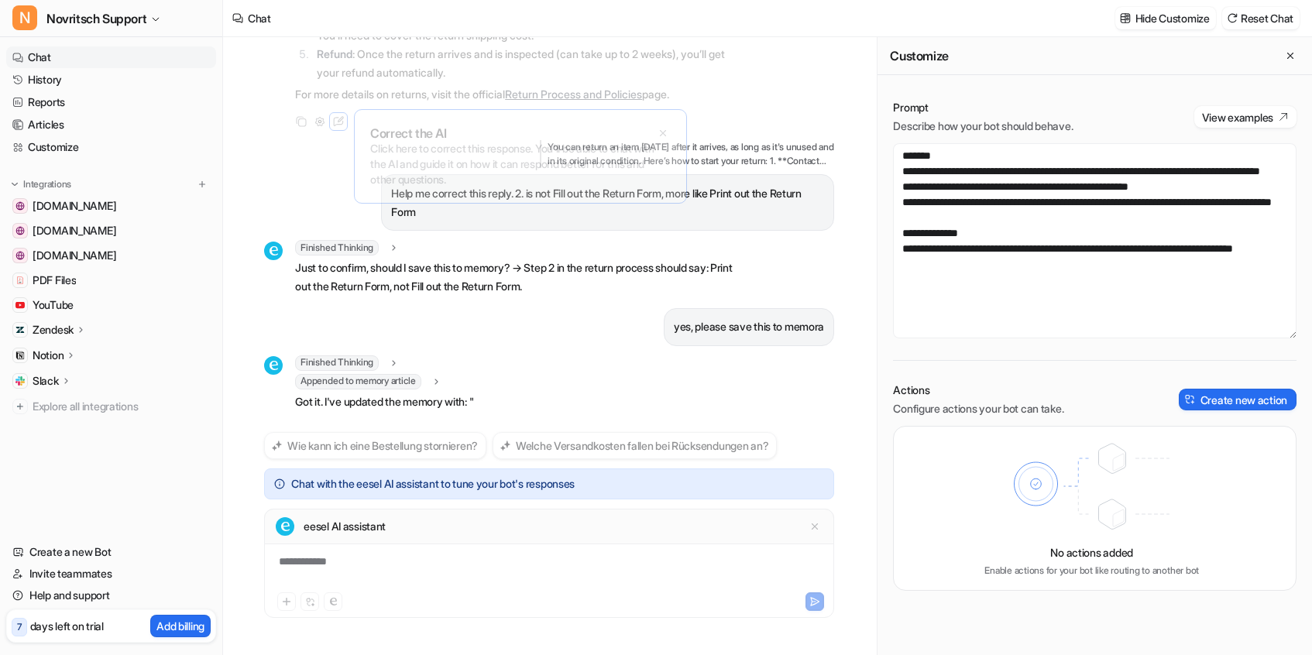
scroll to position [345, 0]
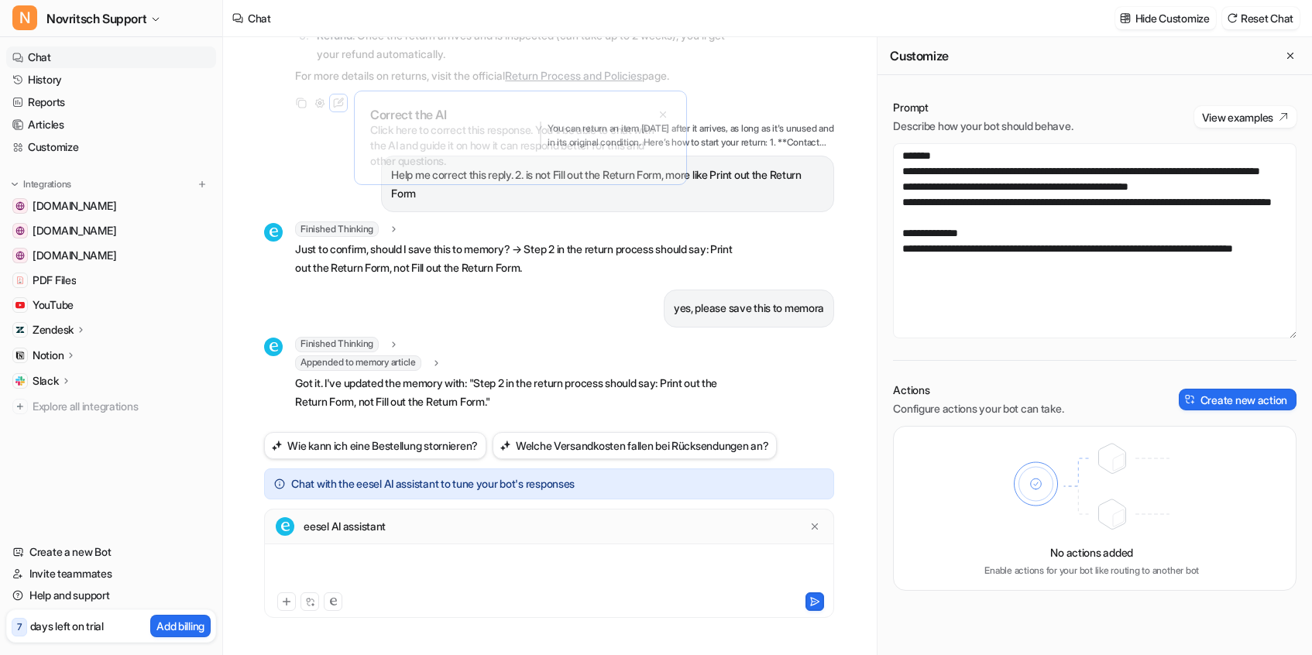
click at [321, 565] on div at bounding box center [549, 572] width 562 height 36
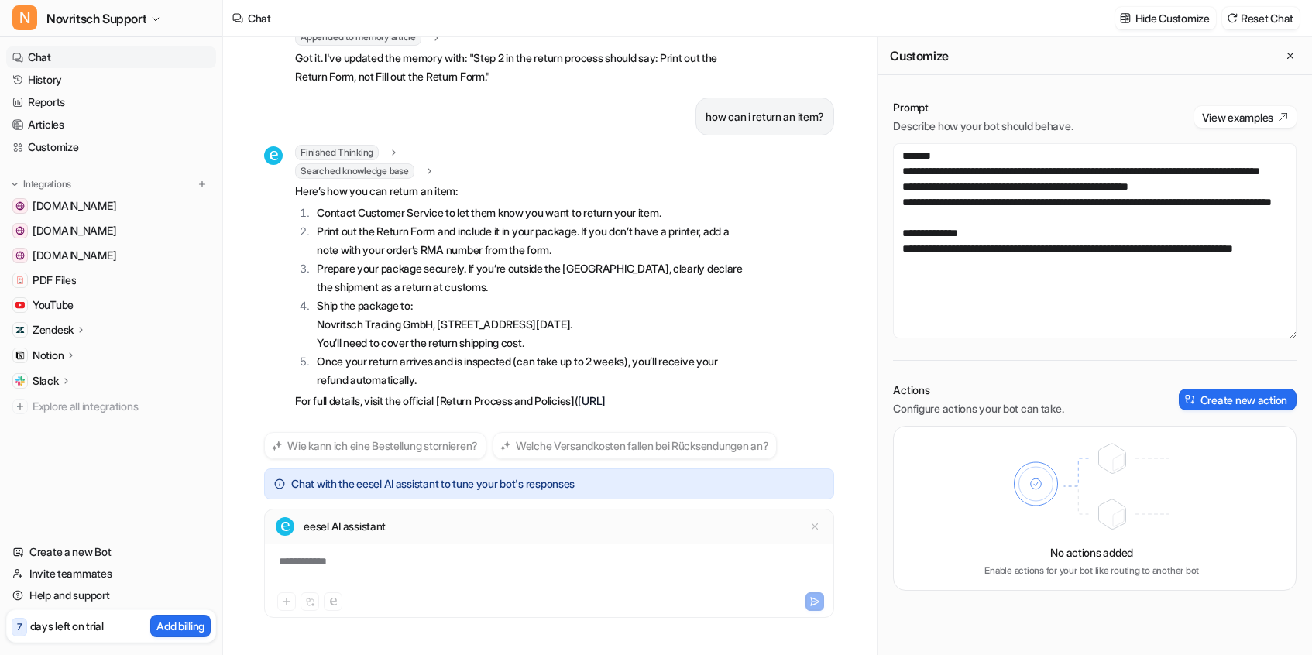
scroll to position [689, 0]
click at [337, 564] on div at bounding box center [549, 572] width 562 height 36
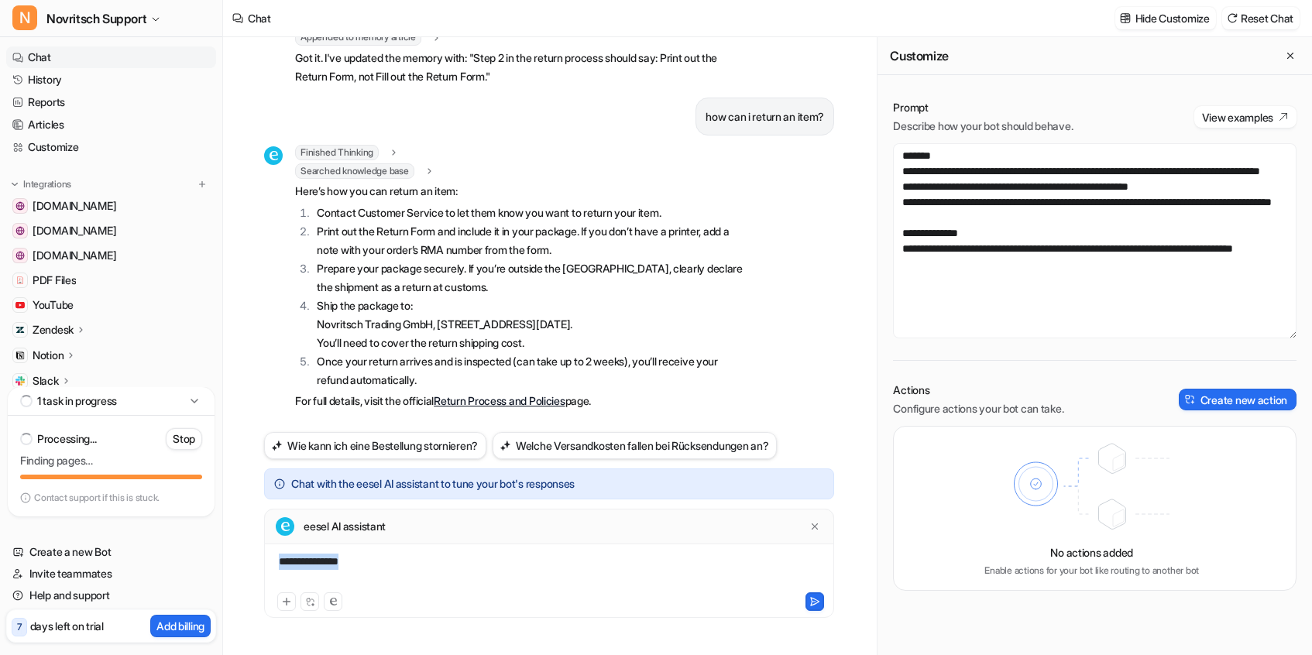
drag, startPoint x: 369, startPoint y: 563, endPoint x: 245, endPoint y: 562, distance: 123.9
click at [245, 562] on div "how can i return an item N Searched knowledge base search_queries : [ "how to r…" at bounding box center [549, 346] width 652 height 618
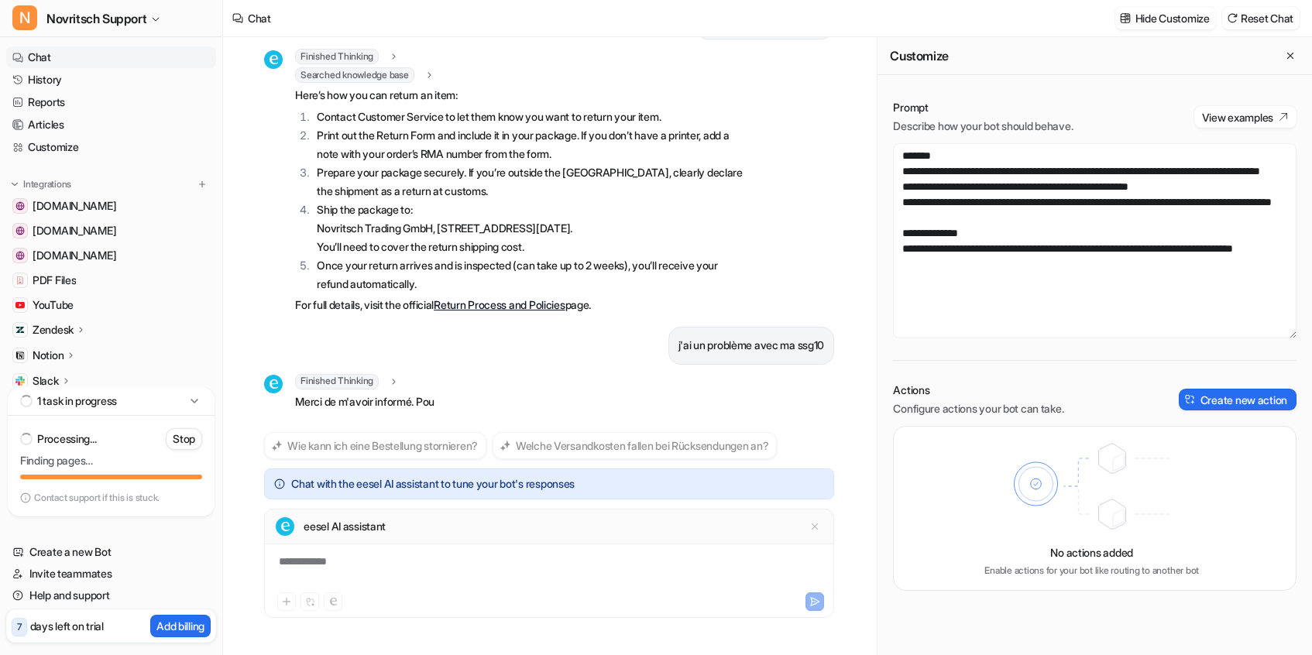
scroll to position [804, 0]
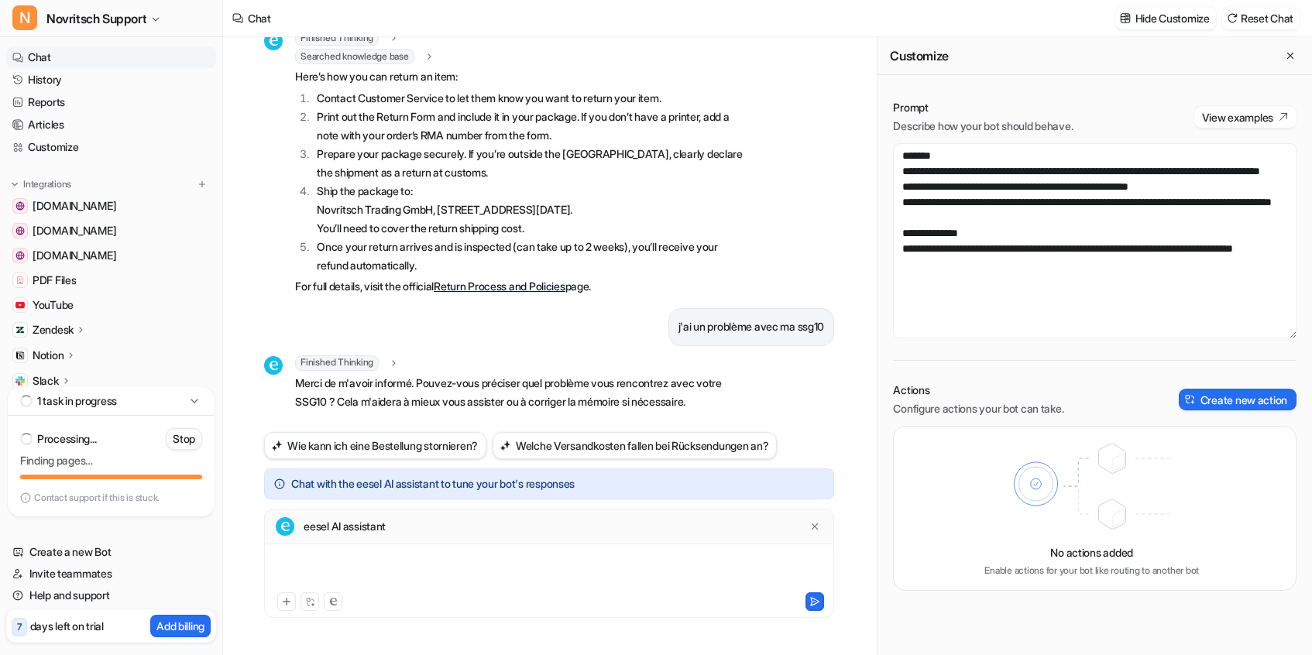
click at [317, 570] on div at bounding box center [549, 572] width 562 height 36
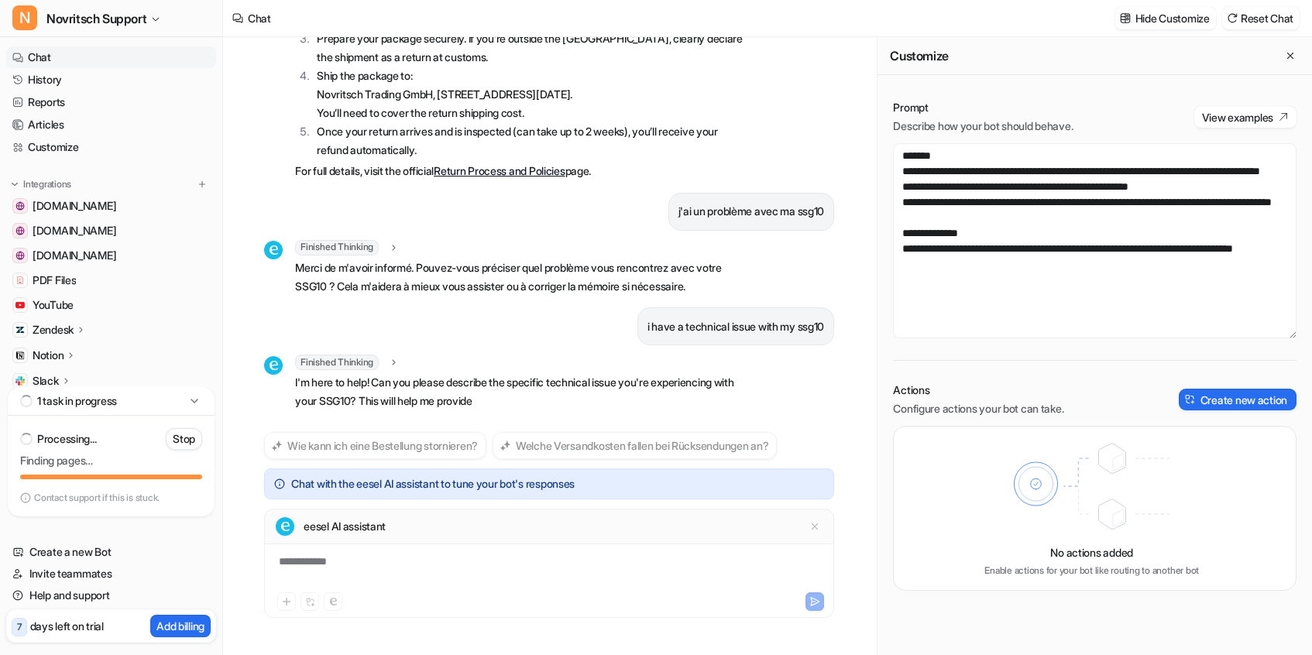
scroll to position [938, 0]
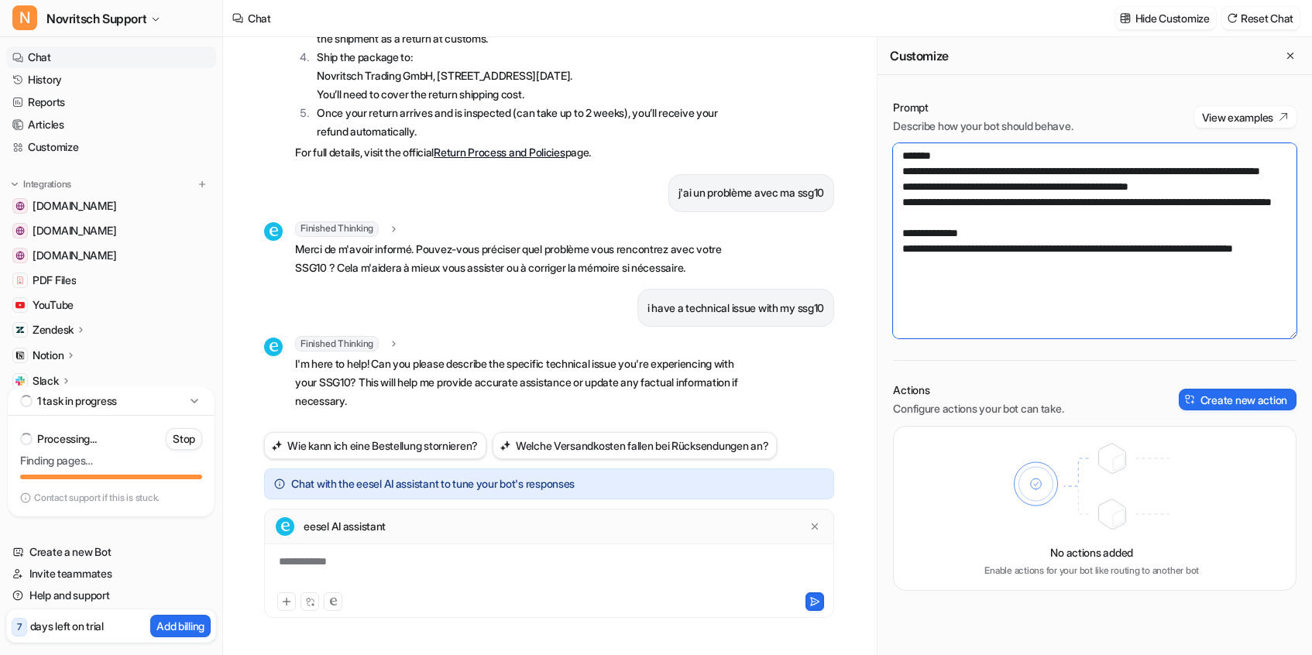
click at [1050, 232] on textarea "**********" at bounding box center [1095, 240] width 404 height 195
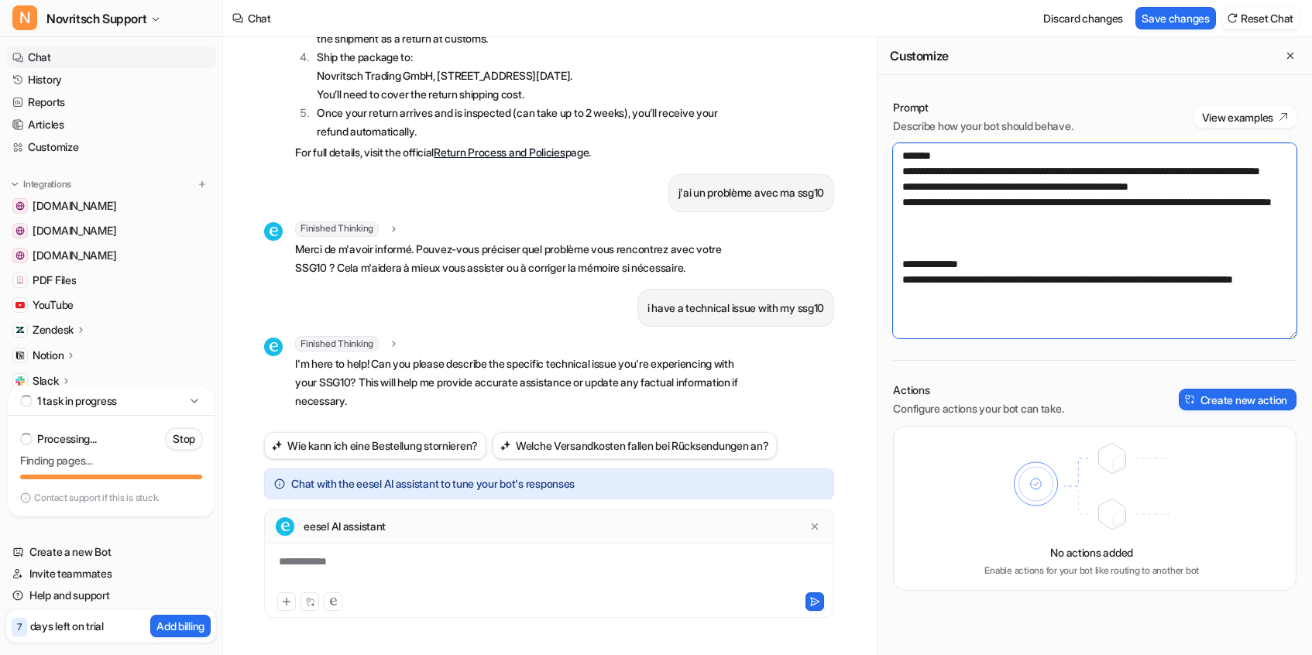
paste textarea "**********"
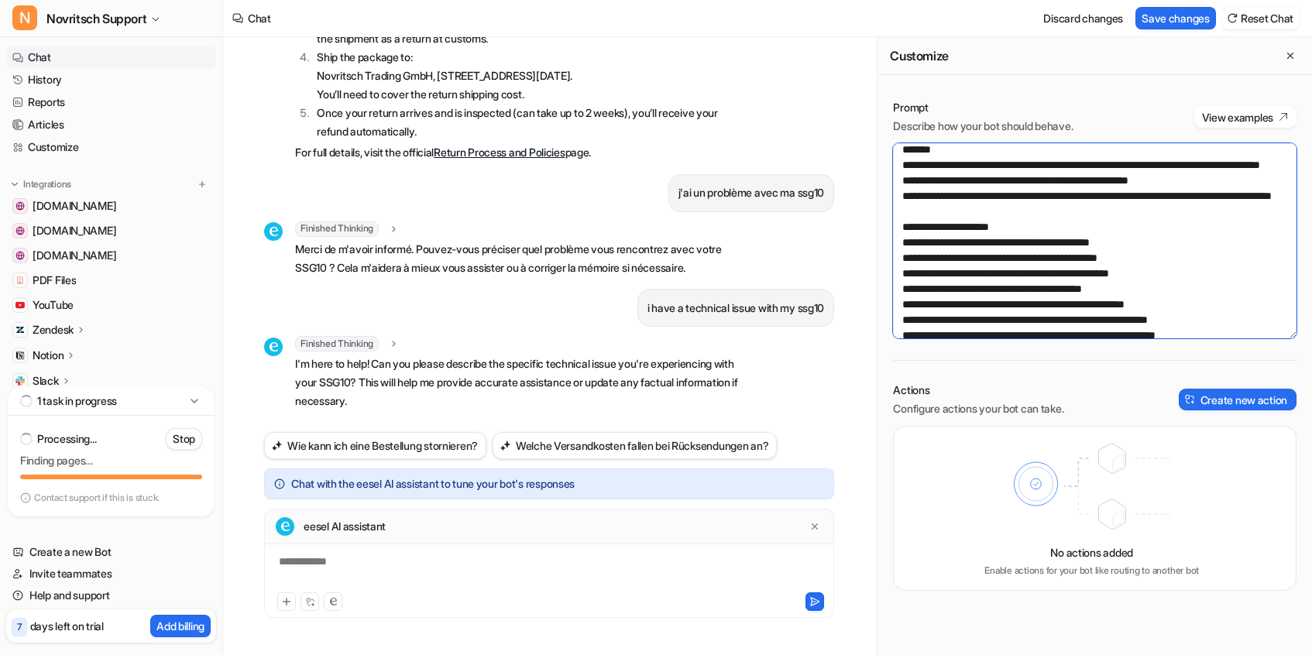
scroll to position [8, 0]
drag, startPoint x: 1153, startPoint y: 269, endPoint x: 1022, endPoint y: 253, distance: 131.8
click at [1022, 253] on textarea "**********" at bounding box center [1095, 240] width 404 height 195
drag, startPoint x: 1026, startPoint y: 253, endPoint x: 880, endPoint y: 242, distance: 146.1
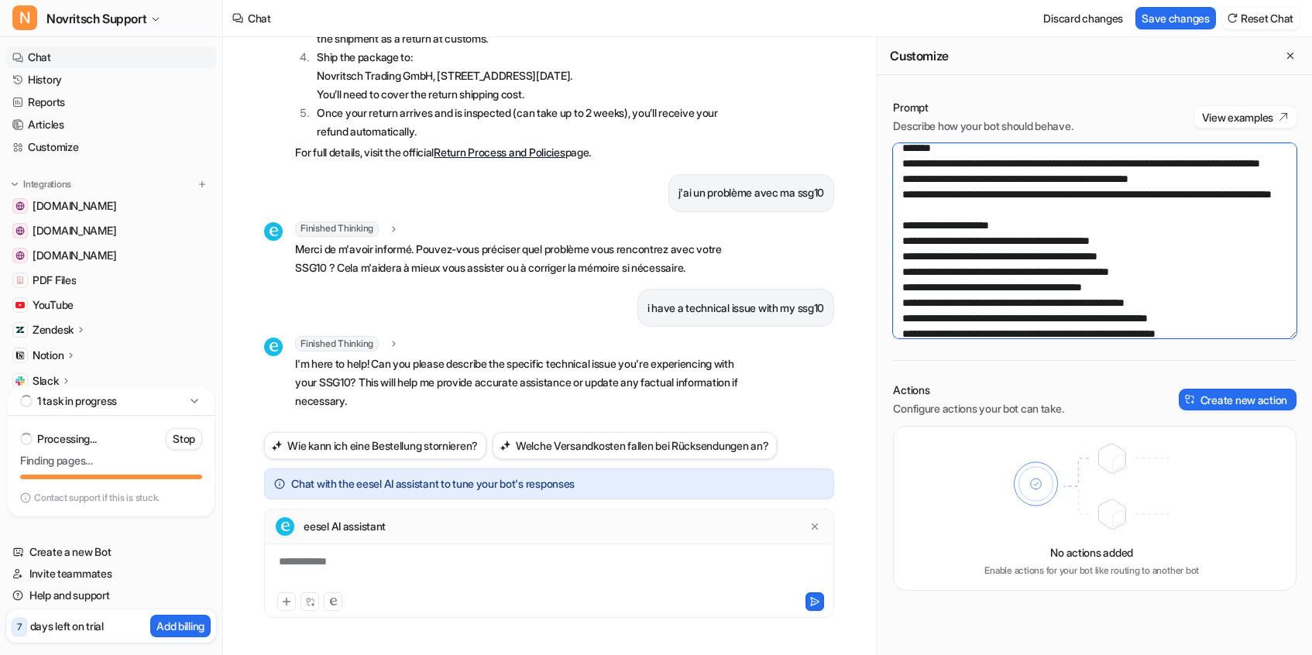
click at [880, 242] on div "**********" at bounding box center [1095, 345] width 435 height 522
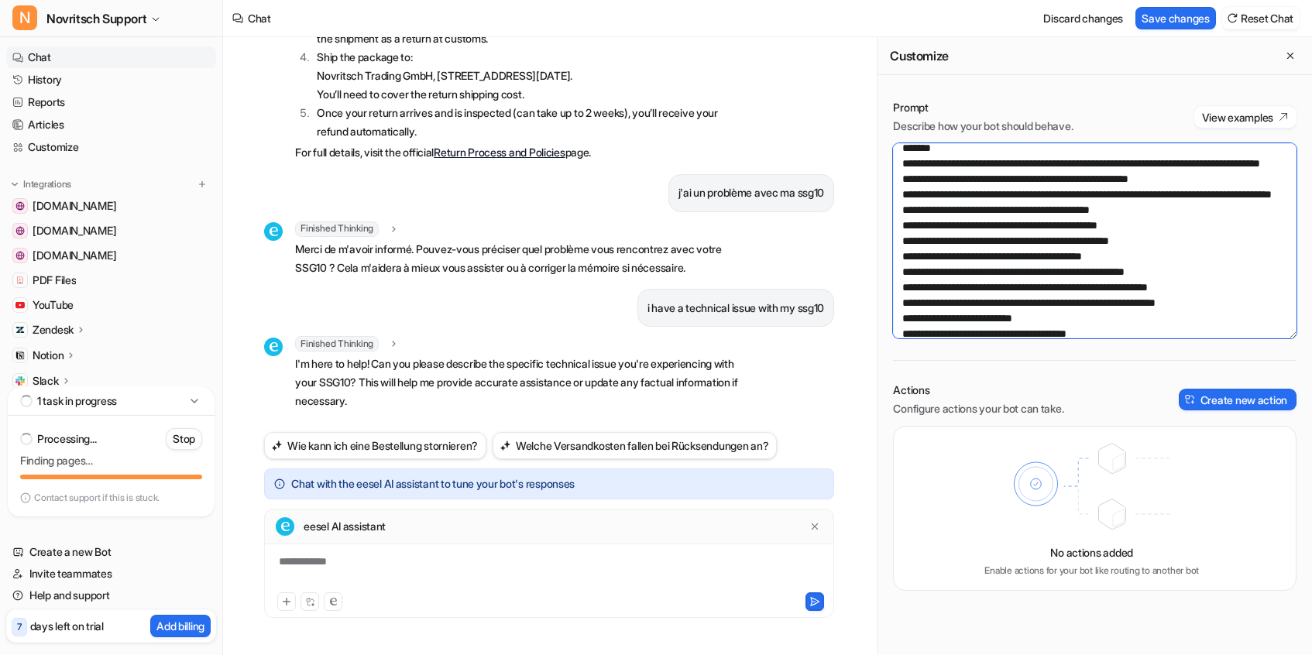
drag, startPoint x: 1149, startPoint y: 256, endPoint x: 910, endPoint y: 259, distance: 239.4
click at [910, 259] on textarea "**********" at bounding box center [1095, 240] width 404 height 195
click at [965, 163] on textarea "**********" at bounding box center [1095, 240] width 404 height 195
paste textarea "**********"
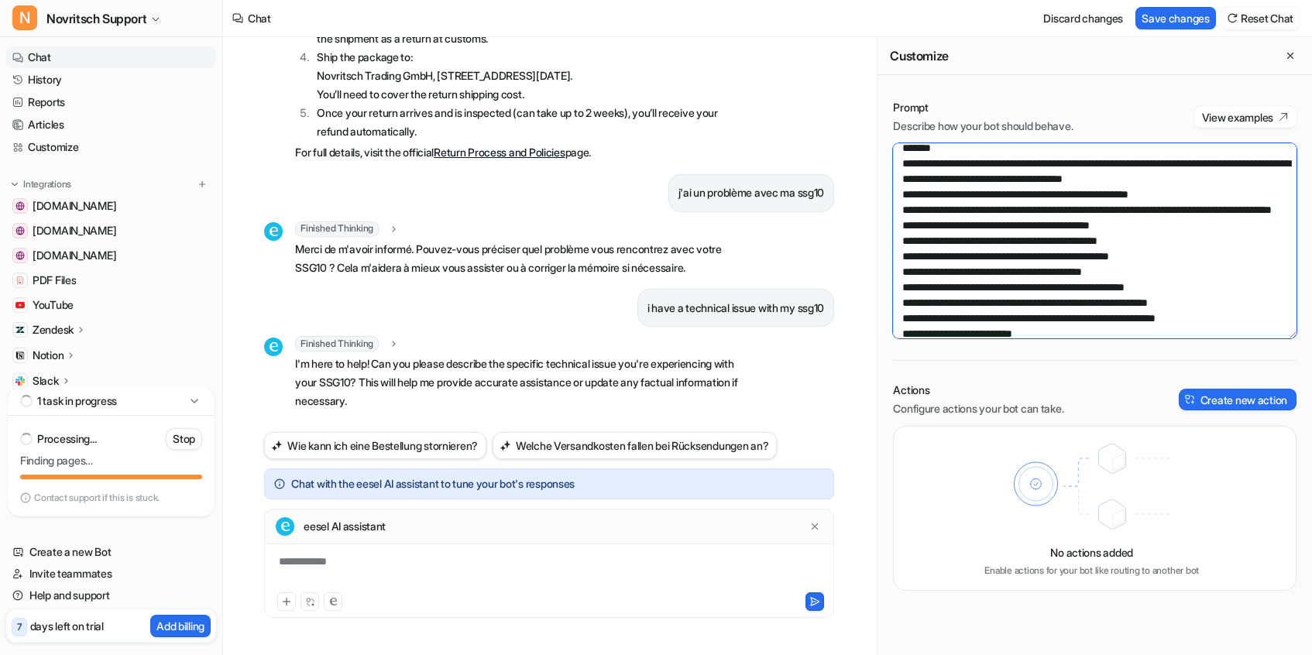
click at [912, 163] on textarea "**********" at bounding box center [1095, 240] width 404 height 195
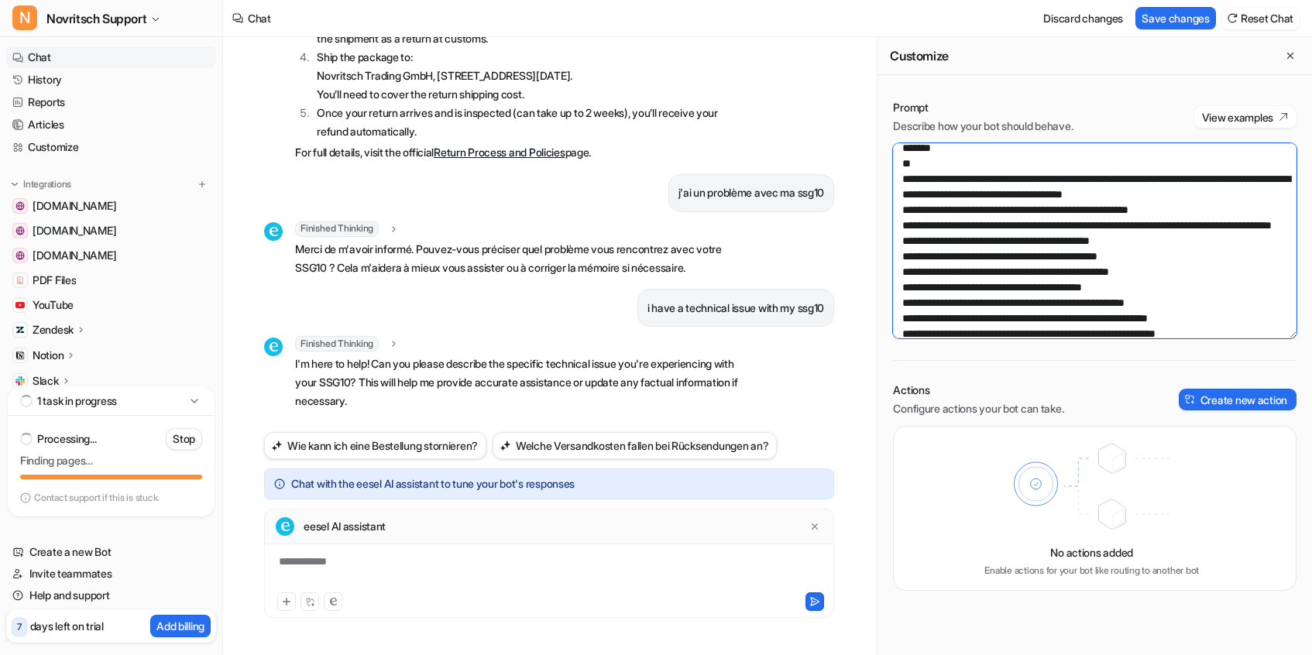
click at [916, 165] on textarea "**********" at bounding box center [1095, 240] width 404 height 195
drag, startPoint x: 1151, startPoint y: 257, endPoint x: 895, endPoint y: 257, distance: 256.4
click at [895, 257] on textarea "**********" at bounding box center [1095, 240] width 404 height 195
drag, startPoint x: 1167, startPoint y: 270, endPoint x: 864, endPoint y: 255, distance: 303.2
click at [864, 255] on div "how can i return an item N Searched knowledge base search_queries : [ "how to r…" at bounding box center [767, 346] width 1089 height 618
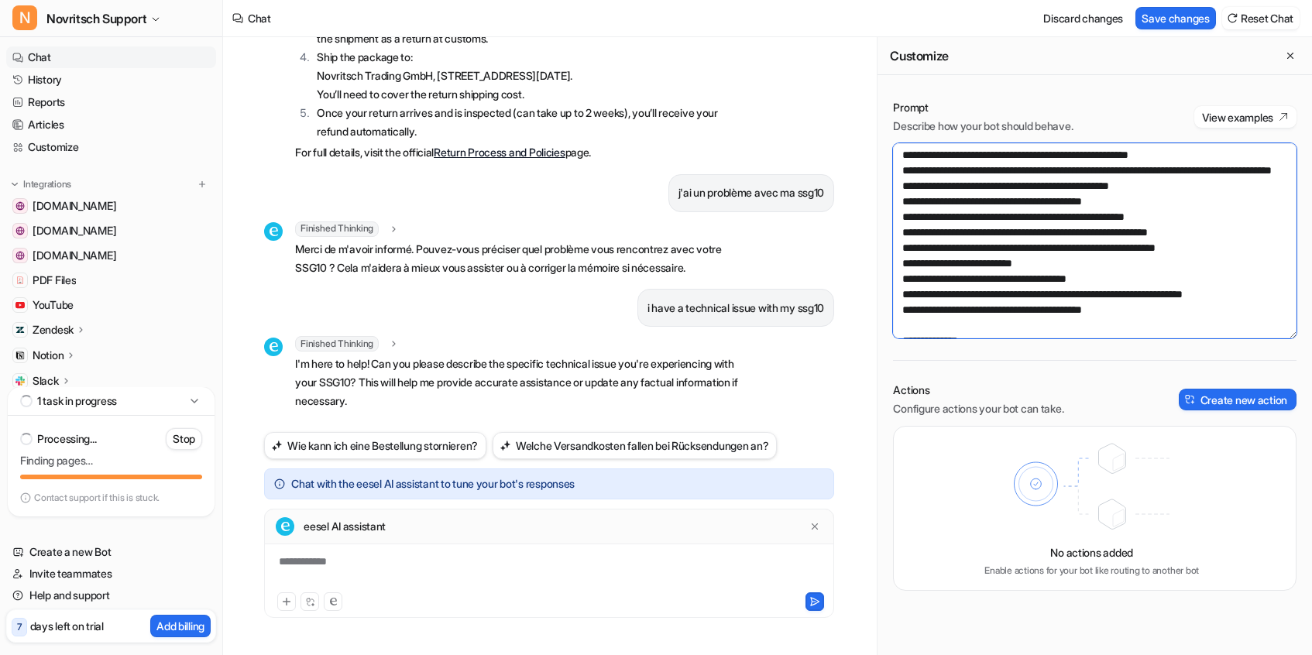
scroll to position [66, 0]
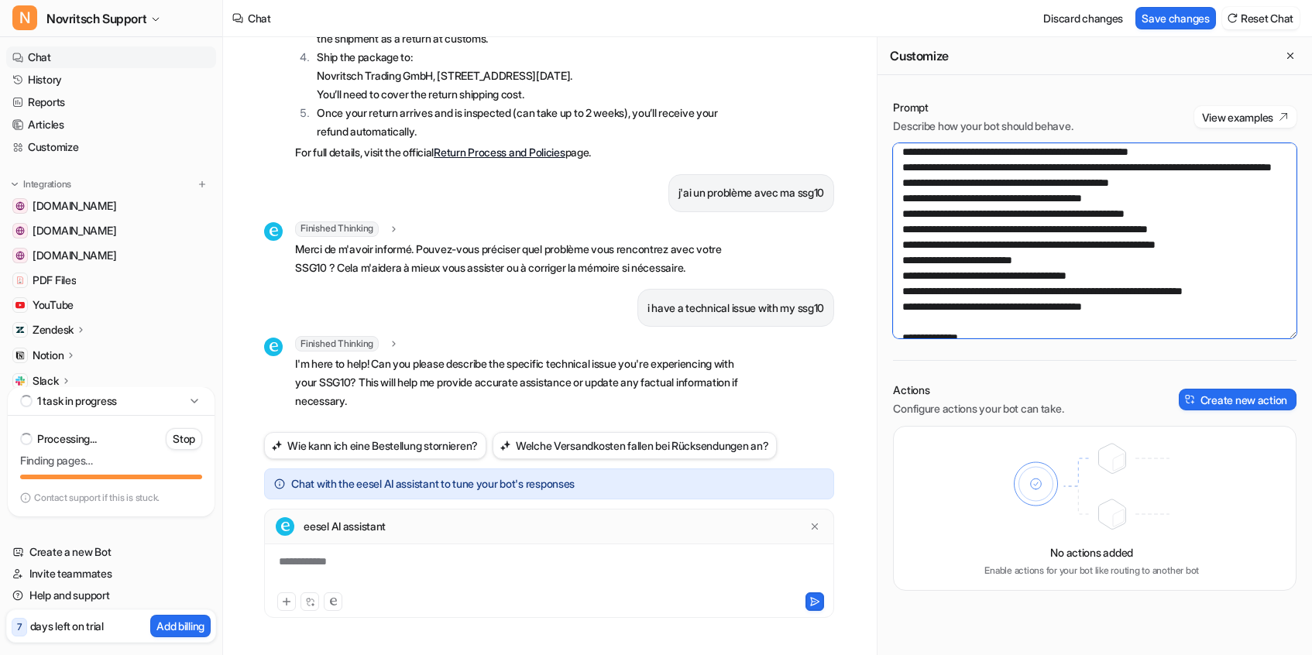
click at [1233, 263] on textarea "**********" at bounding box center [1095, 240] width 404 height 195
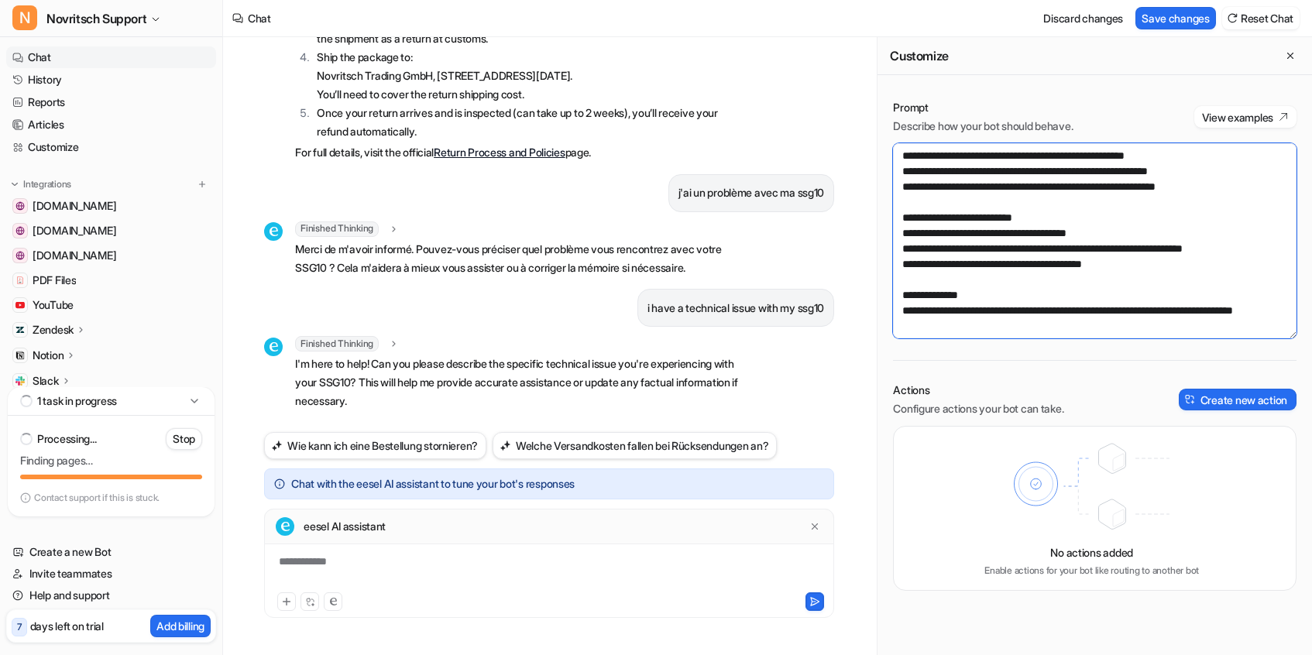
scroll to position [155, 0]
click at [933, 201] on textarea "**********" at bounding box center [1095, 240] width 404 height 195
type textarea "**********"
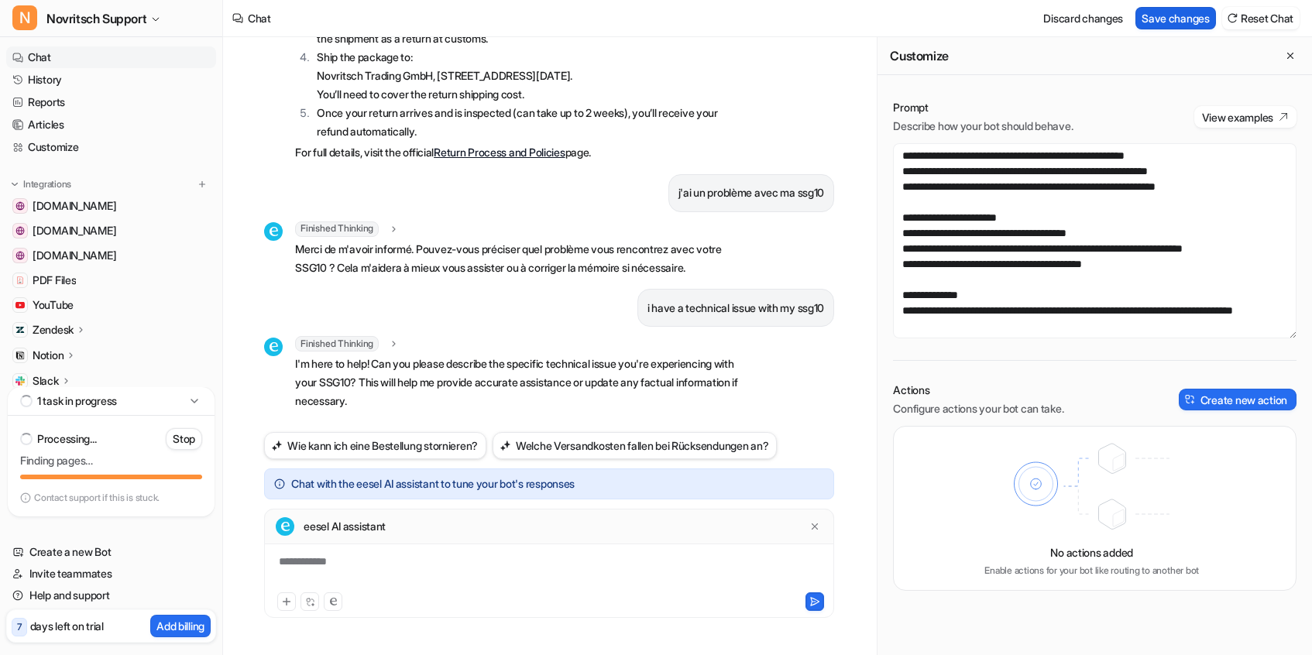
click at [1176, 17] on button "Save changes" at bounding box center [1176, 18] width 81 height 22
click at [406, 447] on button "Wie kann ich eine Bestellung stornieren?" at bounding box center [375, 445] width 222 height 27
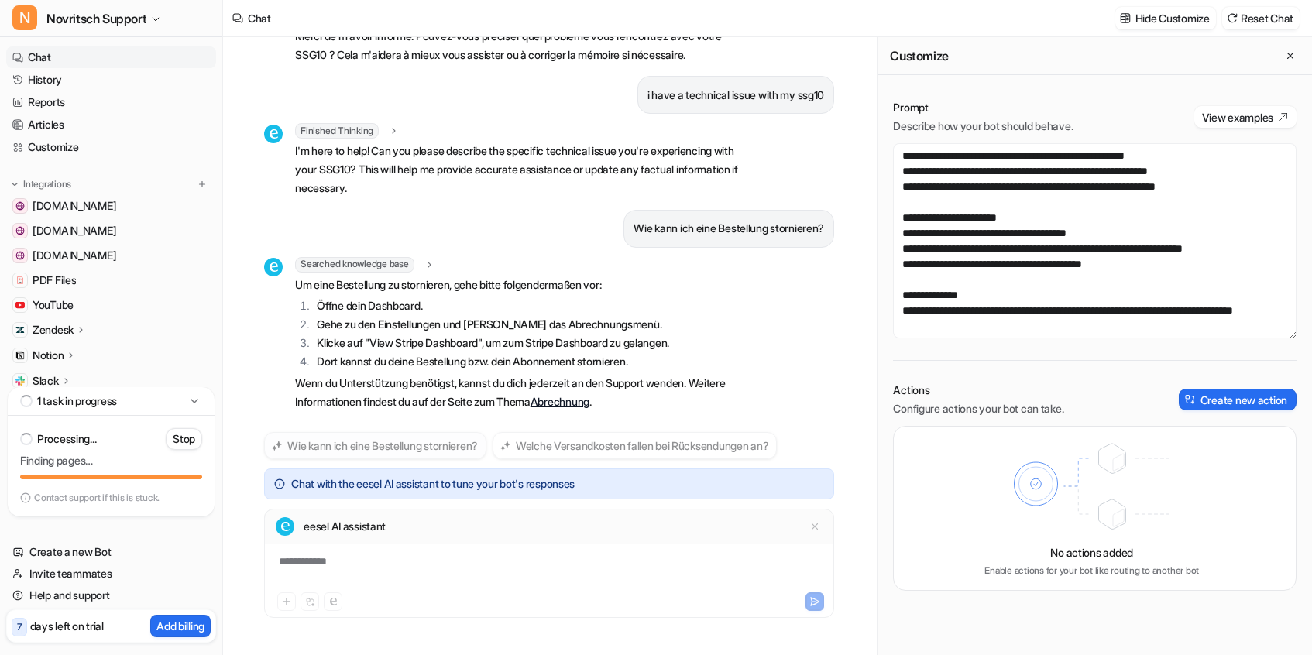
scroll to position [1151, 0]
click at [325, 263] on span "Searched knowledge base" at bounding box center [354, 264] width 119 height 15
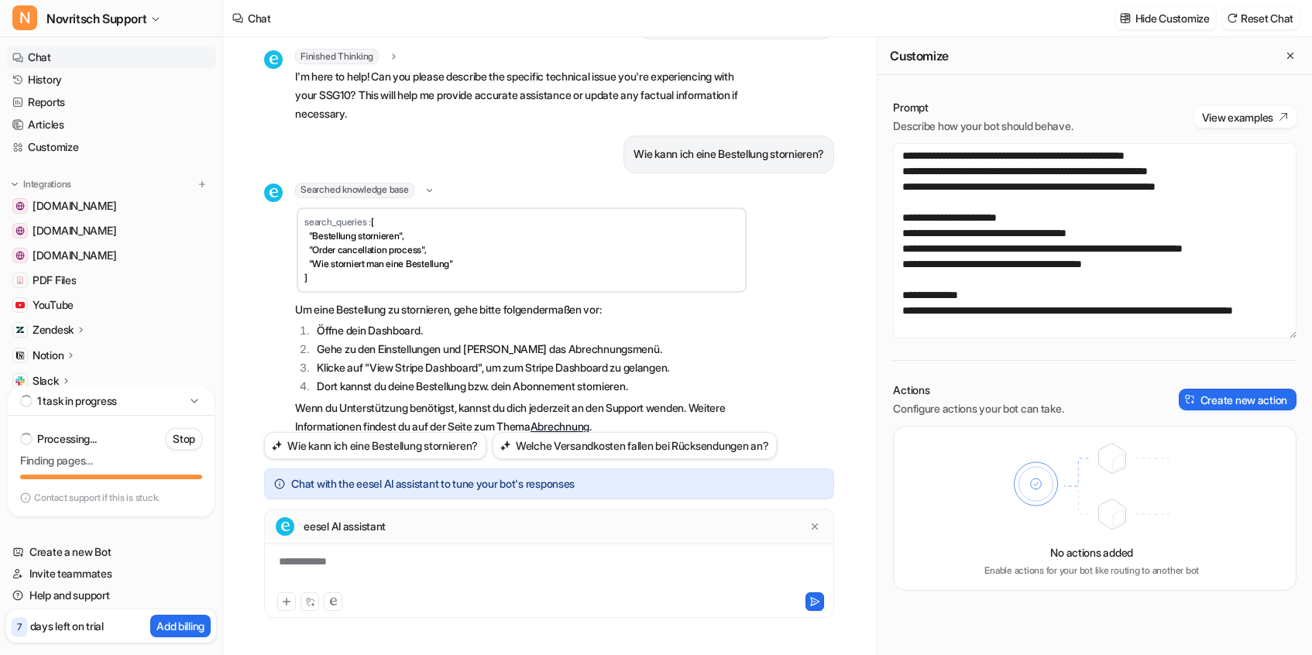
scroll to position [1250, 0]
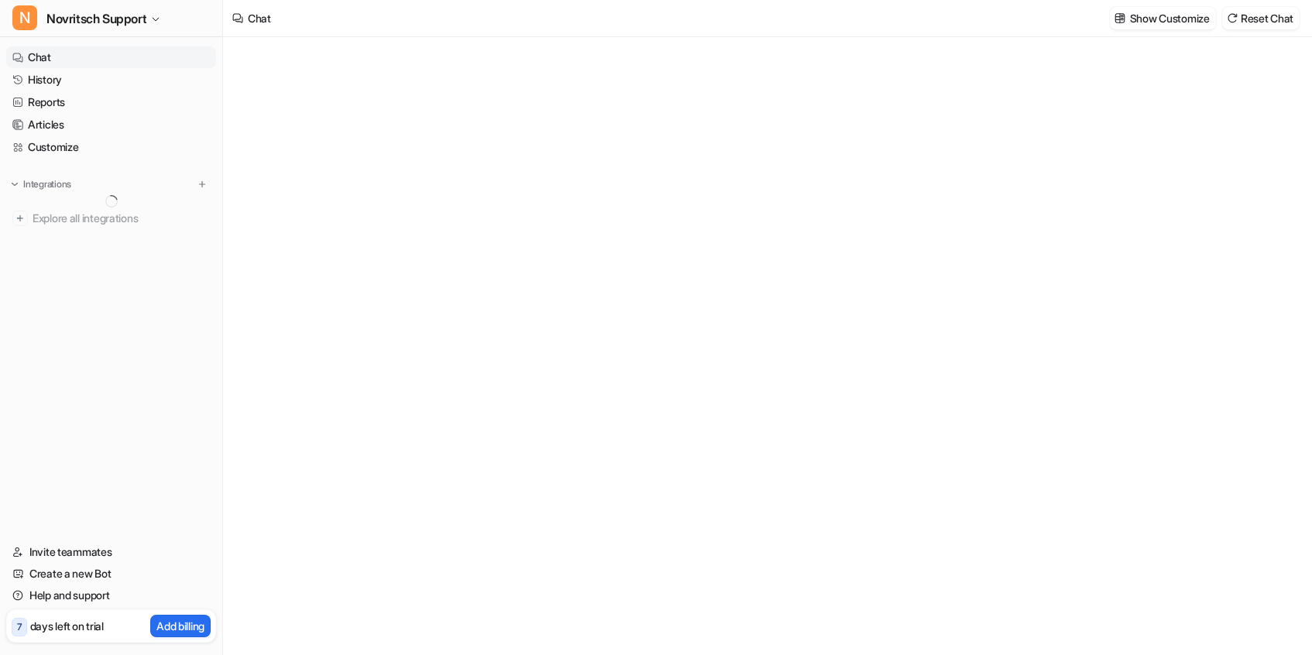
type textarea "**********"
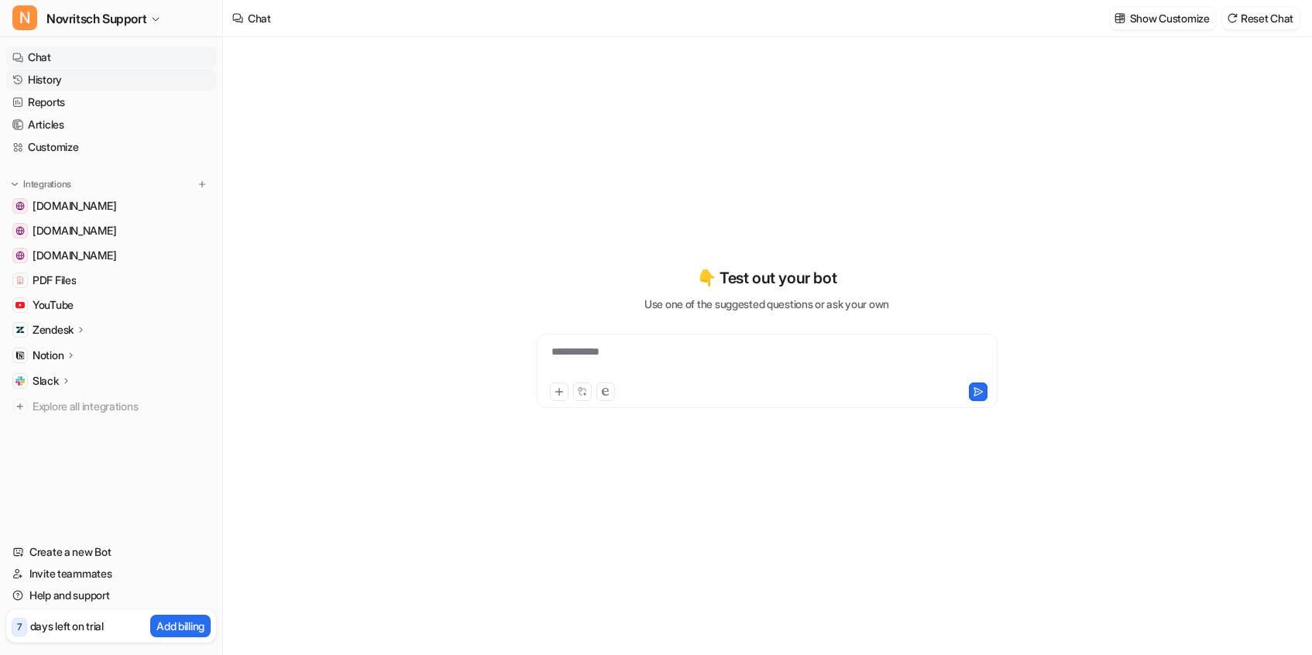
click at [40, 83] on link "History" at bounding box center [111, 80] width 210 height 22
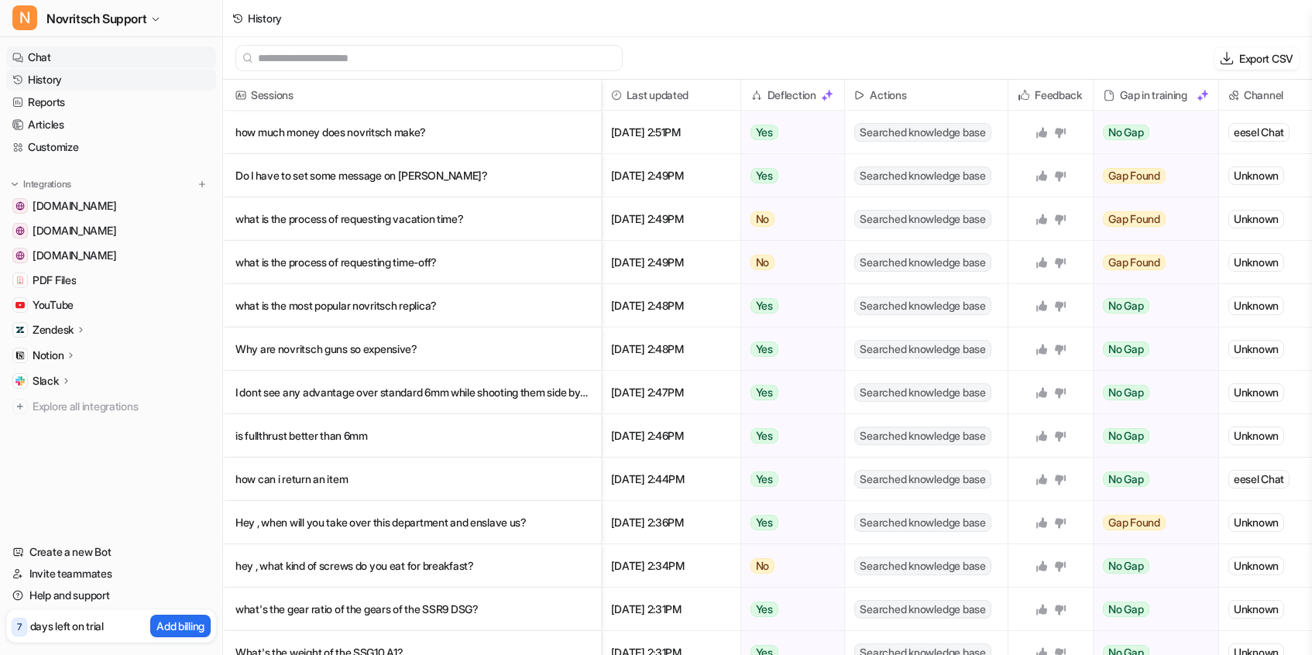
click at [38, 58] on link "Chat" at bounding box center [111, 57] width 210 height 22
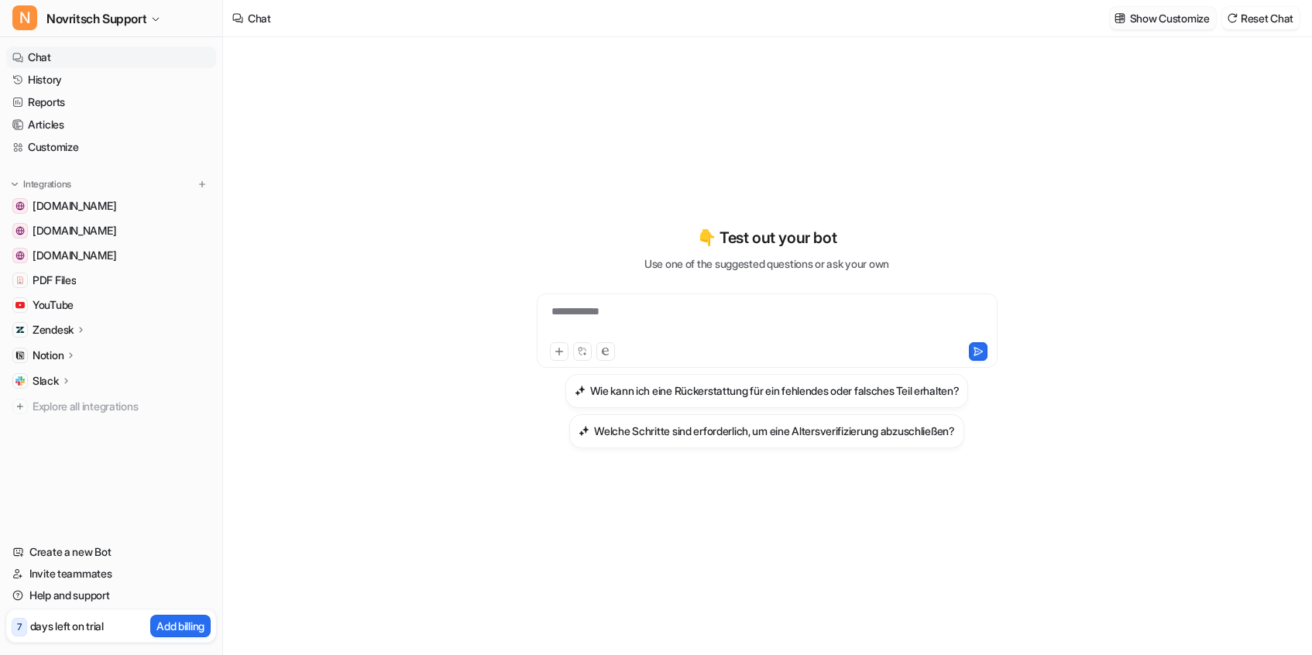
click at [1156, 23] on p "Show Customize" at bounding box center [1170, 18] width 80 height 16
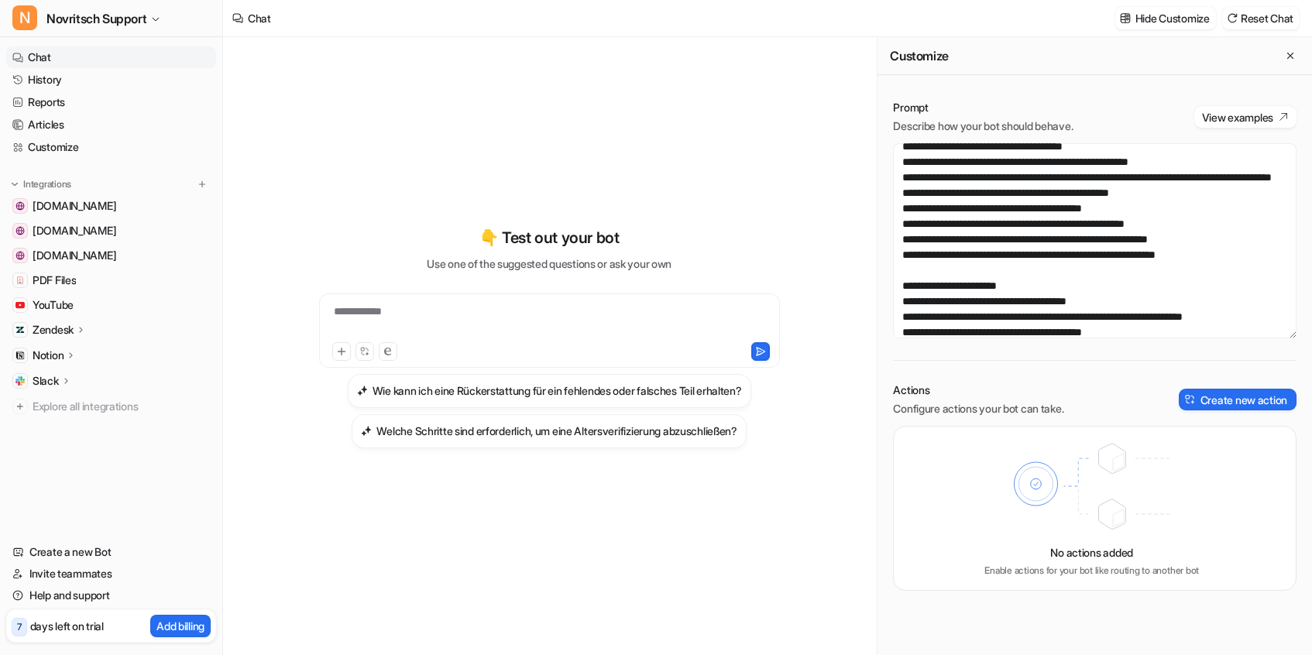
scroll to position [57, 0]
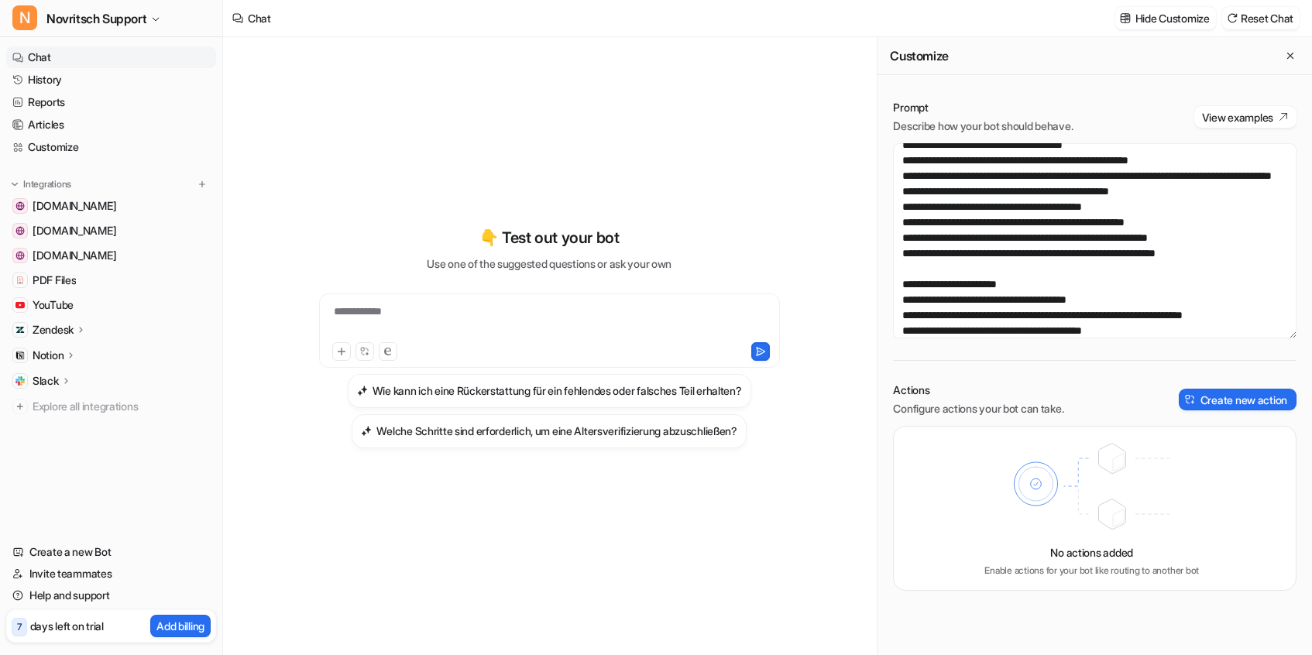
click at [383, 307] on div "**********" at bounding box center [549, 322] width 453 height 36
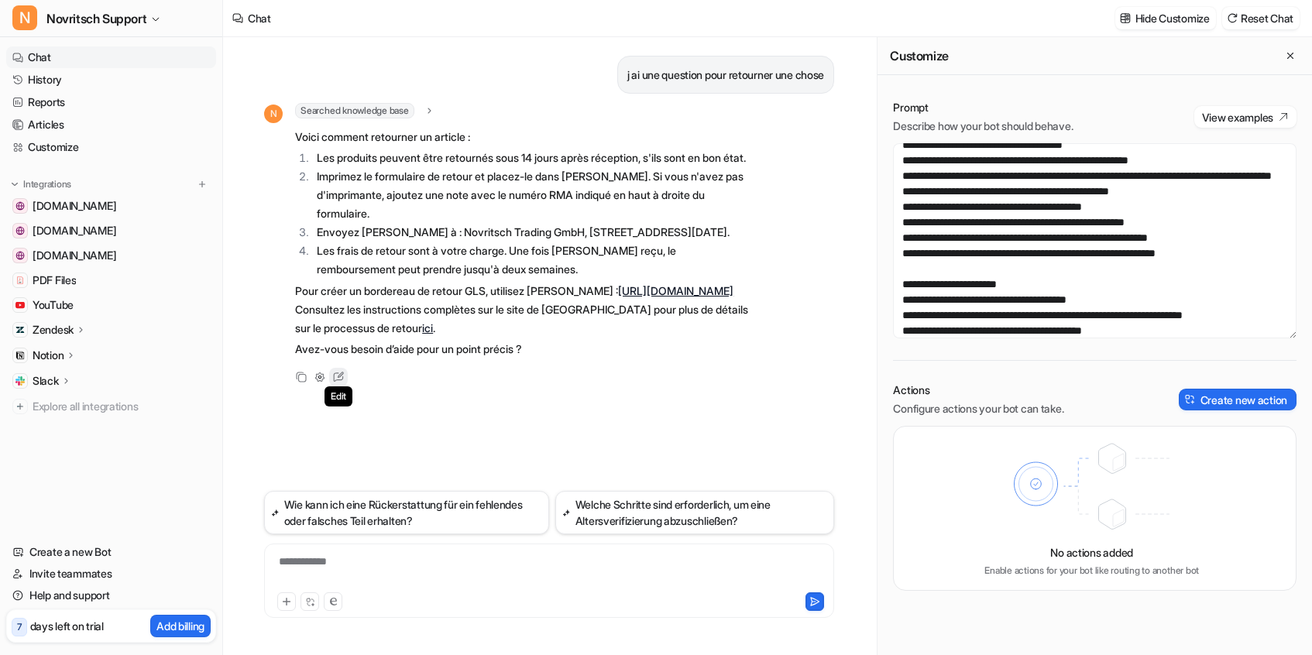
click at [340, 378] on icon at bounding box center [341, 375] width 6 height 6
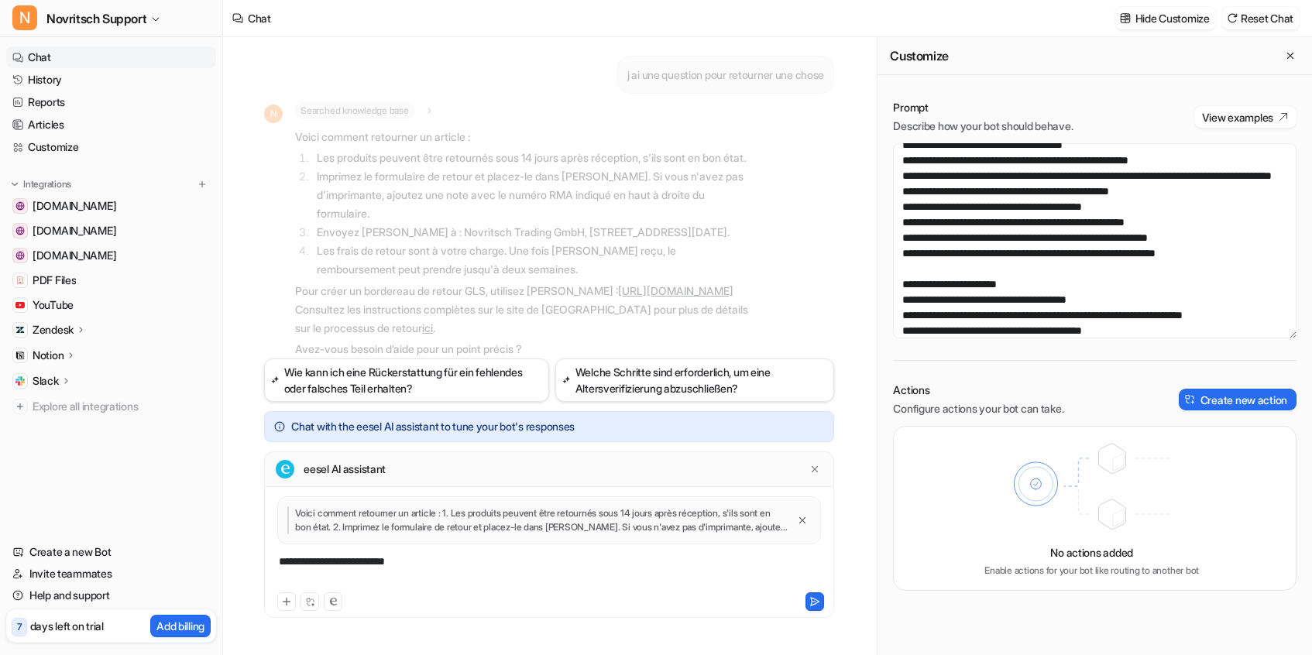
click at [434, 567] on div "**********" at bounding box center [549, 572] width 562 height 36
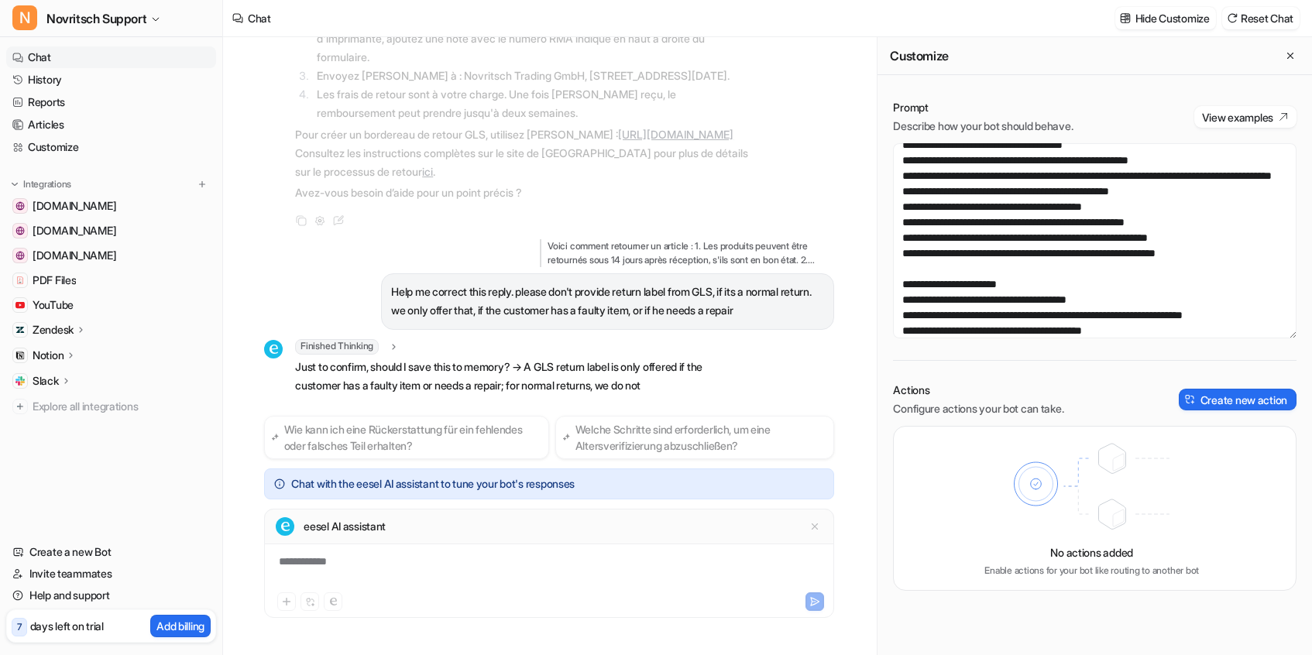
scroll to position [231, 0]
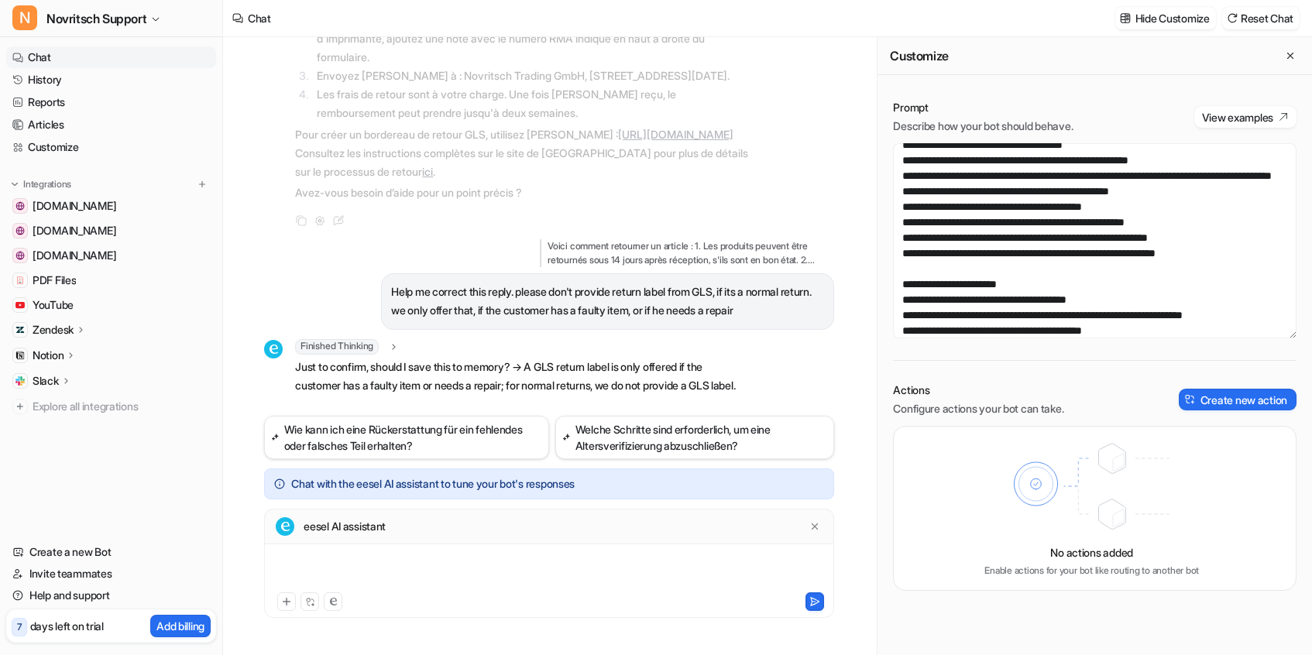
click at [343, 563] on div at bounding box center [549, 572] width 562 height 36
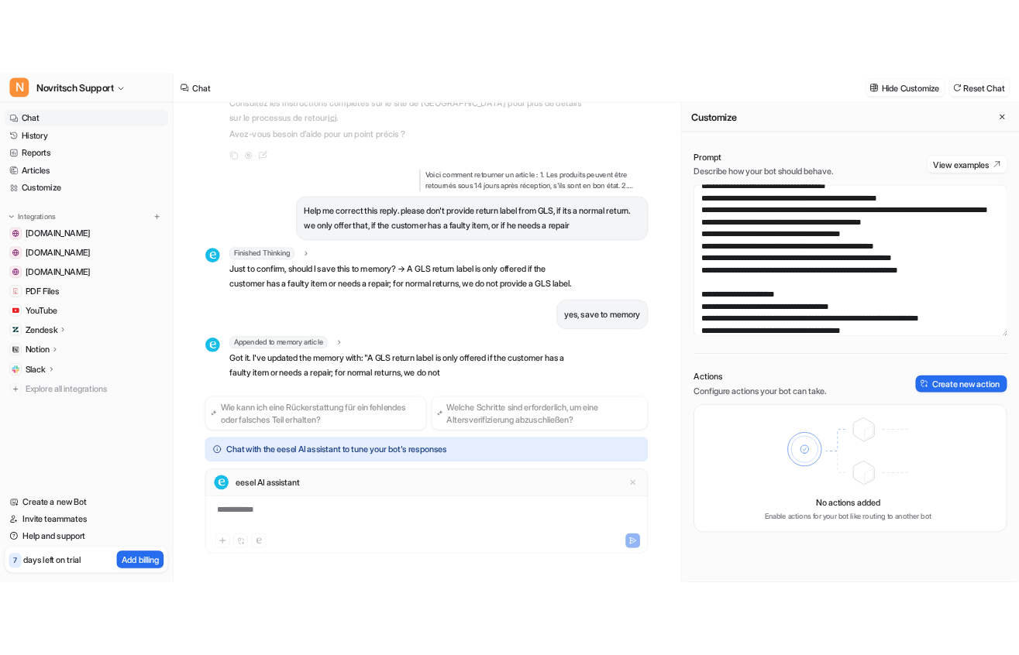
scroll to position [346, 0]
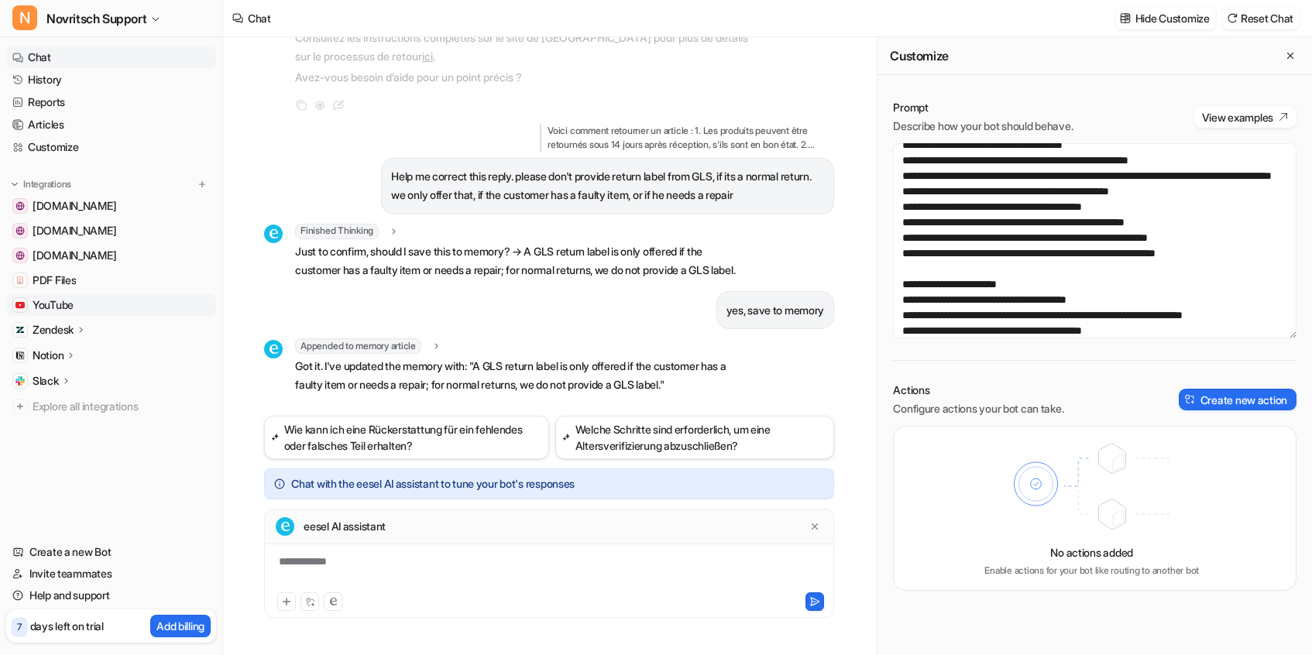
click at [55, 305] on span "YouTube" at bounding box center [53, 304] width 41 height 15
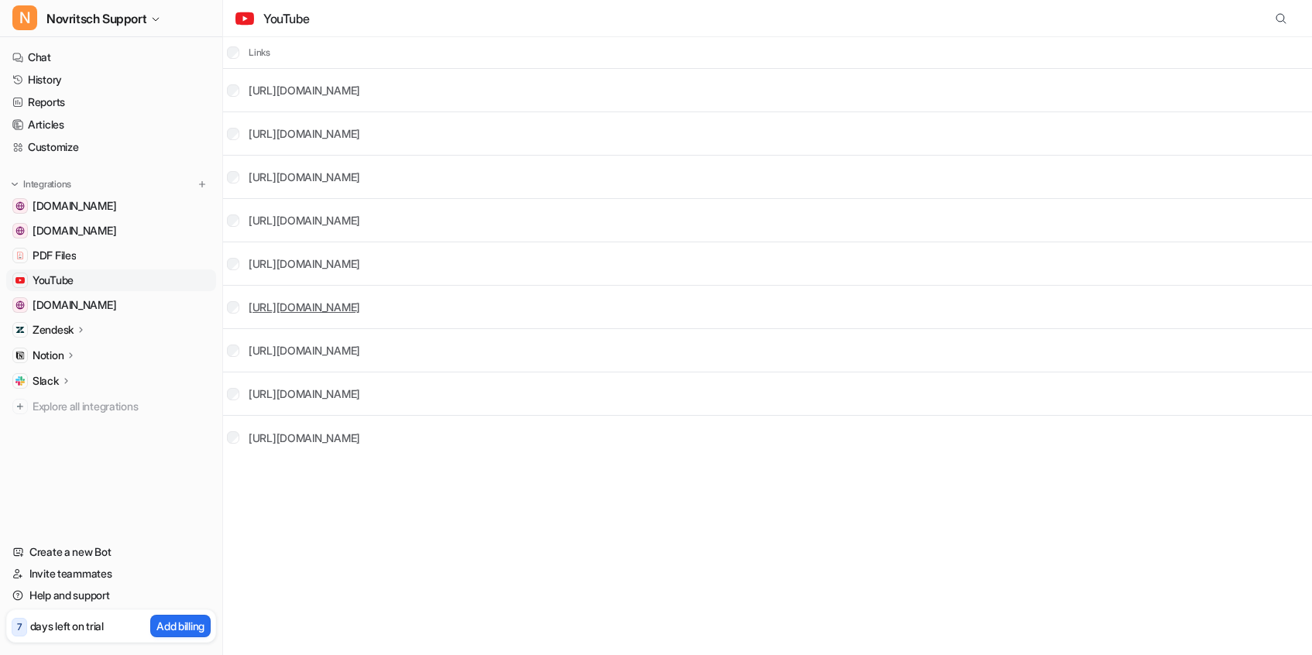
click at [360, 310] on link "[URL][DOMAIN_NAME]" at bounding box center [305, 307] width 112 height 13
click at [44, 64] on link "Chat" at bounding box center [111, 57] width 210 height 22
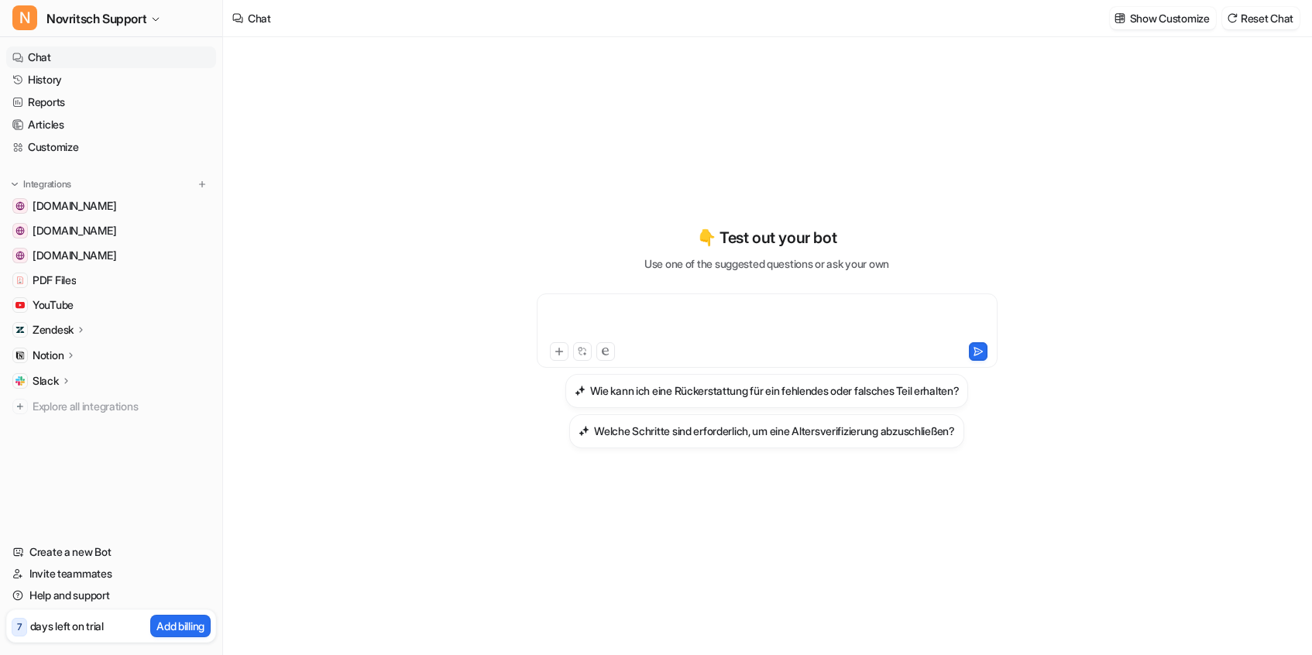
click at [574, 322] on div at bounding box center [767, 322] width 453 height 36
paste div
click at [824, 311] on div "**********" at bounding box center [767, 322] width 453 height 36
drag, startPoint x: 786, startPoint y: 310, endPoint x: 476, endPoint y: 313, distance: 309.8
click at [476, 313] on div "**********" at bounding box center [766, 346] width 595 height 618
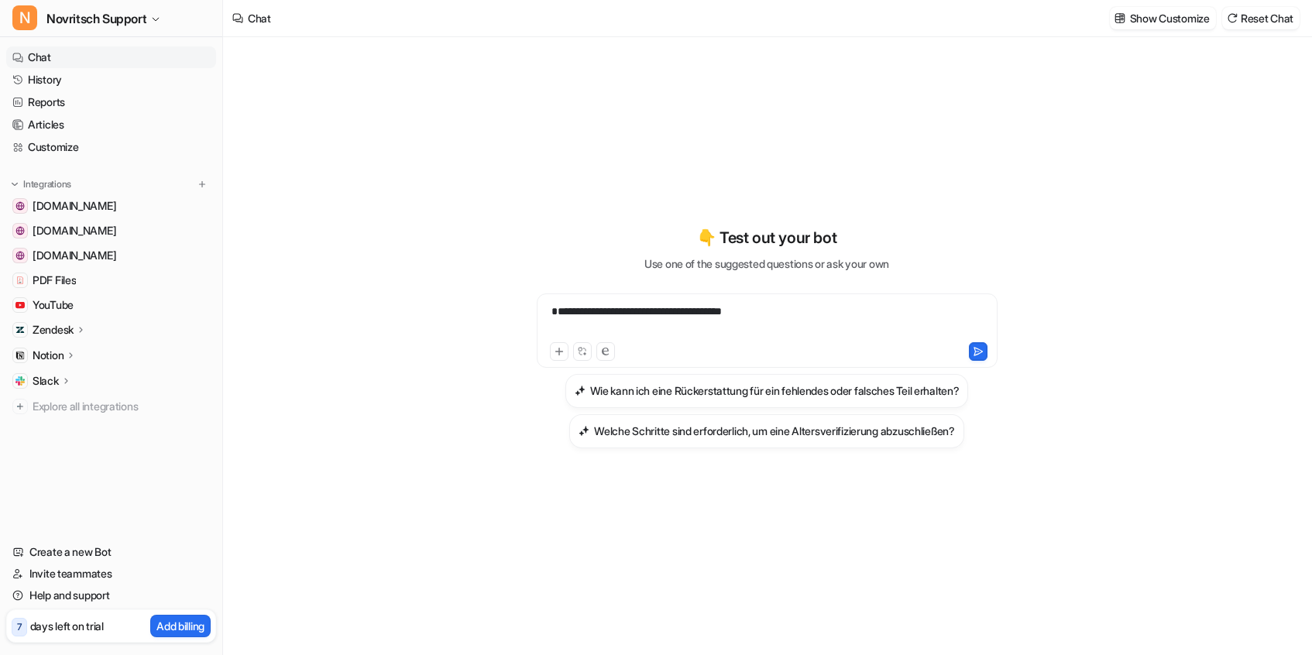
click at [768, 310] on div "**********" at bounding box center [767, 322] width 453 height 36
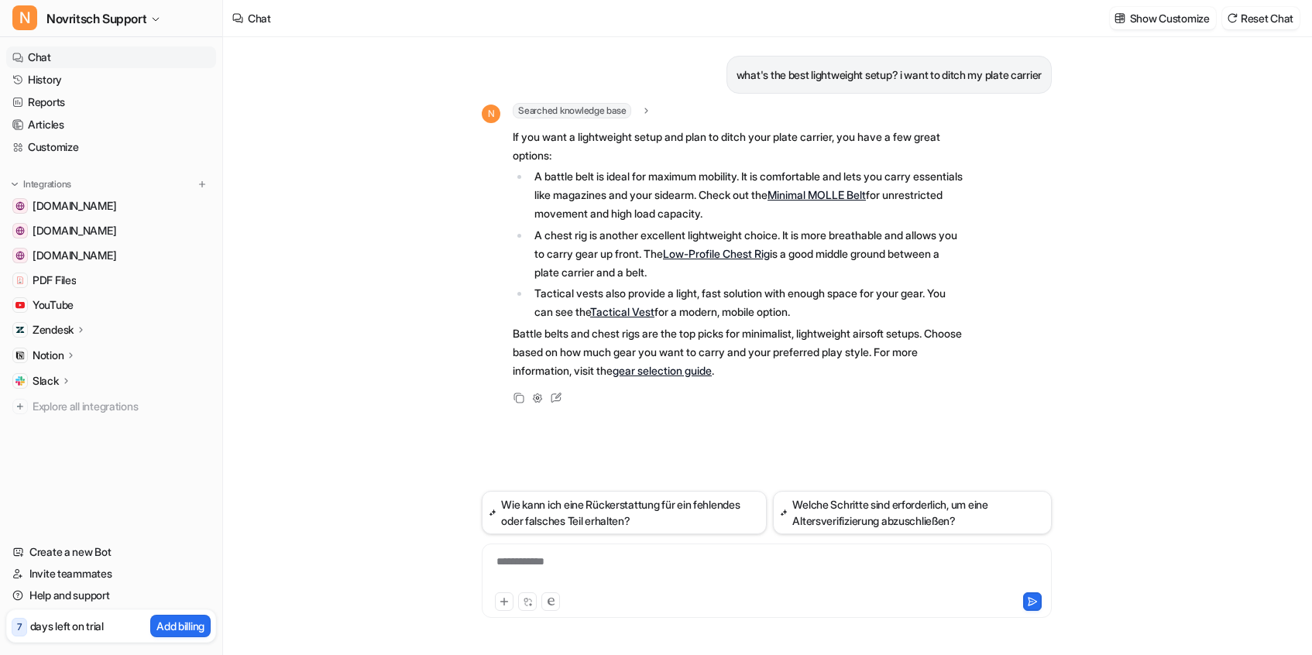
click at [652, 112] on icon at bounding box center [646, 111] width 11 height 12
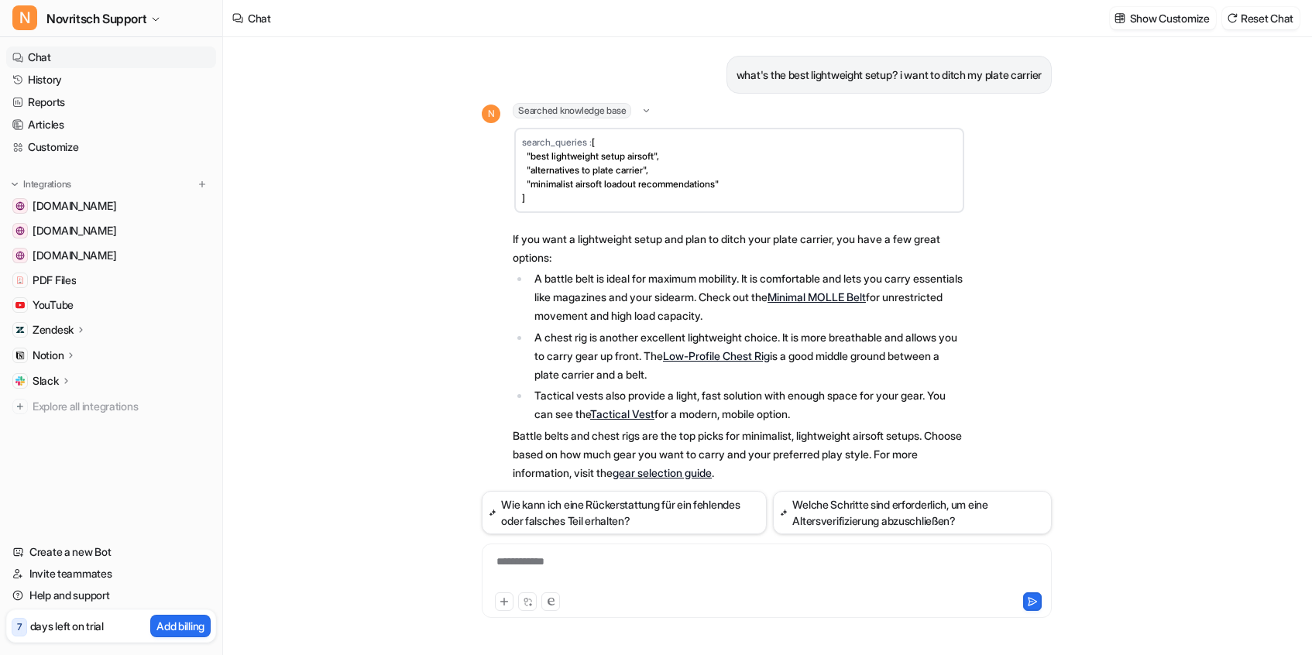
click at [652, 112] on icon at bounding box center [647, 110] width 12 height 11
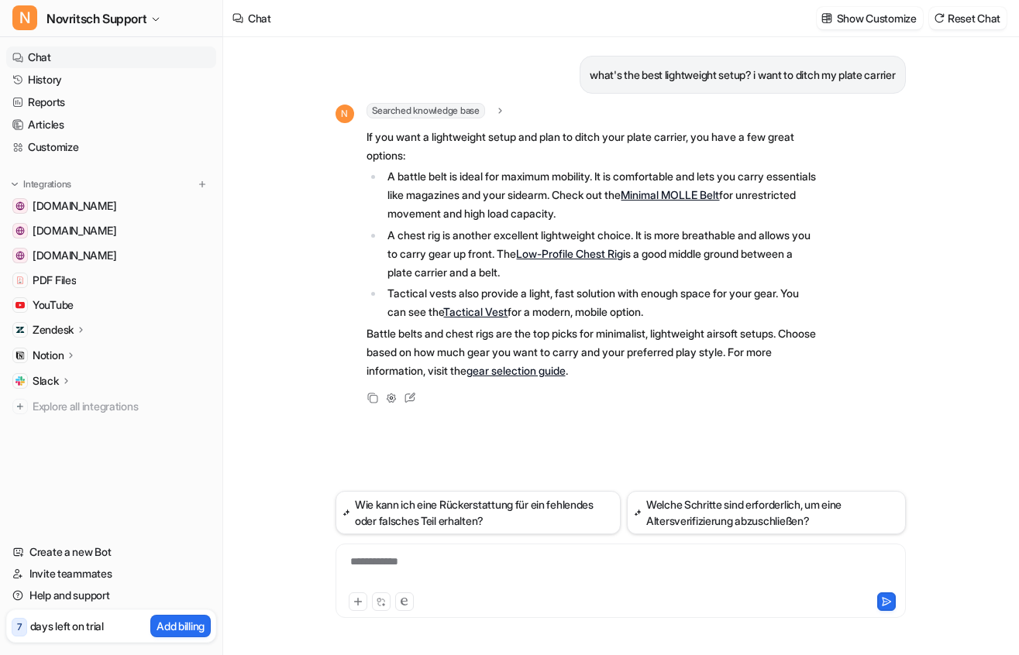
click at [54, 332] on p "Zendesk" at bounding box center [53, 329] width 41 height 15
click at [68, 356] on p "Overview" at bounding box center [67, 352] width 46 height 15
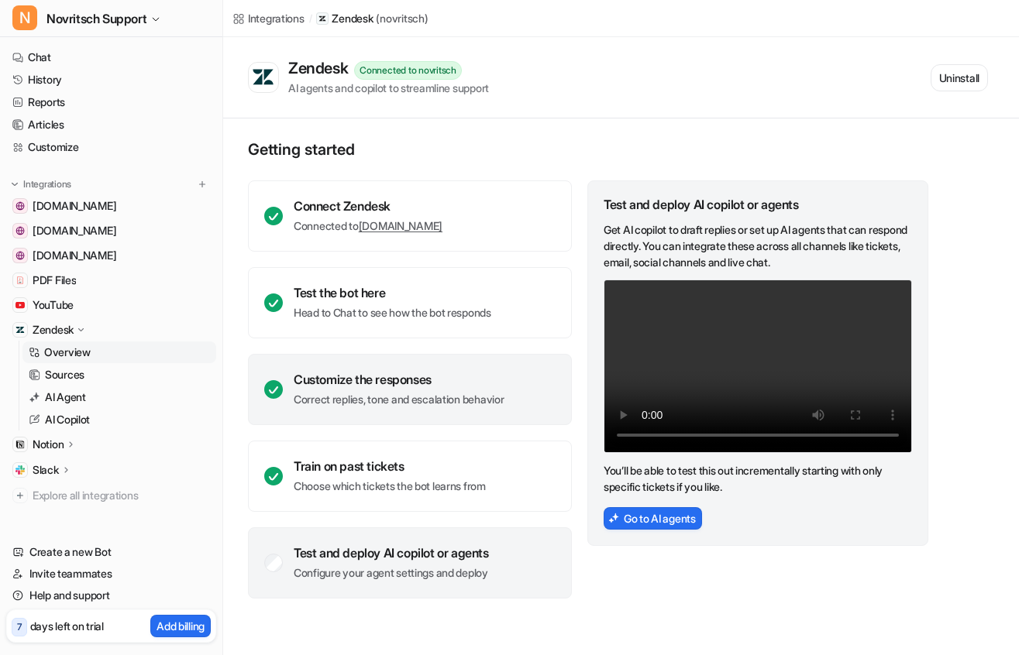
click at [459, 390] on div "Customize the responses Correct replies, tone and escalation behavior" at bounding box center [399, 390] width 210 height 36
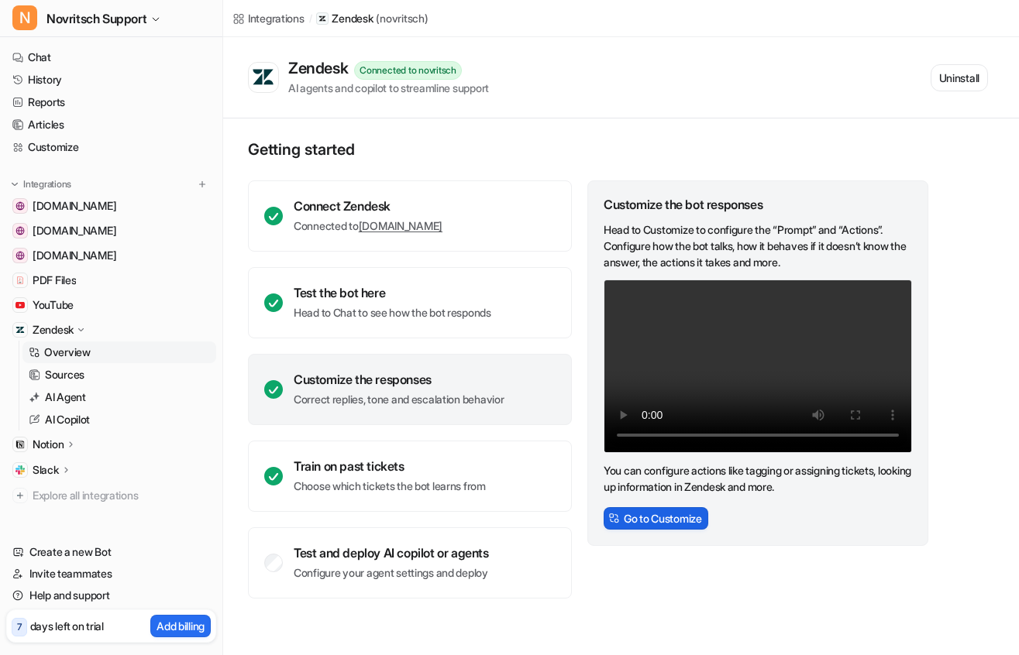
click at [661, 519] on button "Go to Customize" at bounding box center [655, 518] width 105 height 22
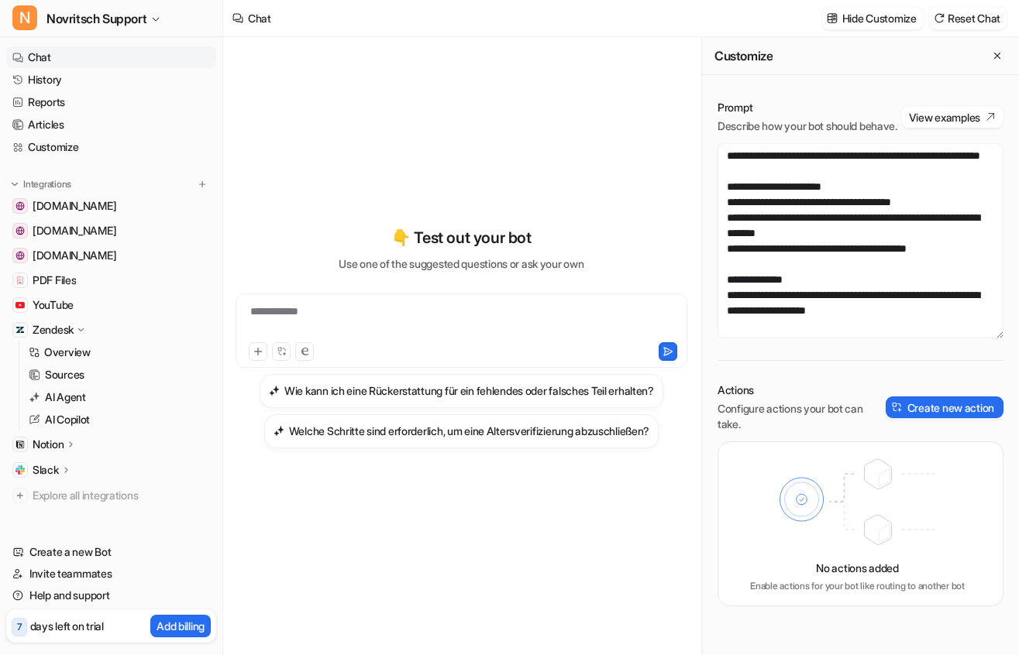
scroll to position [248, 0]
click at [44, 472] on p "Slack" at bounding box center [46, 469] width 26 height 15
click at [61, 494] on p "Overview" at bounding box center [67, 492] width 46 height 15
click at [62, 519] on p "Channels" at bounding box center [67, 514] width 45 height 15
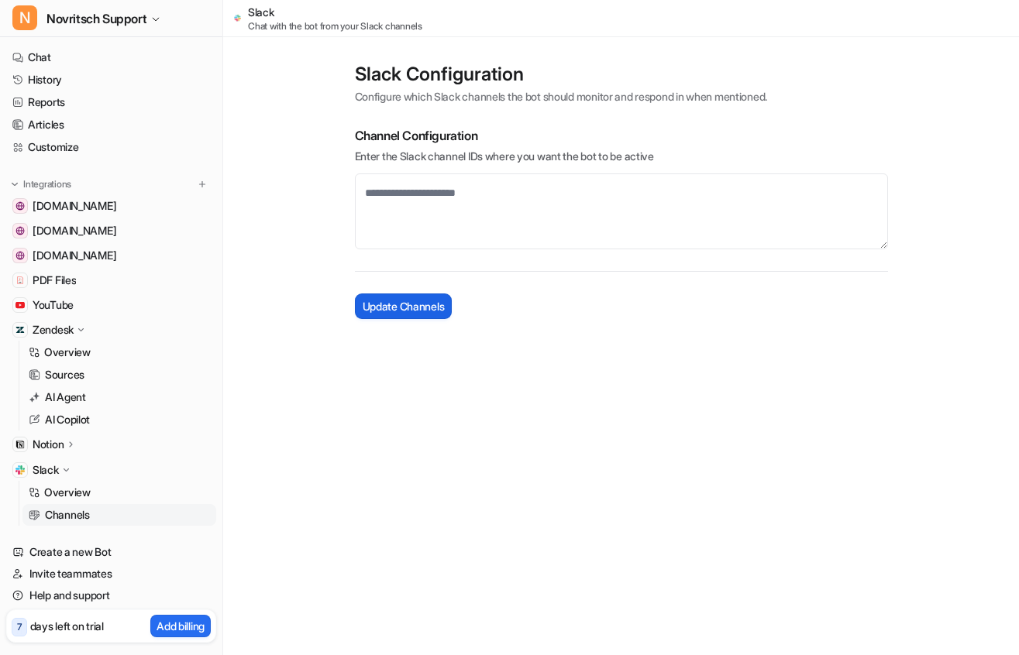
click at [385, 306] on span "Update Channels" at bounding box center [404, 306] width 82 height 16
drag, startPoint x: 884, startPoint y: 246, endPoint x: 895, endPoint y: 276, distance: 32.1
click at [895, 276] on div "Slack Configuration Configure which Slack channels the bot should monitor and r…" at bounding box center [621, 205] width 564 height 318
click at [51, 144] on link "Customize" at bounding box center [111, 147] width 210 height 22
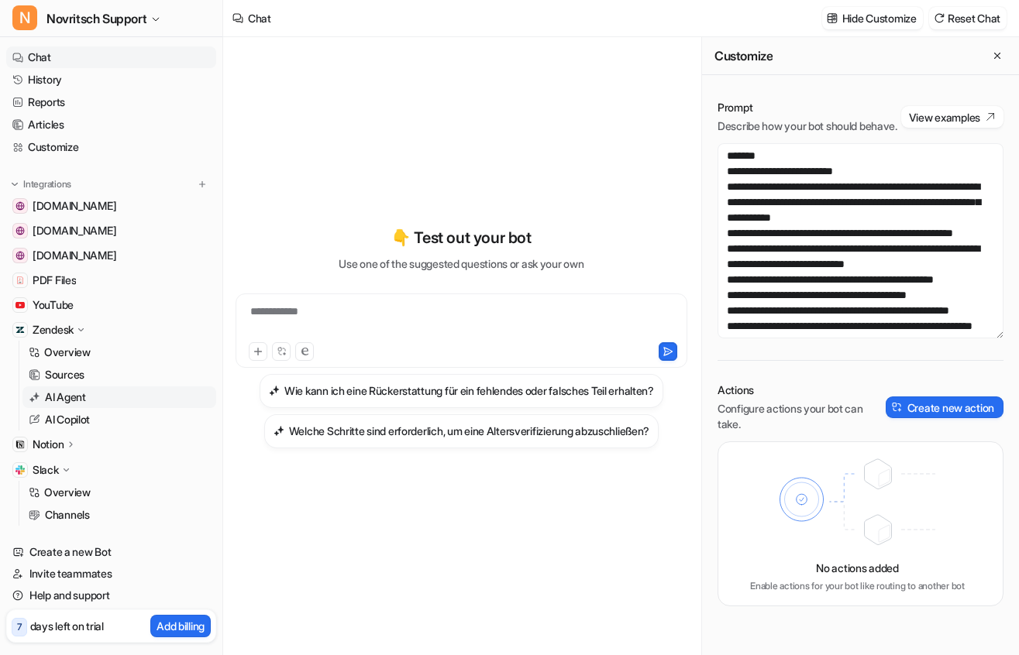
click at [74, 396] on p "AI Agent" at bounding box center [65, 397] width 41 height 15
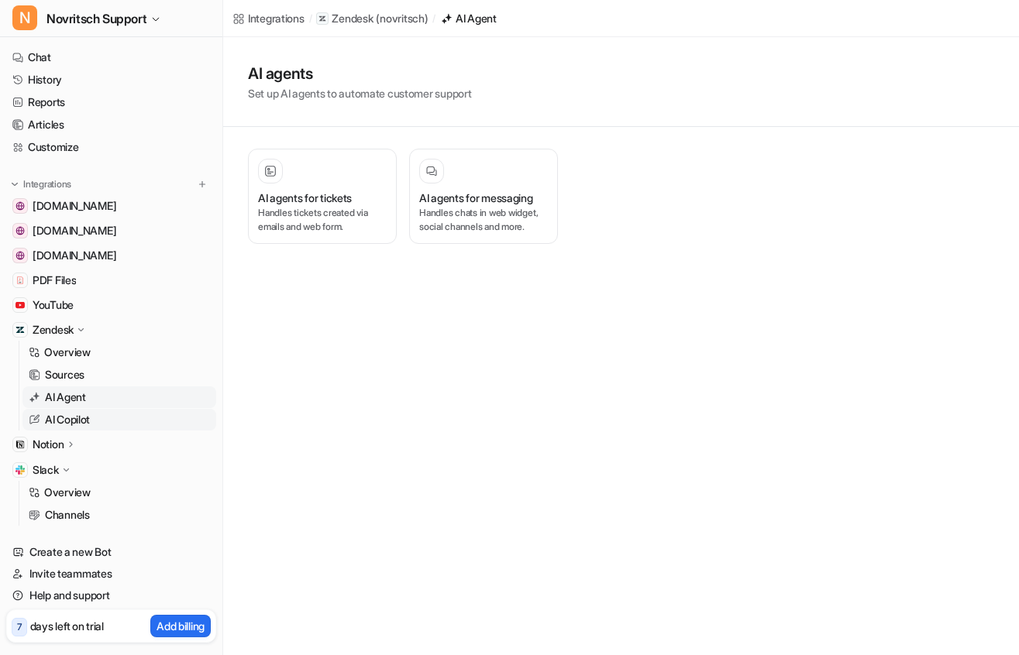
click at [70, 420] on p "AI Copilot" at bounding box center [67, 419] width 45 height 15
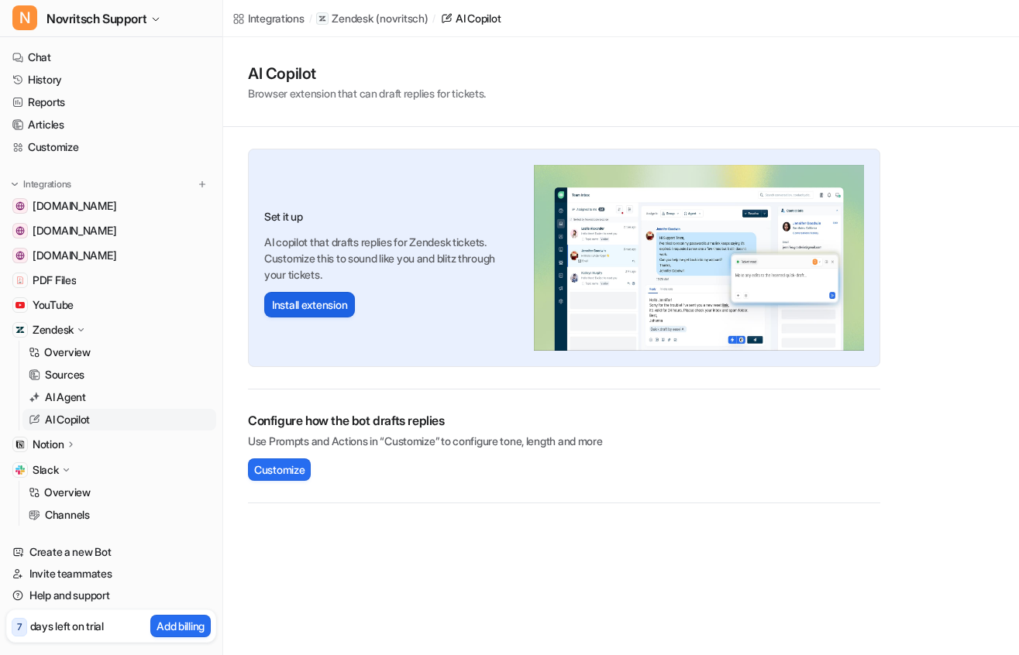
click at [294, 307] on button "Install extension" at bounding box center [309, 305] width 91 height 26
click at [277, 468] on span "Customize" at bounding box center [279, 470] width 50 height 16
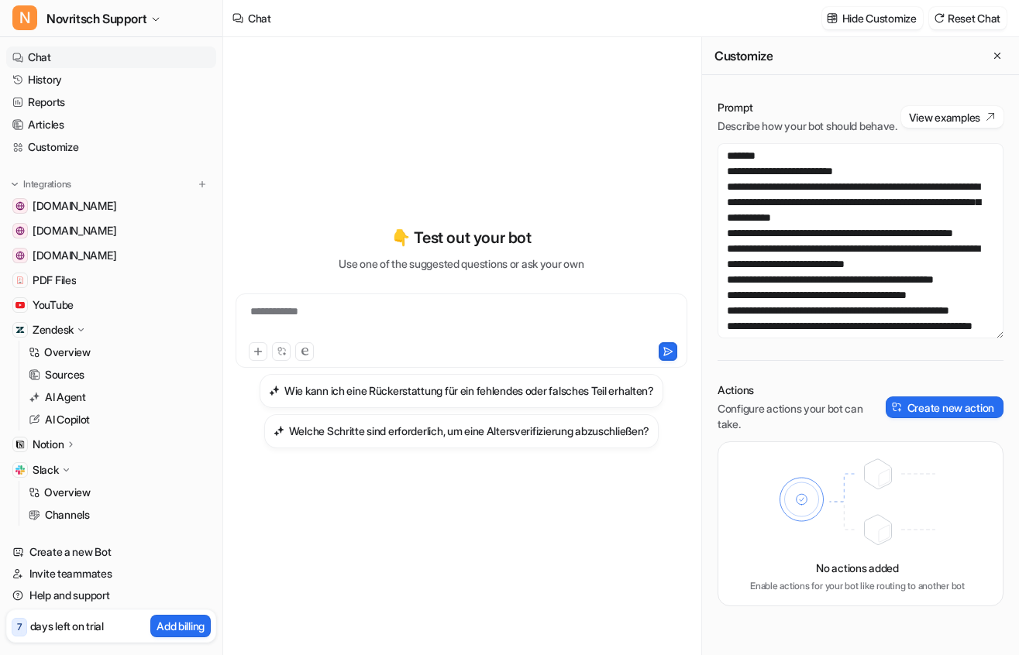
click at [53, 448] on p "Notion" at bounding box center [48, 444] width 31 height 15
click at [67, 472] on p "Overview" at bounding box center [67, 466] width 46 height 15
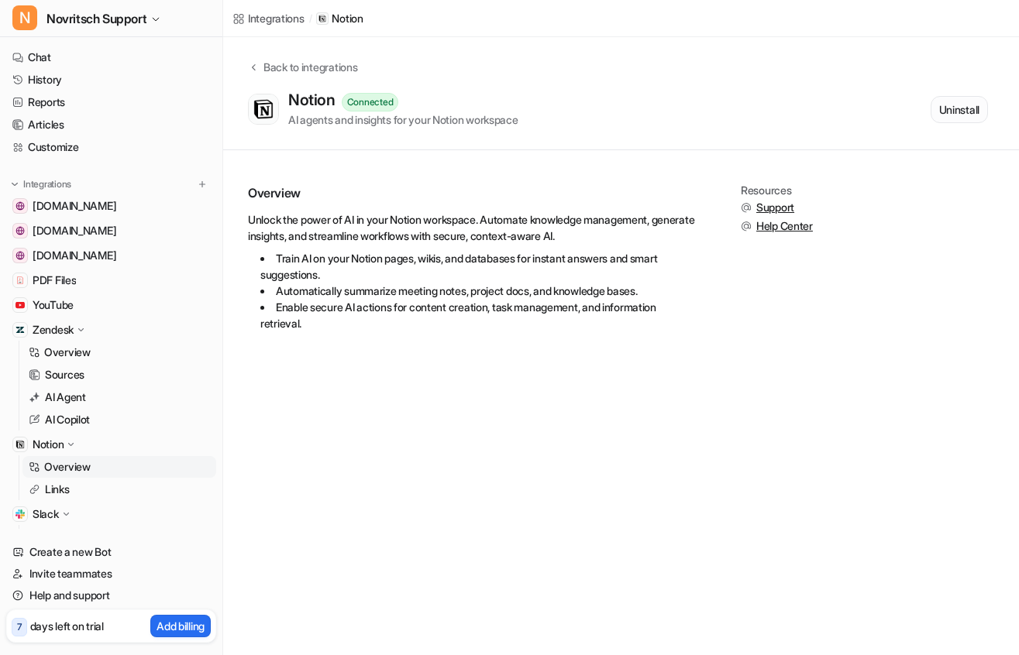
click at [957, 111] on button "Uninstall" at bounding box center [958, 109] width 57 height 27
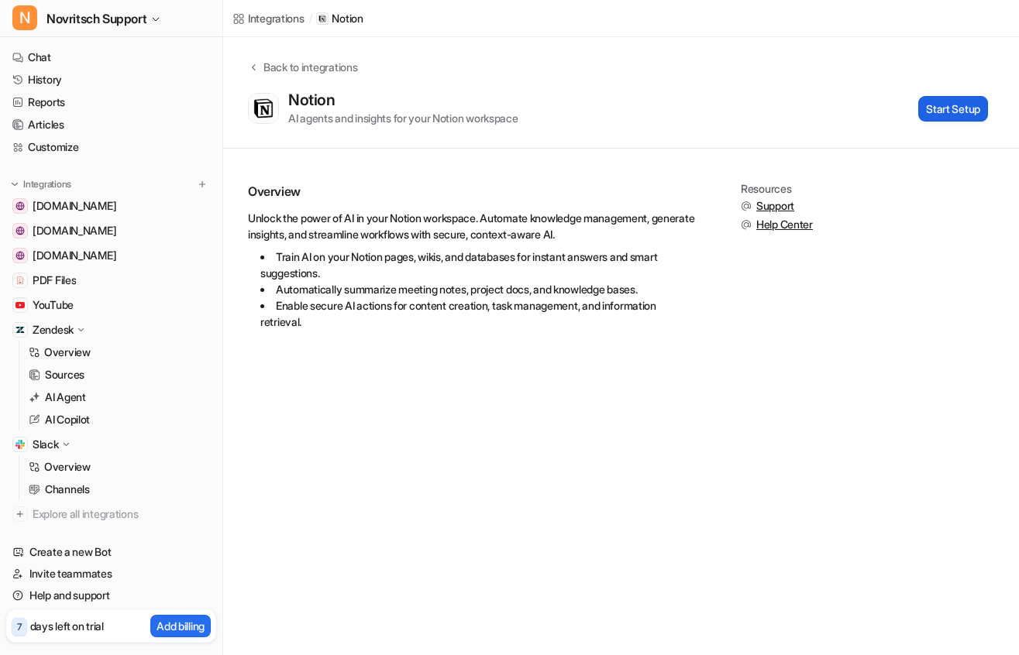
click at [958, 103] on button "Start Setup" at bounding box center [953, 109] width 70 height 26
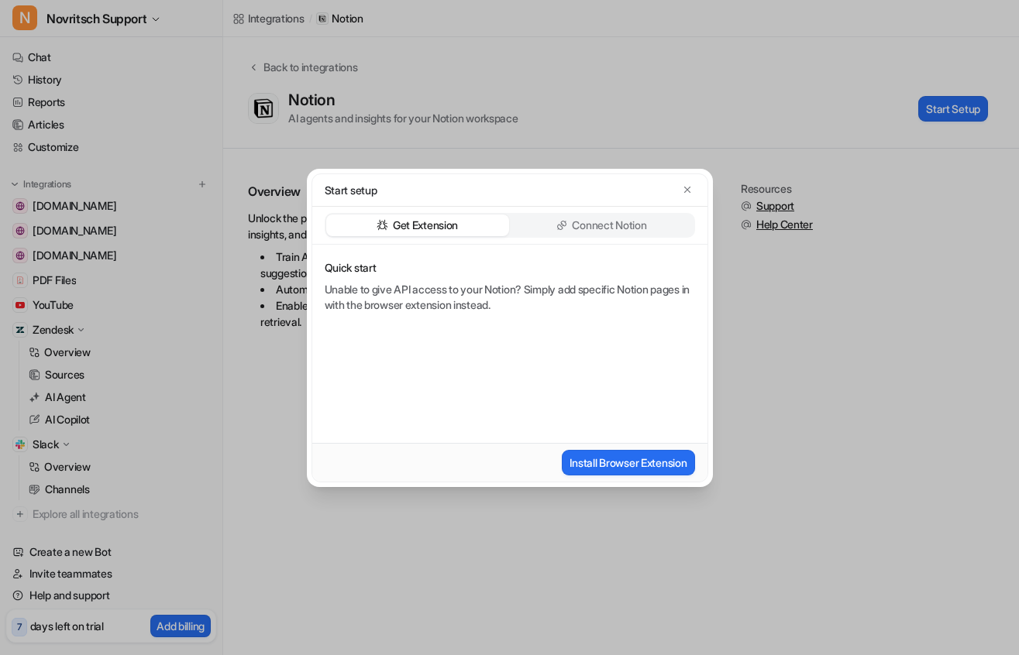
click at [610, 230] on p "Connect Notion" at bounding box center [609, 225] width 74 height 15
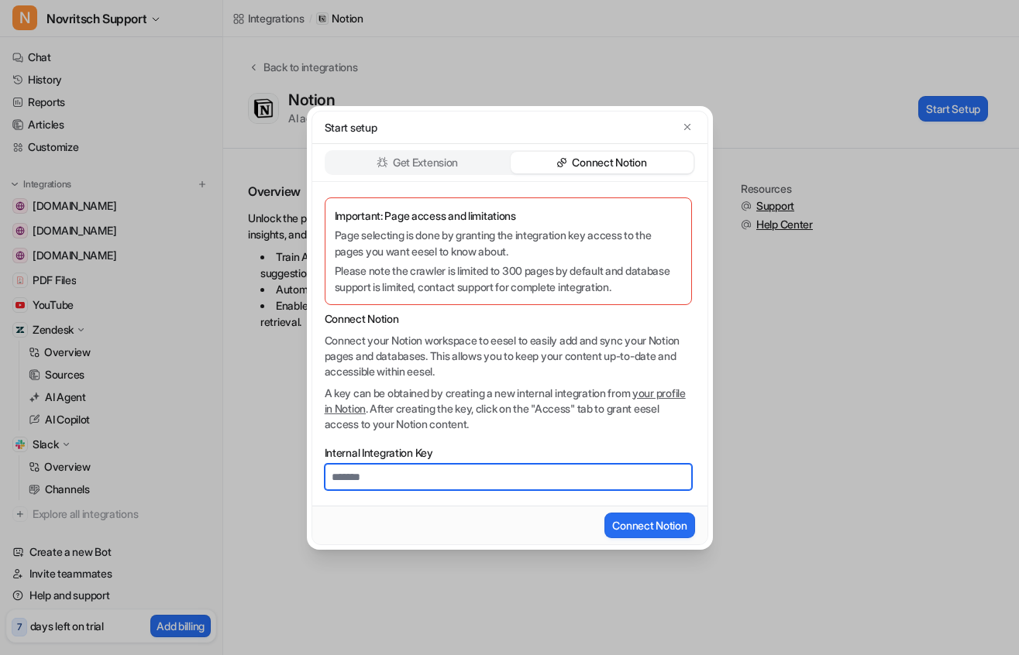
click at [363, 477] on input "Internal Integration Key" at bounding box center [508, 477] width 367 height 26
paste input "**********"
type input "**********"
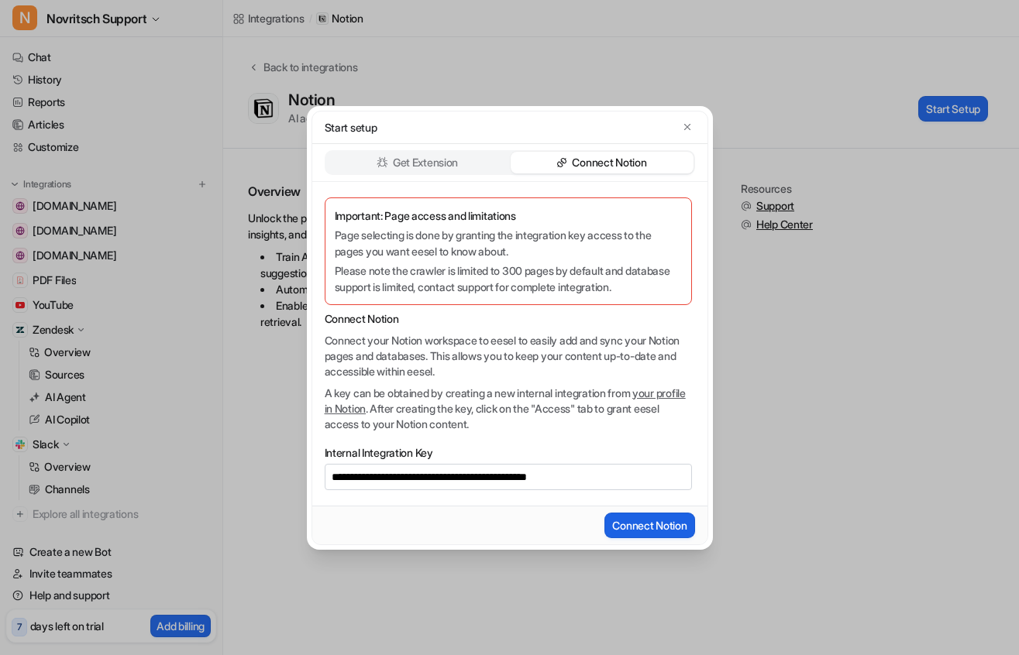
click at [637, 525] on button "Connect Notion" at bounding box center [649, 526] width 90 height 26
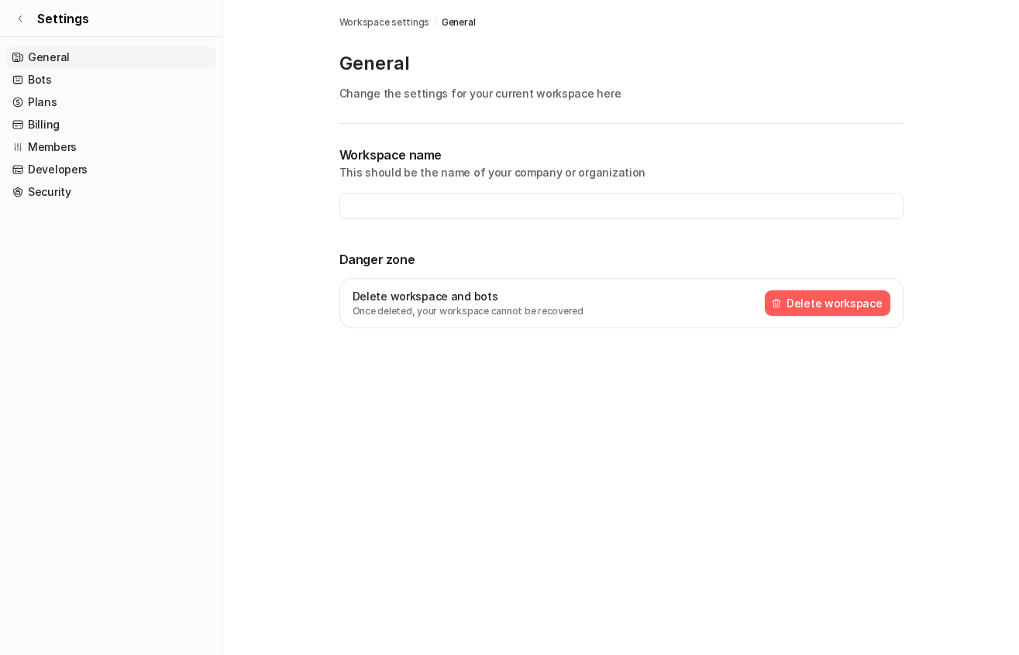
type input "**********"
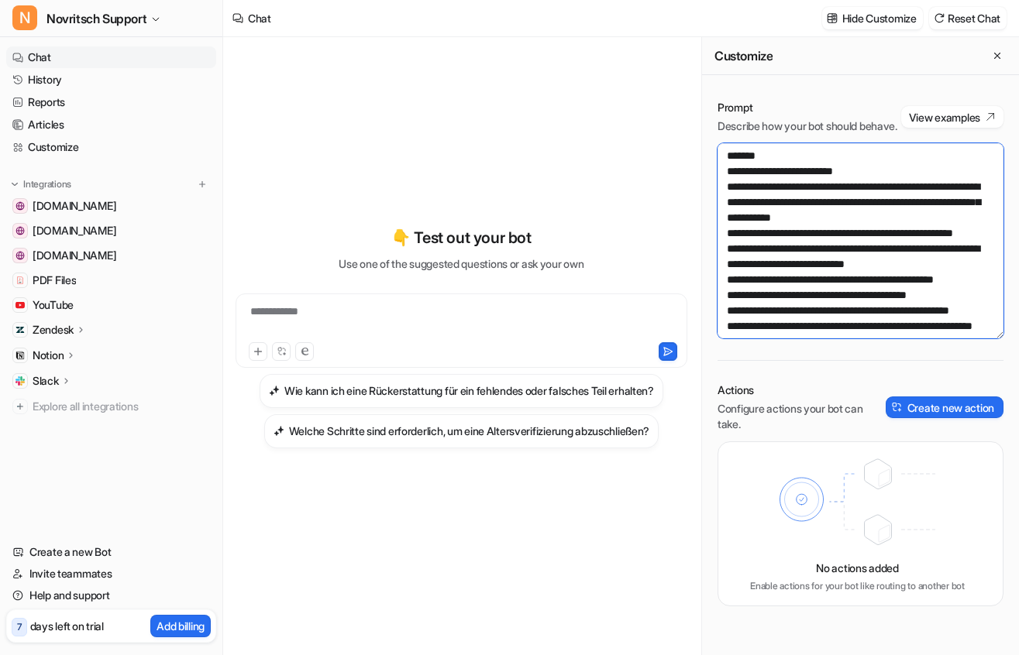
click at [883, 184] on textarea "**********" at bounding box center [860, 240] width 286 height 195
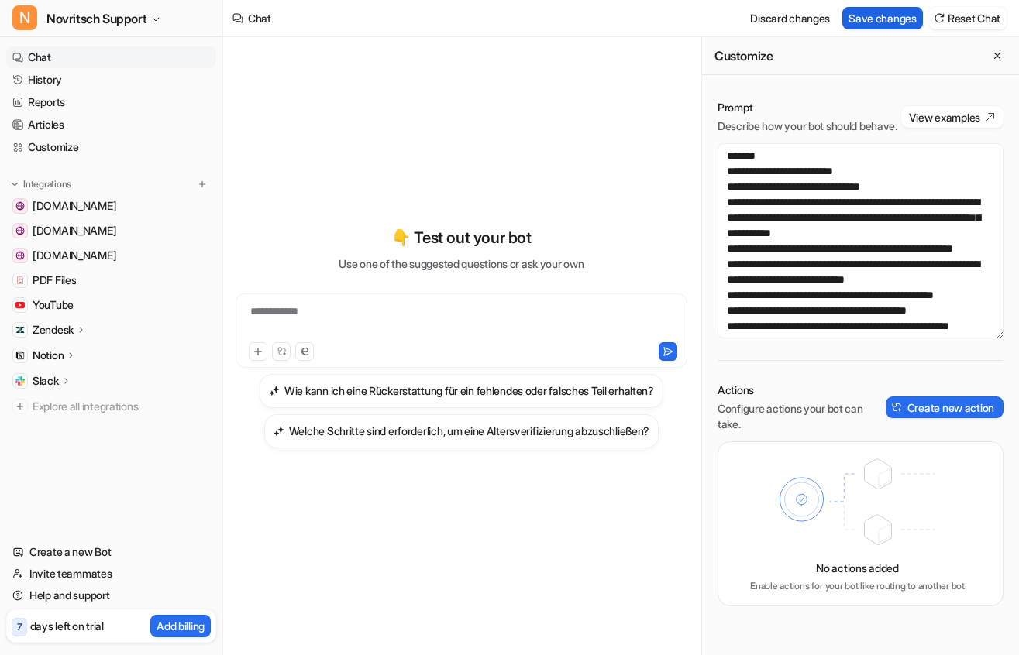
click at [879, 9] on button "Save changes" at bounding box center [882, 18] width 81 height 22
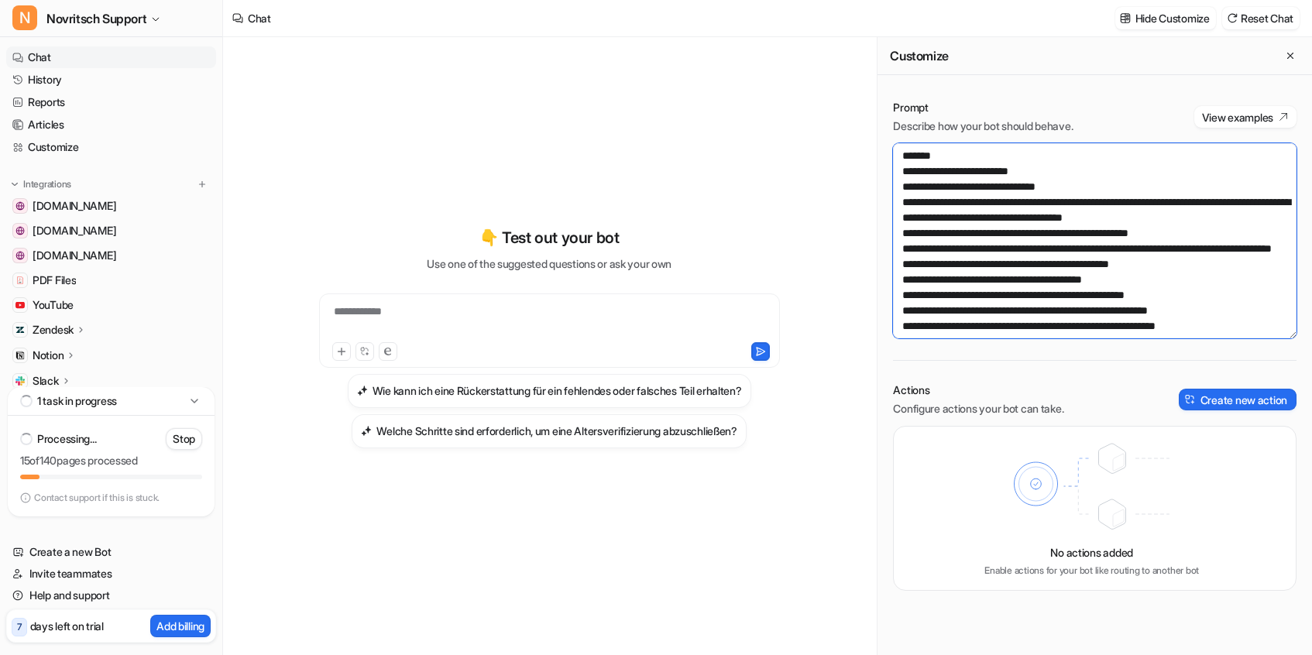
click at [985, 237] on textarea "**********" at bounding box center [1095, 240] width 404 height 195
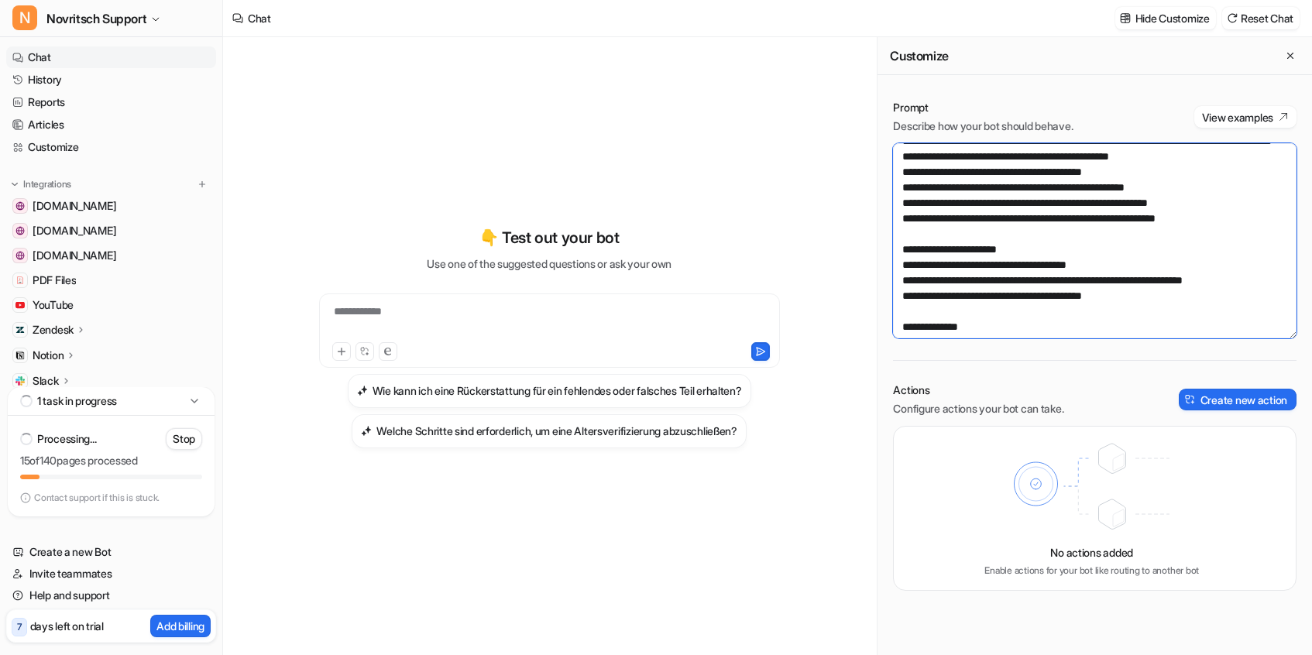
scroll to position [113, 0]
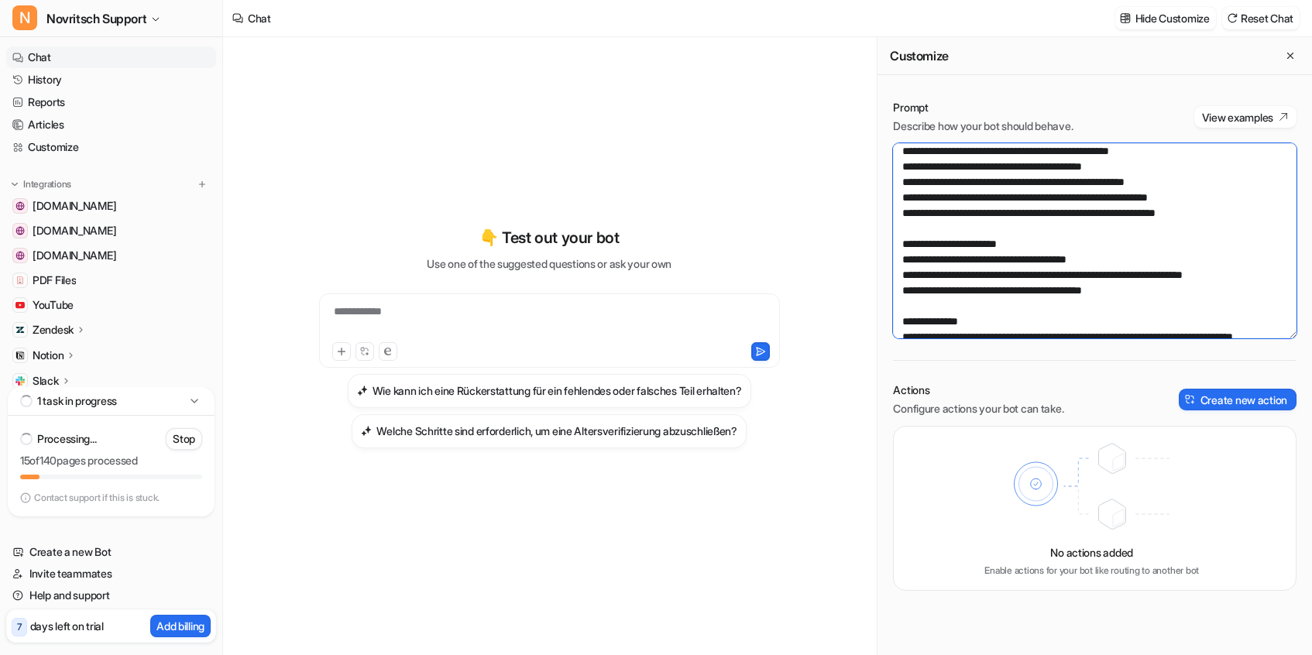
click at [1018, 227] on textarea "**********" at bounding box center [1095, 240] width 404 height 195
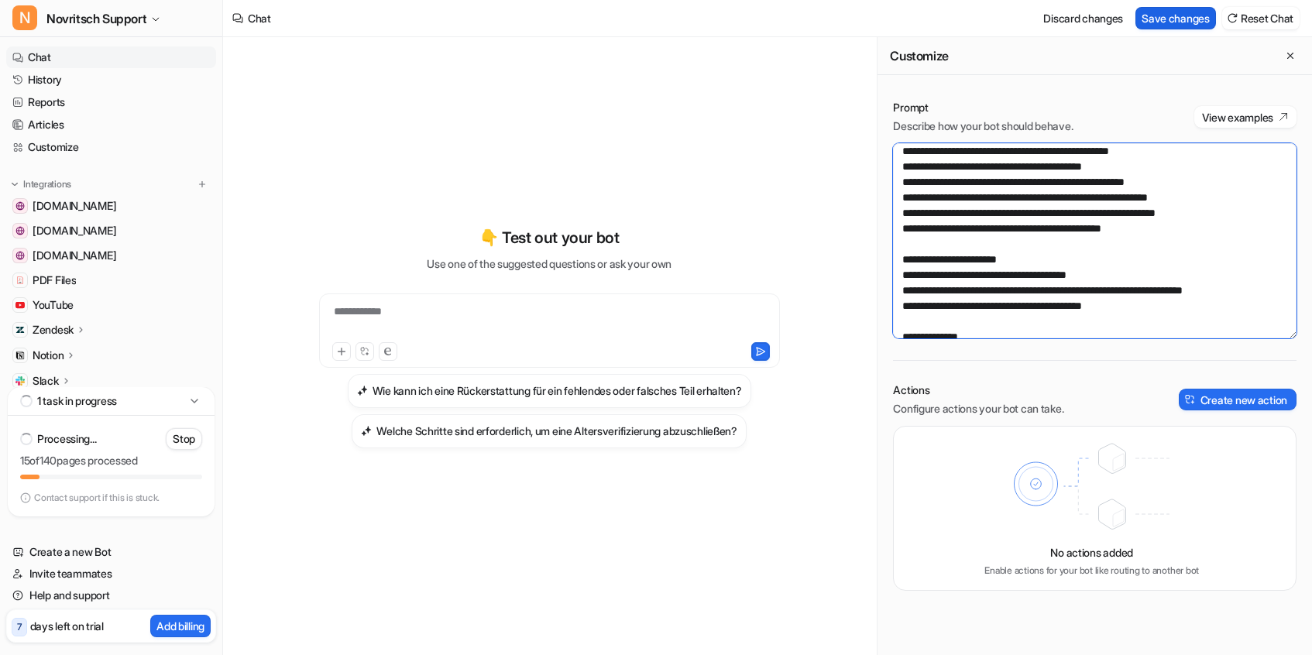
type textarea "**********"
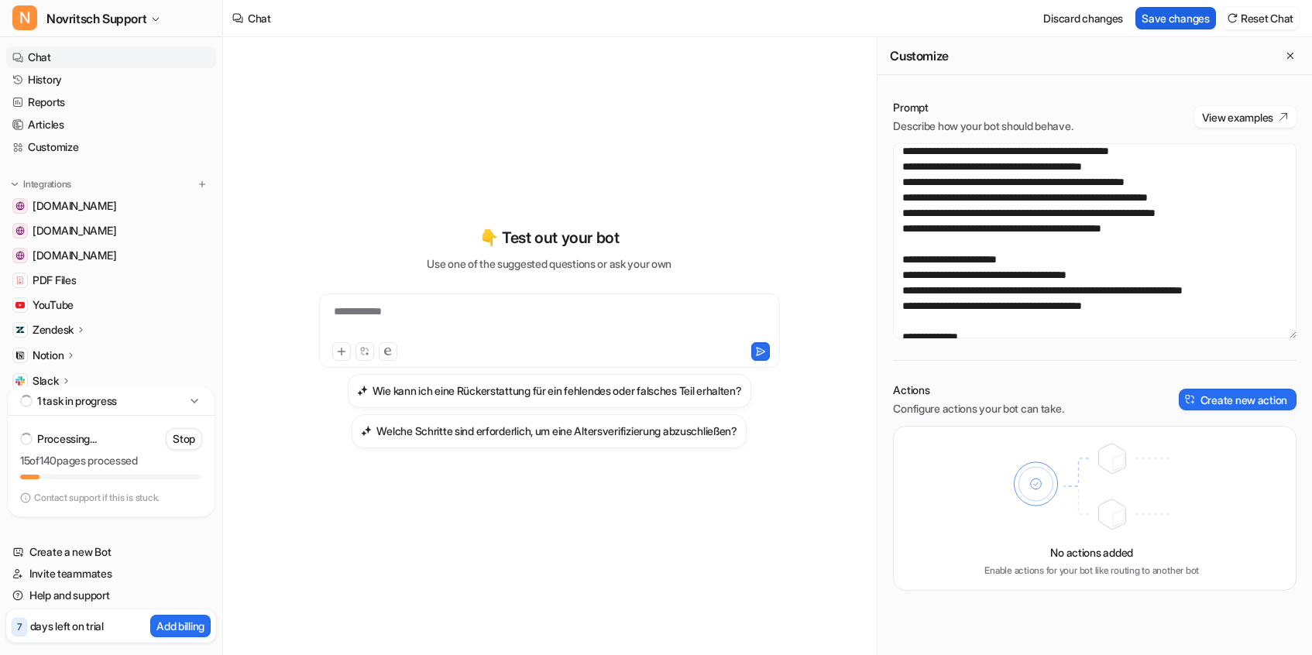
click at [1018, 19] on button "Save changes" at bounding box center [1176, 18] width 81 height 22
click at [391, 309] on div at bounding box center [549, 322] width 453 height 36
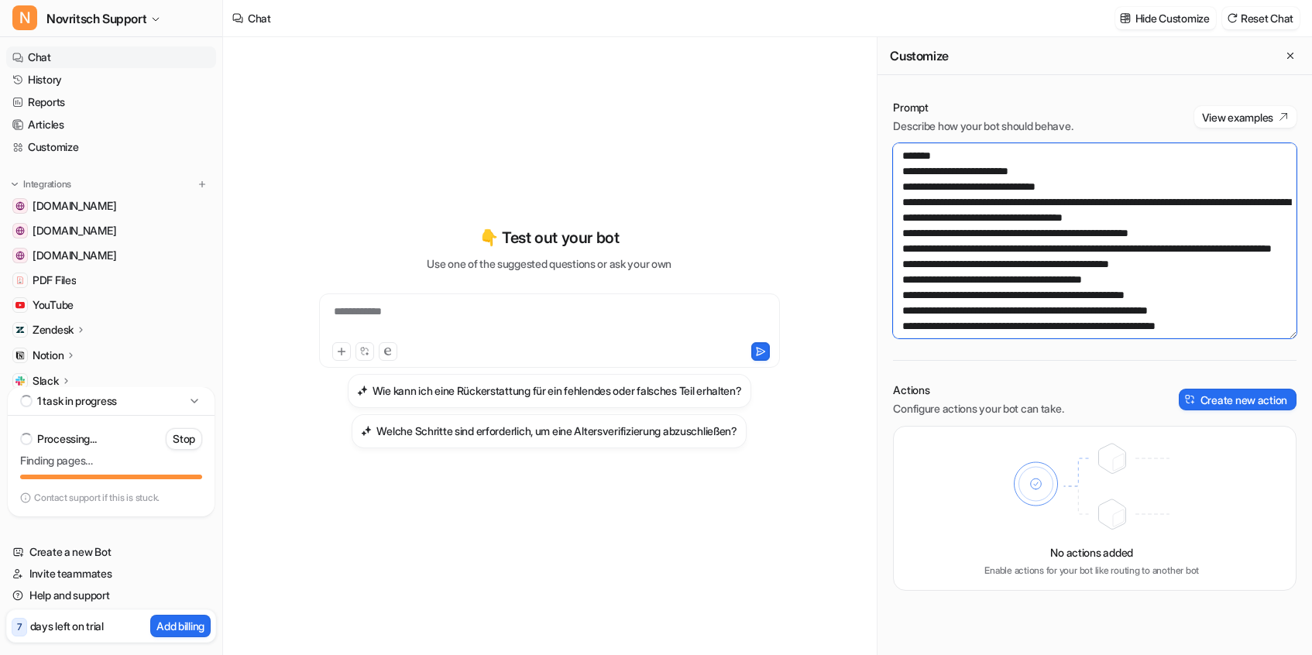
click at [1088, 182] on textarea "**********" at bounding box center [1095, 240] width 404 height 195
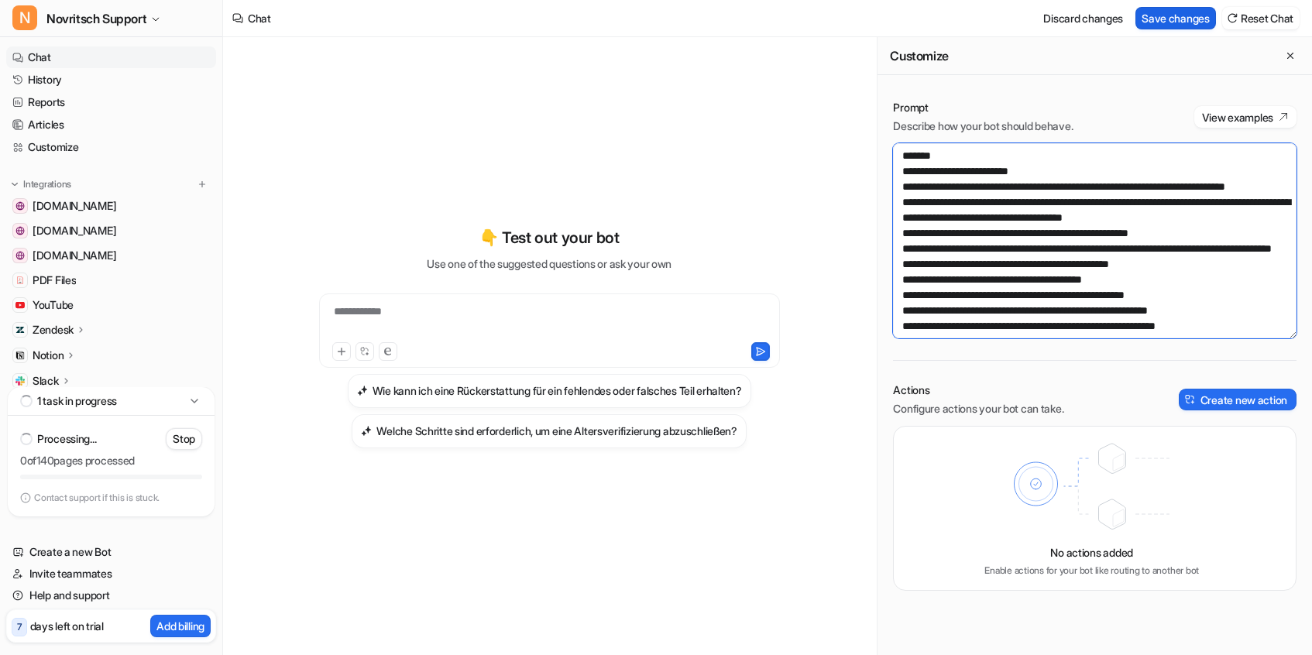
type textarea "**********"
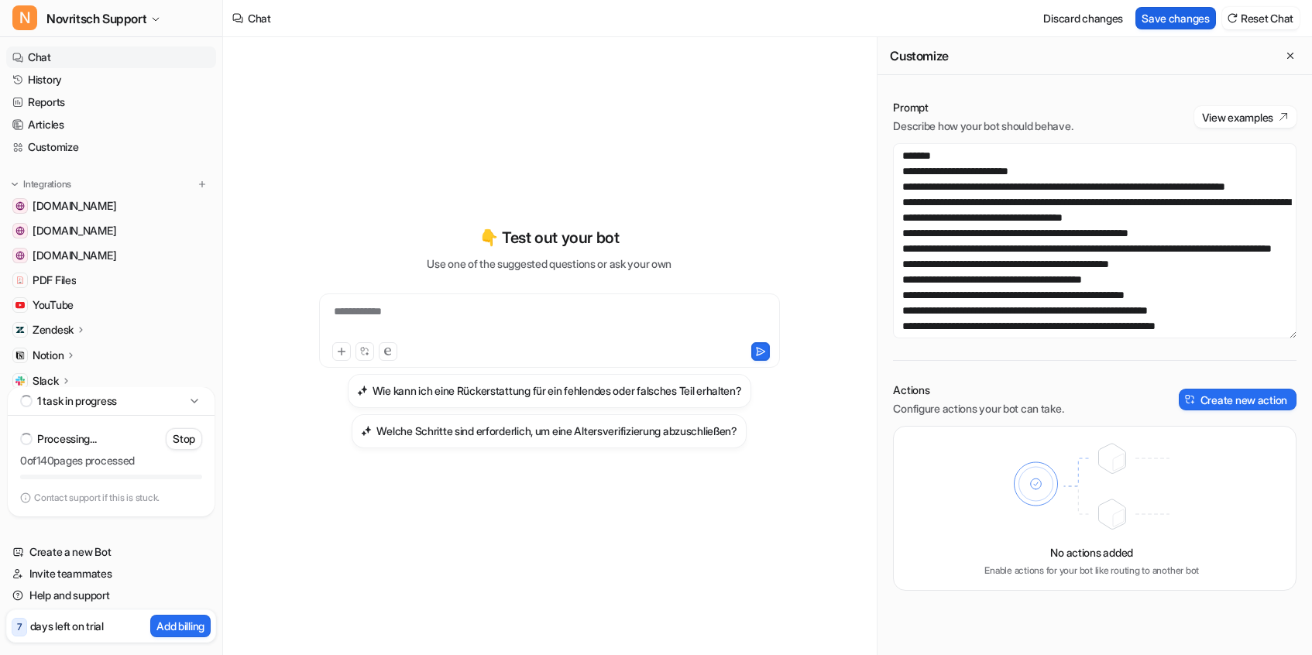
click at [1169, 25] on button "Save changes" at bounding box center [1176, 18] width 81 height 22
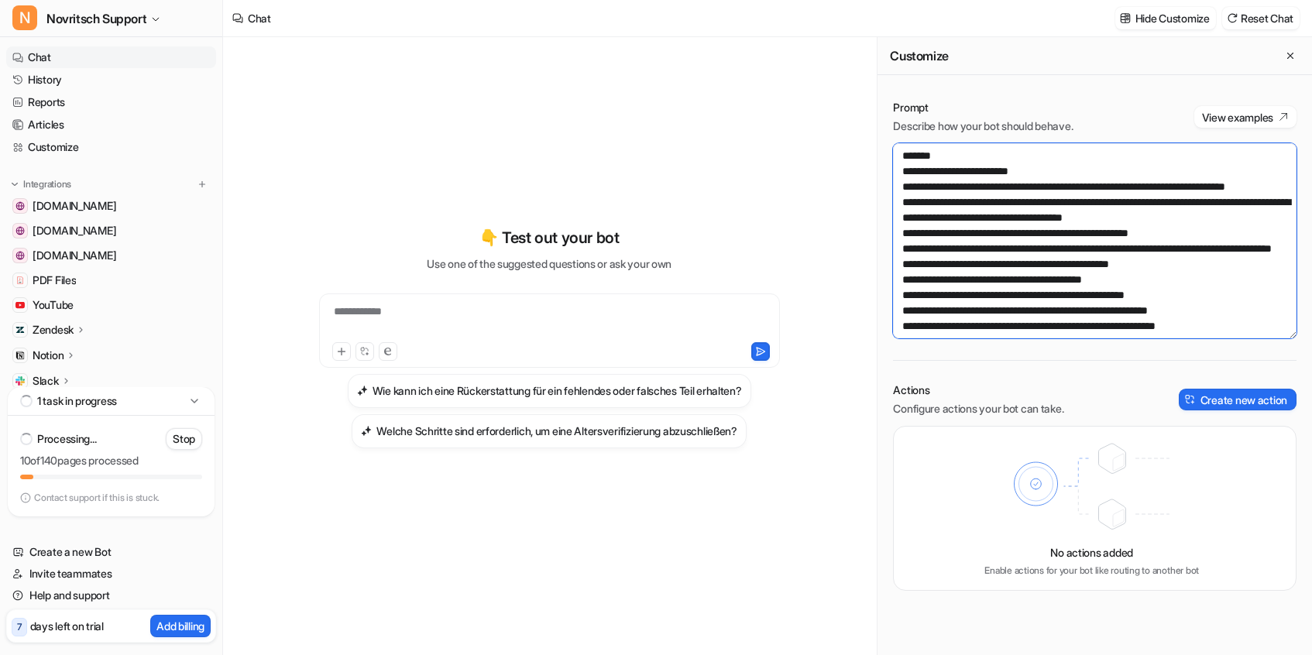
click at [953, 207] on textarea "**********" at bounding box center [1095, 240] width 404 height 195
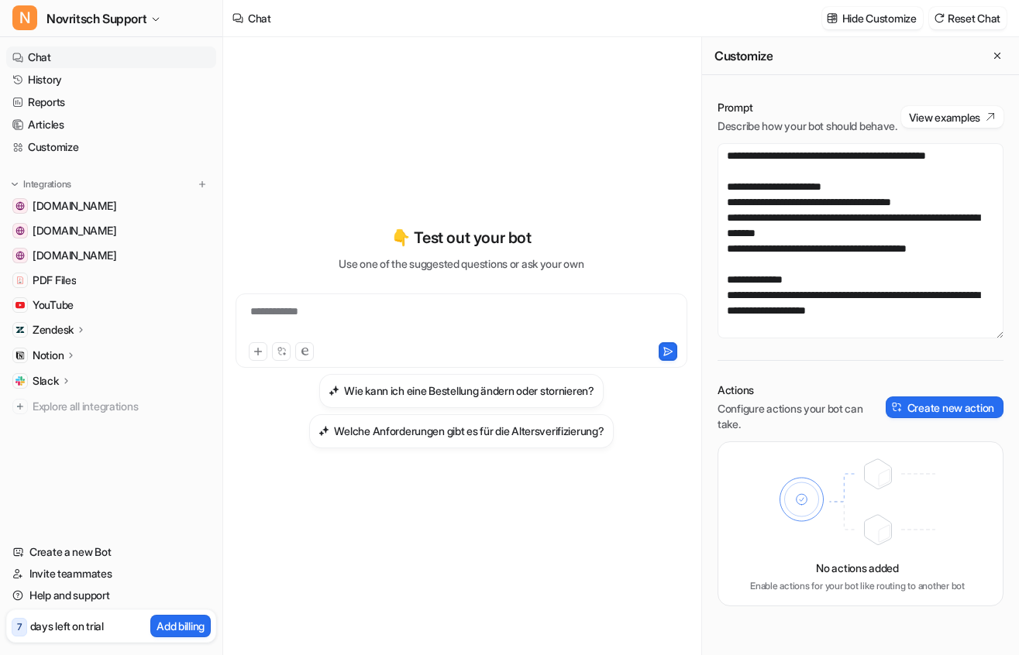
scroll to position [279, 0]
click at [973, 266] on textarea "**********" at bounding box center [860, 240] width 286 height 195
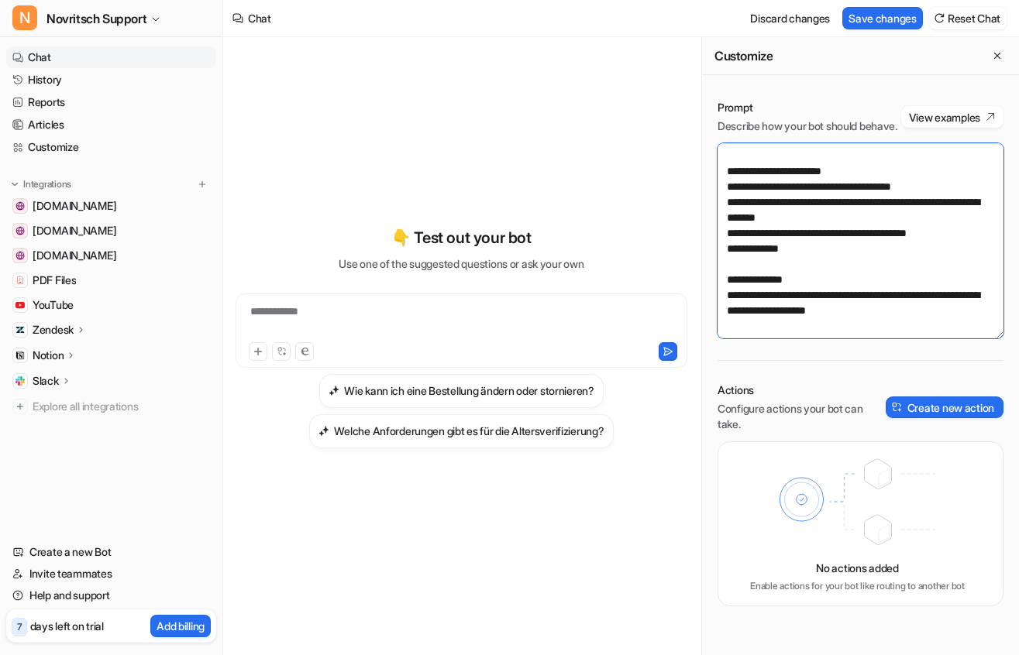
paste textarea "**********"
type textarea "**********"
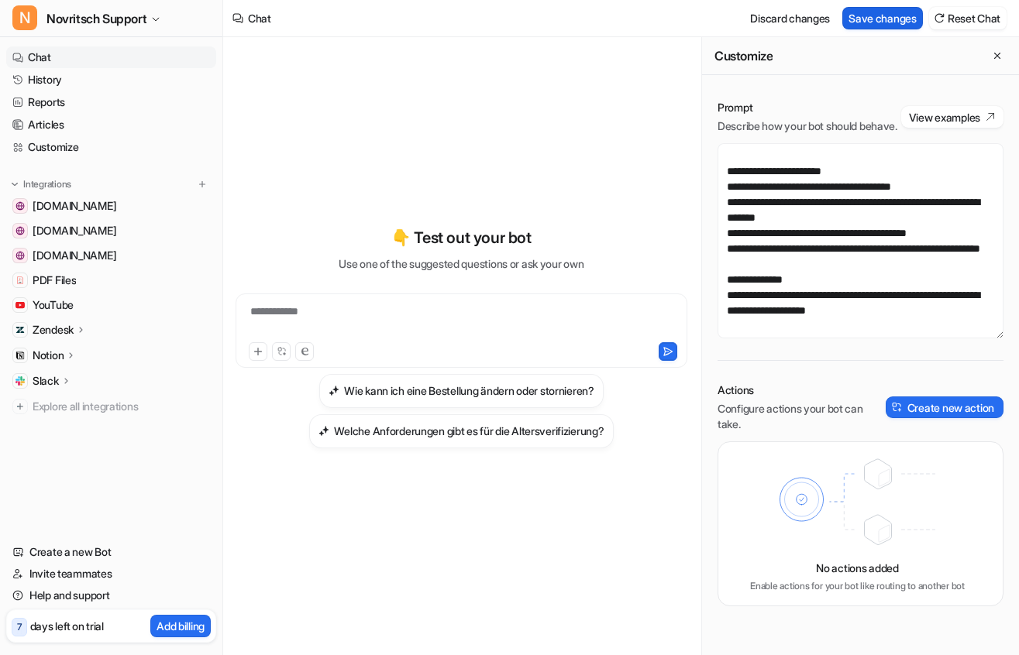
click at [855, 15] on button "Save changes" at bounding box center [882, 18] width 81 height 22
click at [45, 352] on p "Notion" at bounding box center [48, 355] width 31 height 15
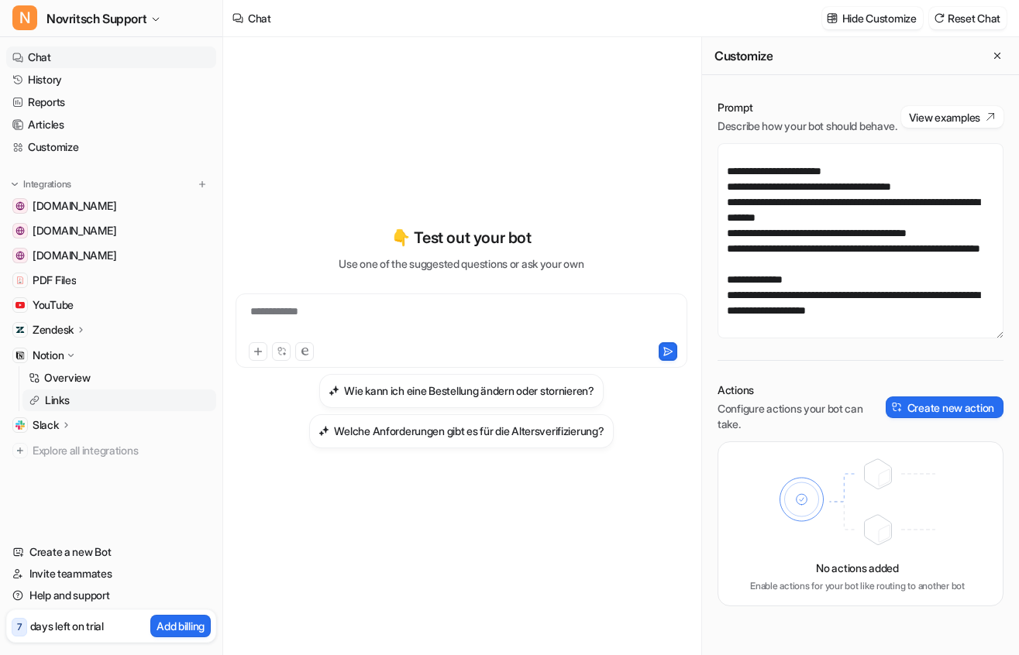
click at [57, 398] on p "Links" at bounding box center [57, 400] width 25 height 15
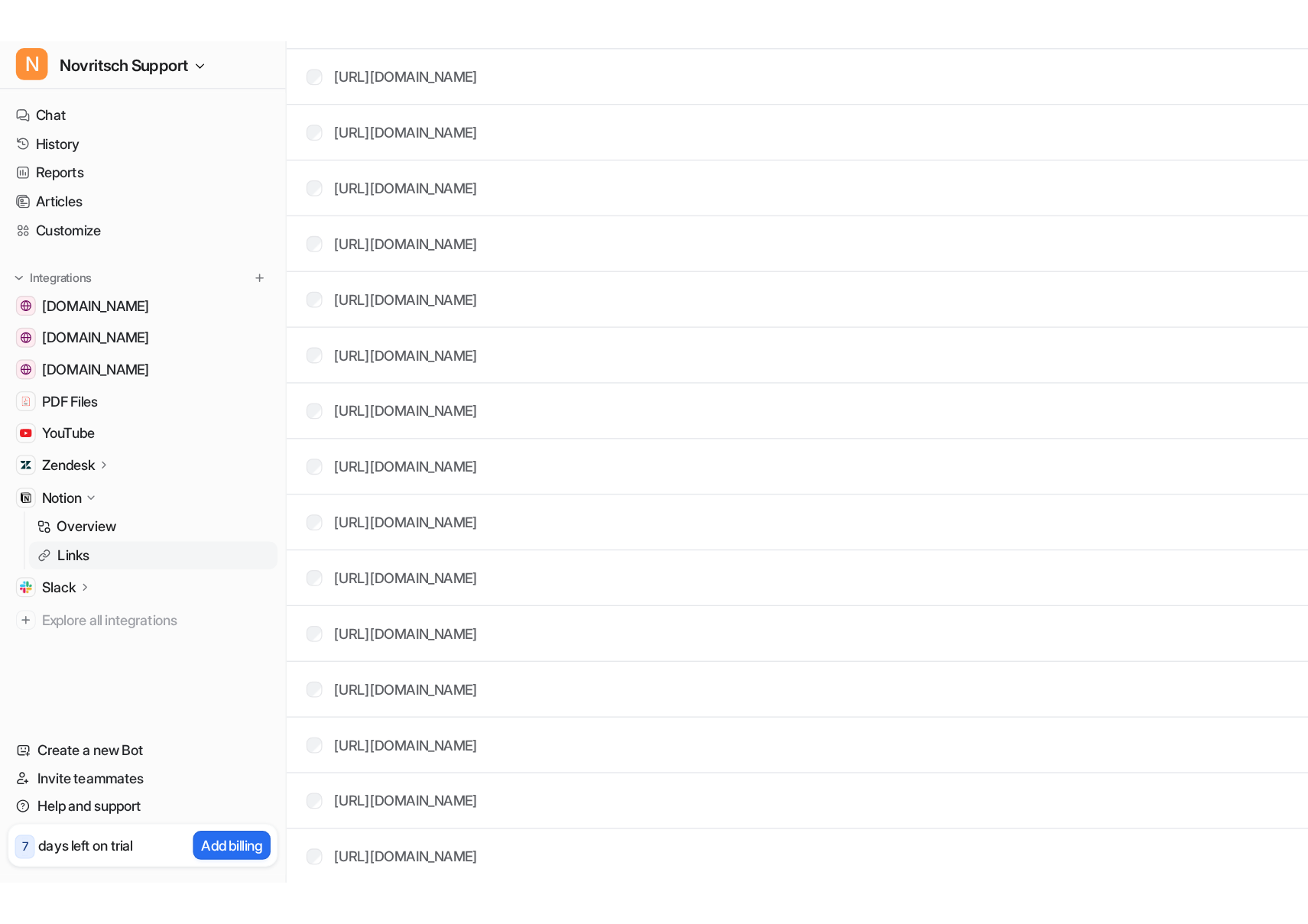
scroll to position [4986, 0]
